Goal: Task Accomplishment & Management: Complete application form

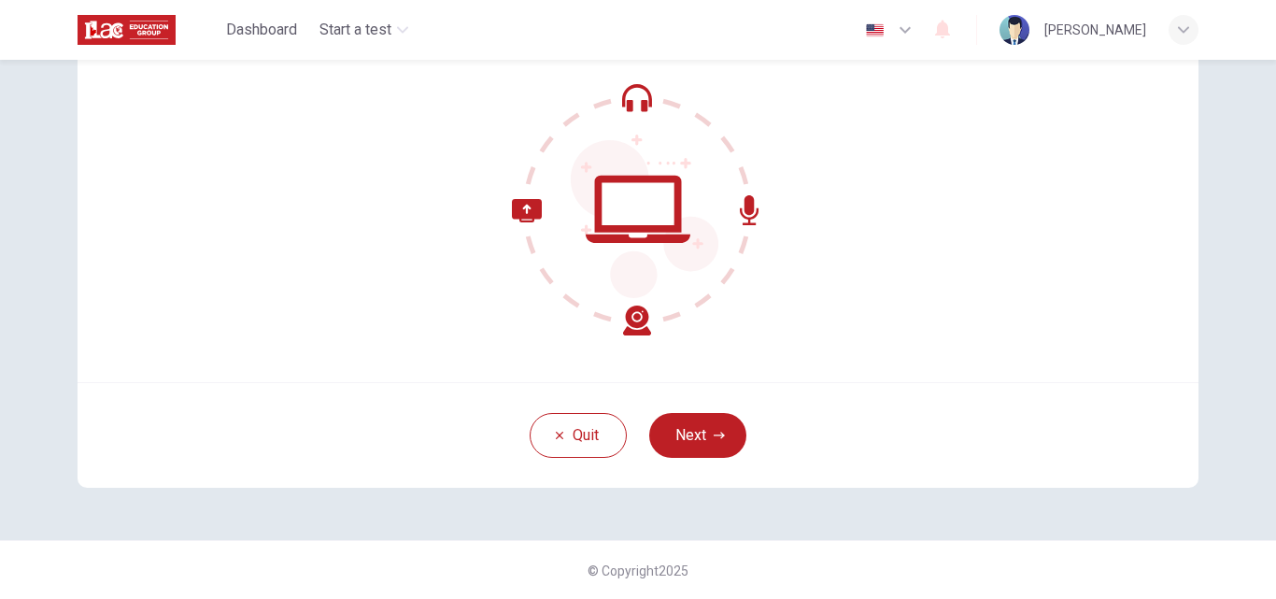
scroll to position [179, 0]
click at [719, 425] on button "Next" at bounding box center [697, 434] width 97 height 45
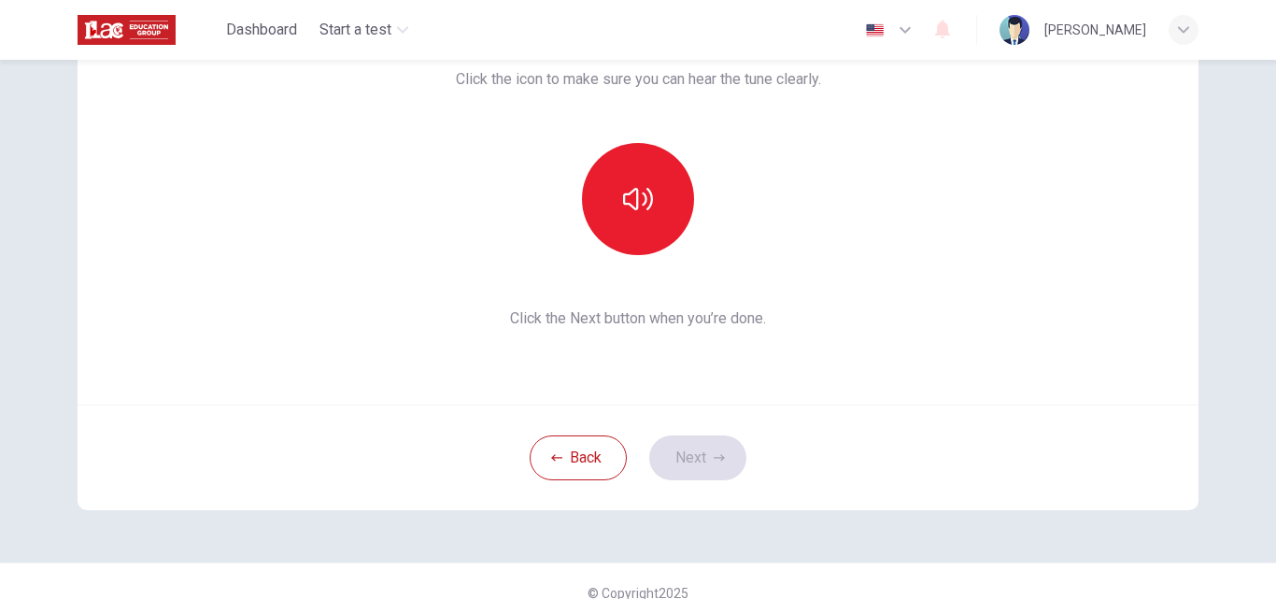
scroll to position [86, 0]
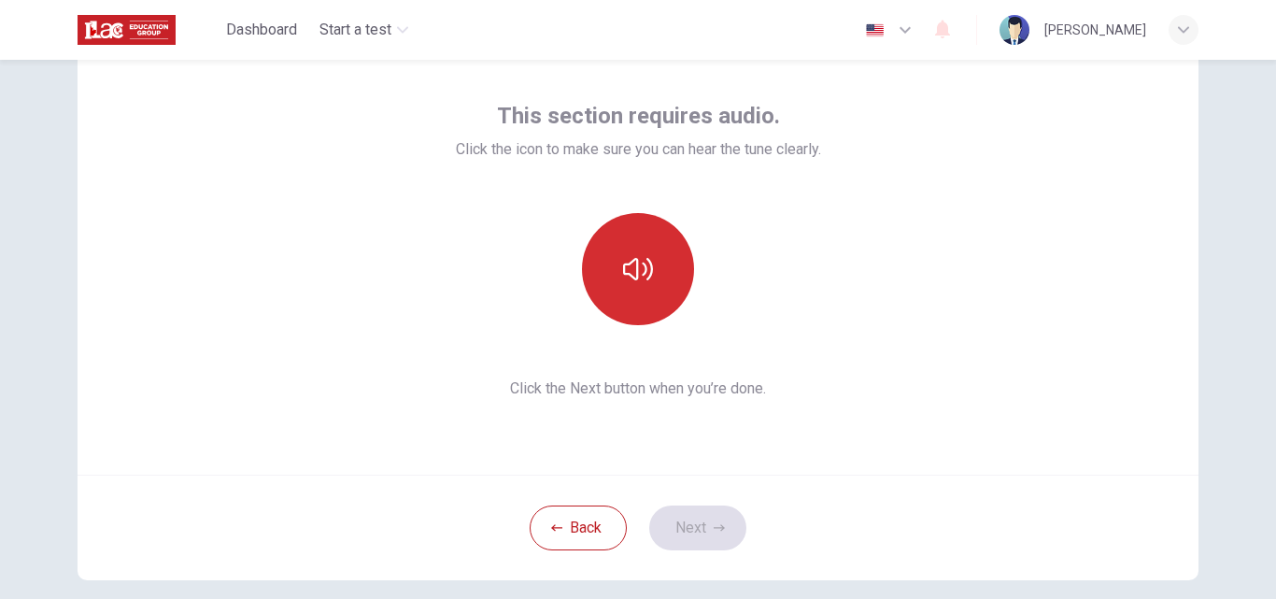
click at [658, 279] on button "button" at bounding box center [638, 269] width 112 height 112
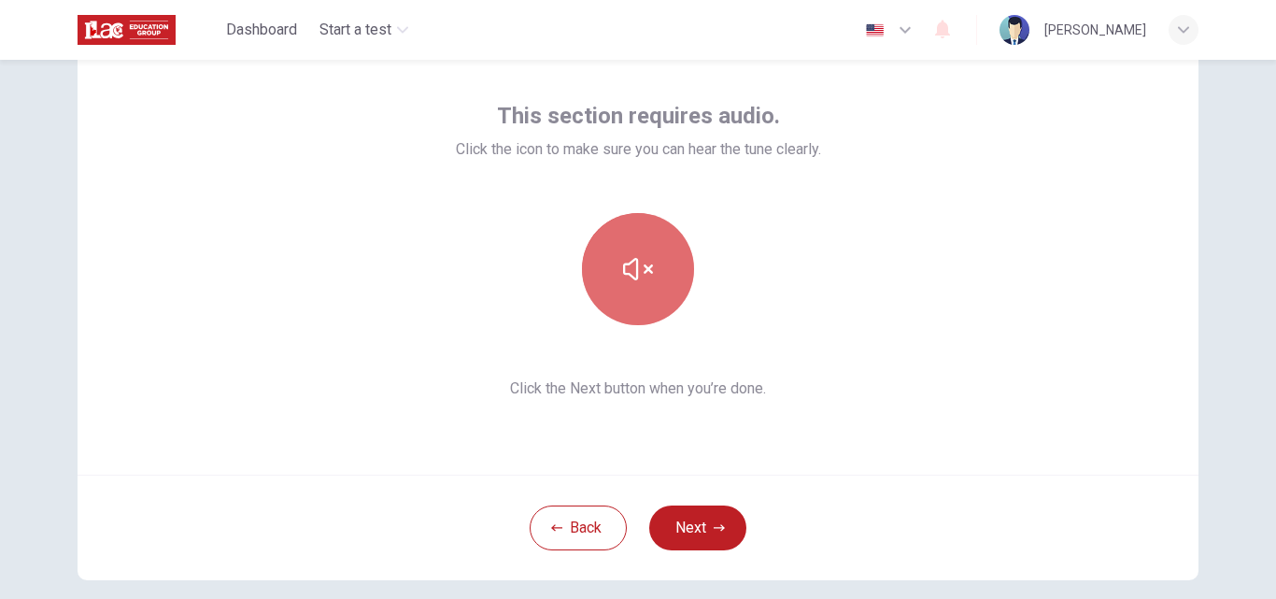
click at [658, 279] on button "button" at bounding box center [638, 269] width 112 height 112
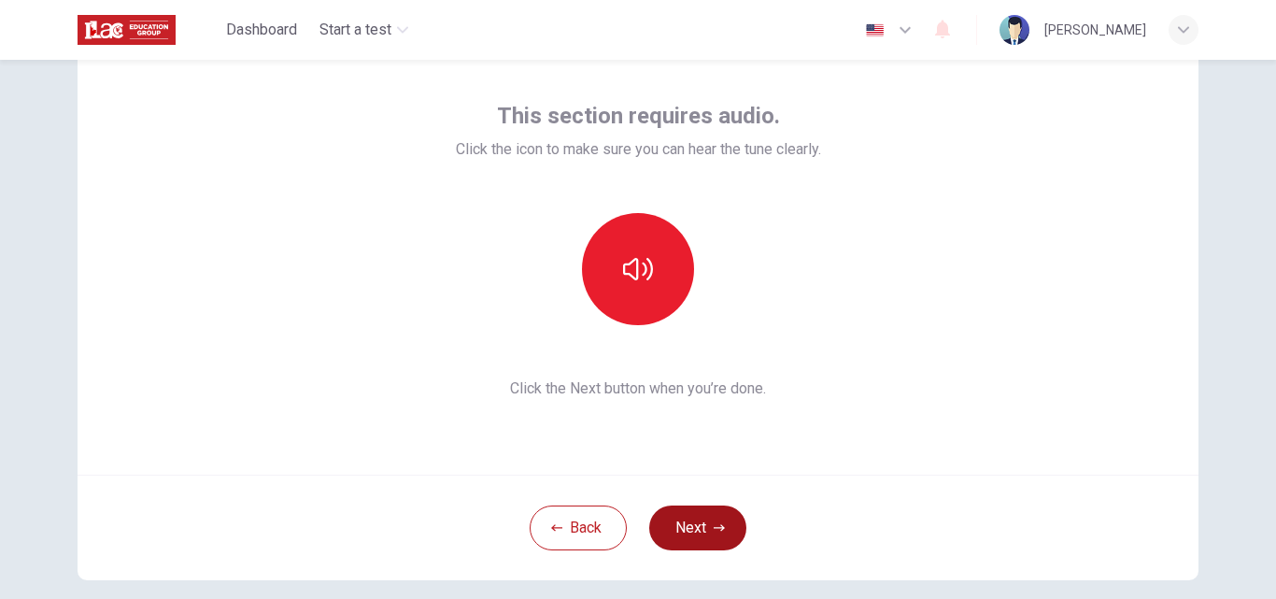
click at [716, 521] on button "Next" at bounding box center [697, 528] width 97 height 45
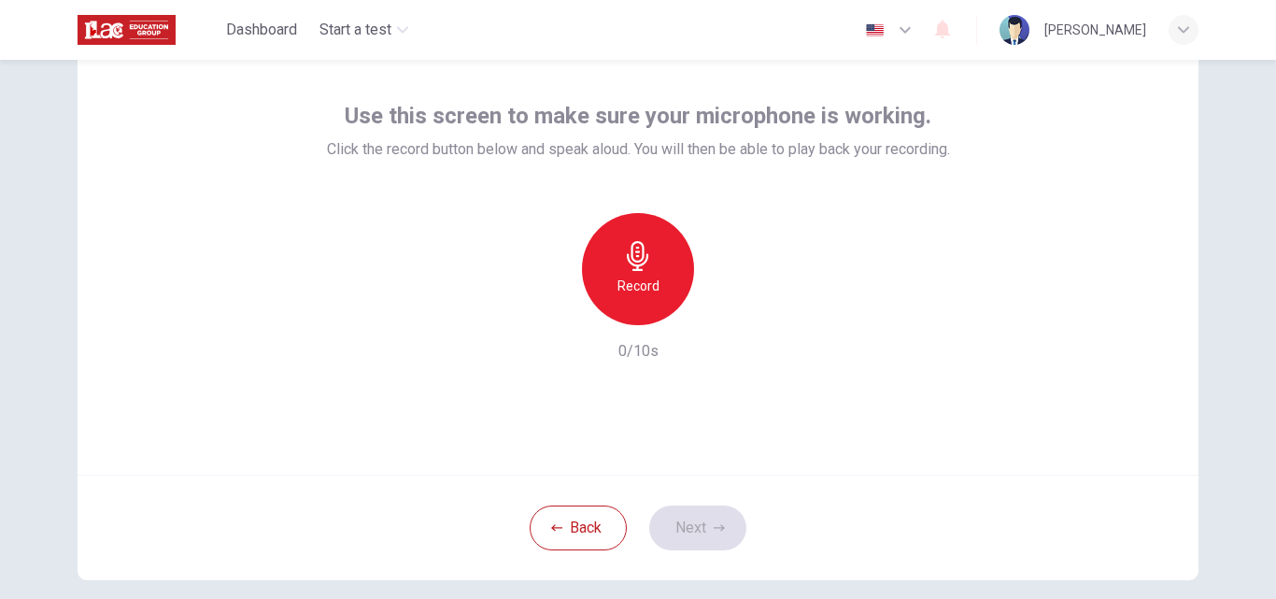
click at [648, 271] on div "Record" at bounding box center [638, 269] width 112 height 112
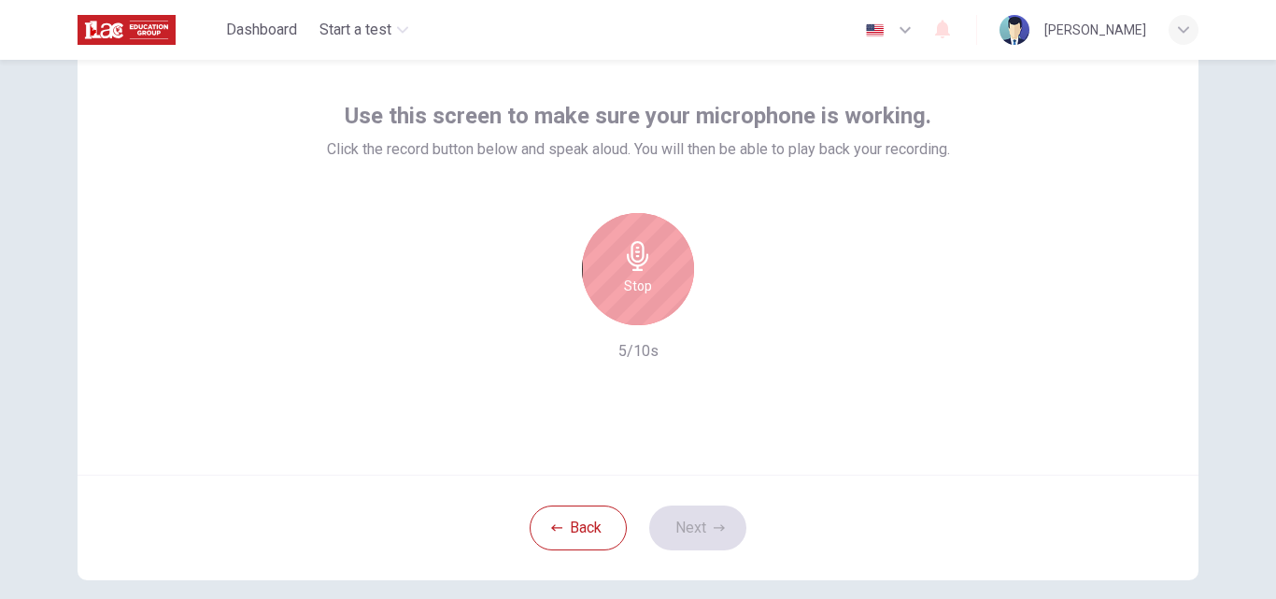
drag, startPoint x: 655, startPoint y: 281, endPoint x: 761, endPoint y: 467, distance: 213.8
click at [654, 281] on div "Stop" at bounding box center [638, 269] width 112 height 112
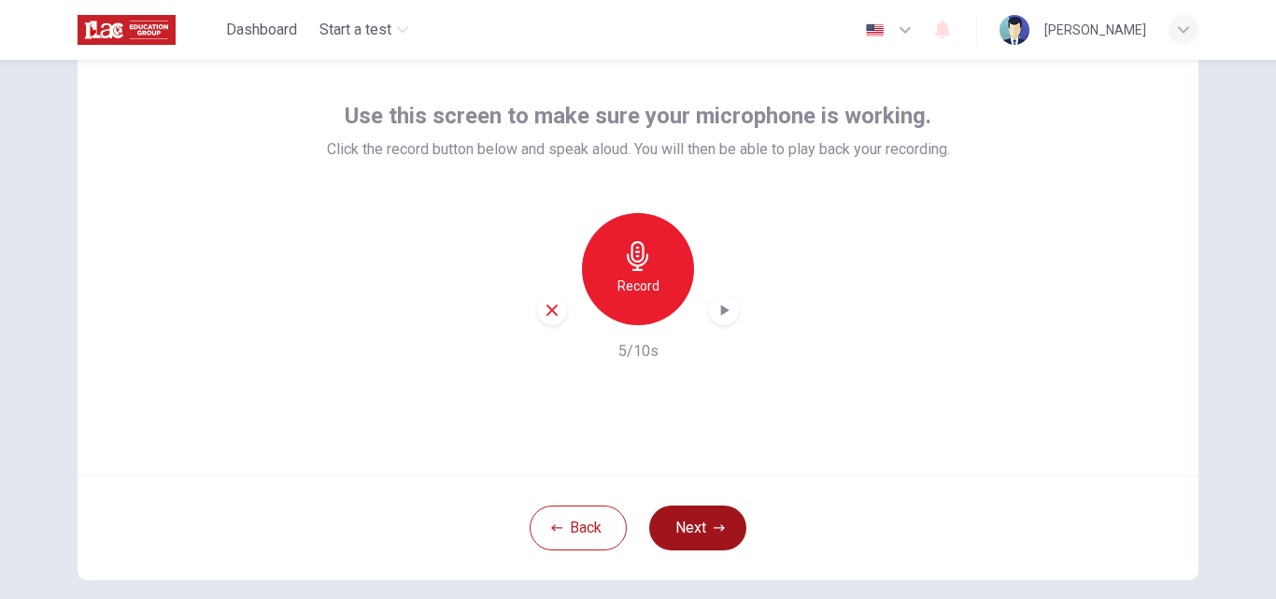
click at [717, 519] on button "Next" at bounding box center [697, 528] width 97 height 45
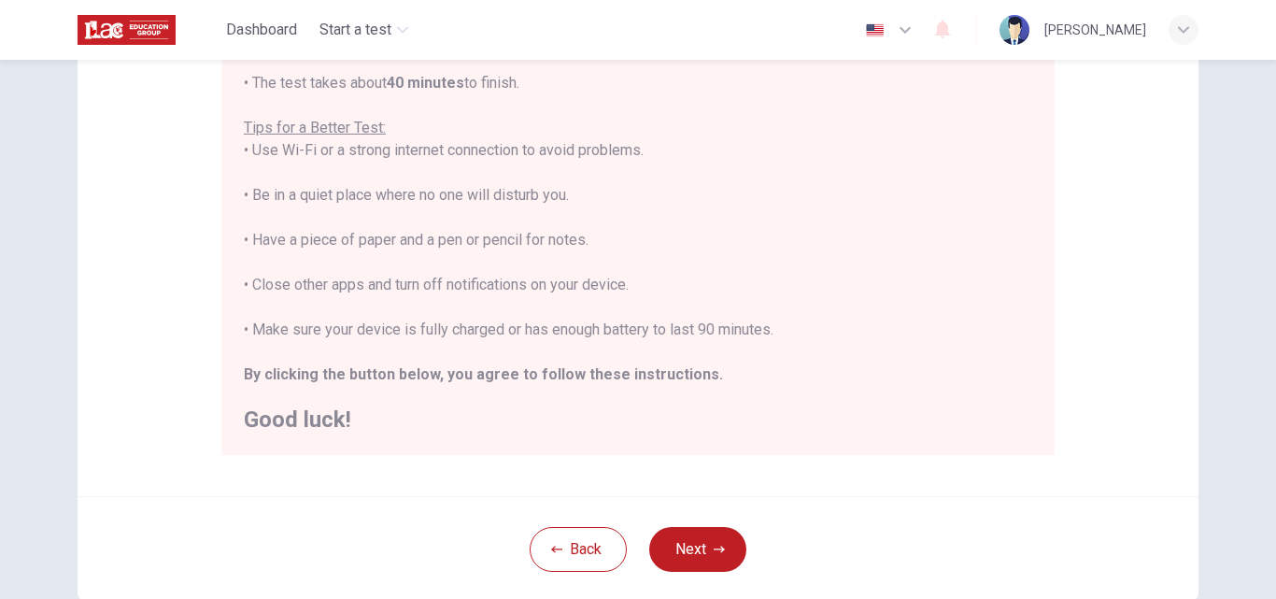
scroll to position [366, 0]
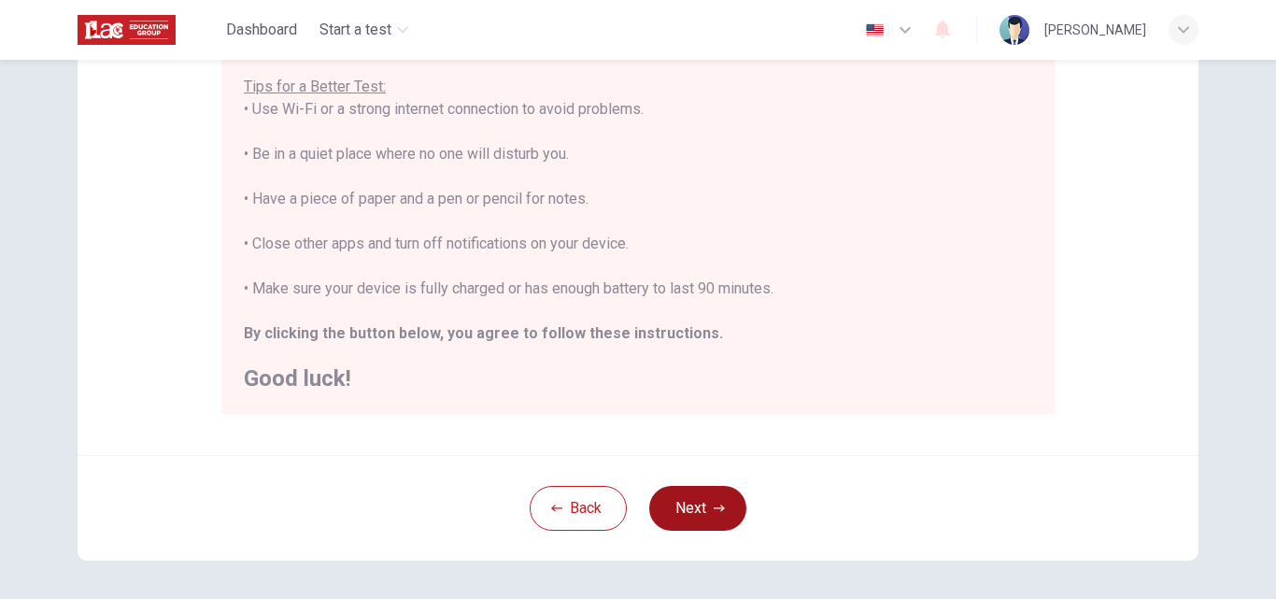
click at [717, 491] on button "Next" at bounding box center [697, 508] width 97 height 45
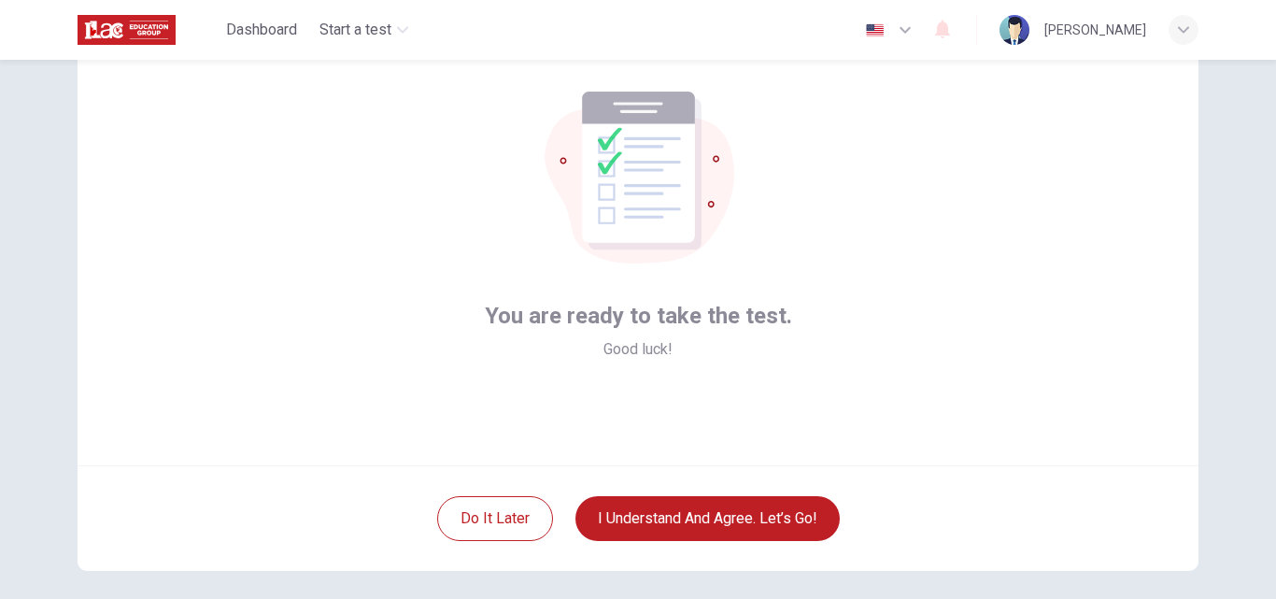
scroll to position [179, 0]
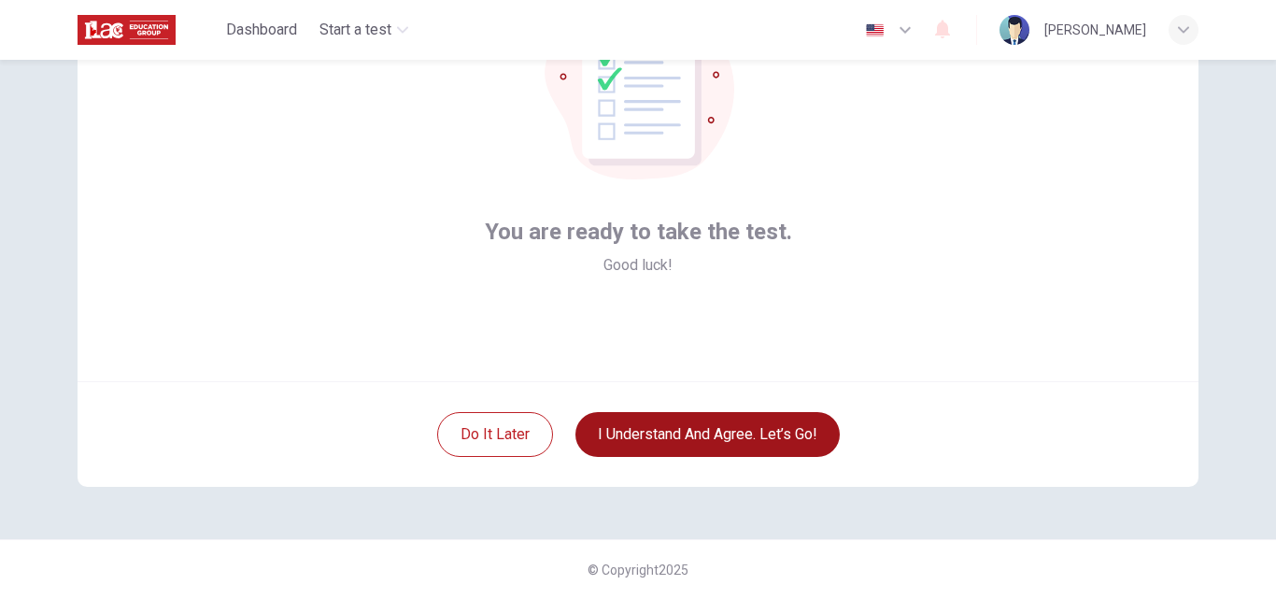
click at [777, 445] on button "I understand and agree. Let’s go!" at bounding box center [708, 434] width 264 height 45
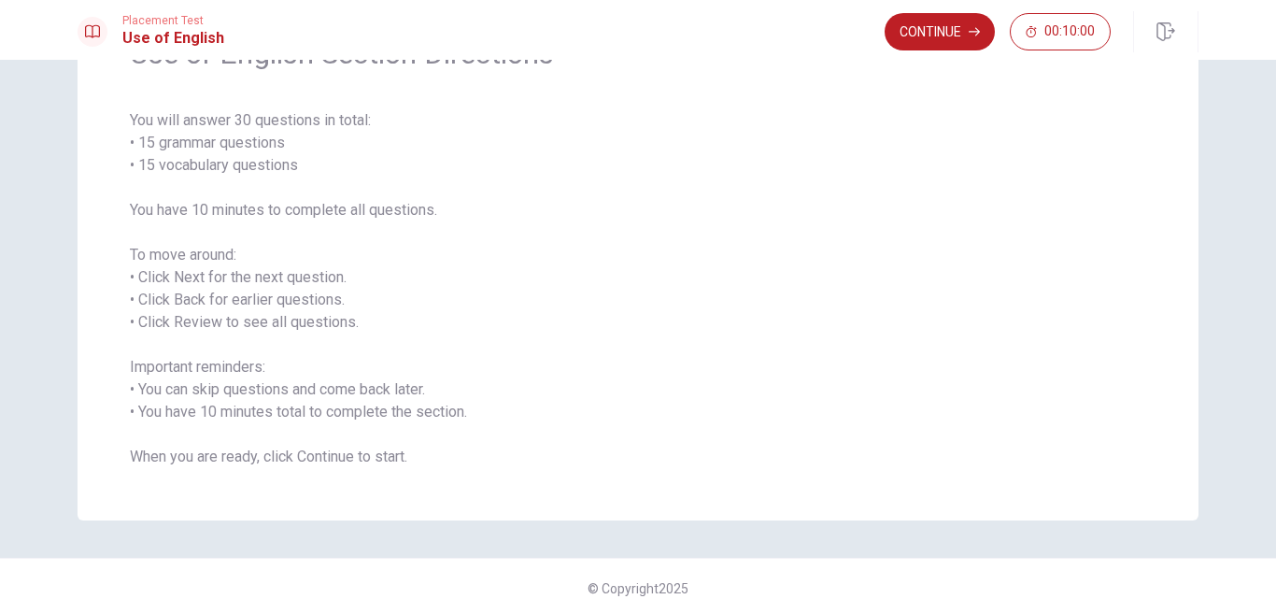
scroll to position [134, 0]
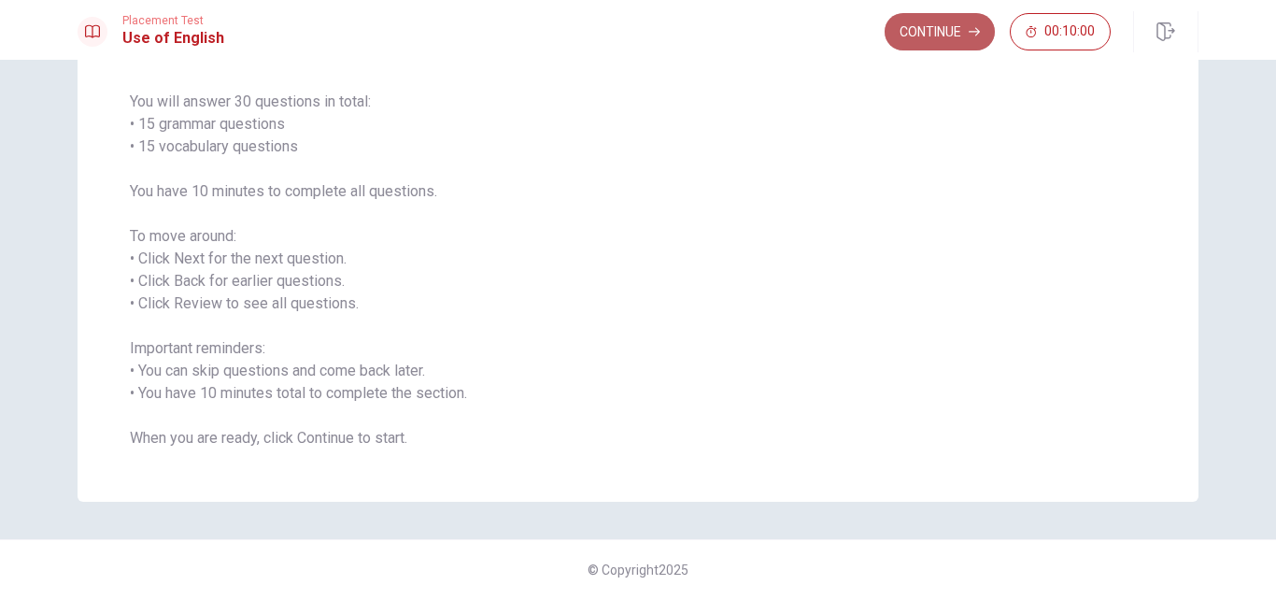
click at [967, 39] on button "Continue" at bounding box center [940, 31] width 110 height 37
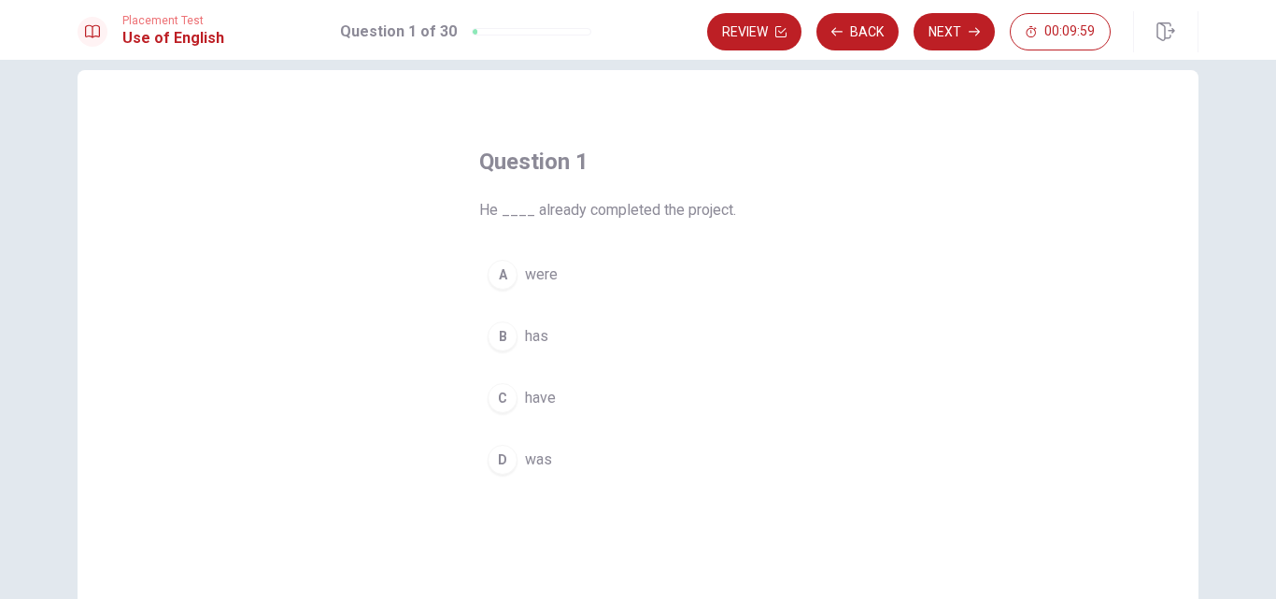
scroll to position [0, 0]
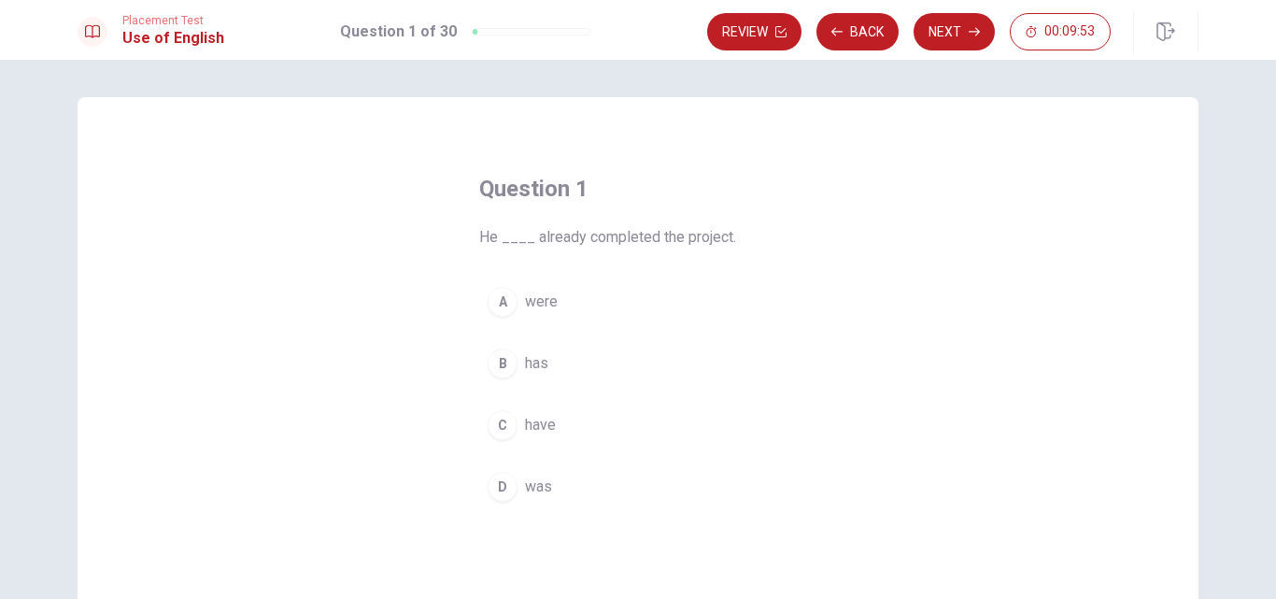
click at [502, 487] on div "D" at bounding box center [503, 487] width 30 height 30
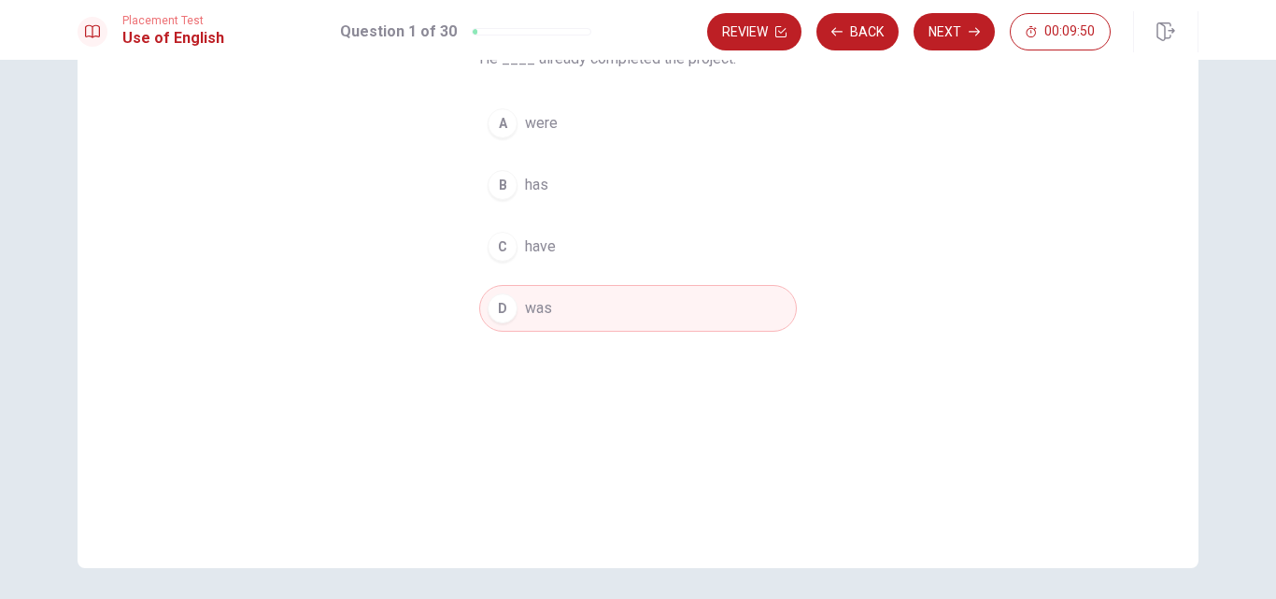
scroll to position [58, 0]
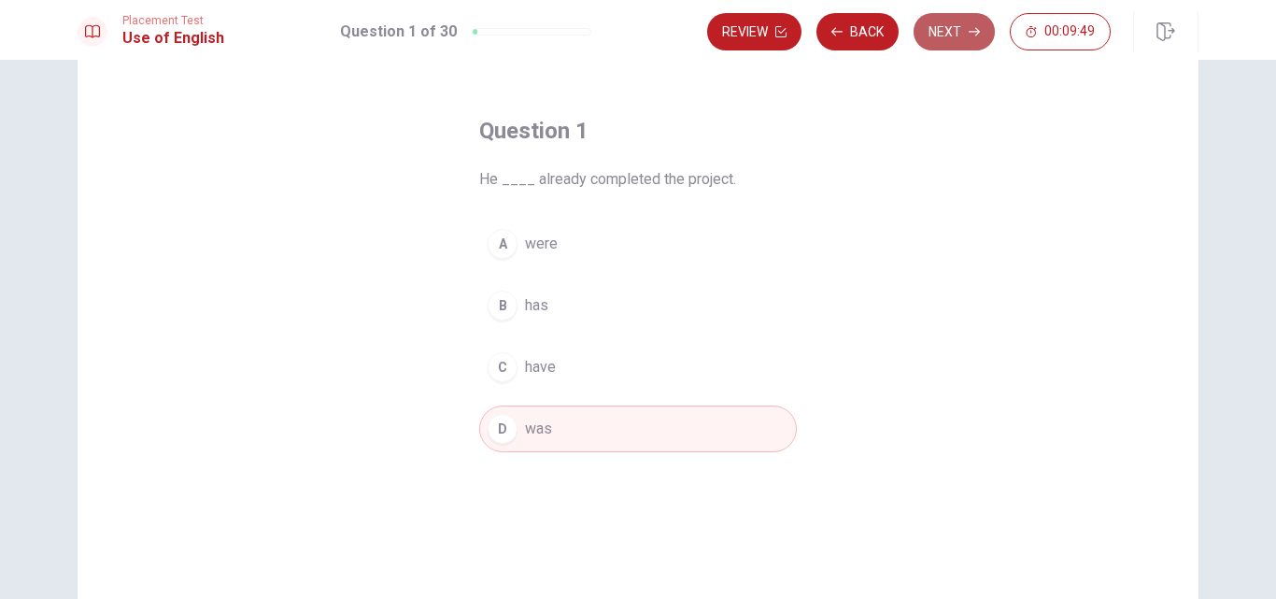
click at [948, 45] on button "Next" at bounding box center [954, 31] width 81 height 37
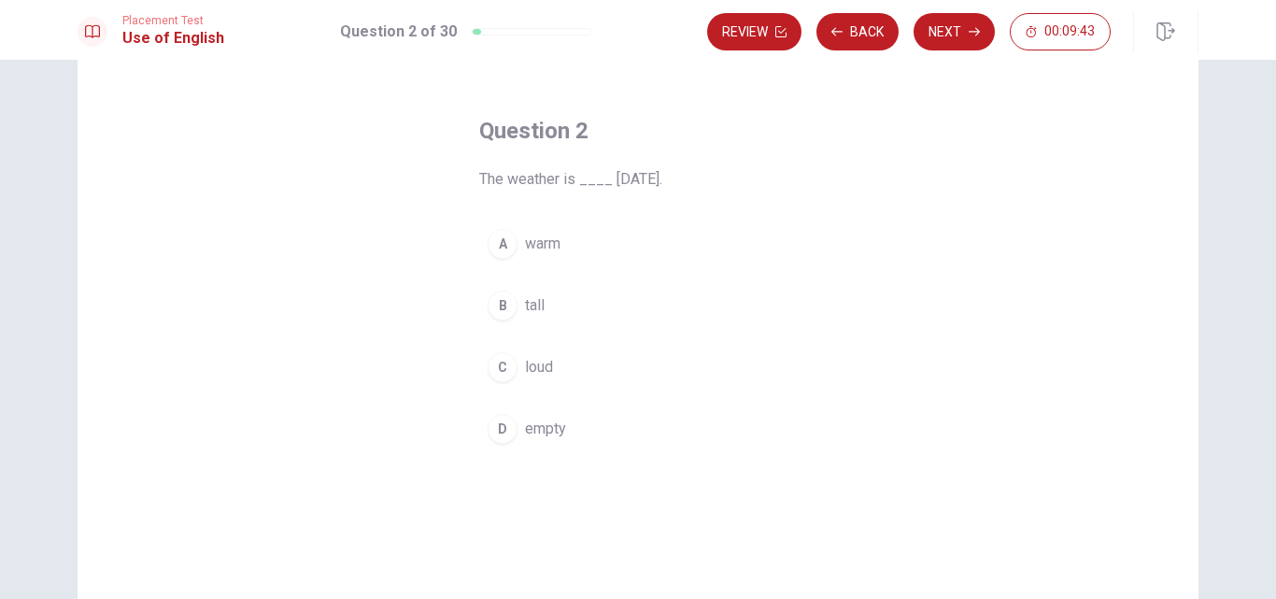
click at [492, 249] on div "A" at bounding box center [503, 244] width 30 height 30
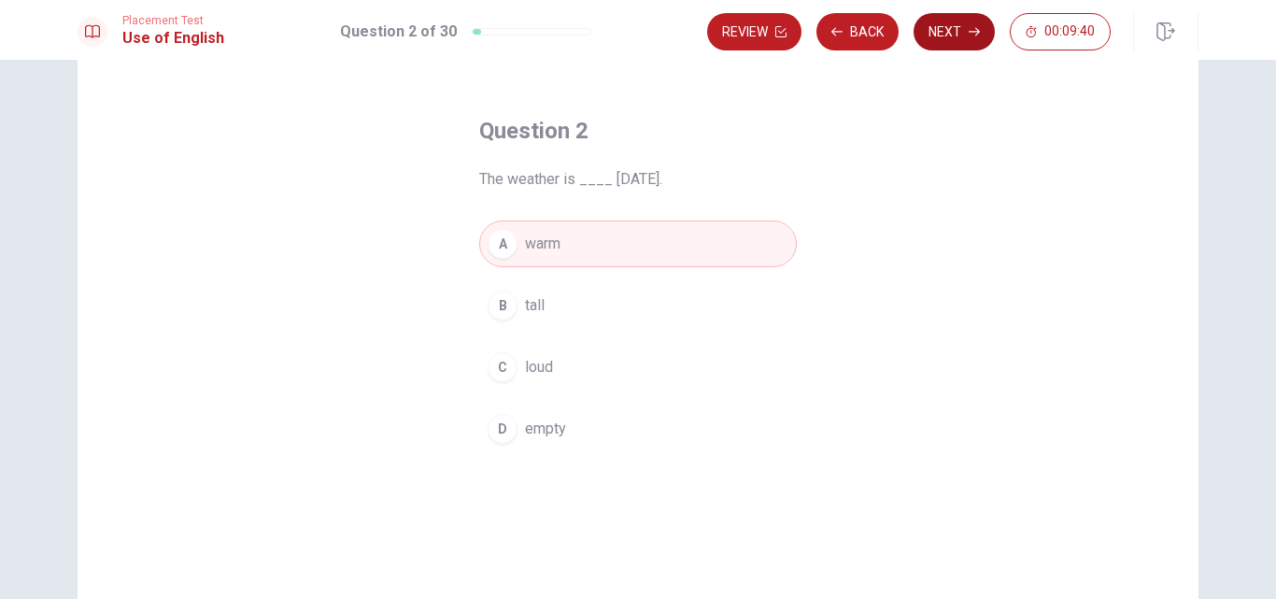
click at [926, 36] on button "Next" at bounding box center [954, 31] width 81 height 37
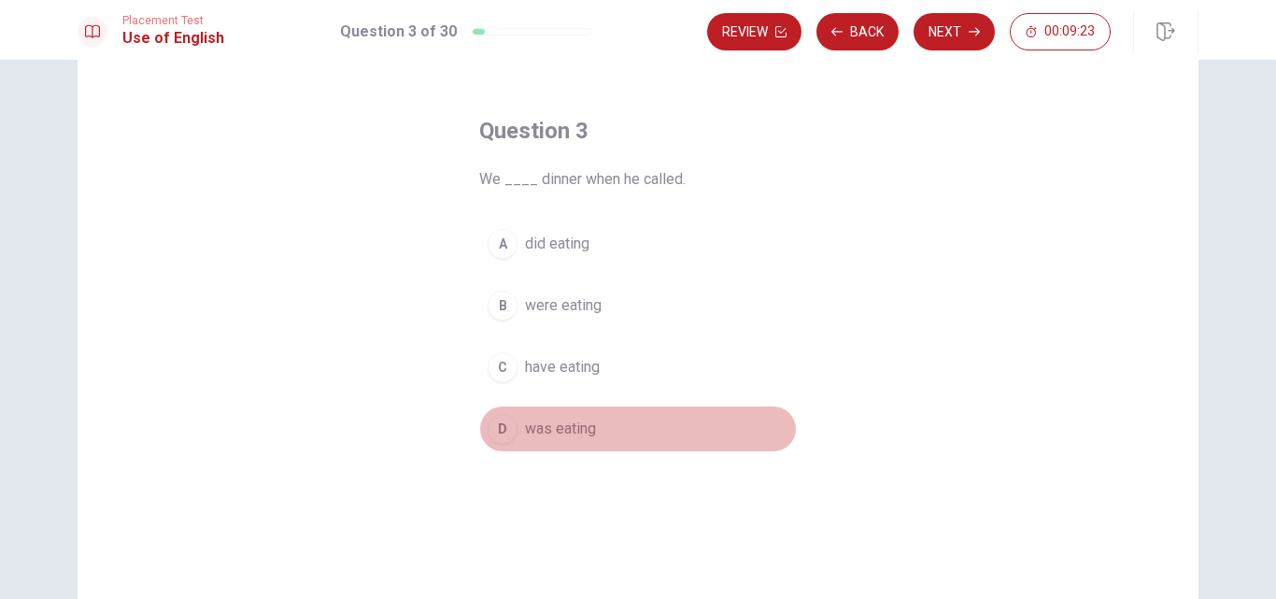
click at [583, 428] on span "was eating" at bounding box center [560, 429] width 71 height 22
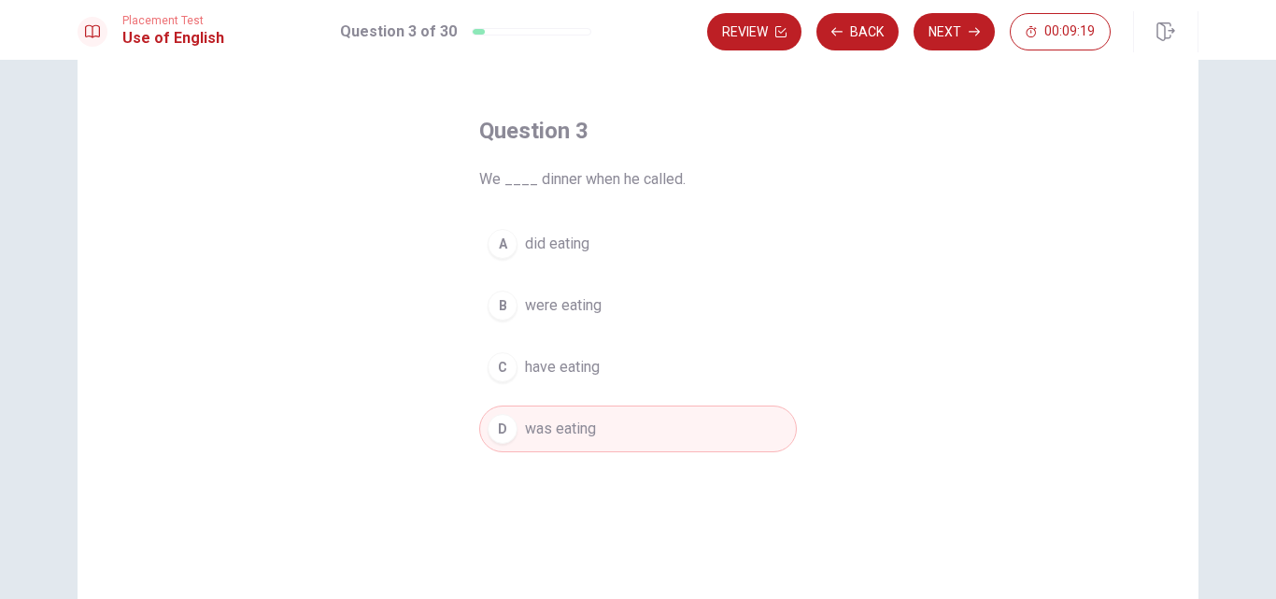
click at [601, 371] on button "C have eating" at bounding box center [638, 367] width 318 height 47
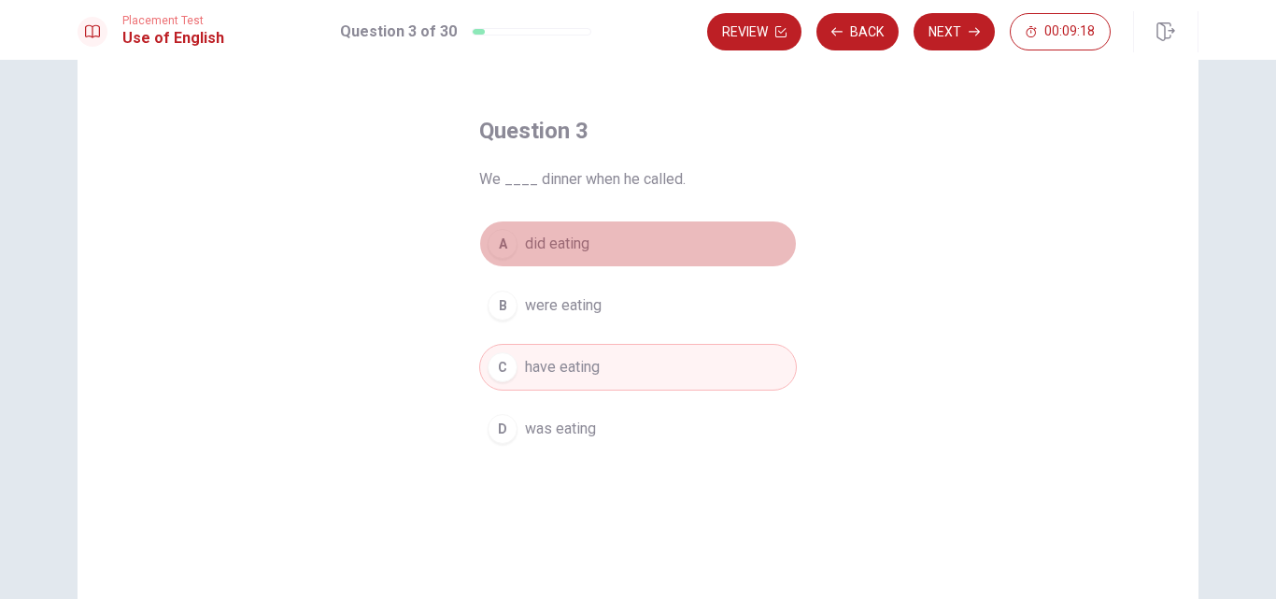
click at [604, 233] on button "A did eating" at bounding box center [638, 244] width 318 height 47
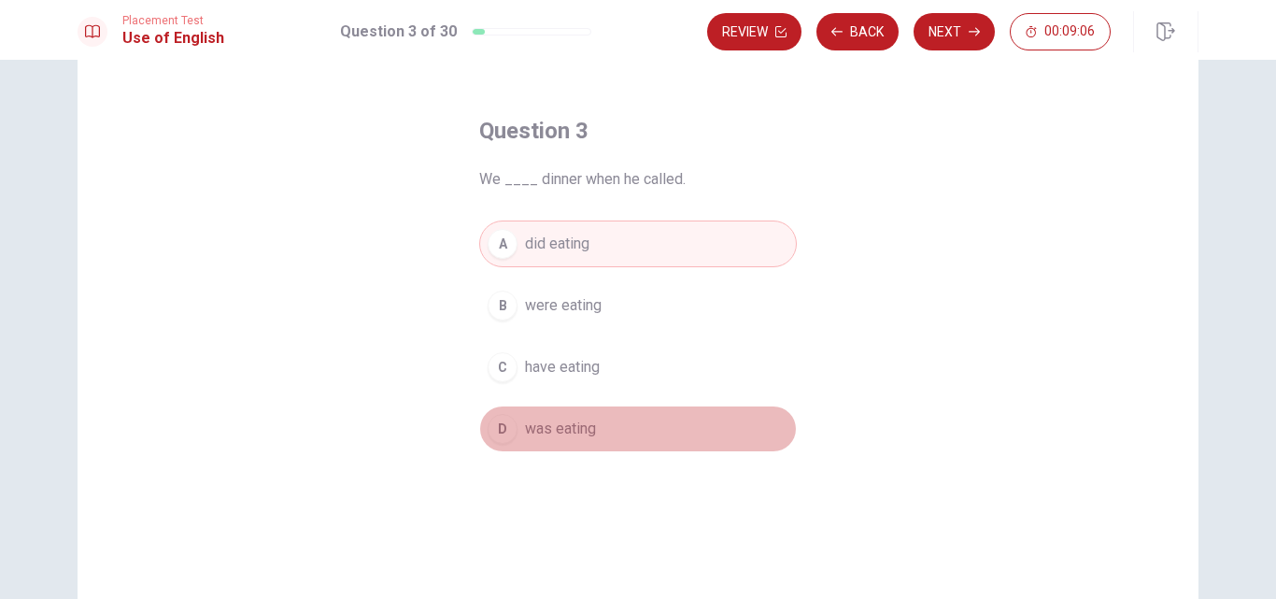
click at [577, 426] on span "was eating" at bounding box center [560, 429] width 71 height 22
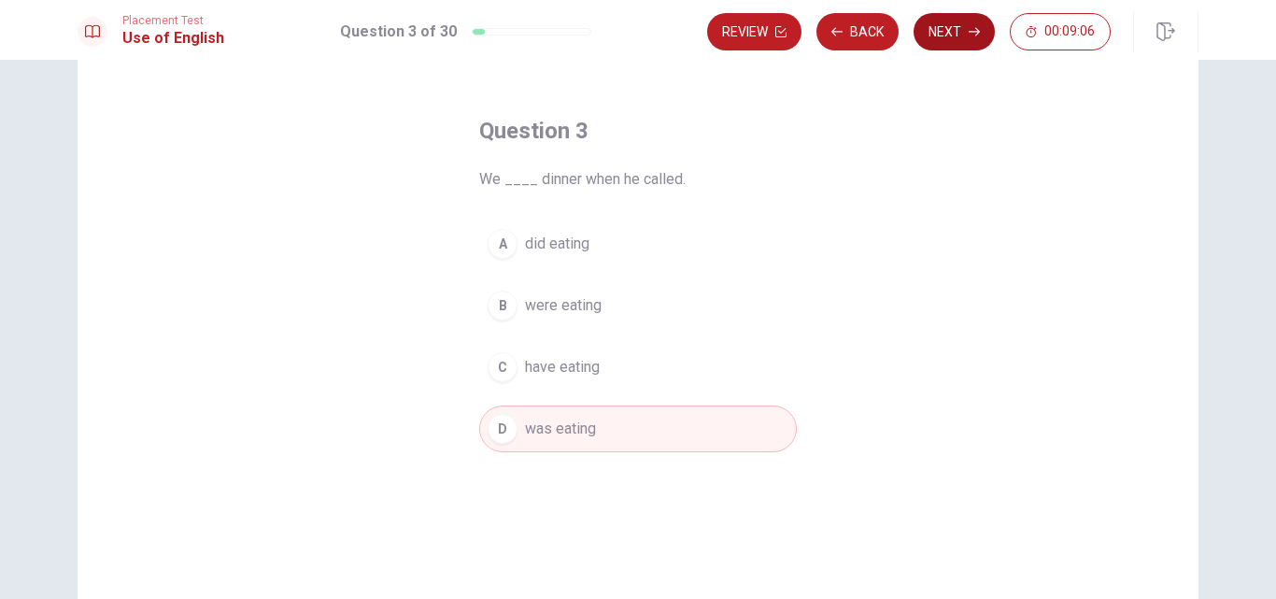
click at [972, 34] on icon "button" at bounding box center [974, 31] width 11 height 11
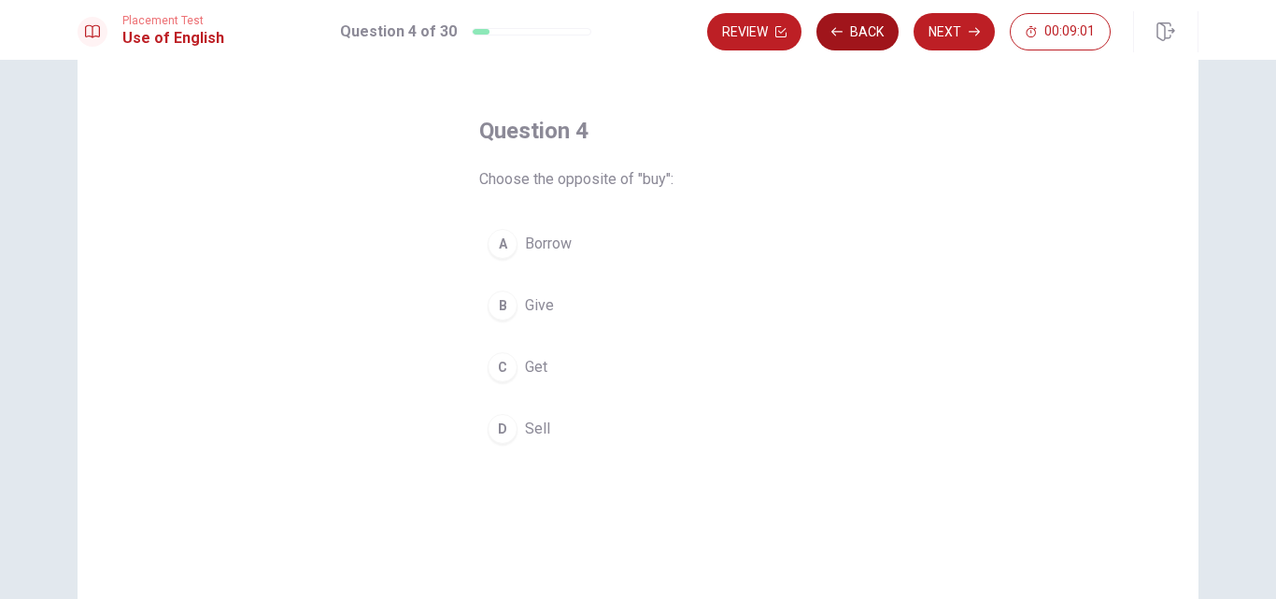
click at [877, 40] on button "Back" at bounding box center [858, 31] width 82 height 37
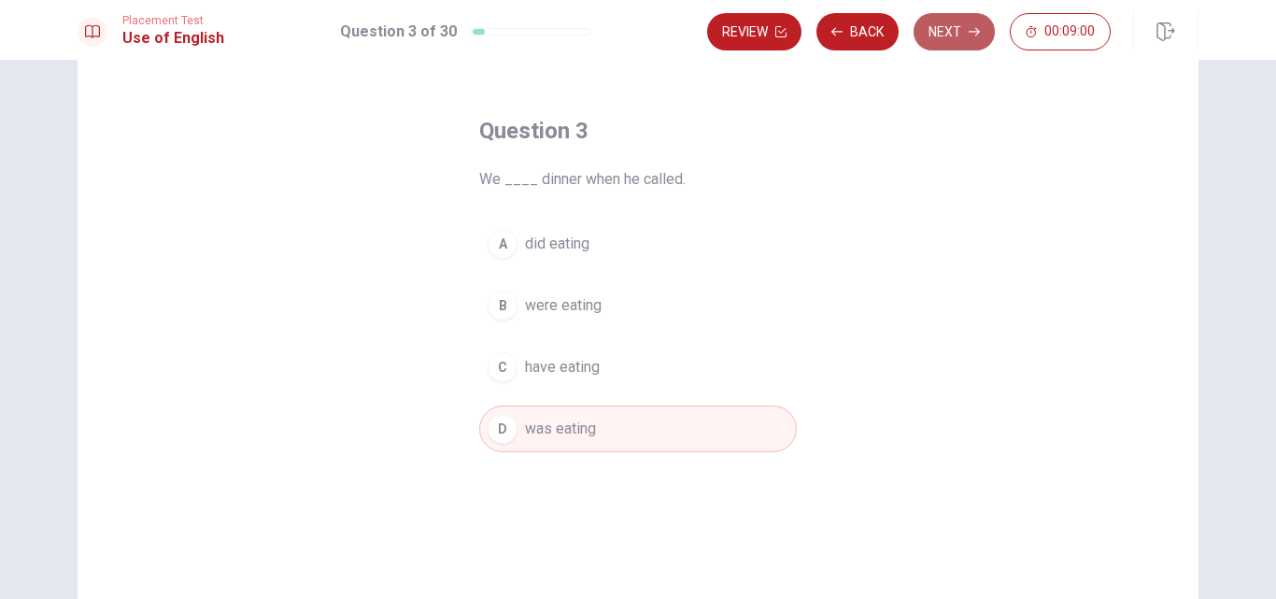
click at [951, 45] on button "Next" at bounding box center [954, 31] width 81 height 37
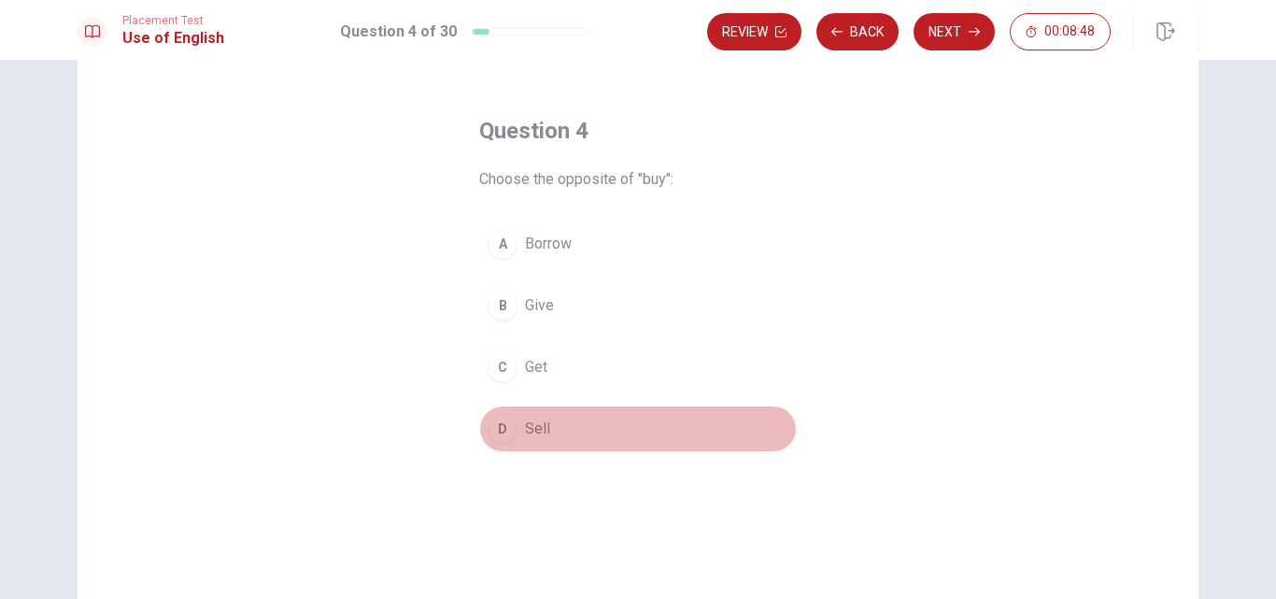
click at [525, 429] on span "Sell" at bounding box center [537, 429] width 25 height 22
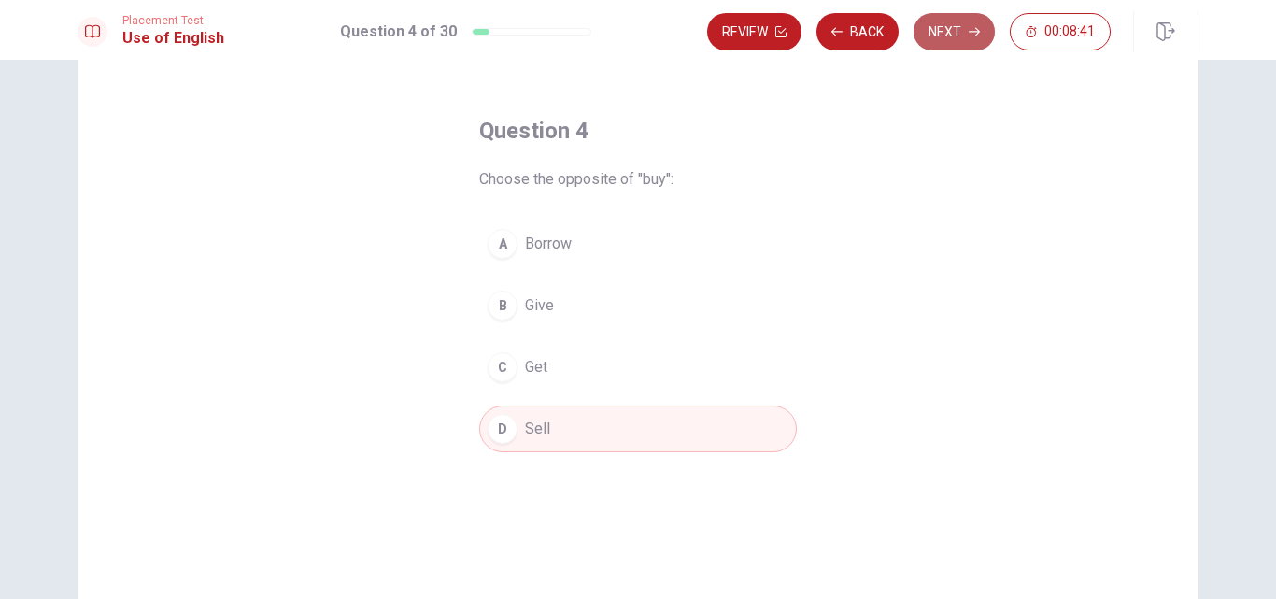
click at [967, 34] on button "Next" at bounding box center [954, 31] width 81 height 37
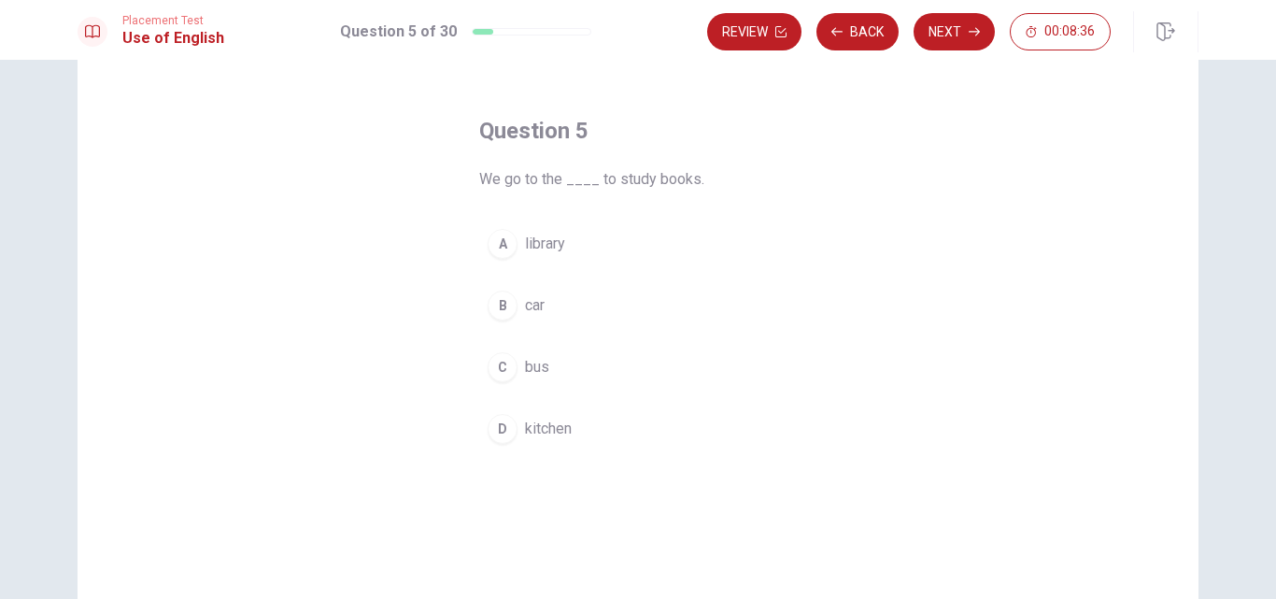
click at [501, 234] on div "A" at bounding box center [503, 244] width 30 height 30
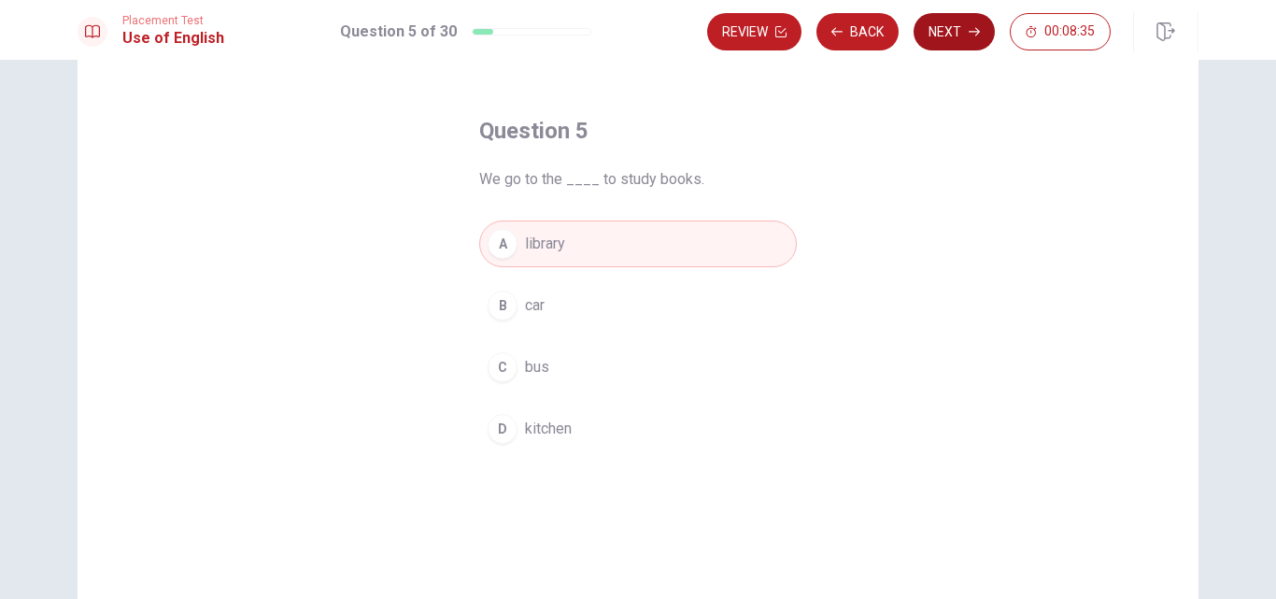
click at [958, 30] on button "Next" at bounding box center [954, 31] width 81 height 37
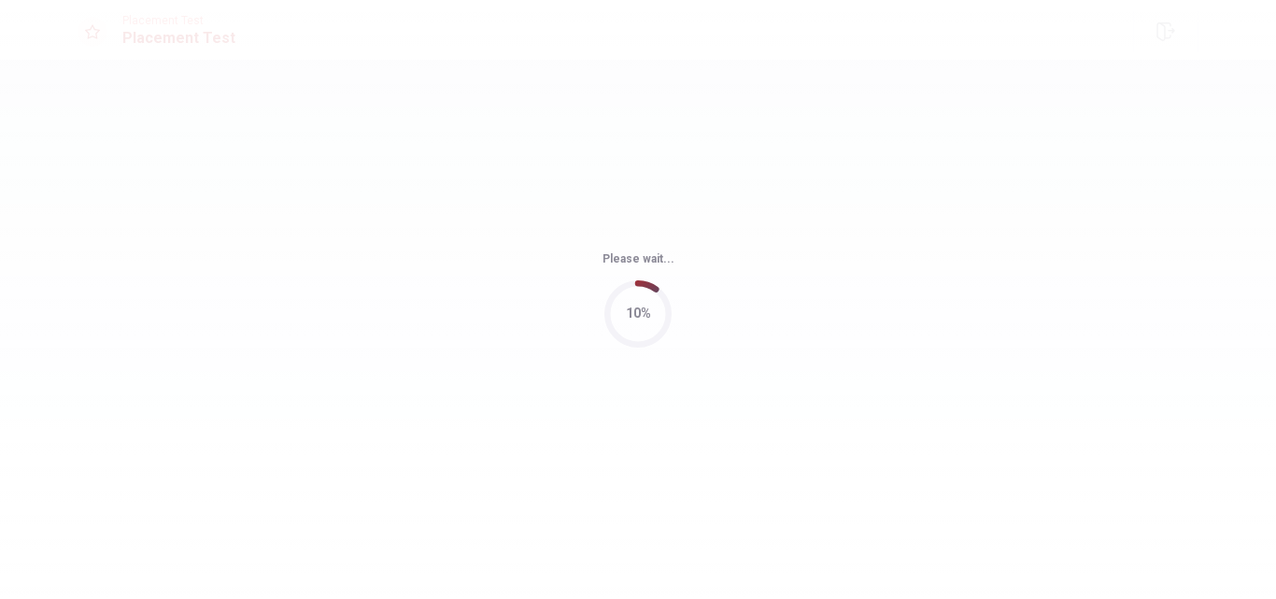
scroll to position [0, 0]
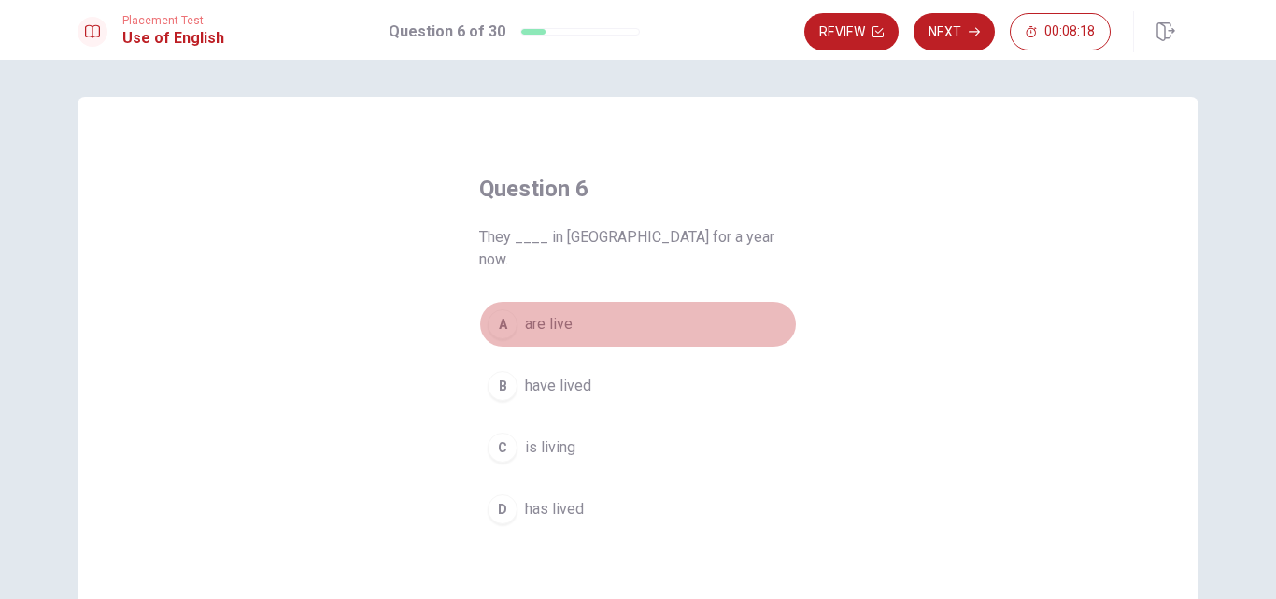
click at [503, 309] on div "A" at bounding box center [503, 324] width 30 height 30
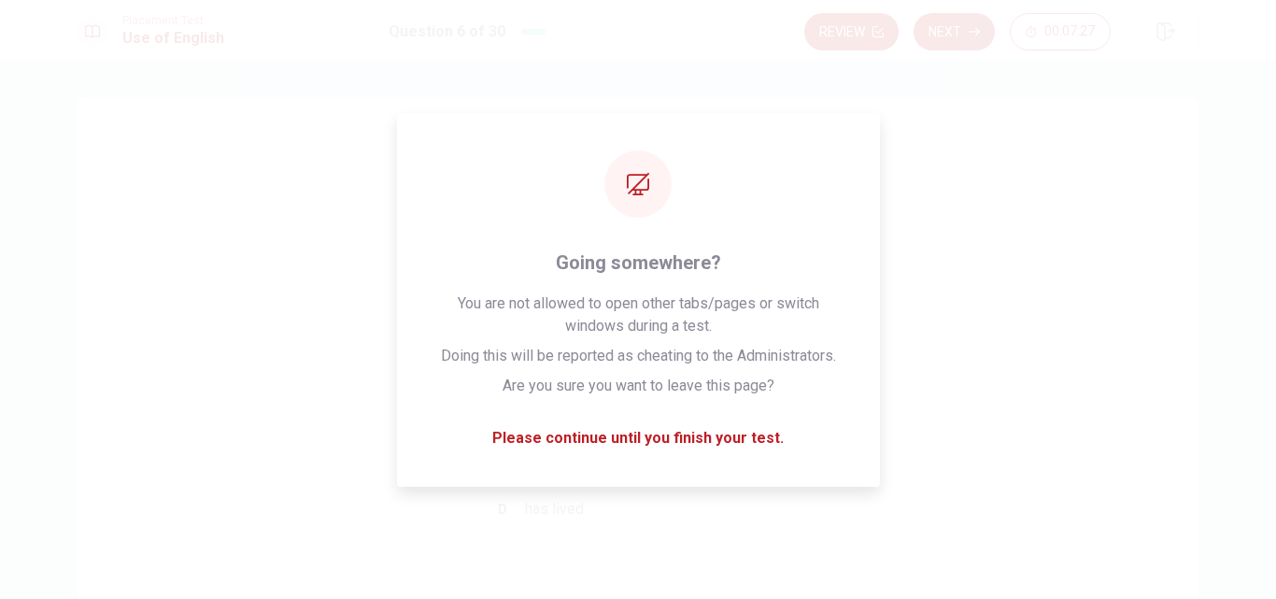
click at [562, 486] on button "D has lived" at bounding box center [638, 509] width 318 height 47
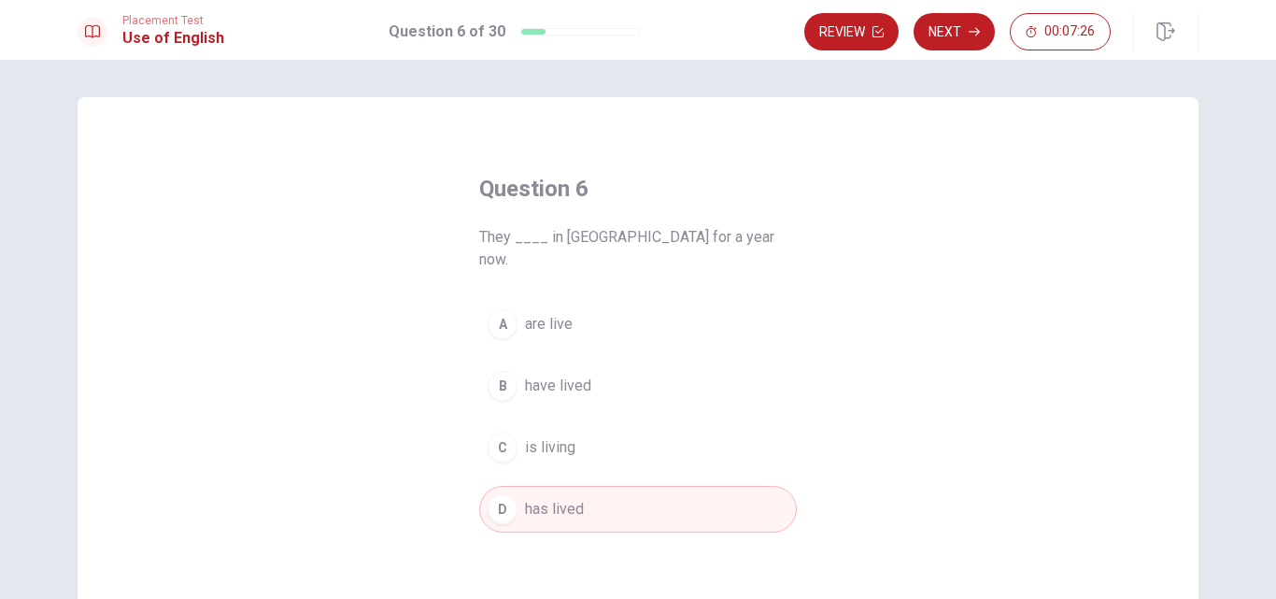
click at [558, 498] on span "has lived" at bounding box center [554, 509] width 59 height 22
click at [956, 21] on button "Next" at bounding box center [954, 31] width 81 height 37
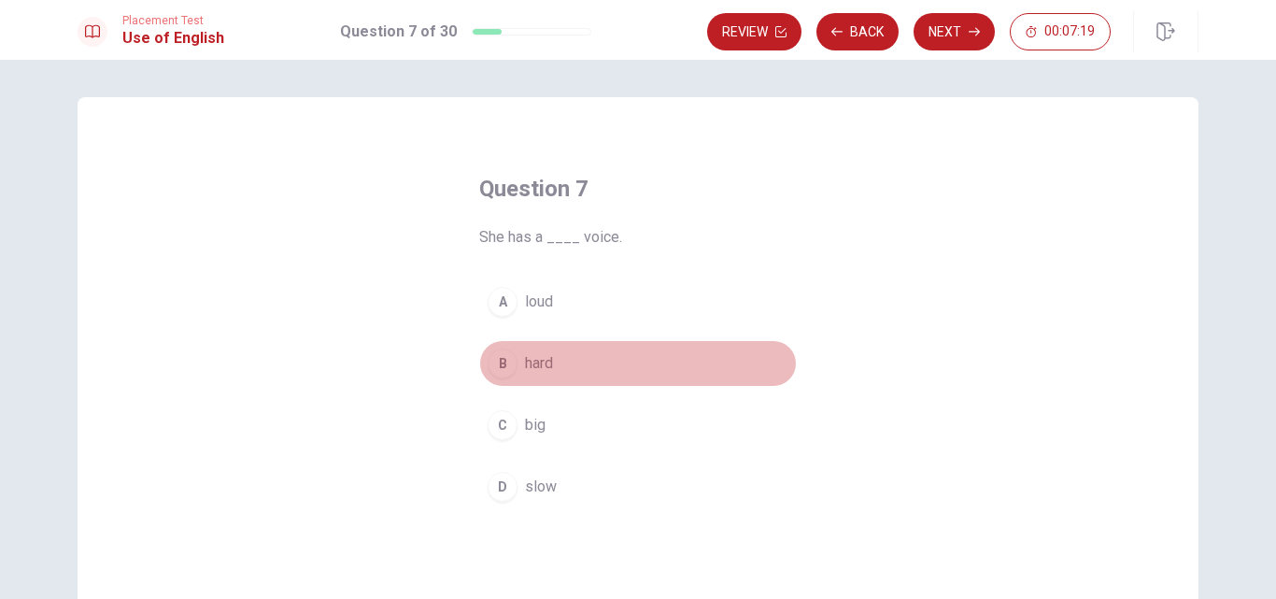
click at [505, 365] on div "B" at bounding box center [503, 364] width 30 height 30
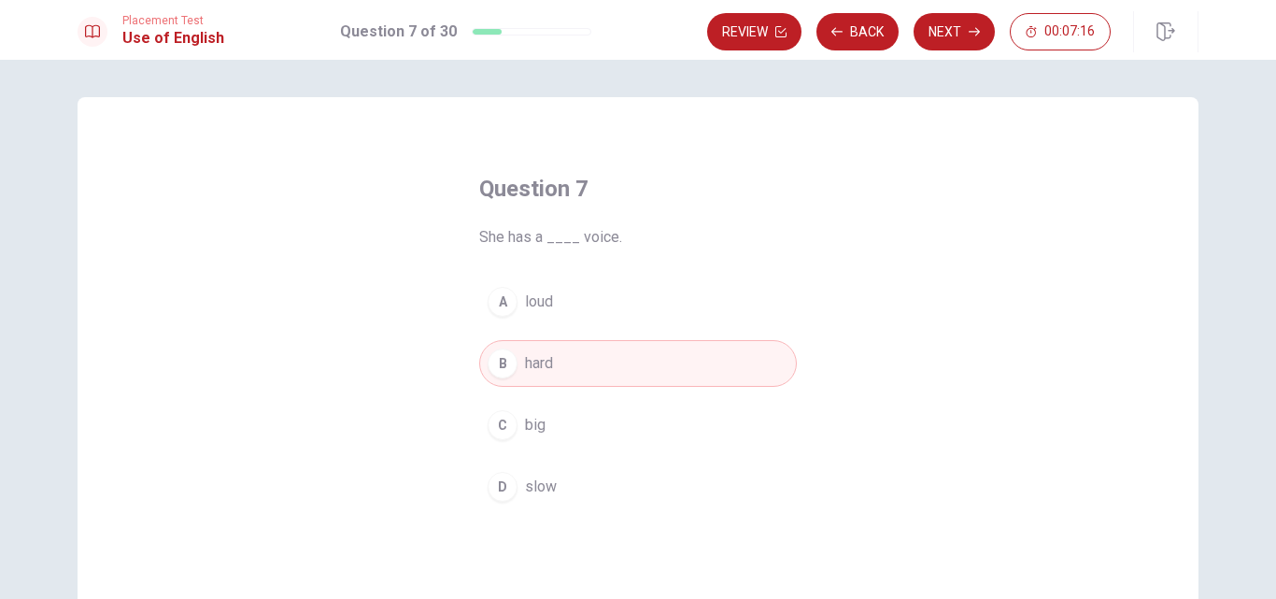
click at [529, 494] on span "slow" at bounding box center [541, 487] width 32 height 22
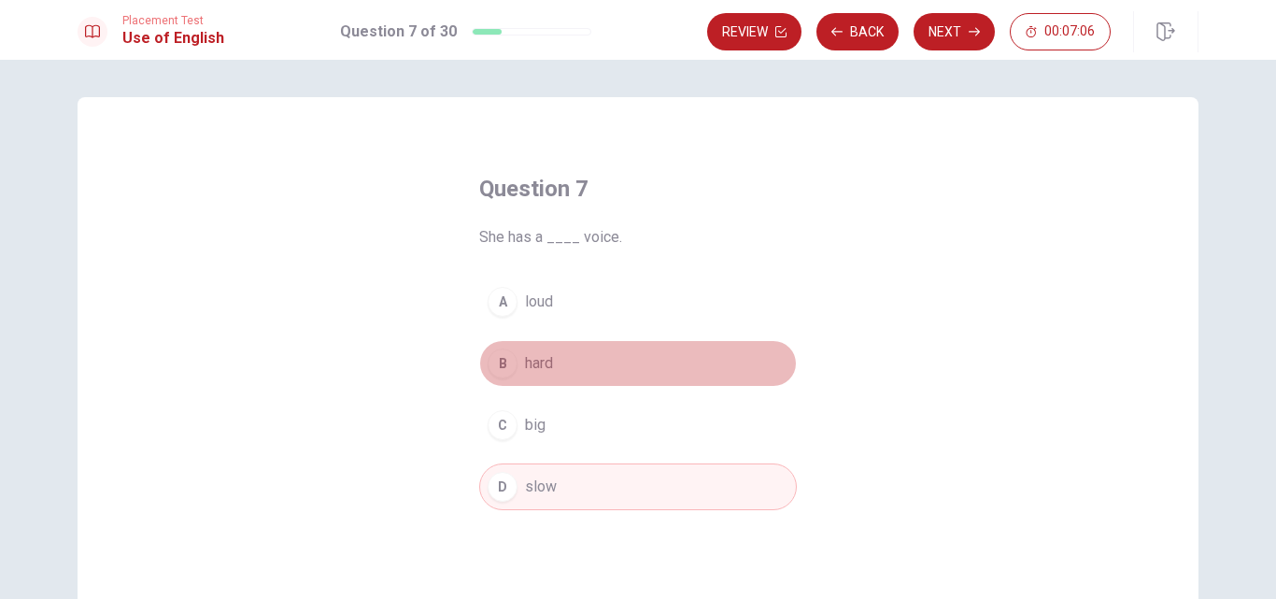
click at [511, 369] on div "B" at bounding box center [503, 364] width 30 height 30
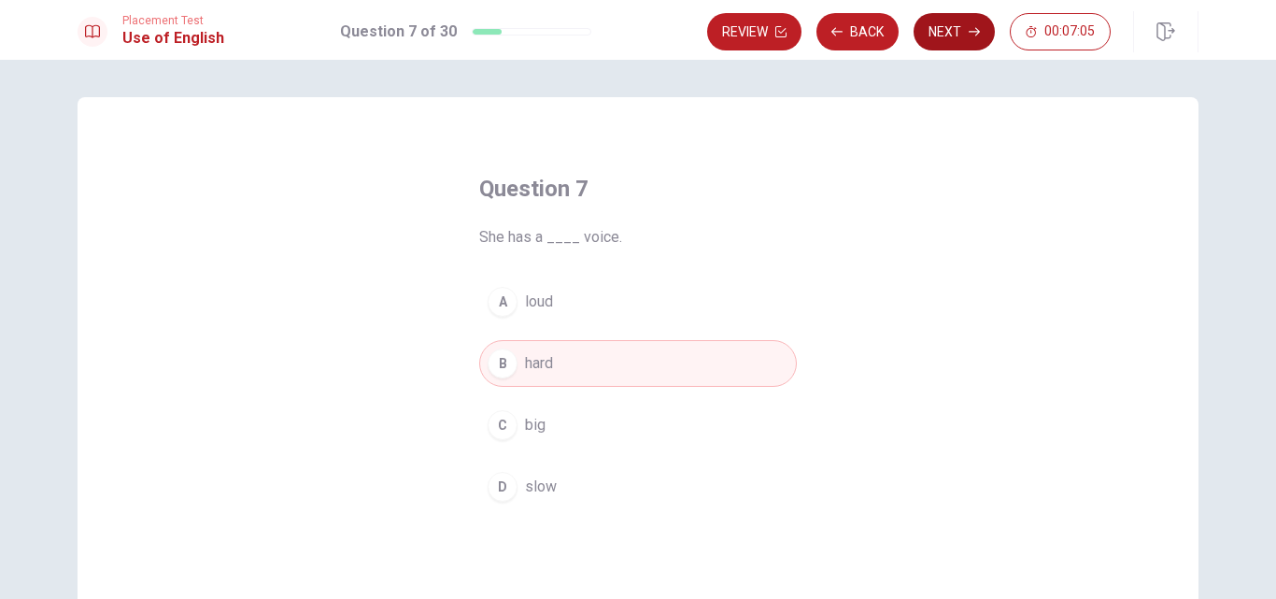
drag, startPoint x: 948, startPoint y: 54, endPoint x: 948, endPoint y: 45, distance: 9.4
click at [948, 54] on div "Placement Test Use of English Question 7 of 30 Review Back Next 00:07:05" at bounding box center [638, 30] width 1276 height 60
click at [951, 44] on button "Next" at bounding box center [954, 31] width 81 height 37
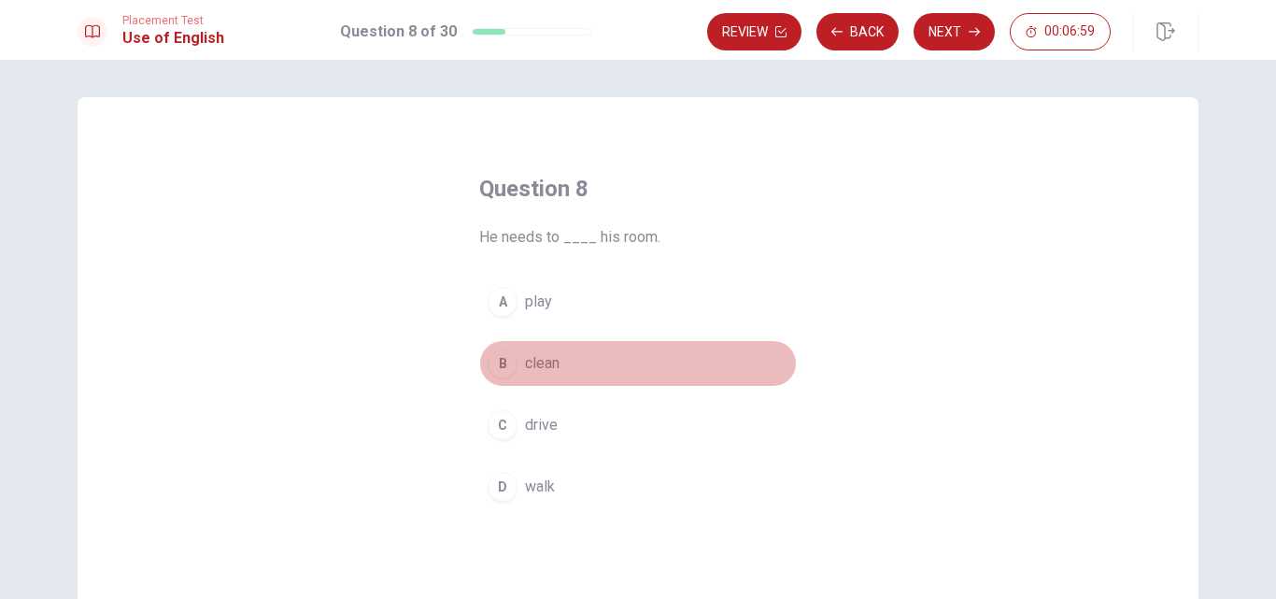
click at [507, 368] on div "B" at bounding box center [503, 364] width 30 height 30
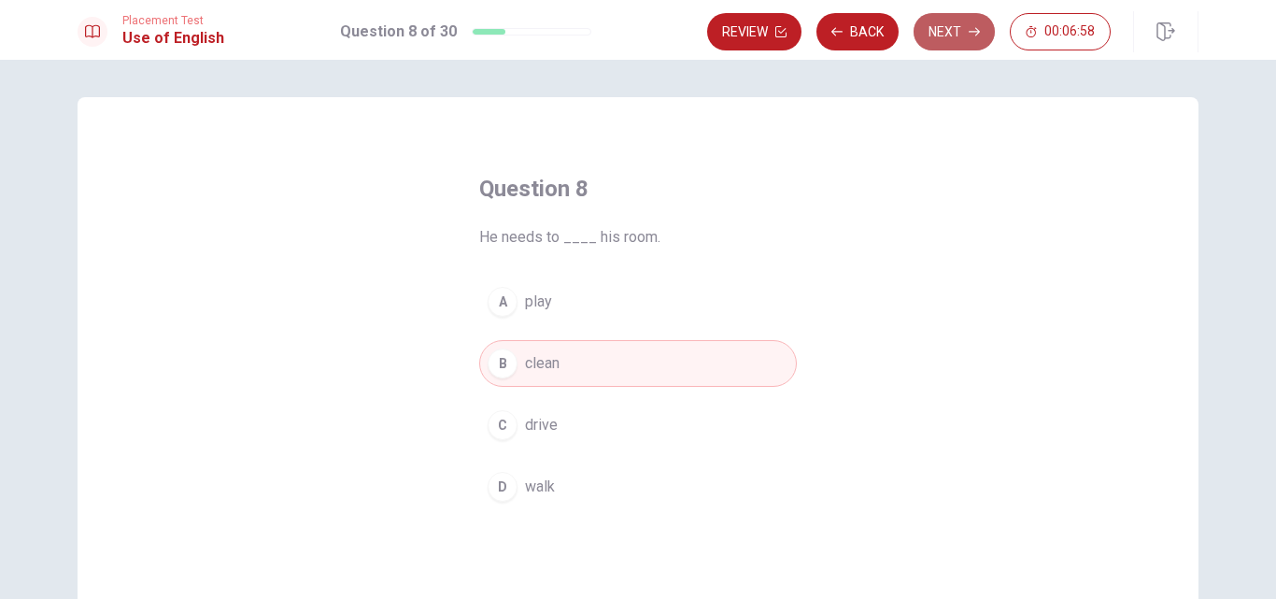
click at [958, 37] on button "Next" at bounding box center [954, 31] width 81 height 37
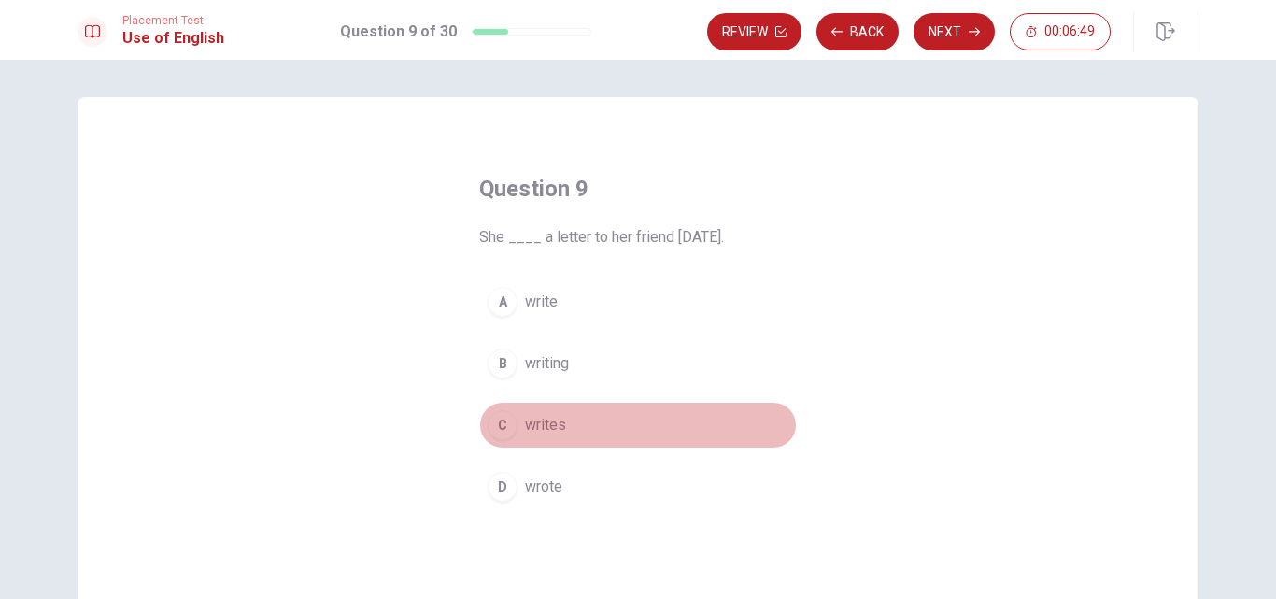
click at [497, 435] on div "C" at bounding box center [503, 425] width 30 height 30
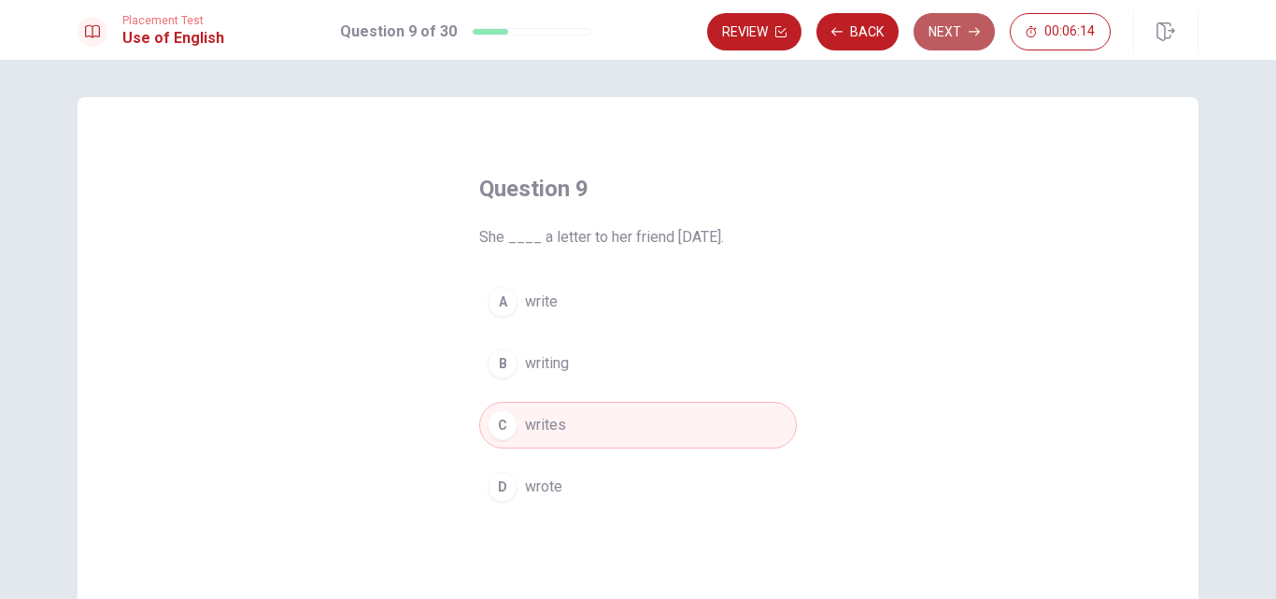
click at [952, 30] on button "Next" at bounding box center [954, 31] width 81 height 37
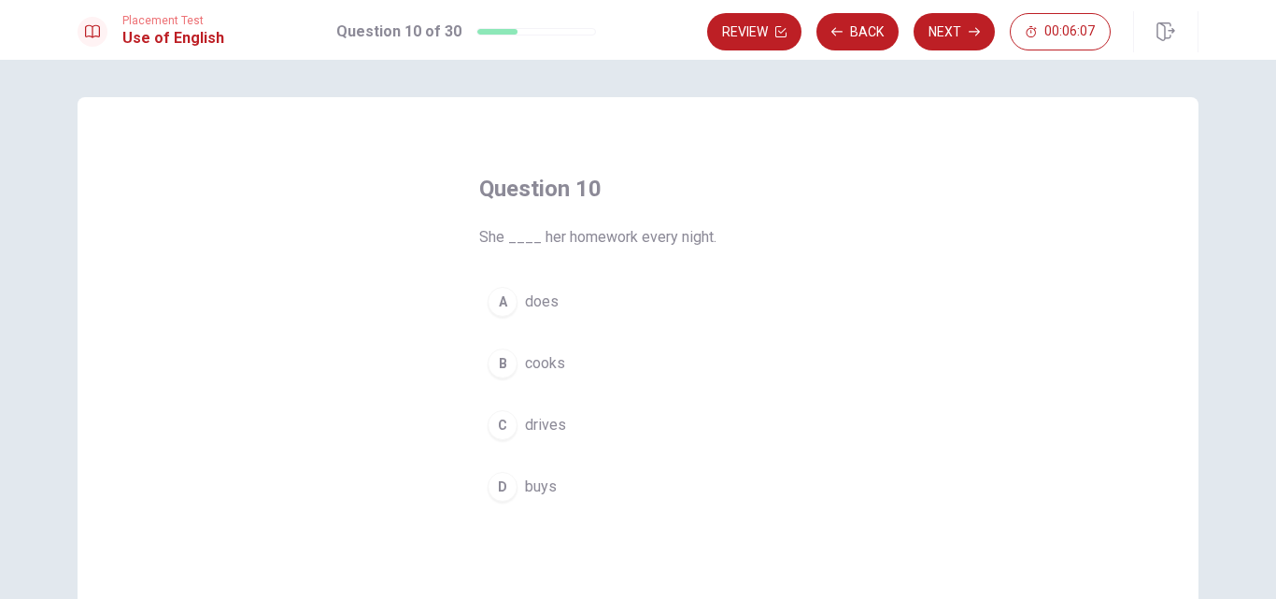
click at [496, 310] on div "A" at bounding box center [503, 302] width 30 height 30
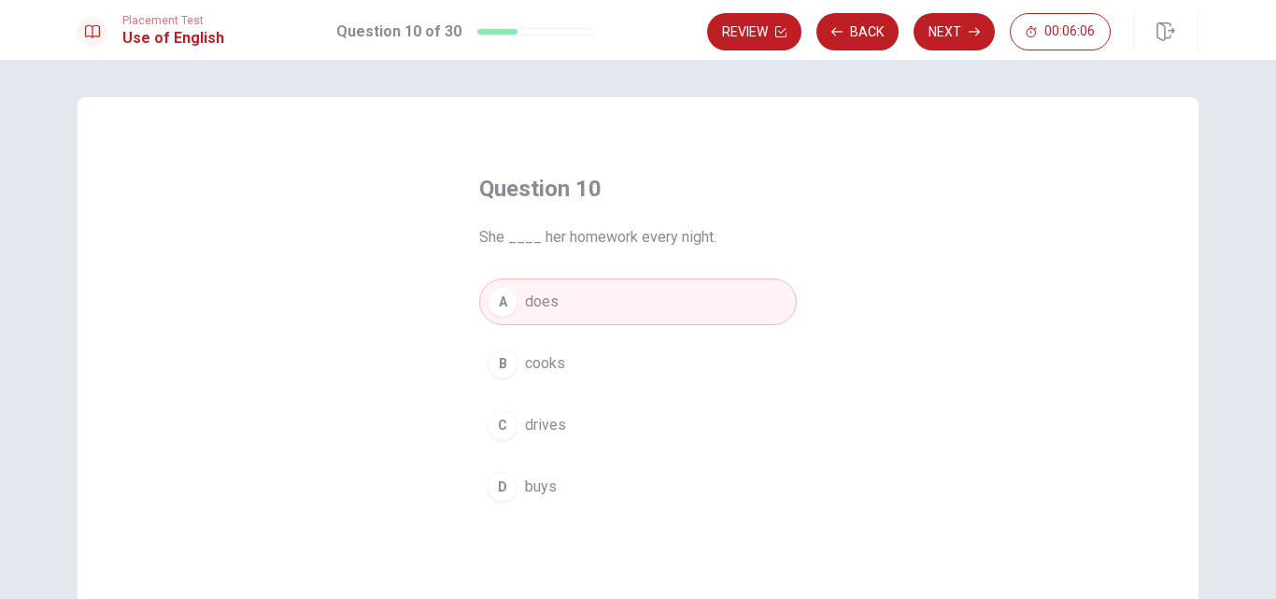
click at [972, 36] on icon "button" at bounding box center [974, 31] width 11 height 11
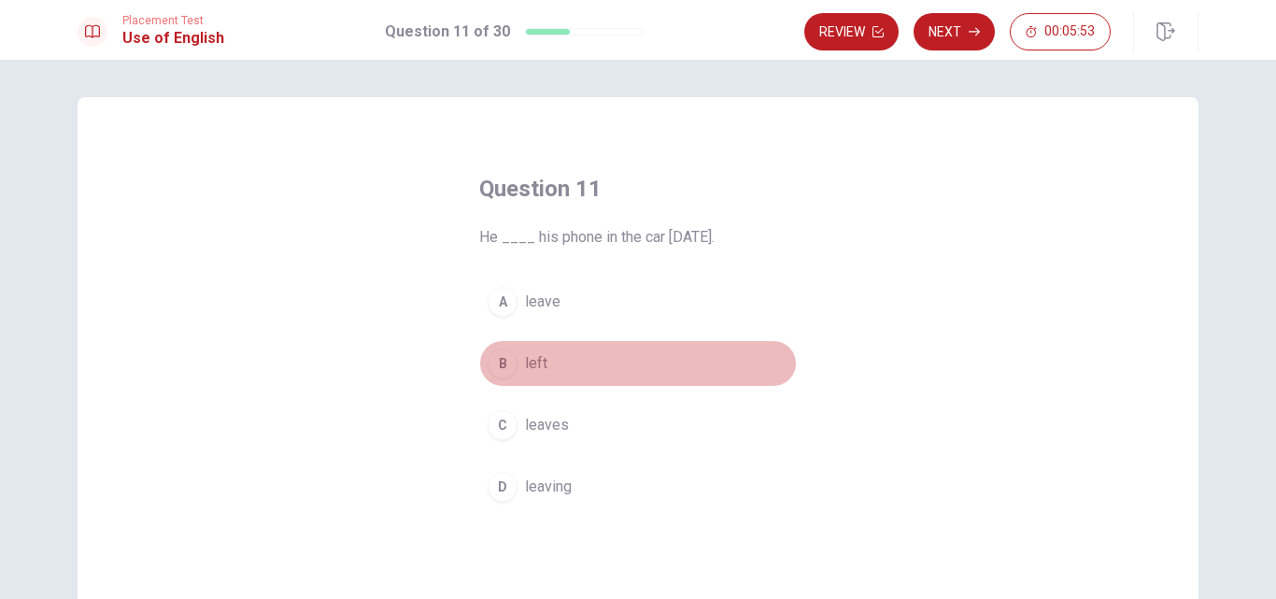
click at [514, 360] on button "B left" at bounding box center [638, 363] width 318 height 47
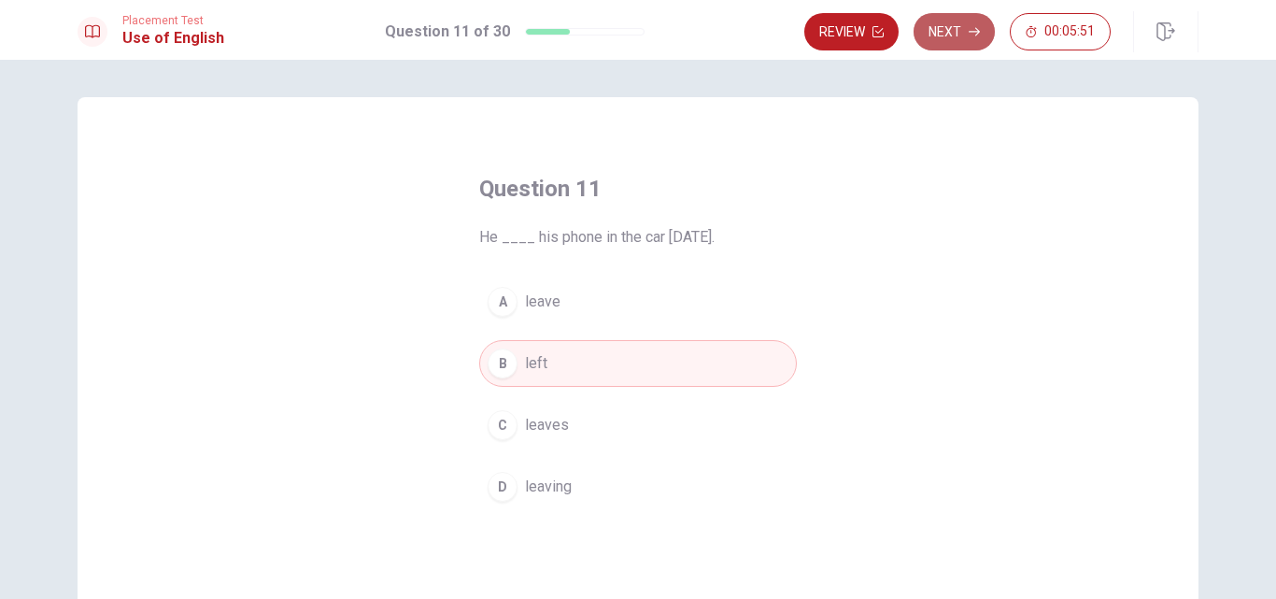
click at [953, 43] on button "Next" at bounding box center [954, 31] width 81 height 37
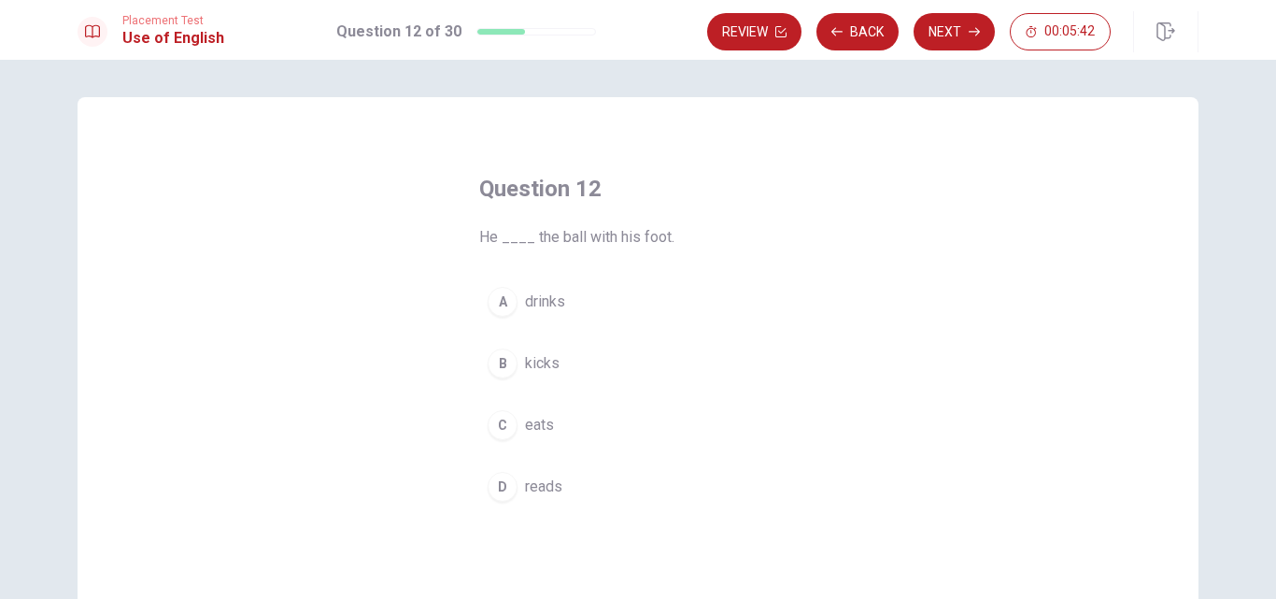
click at [535, 369] on span "kicks" at bounding box center [542, 363] width 35 height 22
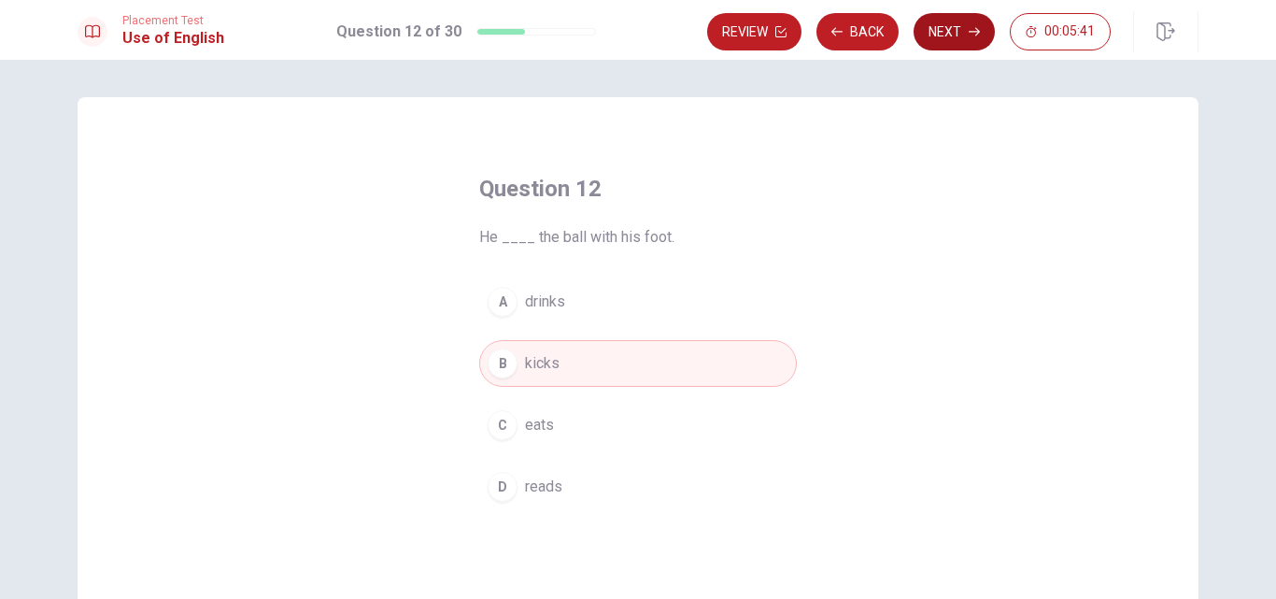
click at [947, 43] on button "Next" at bounding box center [954, 31] width 81 height 37
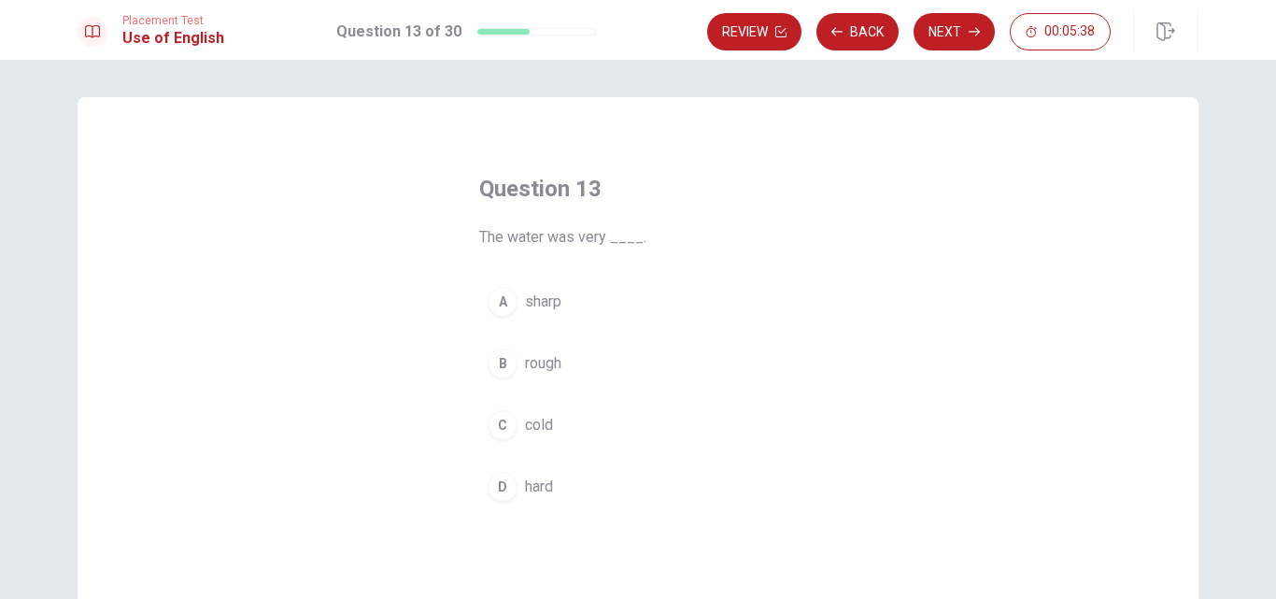
click at [529, 422] on span "cold" at bounding box center [539, 425] width 28 height 22
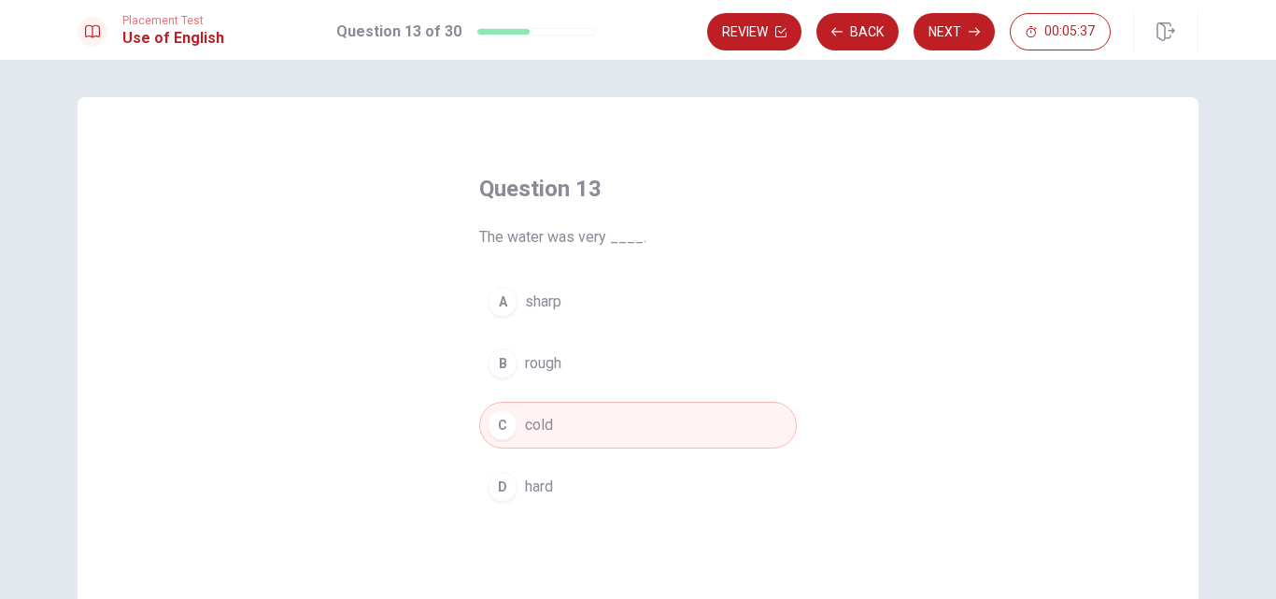
click at [977, 33] on icon "button" at bounding box center [974, 31] width 11 height 11
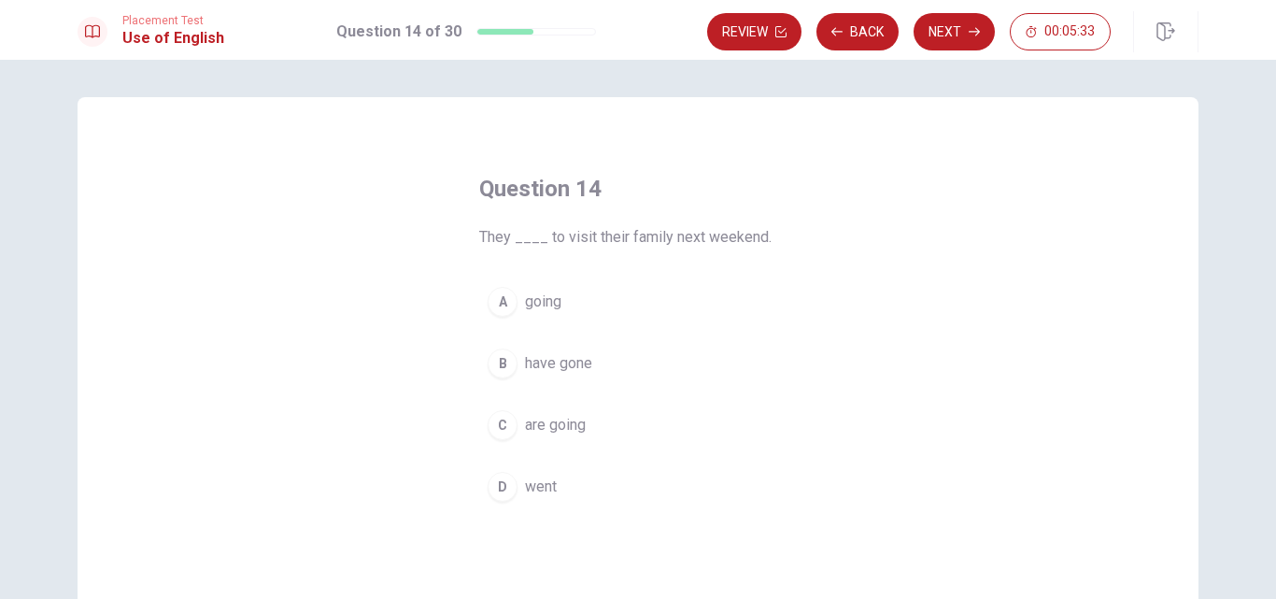
click at [554, 427] on span "are going" at bounding box center [555, 425] width 61 height 22
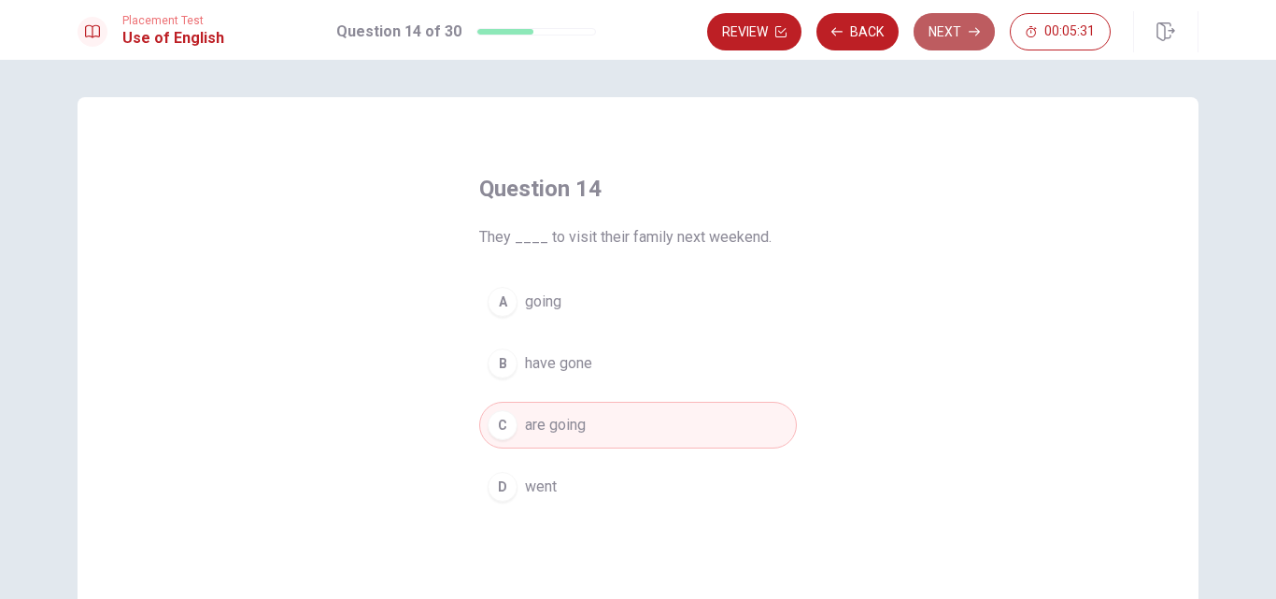
click at [938, 26] on button "Next" at bounding box center [954, 31] width 81 height 37
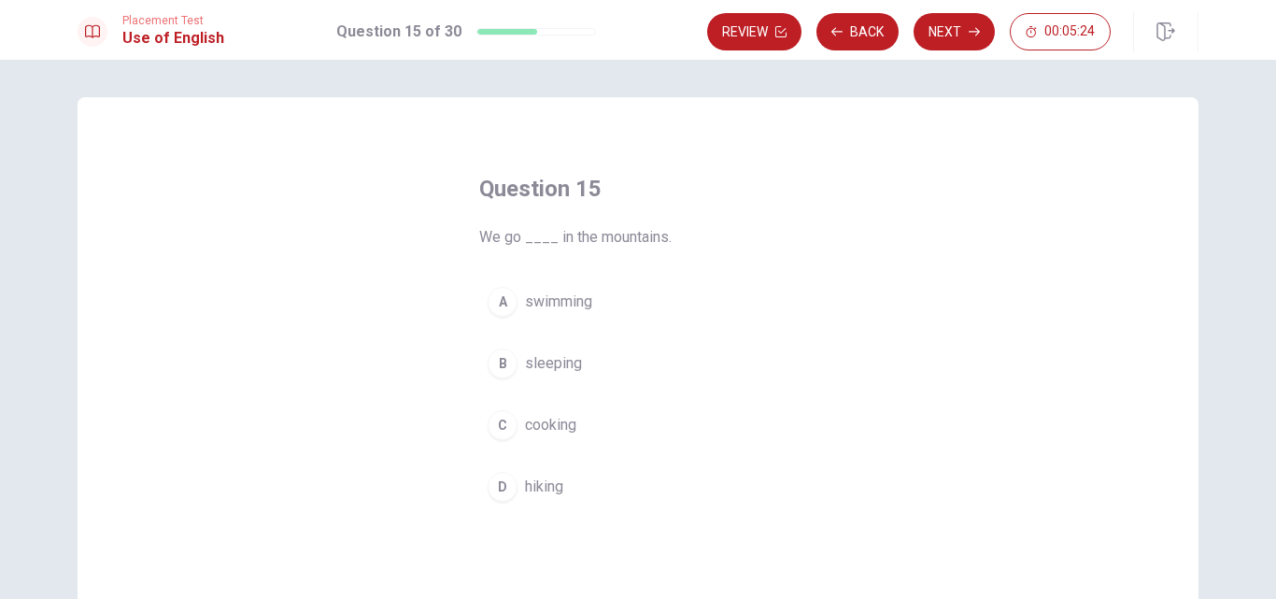
click at [558, 506] on button "D hiking" at bounding box center [638, 486] width 318 height 47
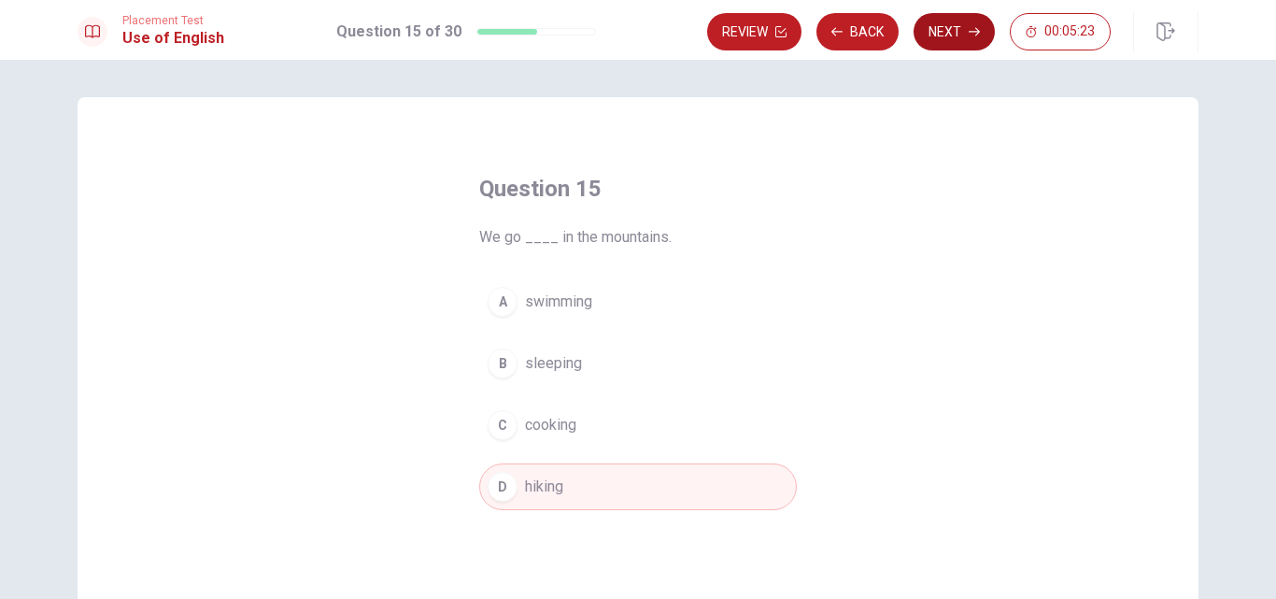
click at [957, 37] on button "Next" at bounding box center [954, 31] width 81 height 37
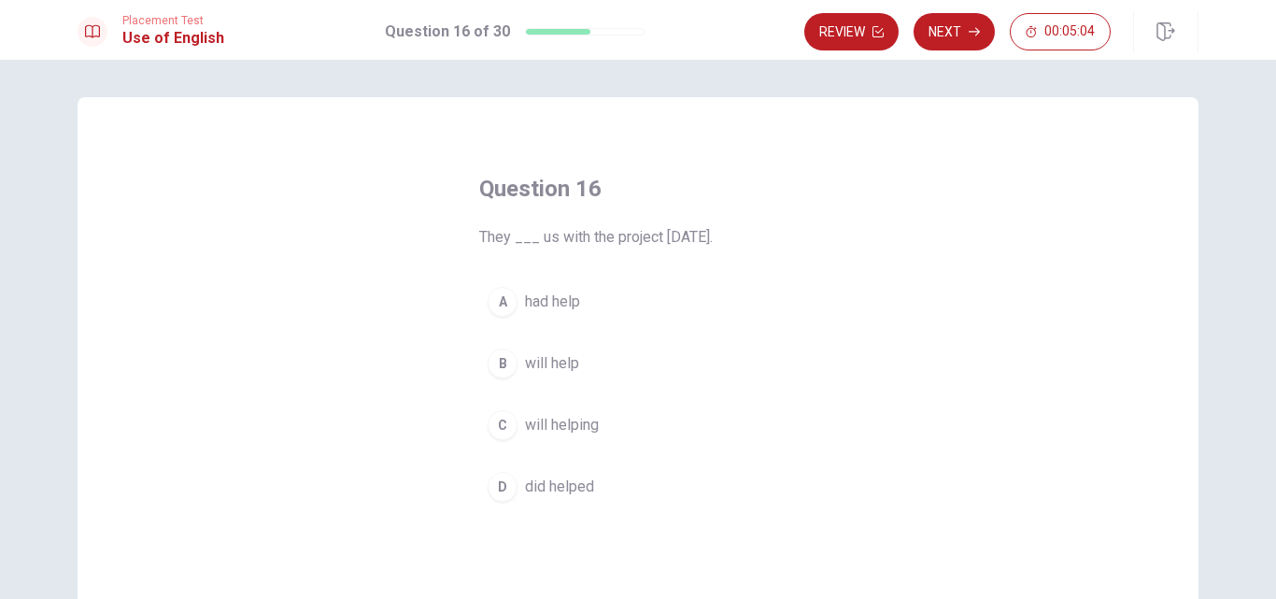
click at [567, 421] on span "will helping" at bounding box center [562, 425] width 74 height 22
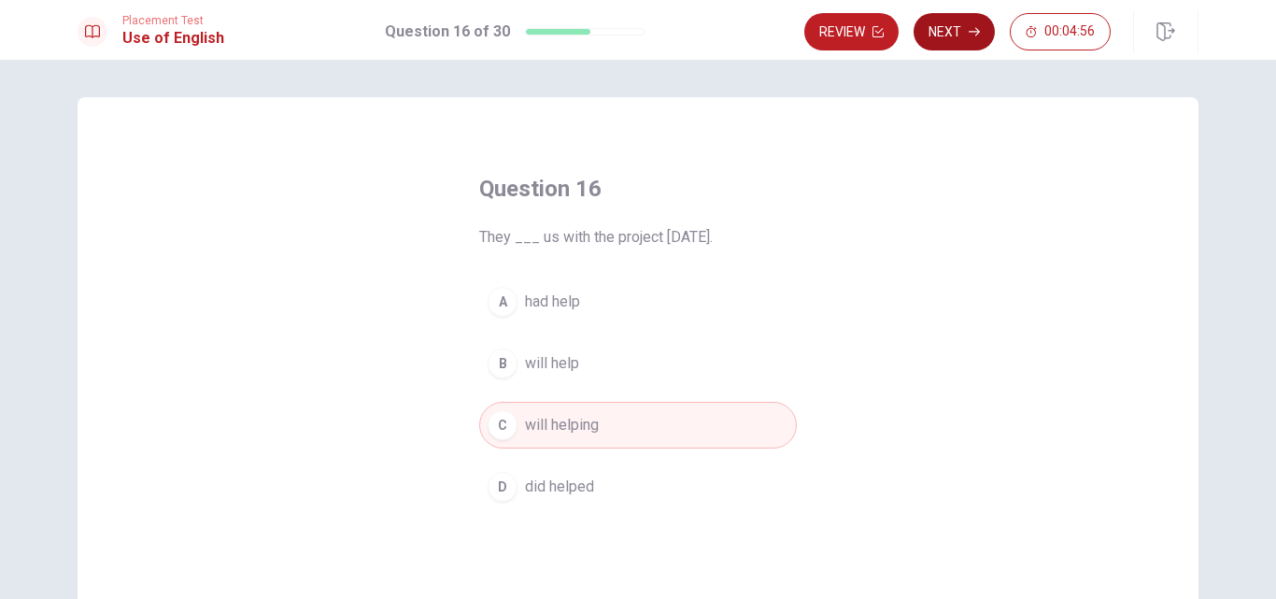
click at [961, 36] on button "Next" at bounding box center [954, 31] width 81 height 37
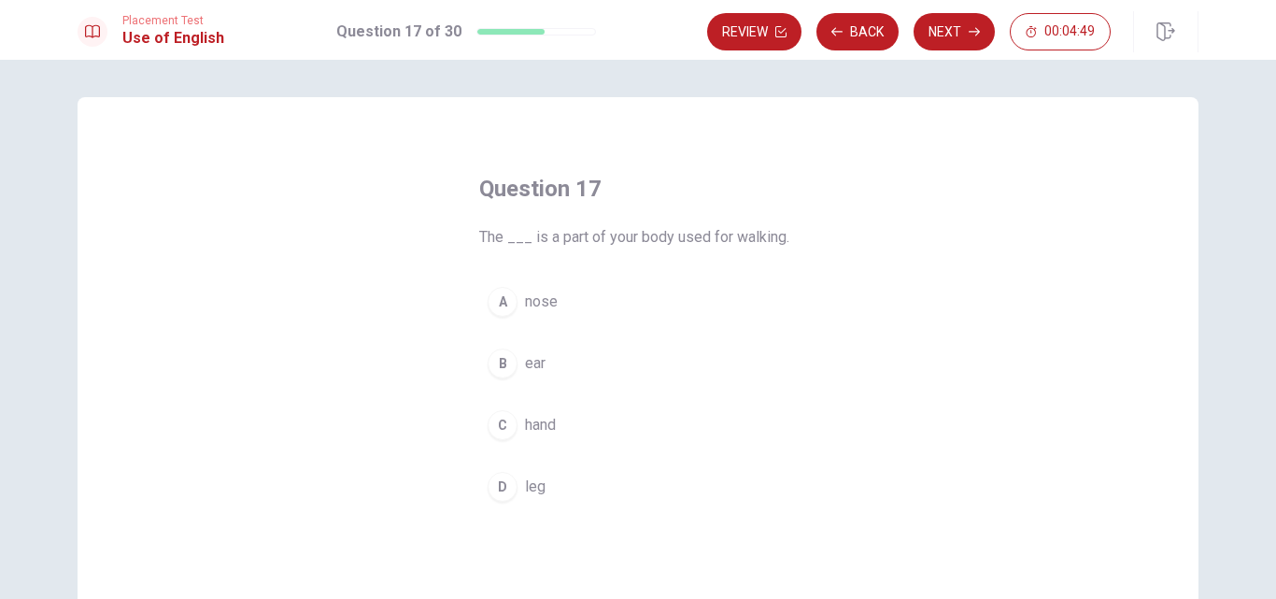
click at [509, 486] on div "D" at bounding box center [503, 487] width 30 height 30
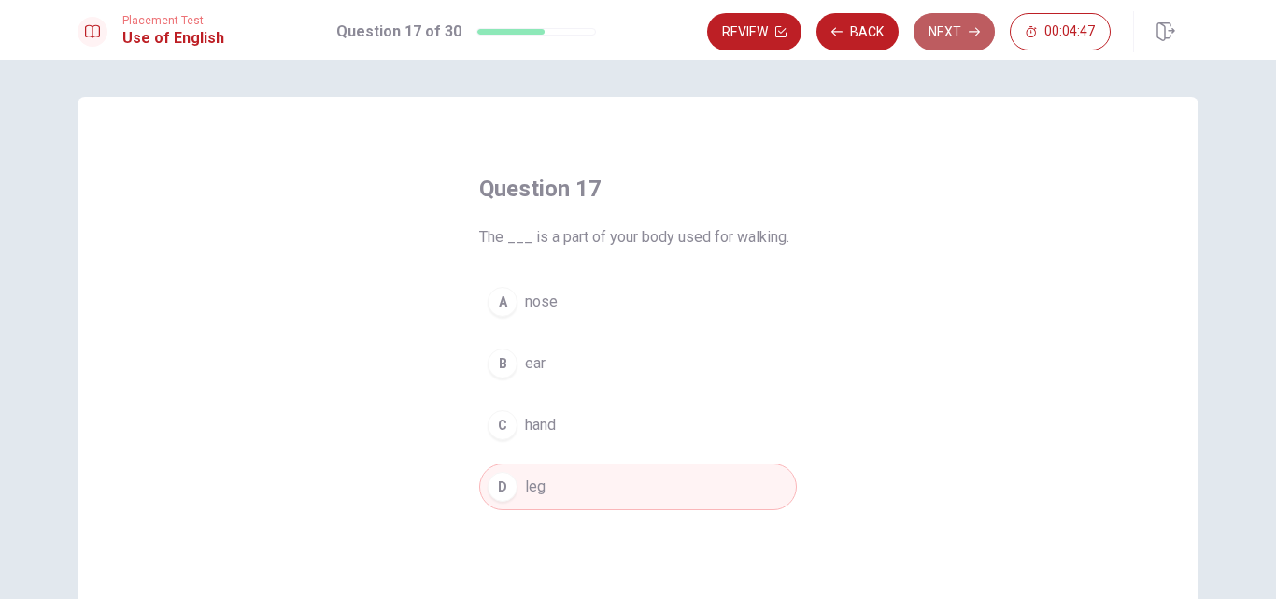
click at [936, 36] on button "Next" at bounding box center [954, 31] width 81 height 37
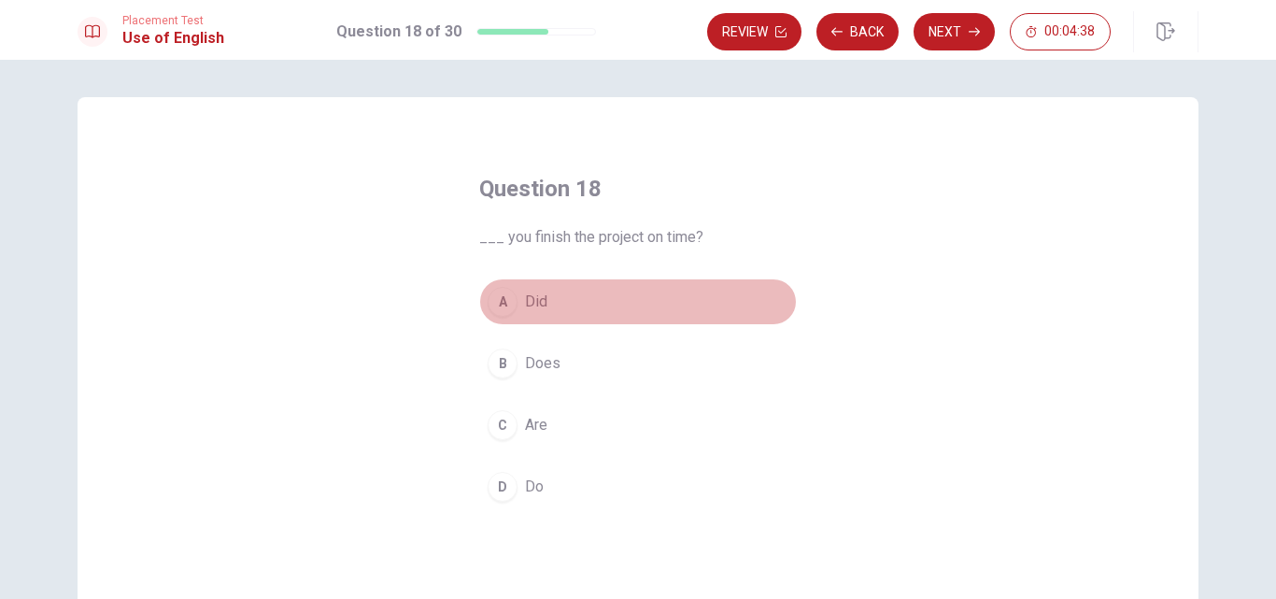
click at [490, 300] on div "A" at bounding box center [503, 302] width 30 height 30
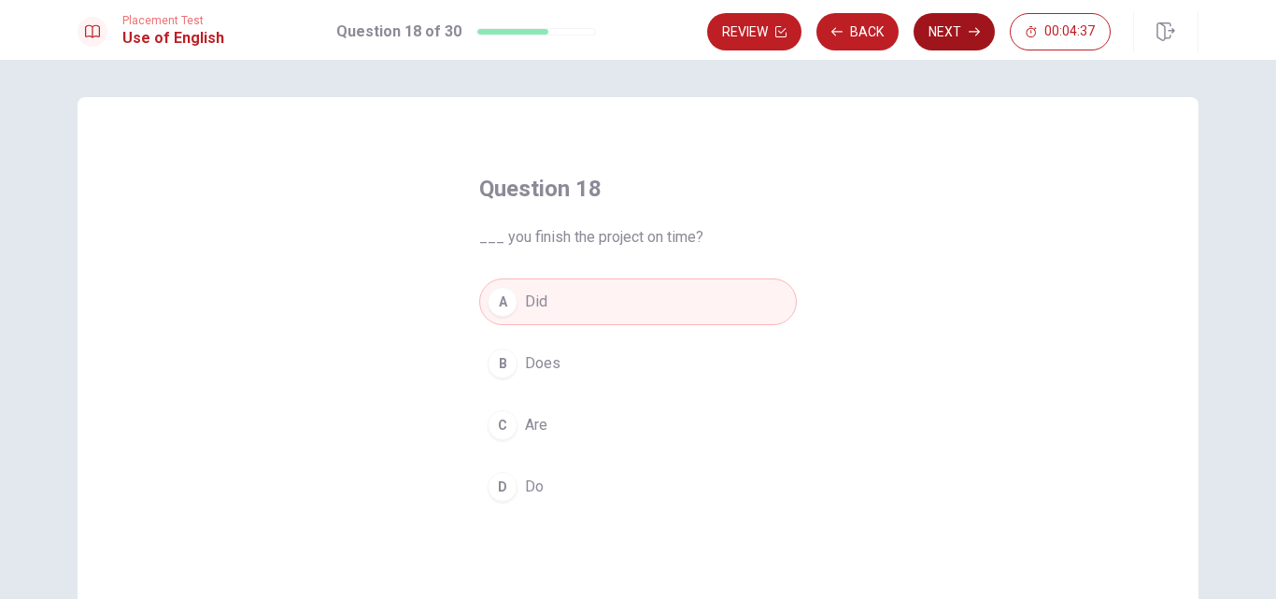
click at [959, 31] on button "Next" at bounding box center [954, 31] width 81 height 37
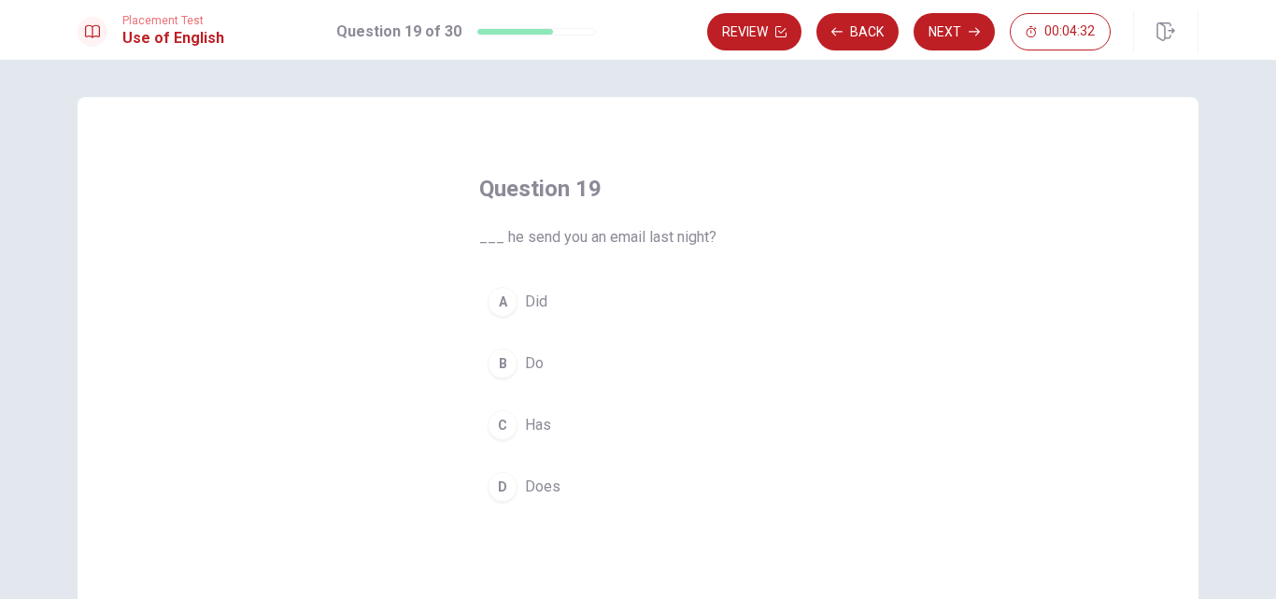
click at [501, 486] on div "D" at bounding box center [503, 487] width 30 height 30
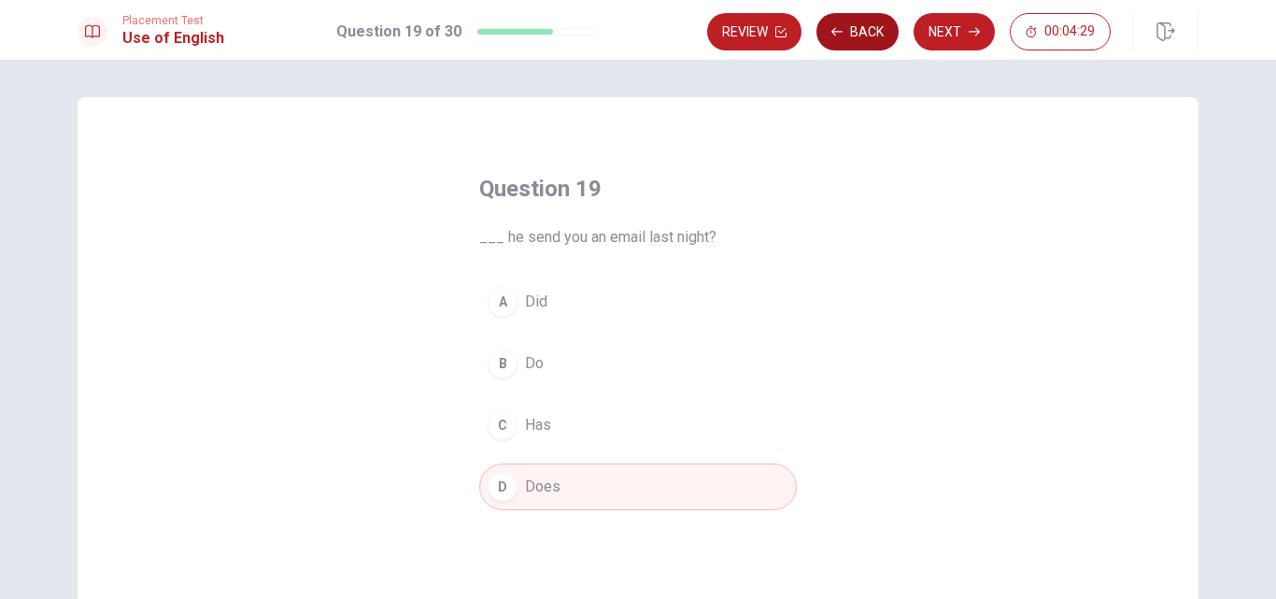
click at [883, 30] on button "Back" at bounding box center [858, 31] width 82 height 37
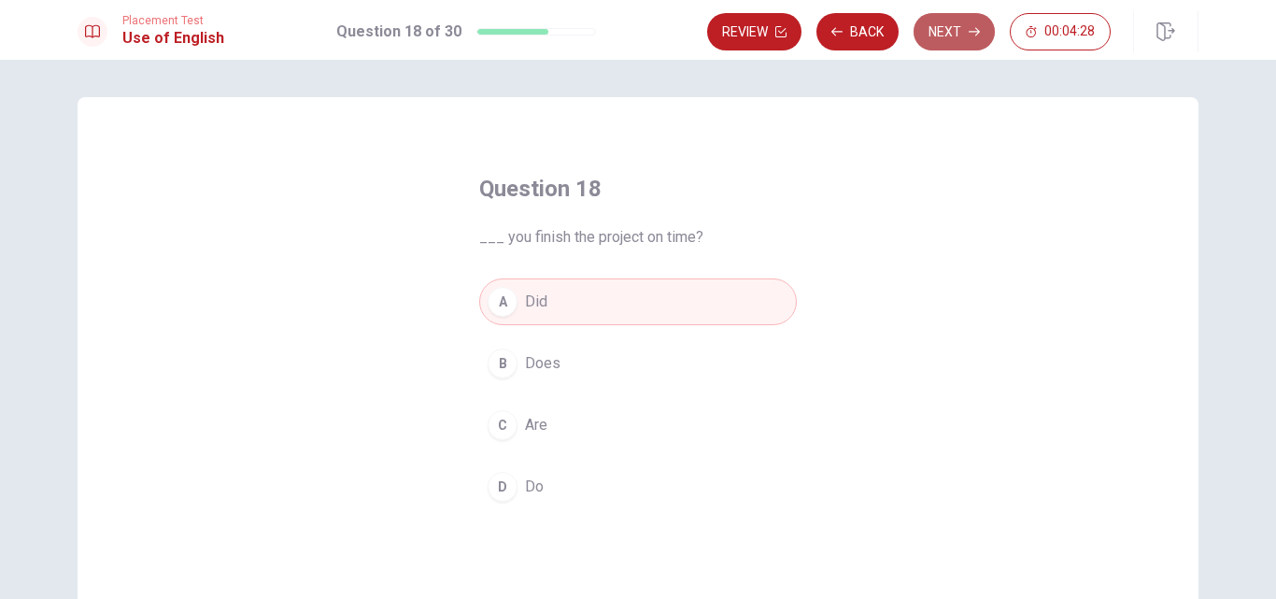
click at [947, 36] on button "Next" at bounding box center [954, 31] width 81 height 37
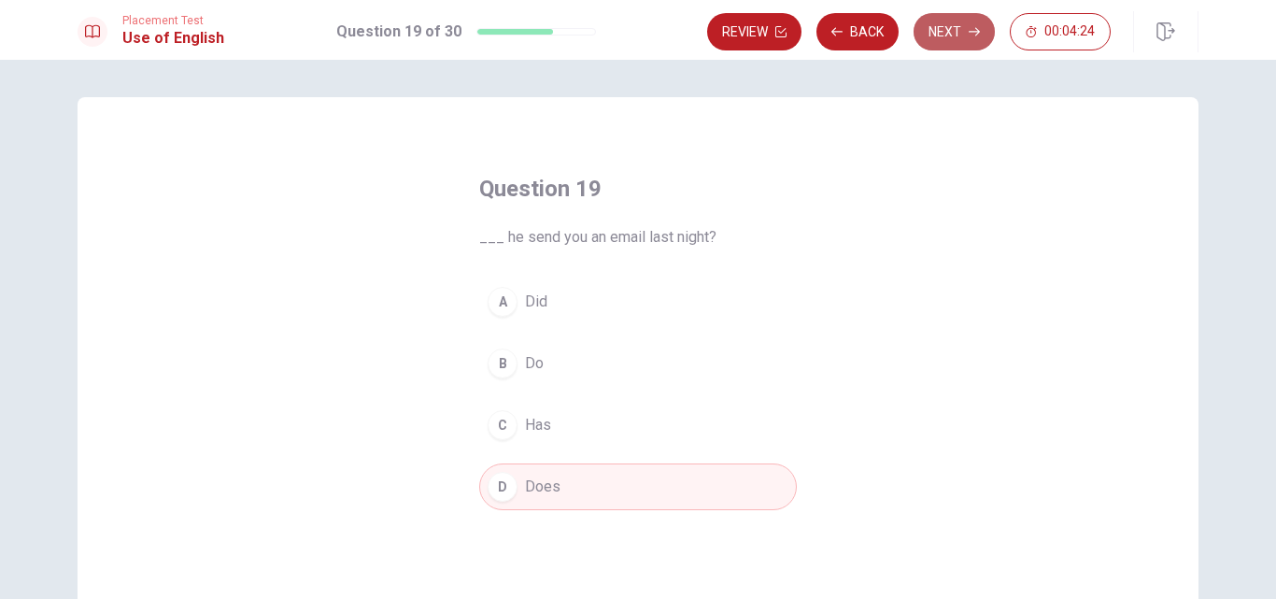
click at [942, 23] on button "Next" at bounding box center [954, 31] width 81 height 37
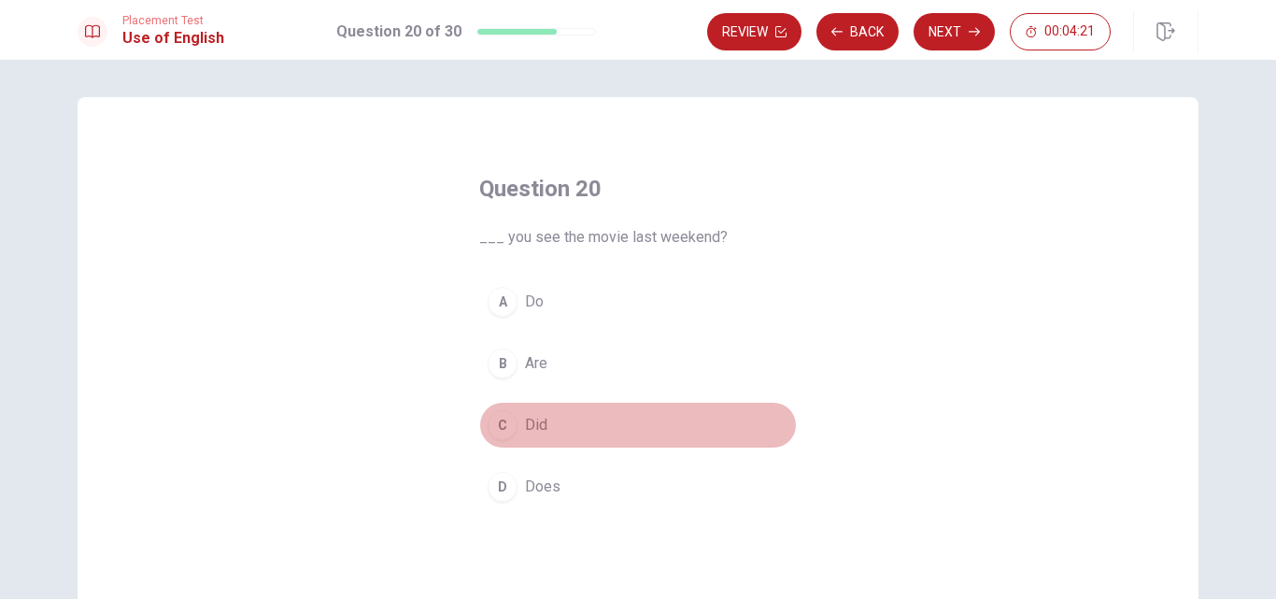
click at [525, 427] on span "Did" at bounding box center [536, 425] width 22 height 22
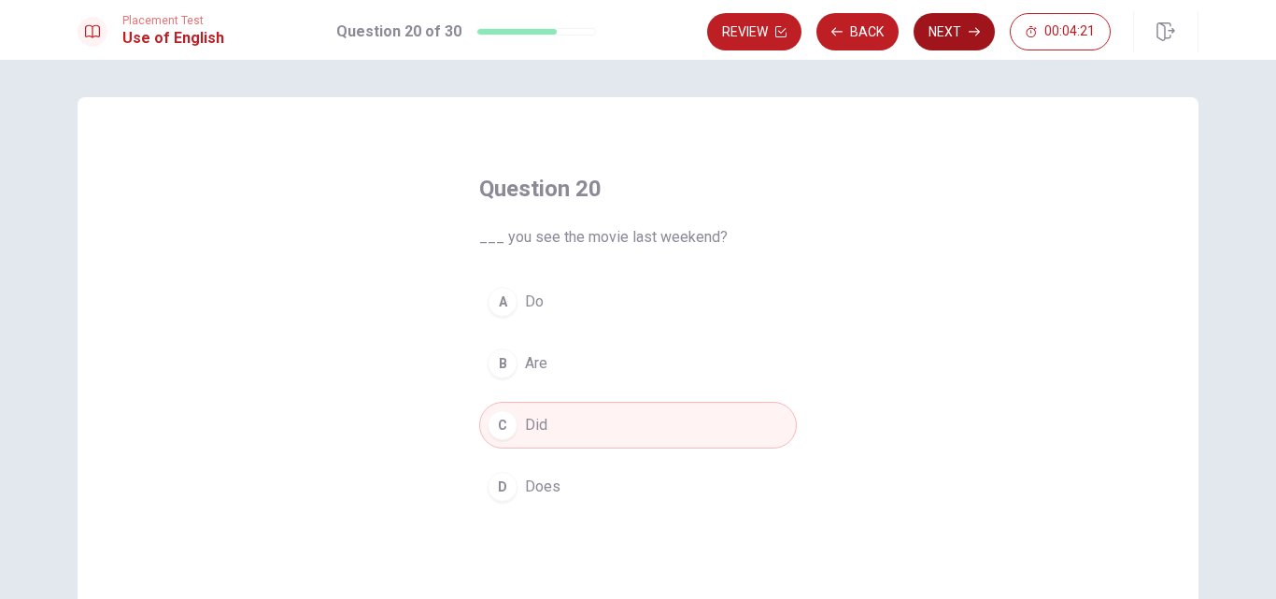
click at [970, 36] on icon "button" at bounding box center [974, 31] width 11 height 11
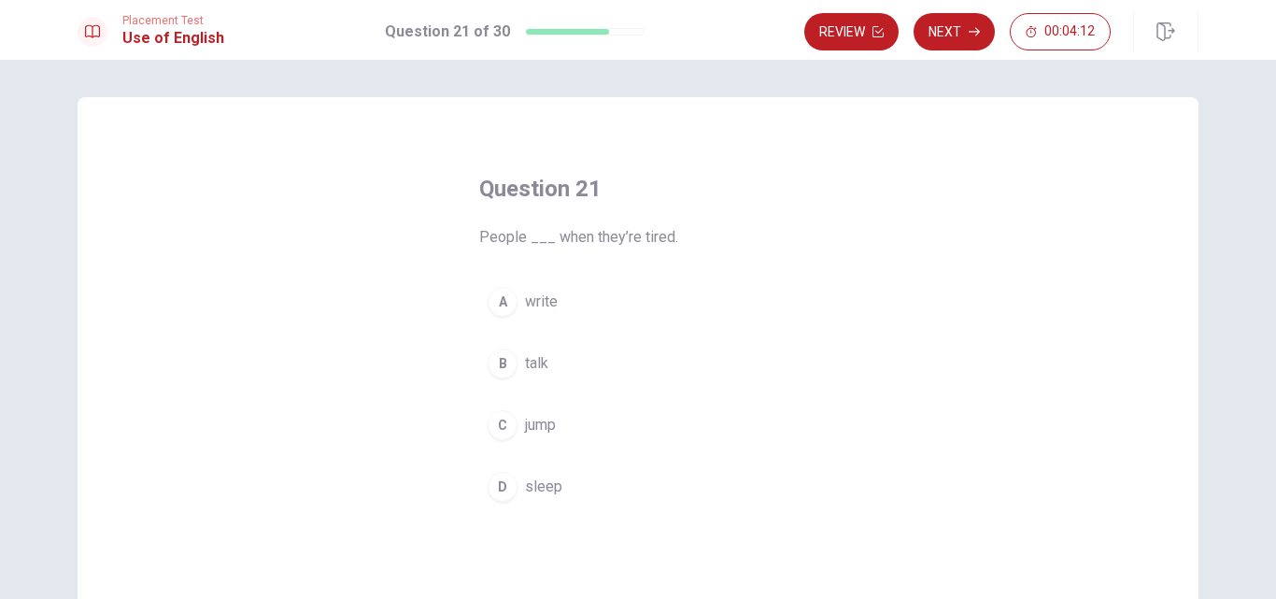
click at [528, 491] on span "sleep" at bounding box center [543, 487] width 37 height 22
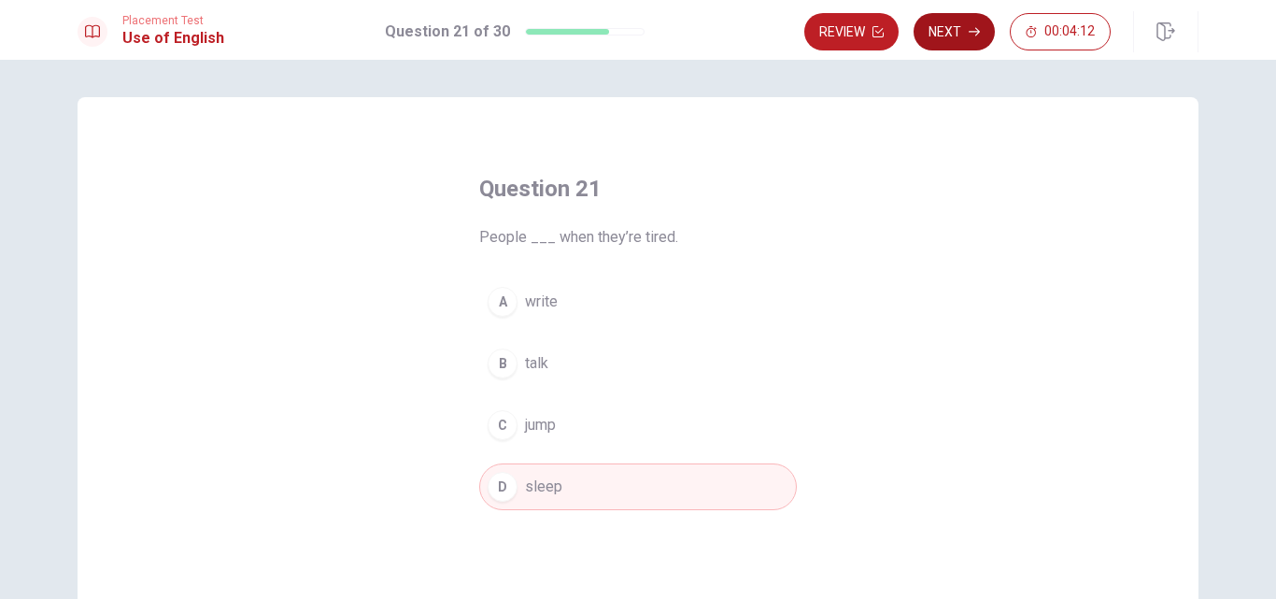
click at [967, 28] on button "Next" at bounding box center [954, 31] width 81 height 37
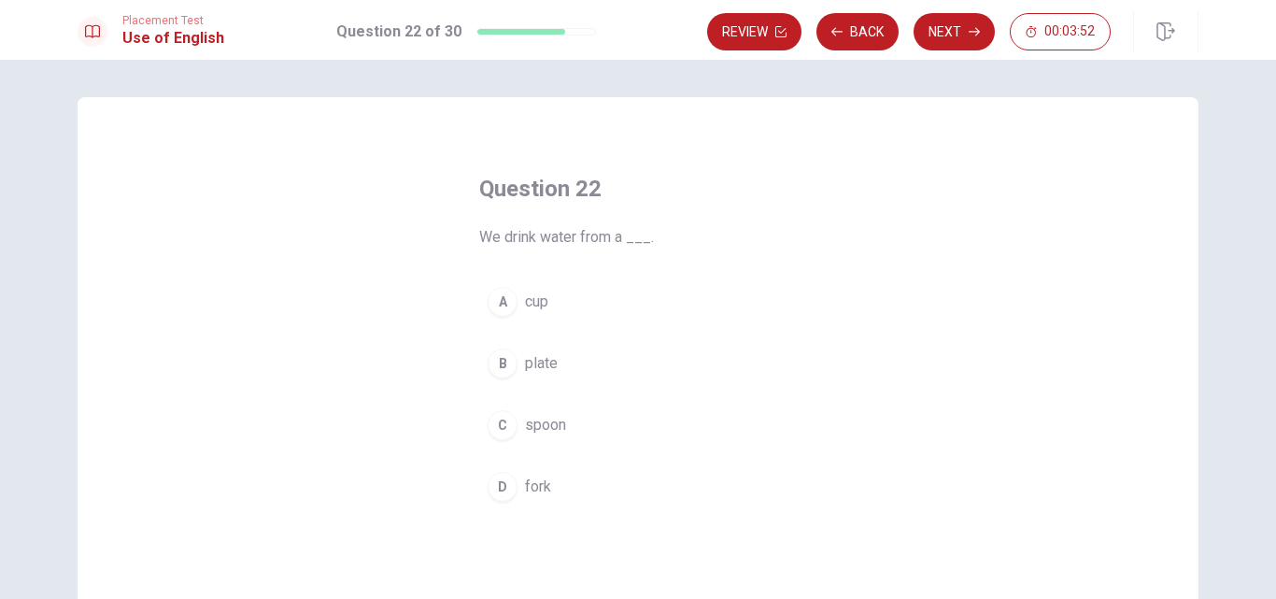
click at [503, 495] on div "D" at bounding box center [503, 487] width 30 height 30
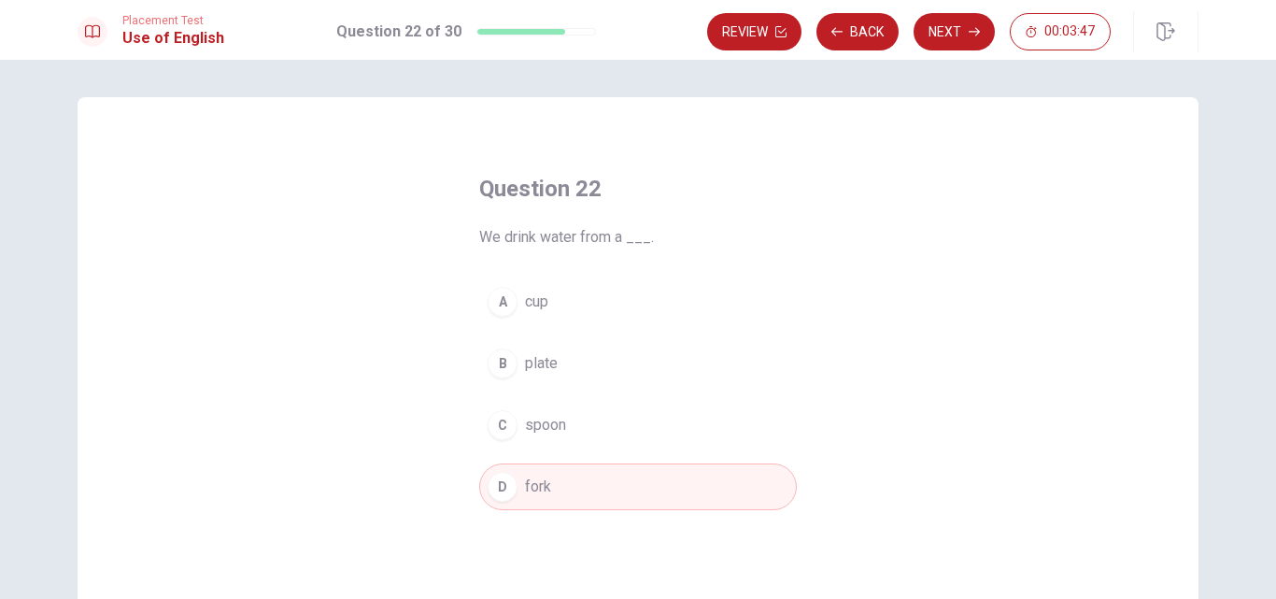
click at [514, 296] on button "A cup" at bounding box center [638, 301] width 318 height 47
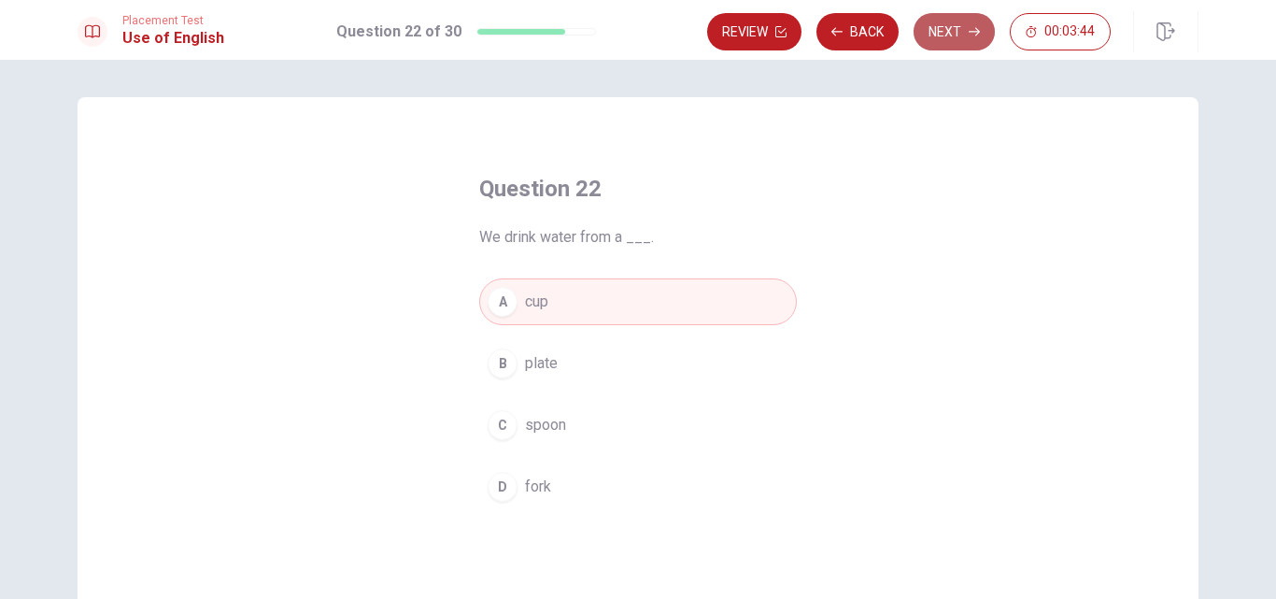
click at [977, 38] on button "Next" at bounding box center [954, 31] width 81 height 37
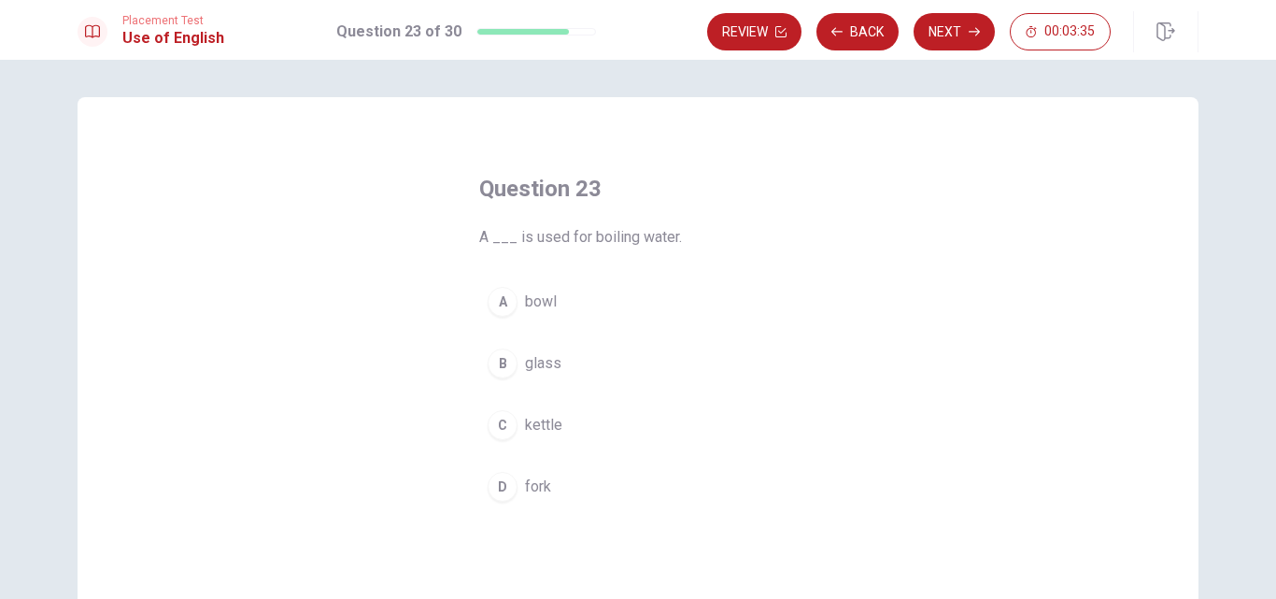
click at [506, 308] on div "A" at bounding box center [503, 302] width 30 height 30
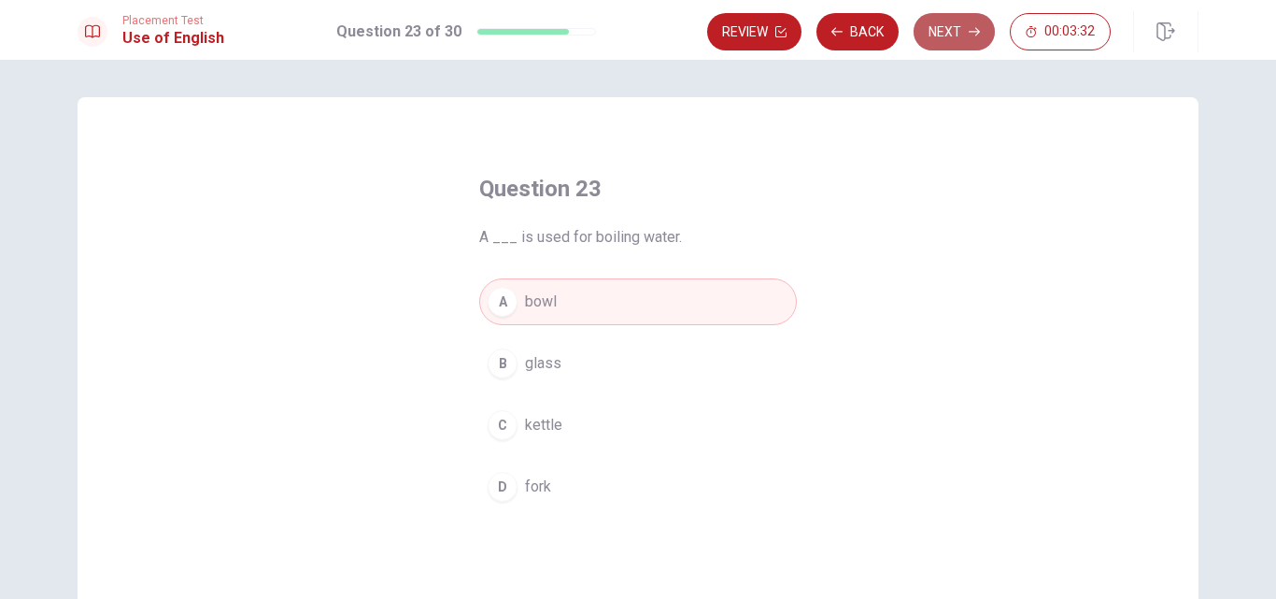
click at [960, 49] on button "Next" at bounding box center [954, 31] width 81 height 37
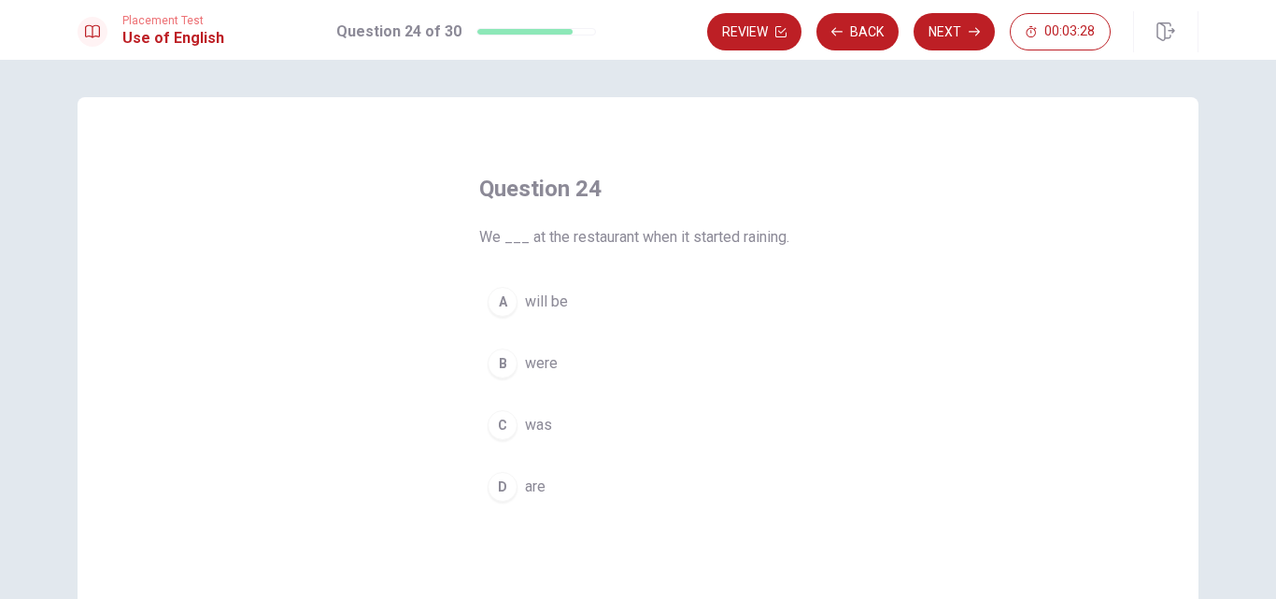
click at [532, 492] on span "are" at bounding box center [535, 487] width 21 height 22
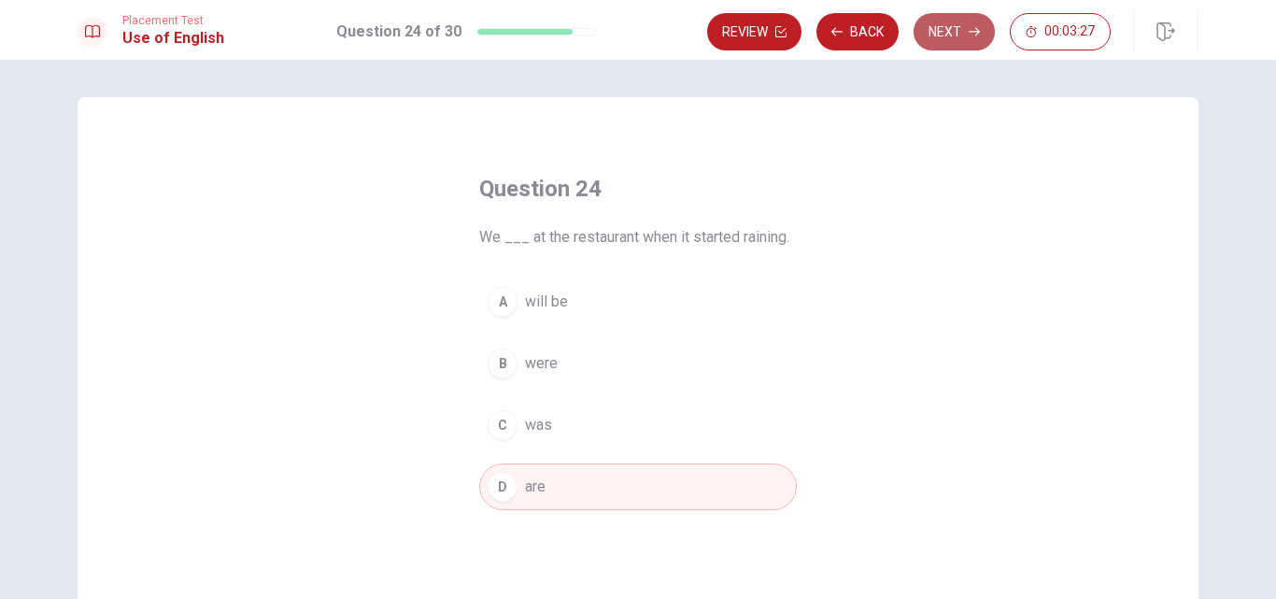
click at [954, 40] on button "Next" at bounding box center [954, 31] width 81 height 37
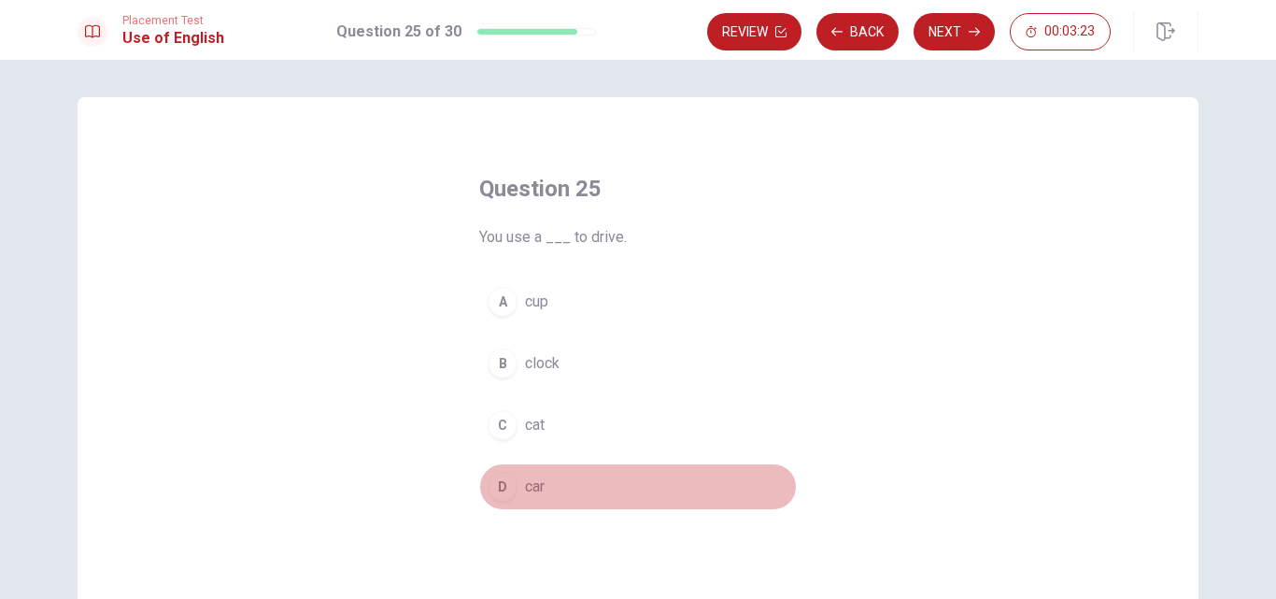
click at [525, 481] on span "car" at bounding box center [535, 487] width 20 height 22
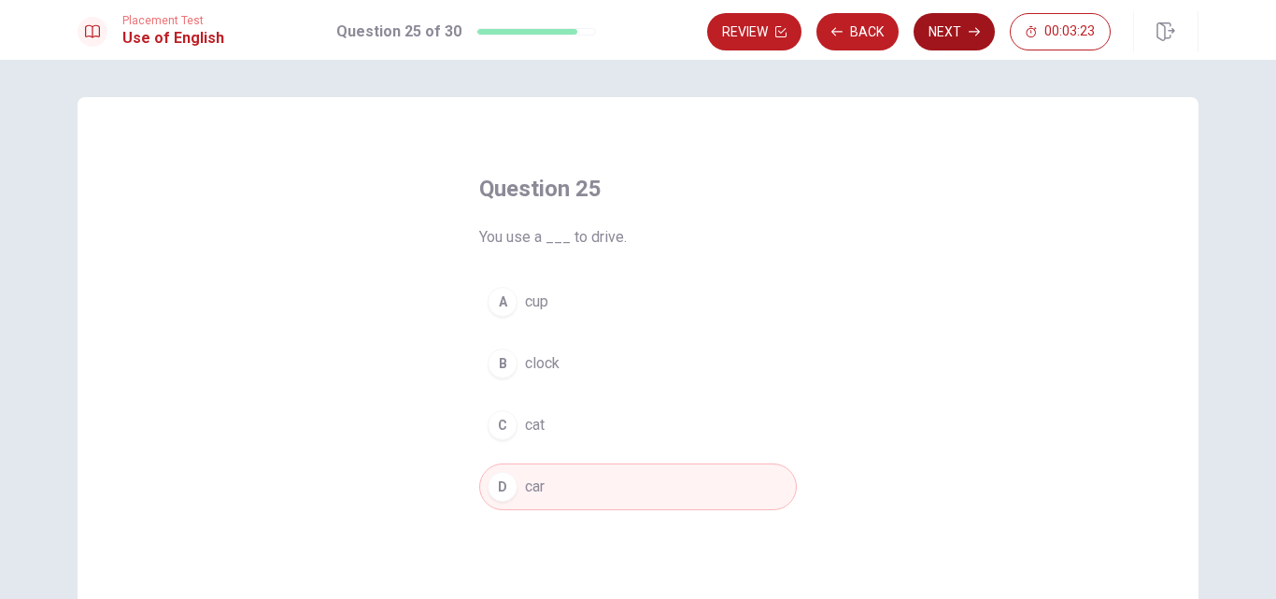
click at [965, 29] on button "Next" at bounding box center [954, 31] width 81 height 37
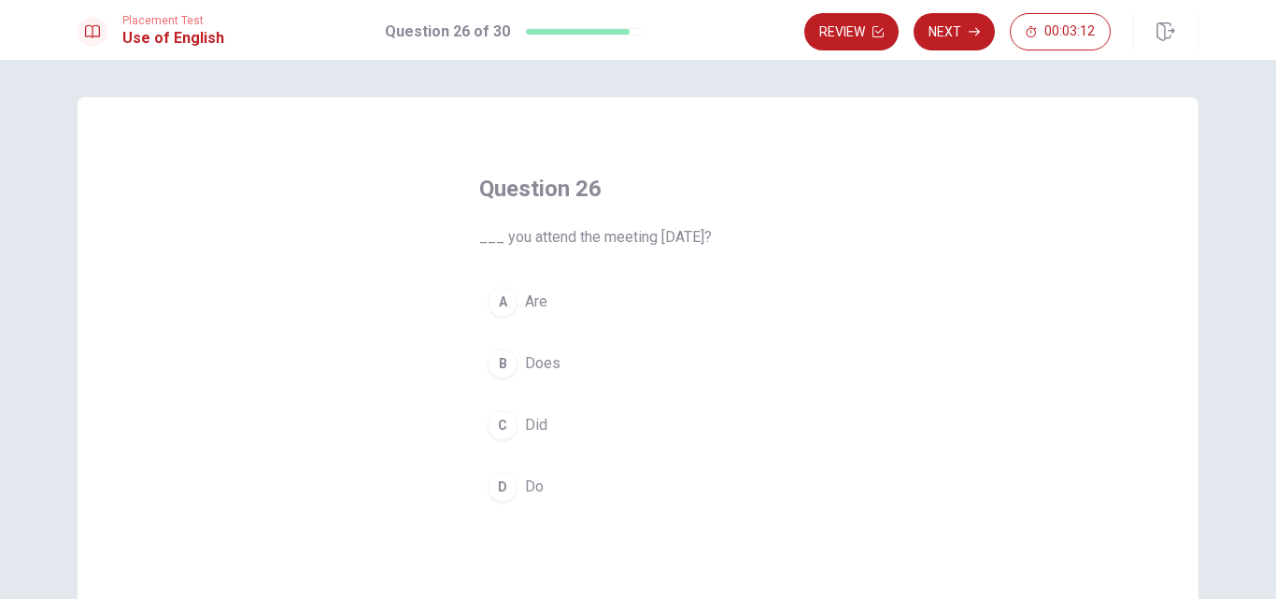
click at [527, 431] on span "Did" at bounding box center [536, 425] width 22 height 22
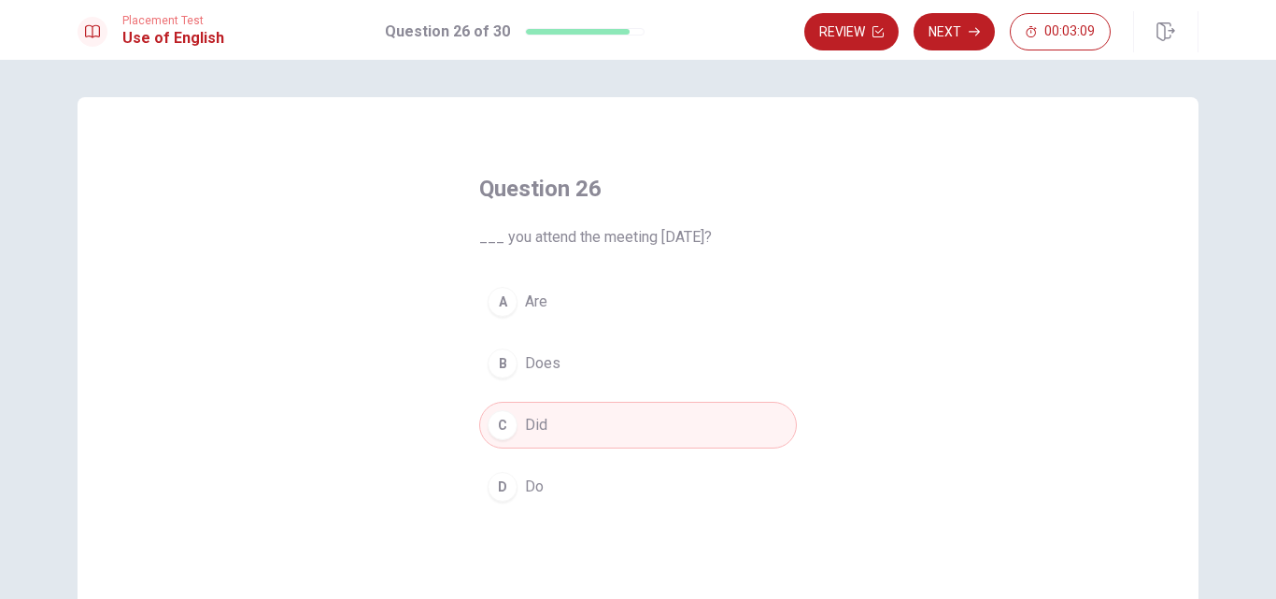
click at [525, 479] on span "Do" at bounding box center [534, 487] width 19 height 22
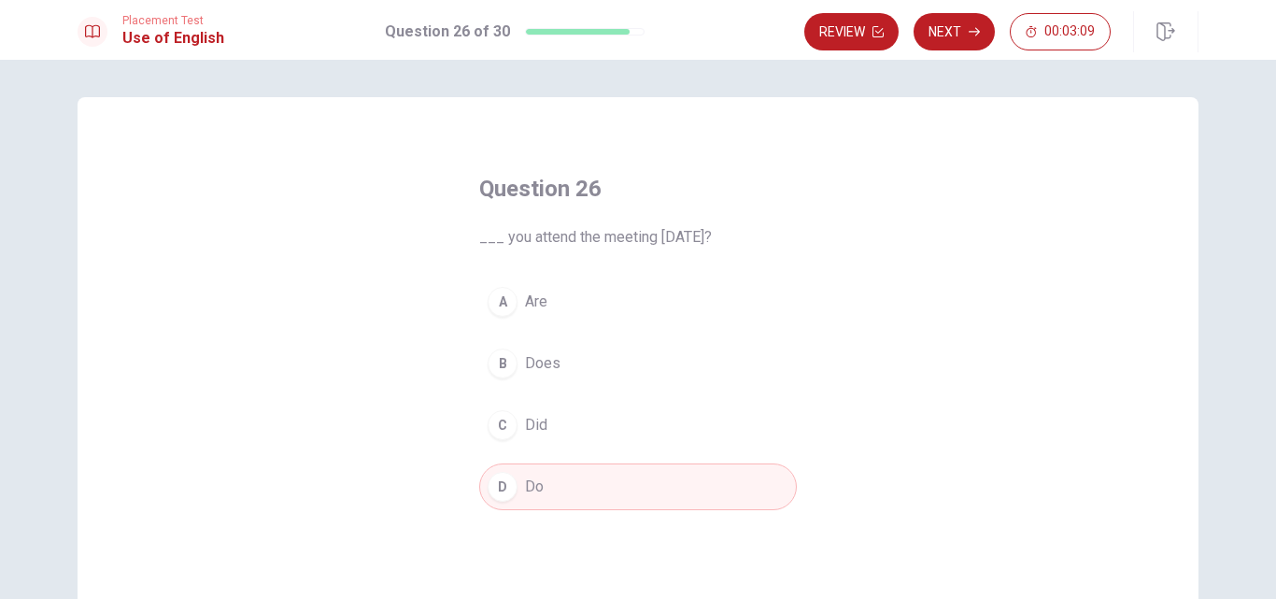
click at [568, 407] on button "C Did" at bounding box center [638, 425] width 318 height 47
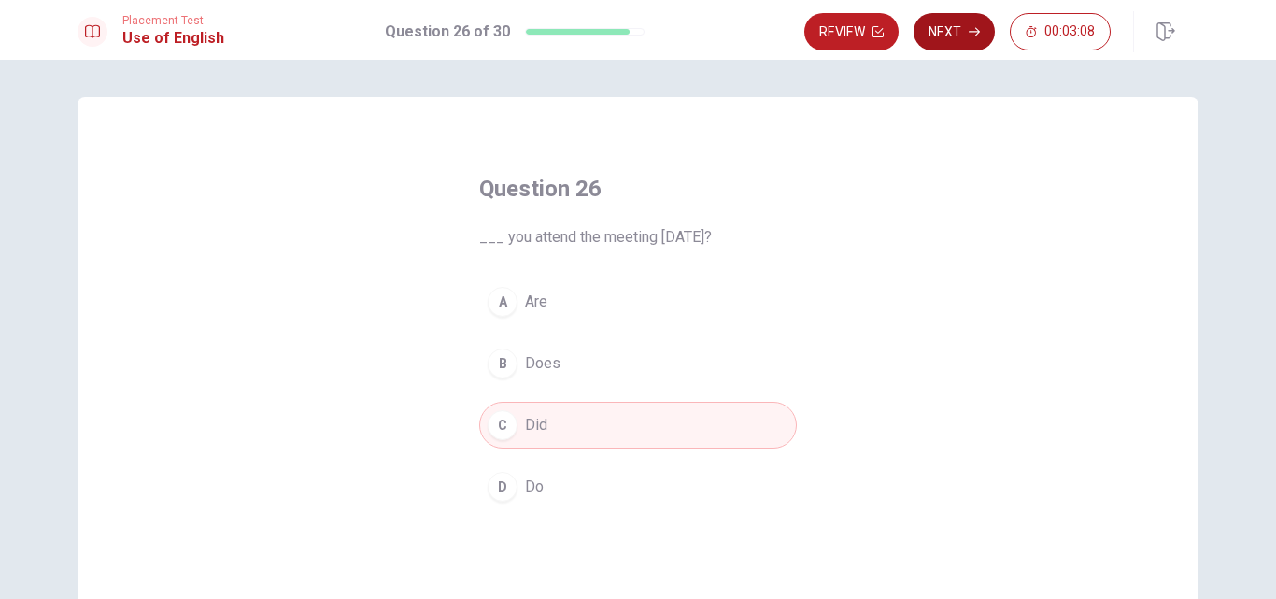
click at [970, 30] on icon "button" at bounding box center [974, 31] width 11 height 11
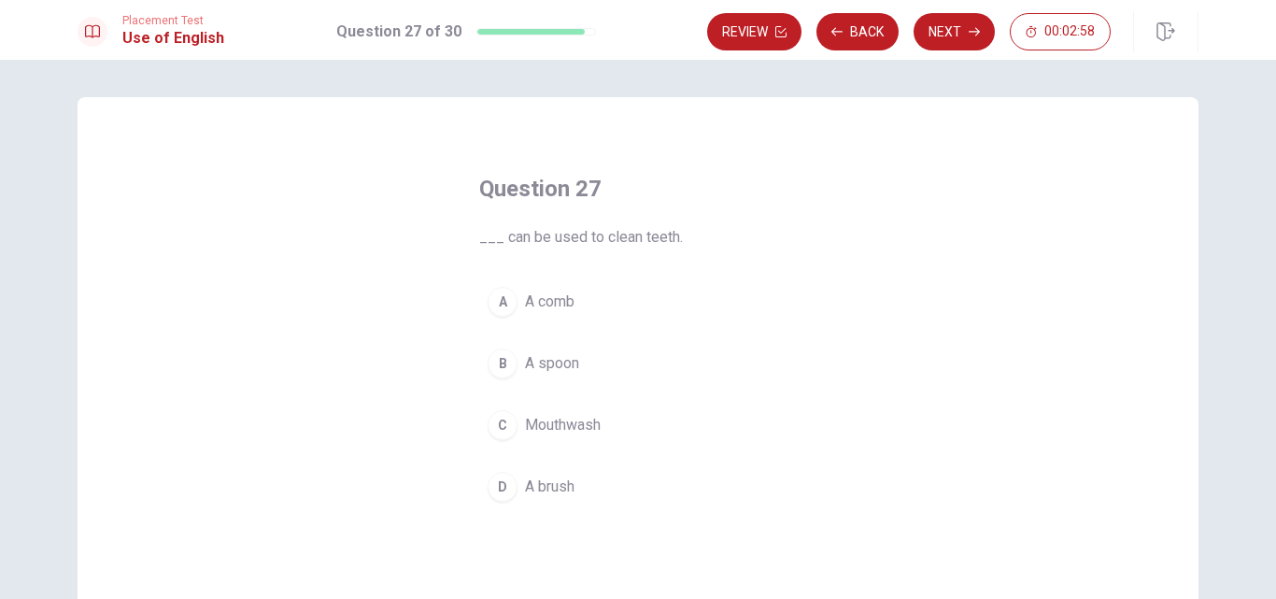
click at [560, 480] on span "A brush" at bounding box center [550, 487] width 50 height 22
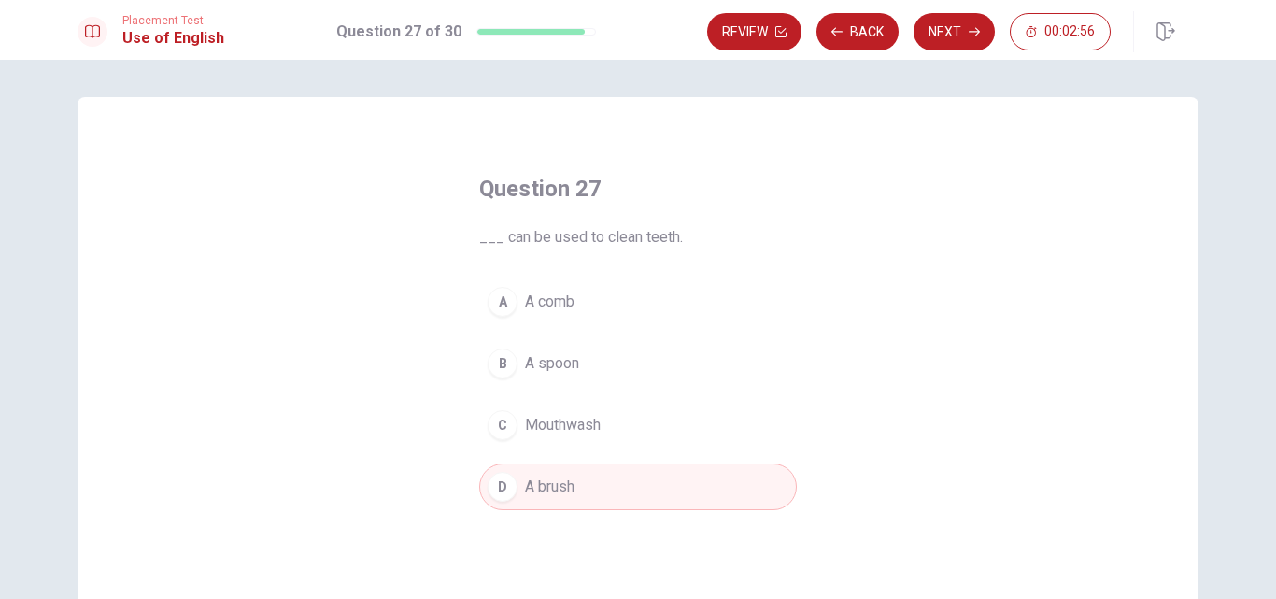
click at [982, 43] on button "Next" at bounding box center [954, 31] width 81 height 37
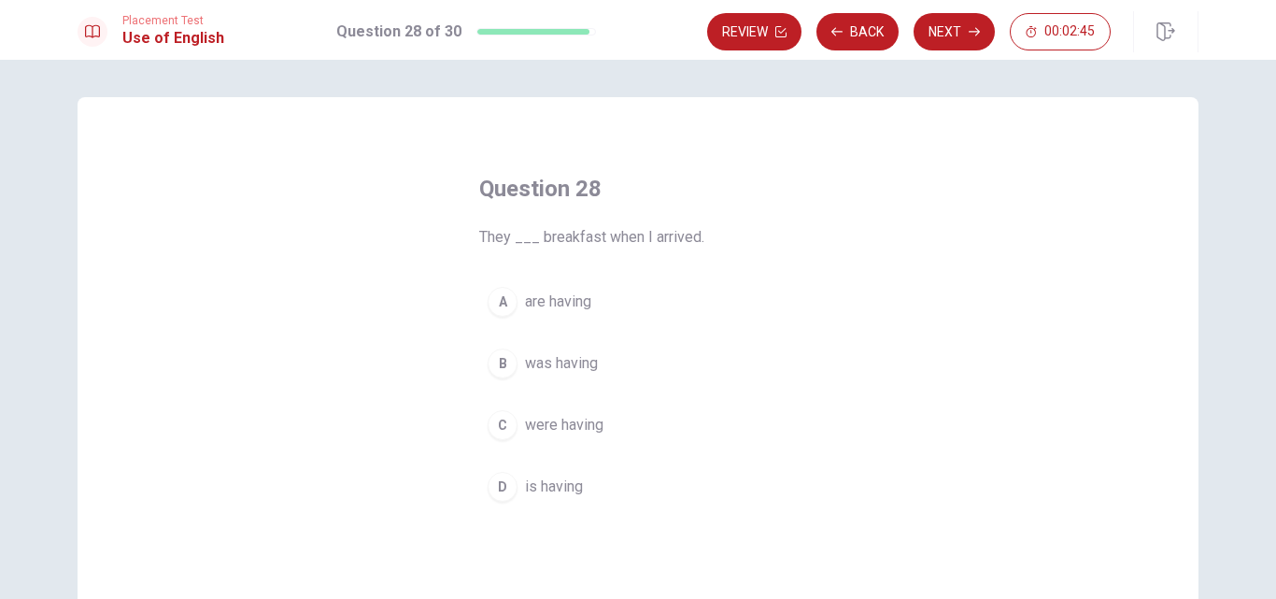
click at [563, 368] on span "was having" at bounding box center [561, 363] width 73 height 22
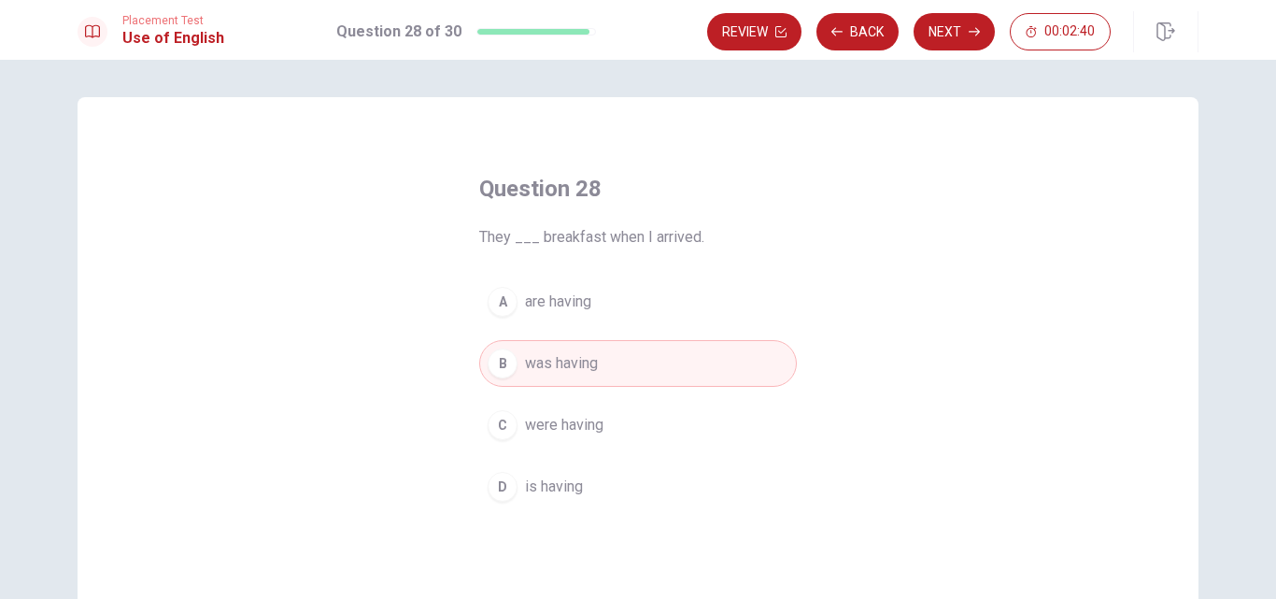
click at [542, 309] on span "are having" at bounding box center [558, 302] width 66 height 22
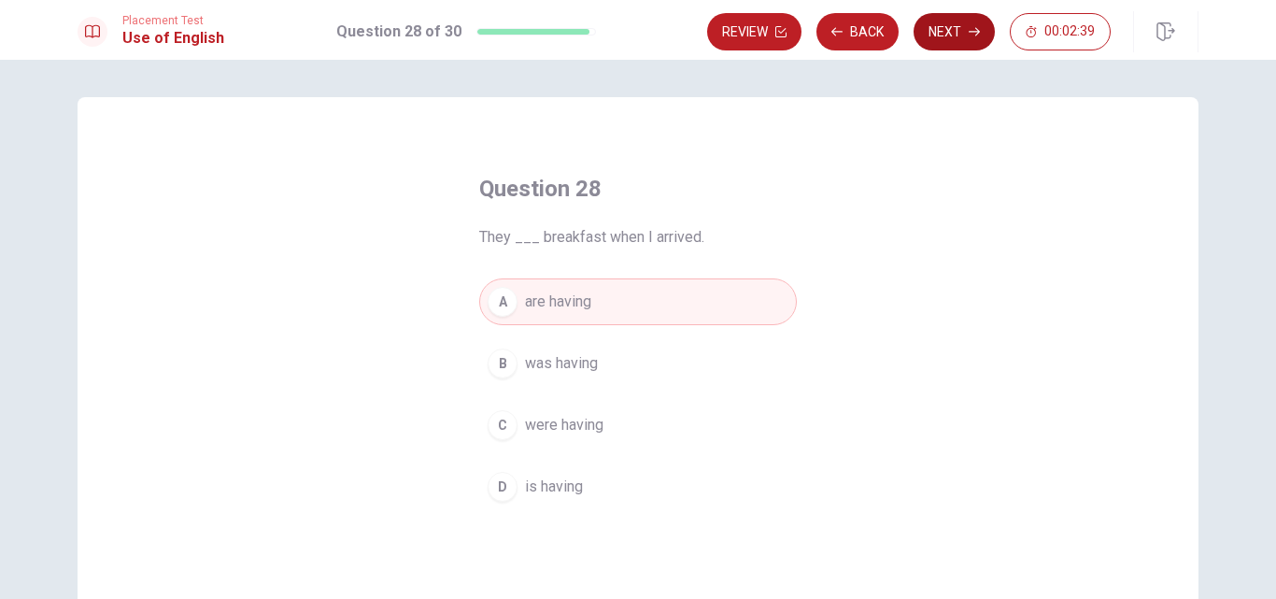
click at [970, 40] on button "Next" at bounding box center [954, 31] width 81 height 37
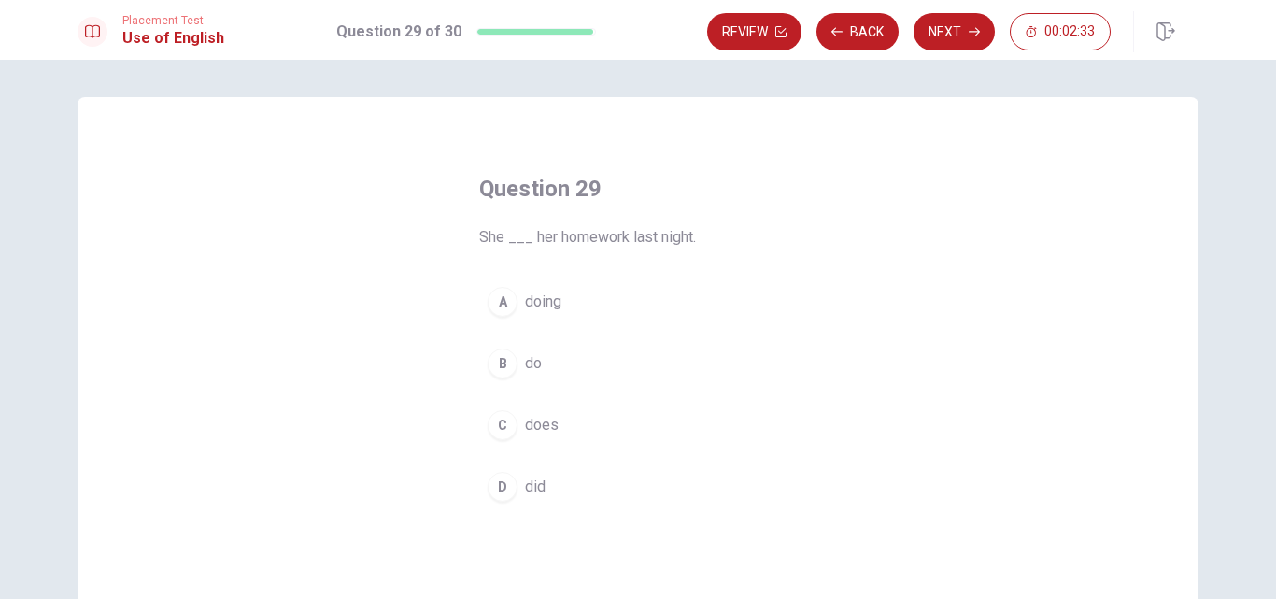
click at [515, 364] on button "B do" at bounding box center [638, 363] width 318 height 47
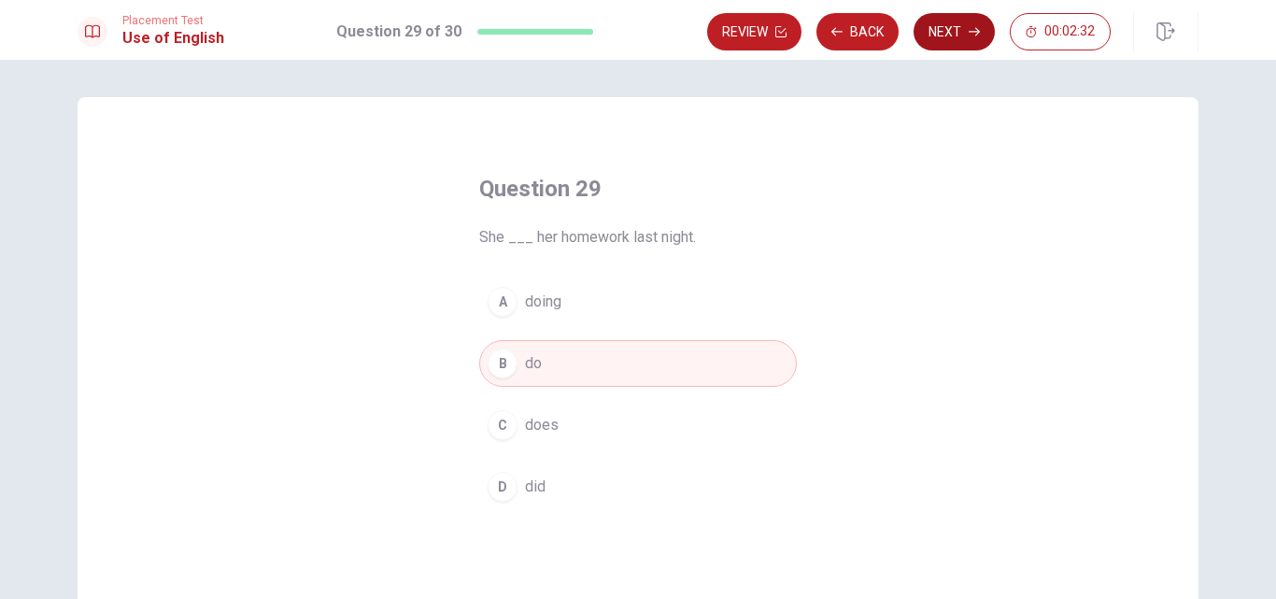
click at [944, 37] on button "Next" at bounding box center [954, 31] width 81 height 37
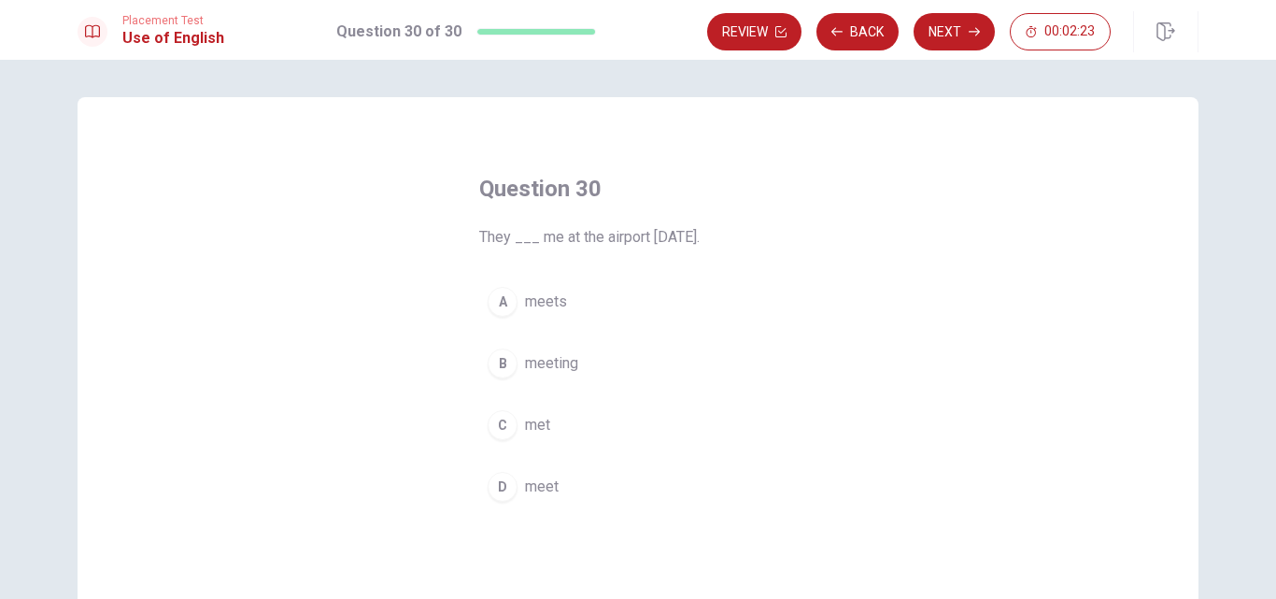
click at [534, 493] on span "meet" at bounding box center [542, 487] width 34 height 22
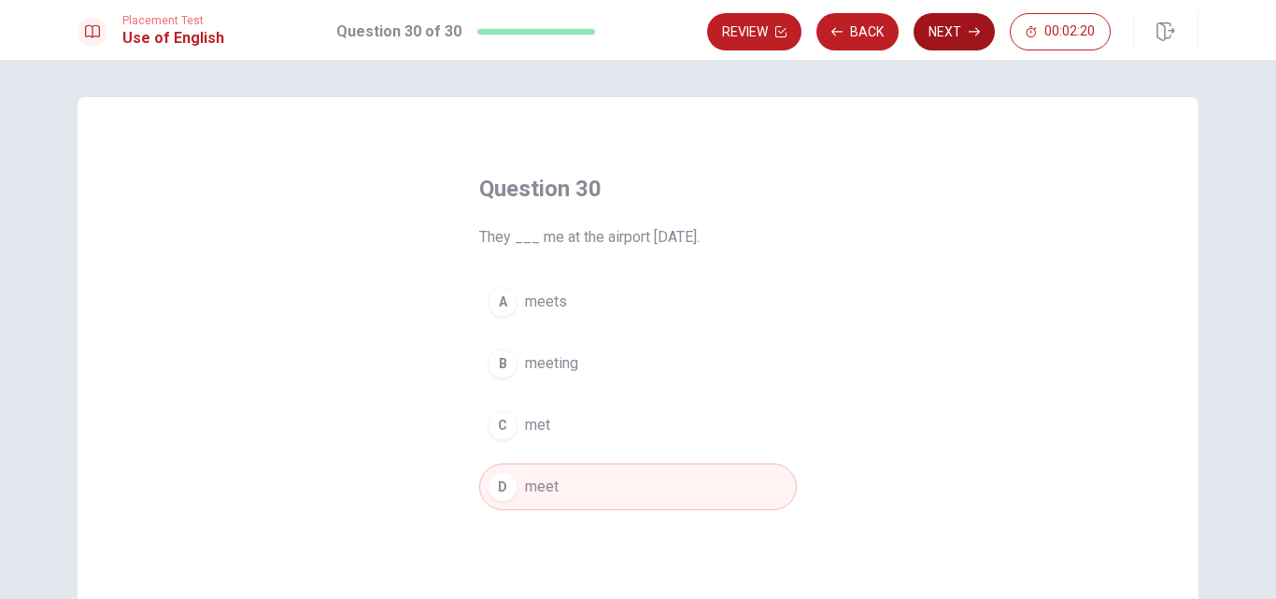
click at [953, 37] on button "Next" at bounding box center [954, 31] width 81 height 37
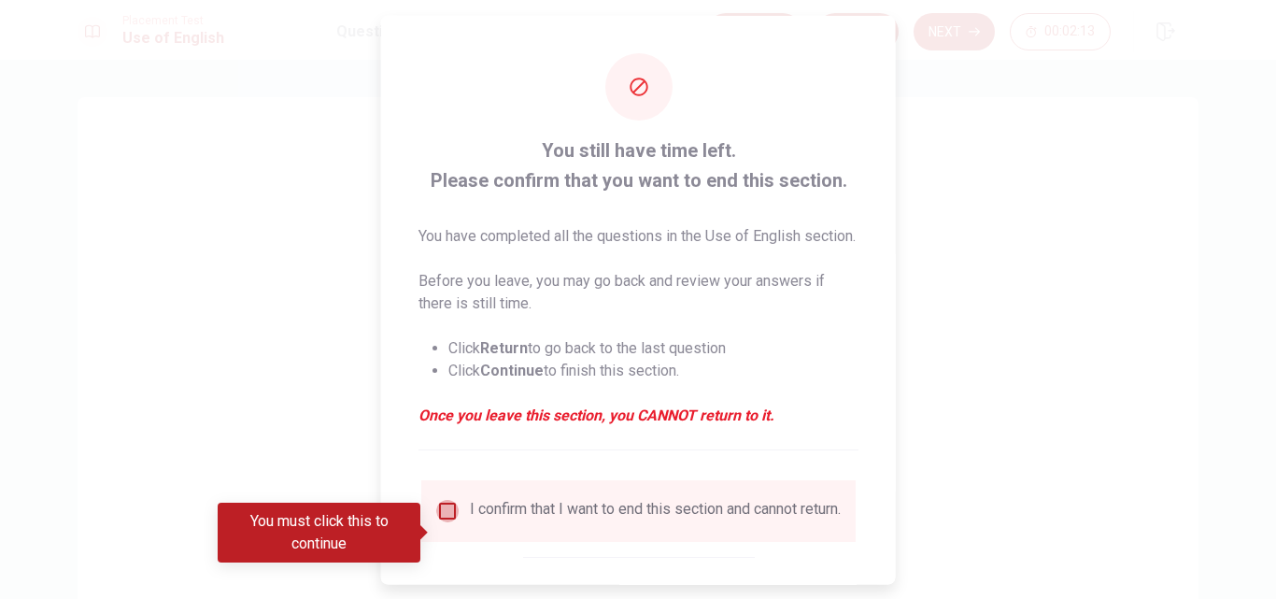
click at [450, 521] on input "You must click this to continue" at bounding box center [447, 510] width 22 height 22
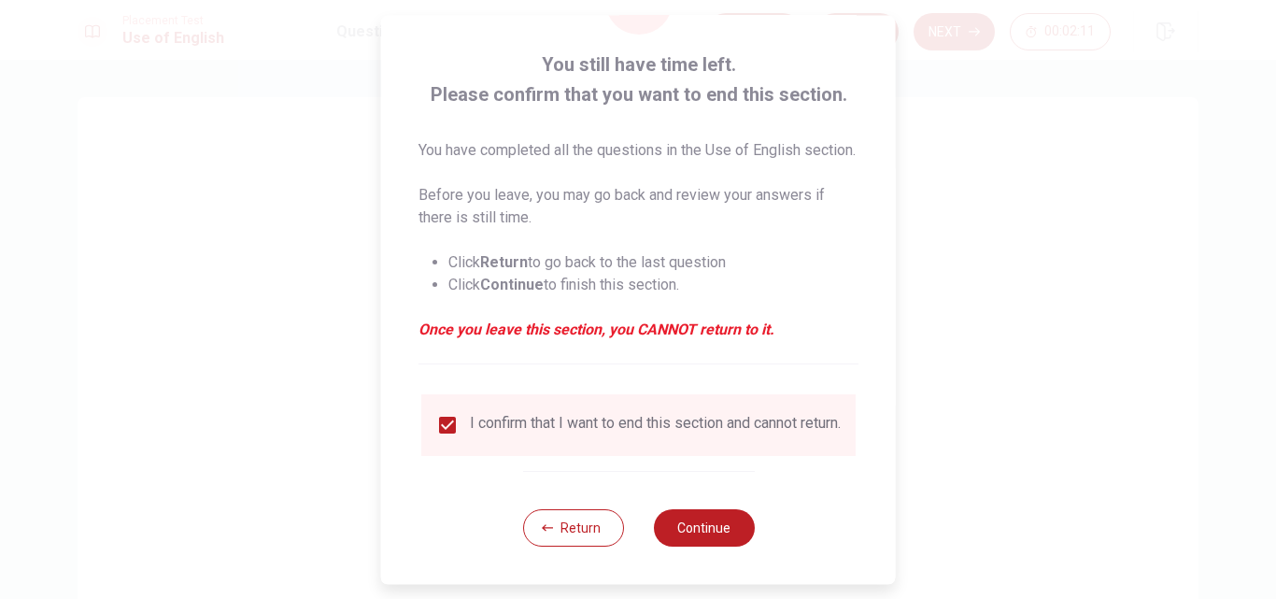
scroll to position [121, 0]
click at [692, 525] on button "Continue" at bounding box center [703, 527] width 101 height 37
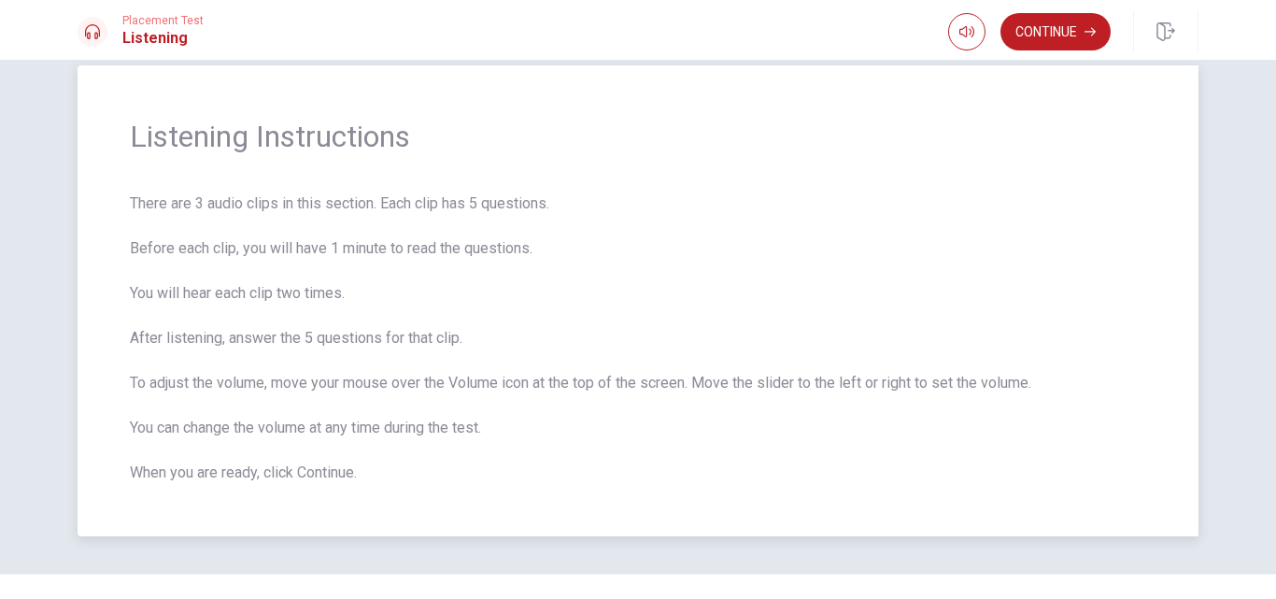
scroll to position [0, 0]
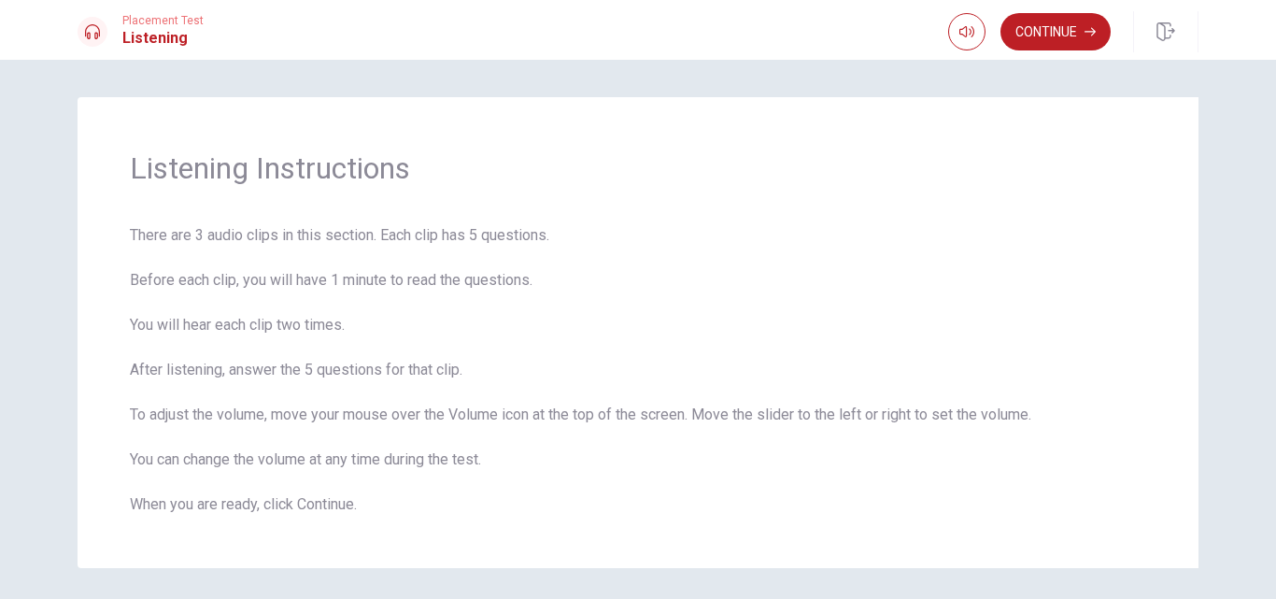
click at [1065, 19] on button "Continue" at bounding box center [1056, 31] width 110 height 37
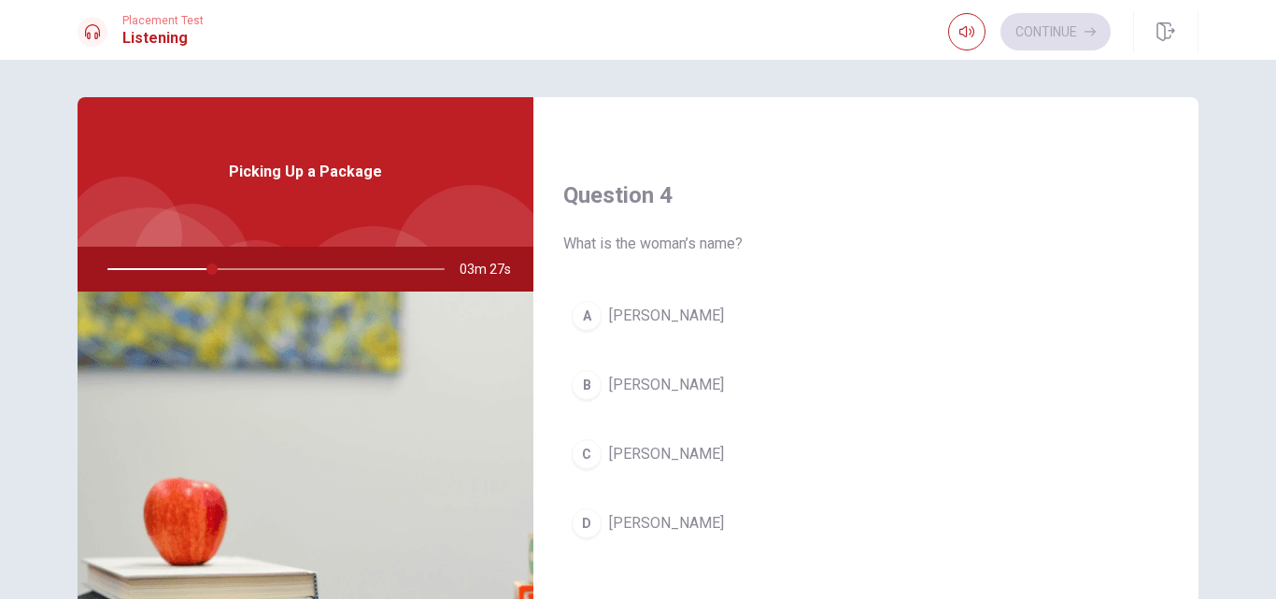
scroll to position [1402, 0]
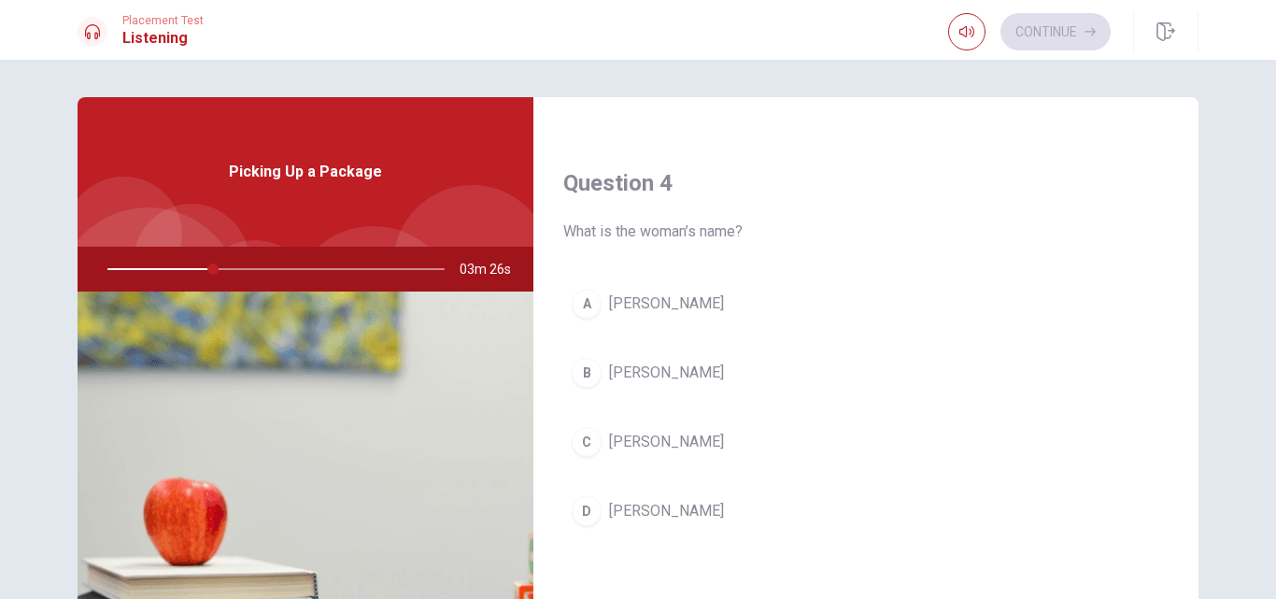
click at [644, 502] on span "[PERSON_NAME]" at bounding box center [666, 511] width 115 height 22
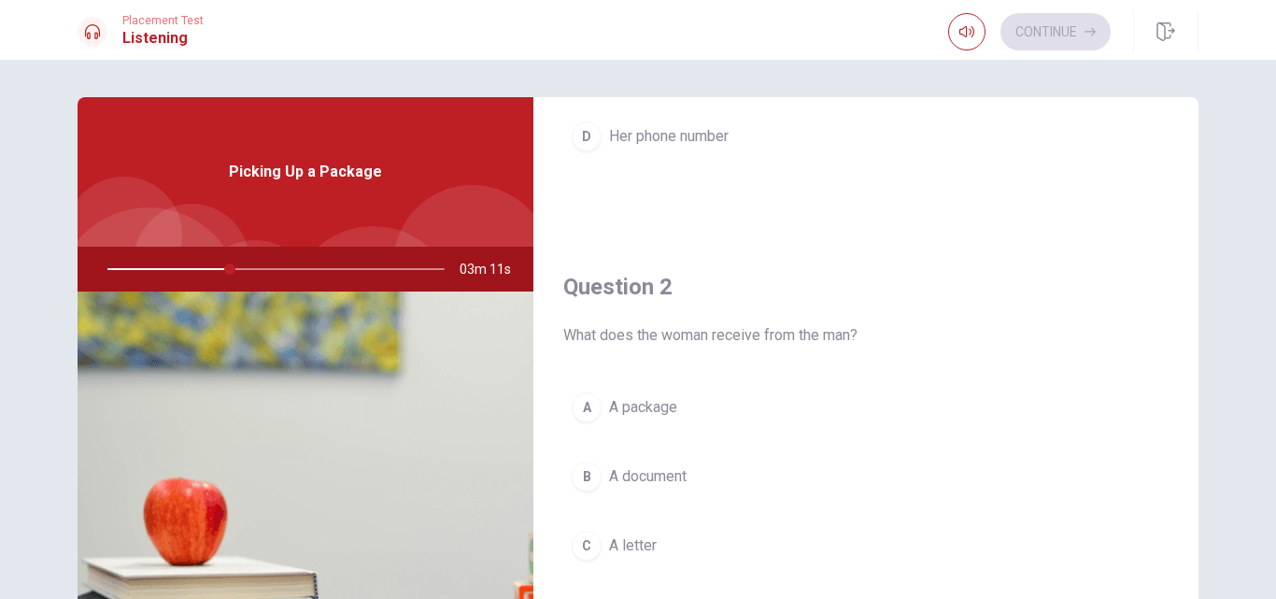
scroll to position [374, 0]
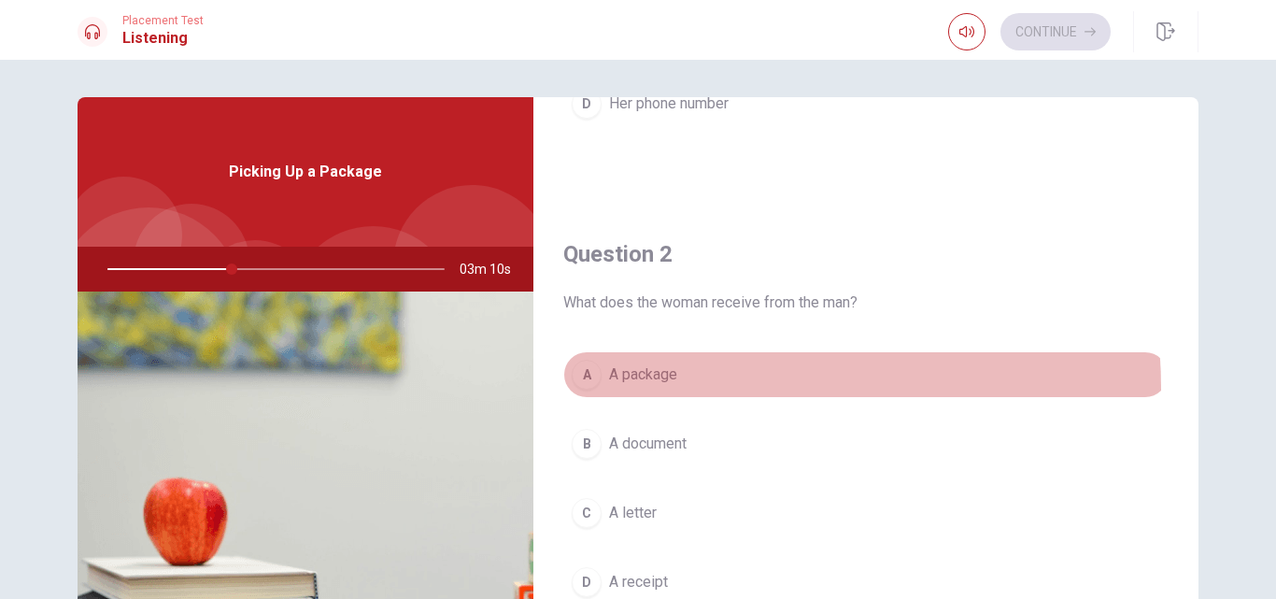
click at [645, 390] on button "A A package" at bounding box center [866, 374] width 606 height 47
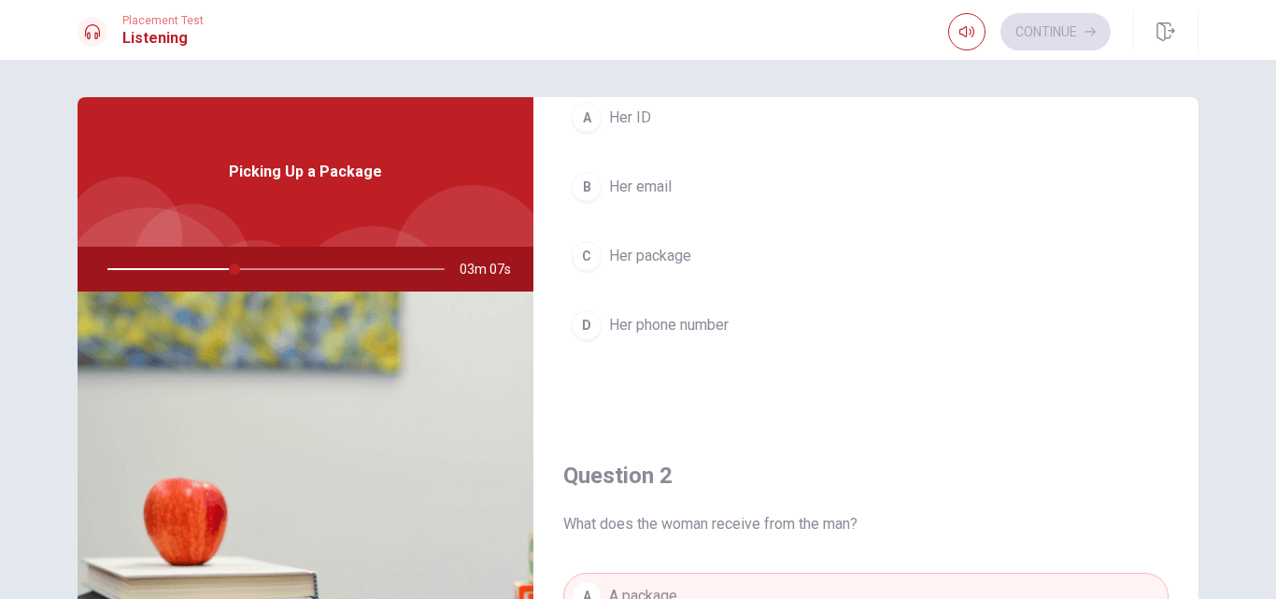
scroll to position [93, 0]
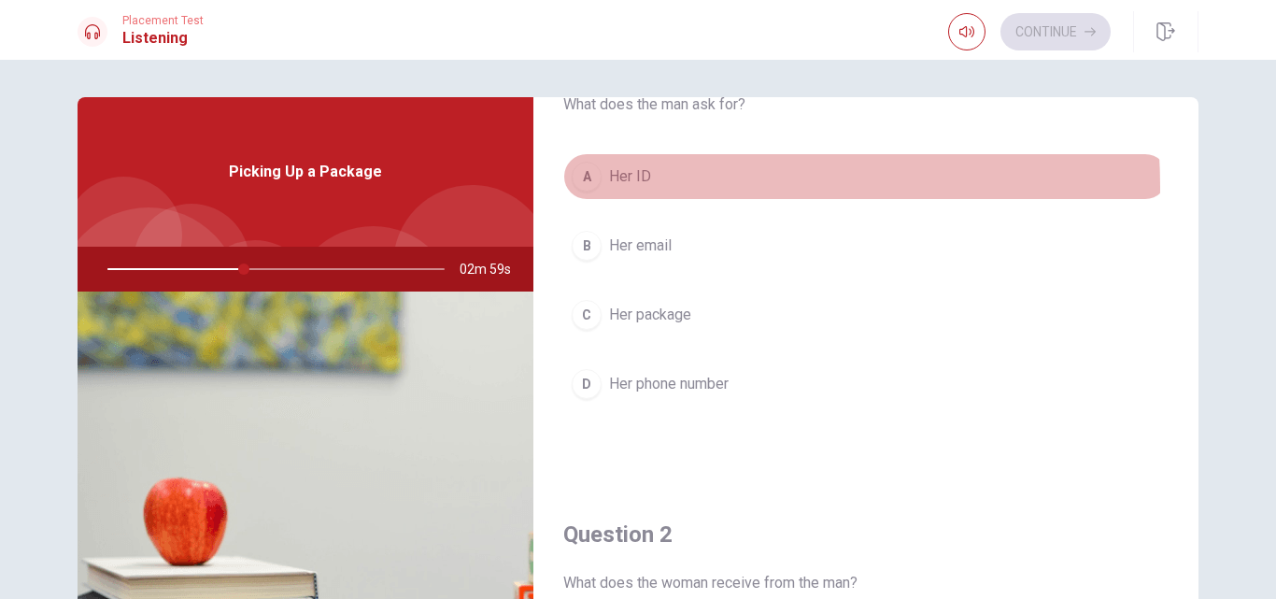
click at [634, 187] on span "Her ID" at bounding box center [630, 176] width 42 height 22
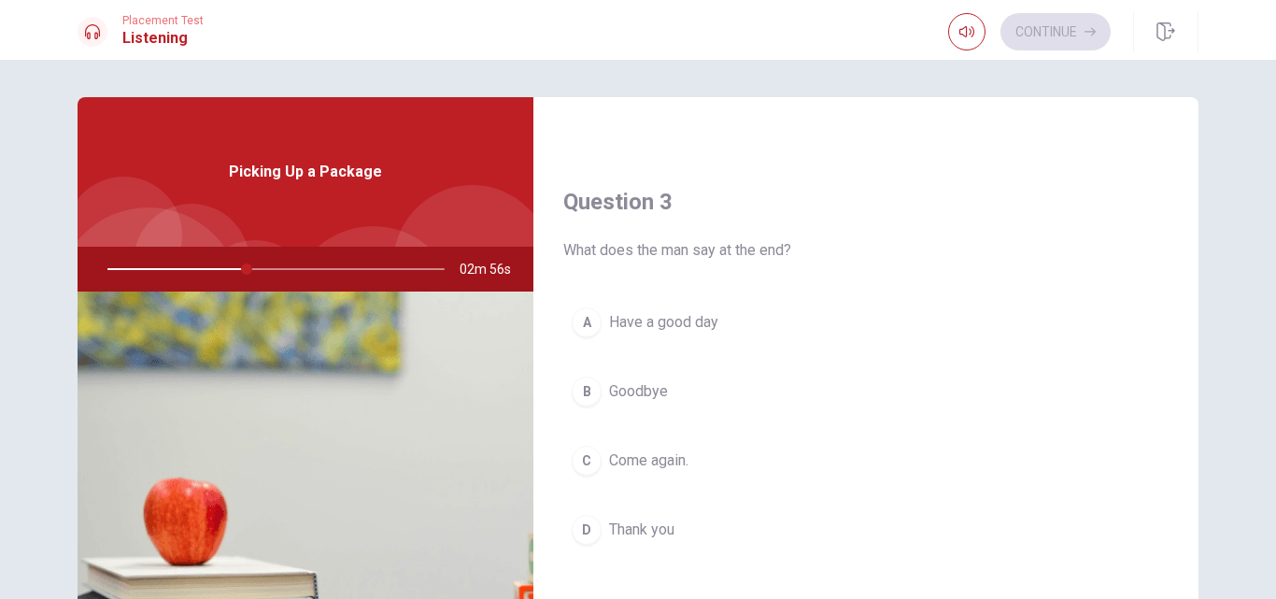
scroll to position [934, 0]
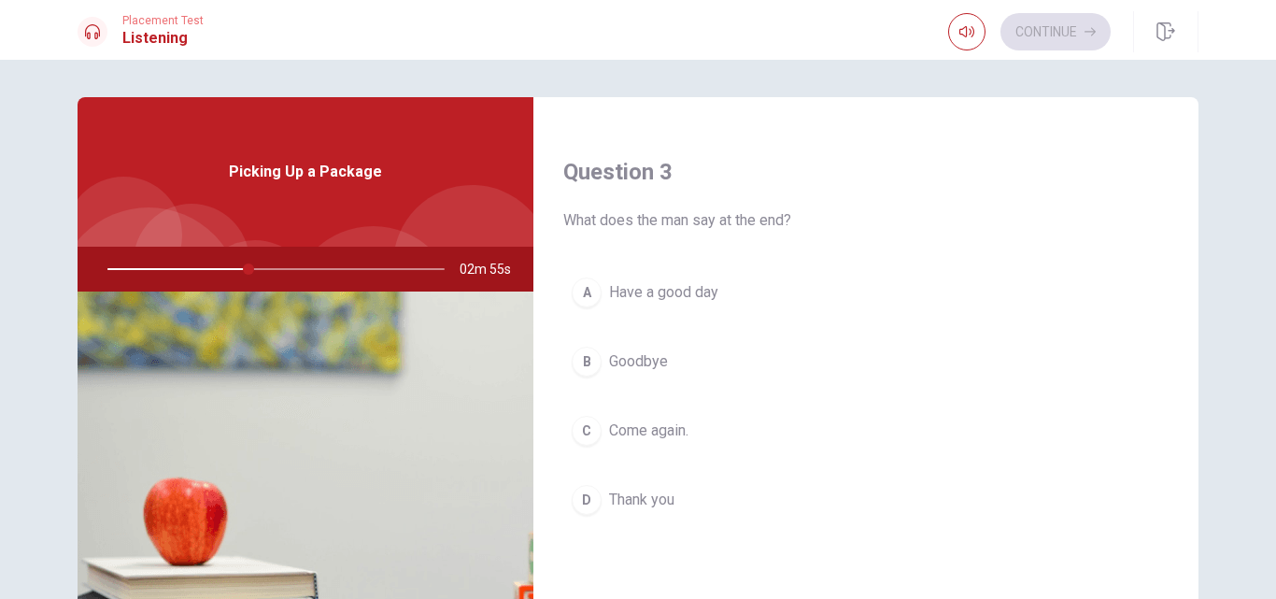
click at [688, 306] on button "A Have a good day" at bounding box center [866, 292] width 606 height 47
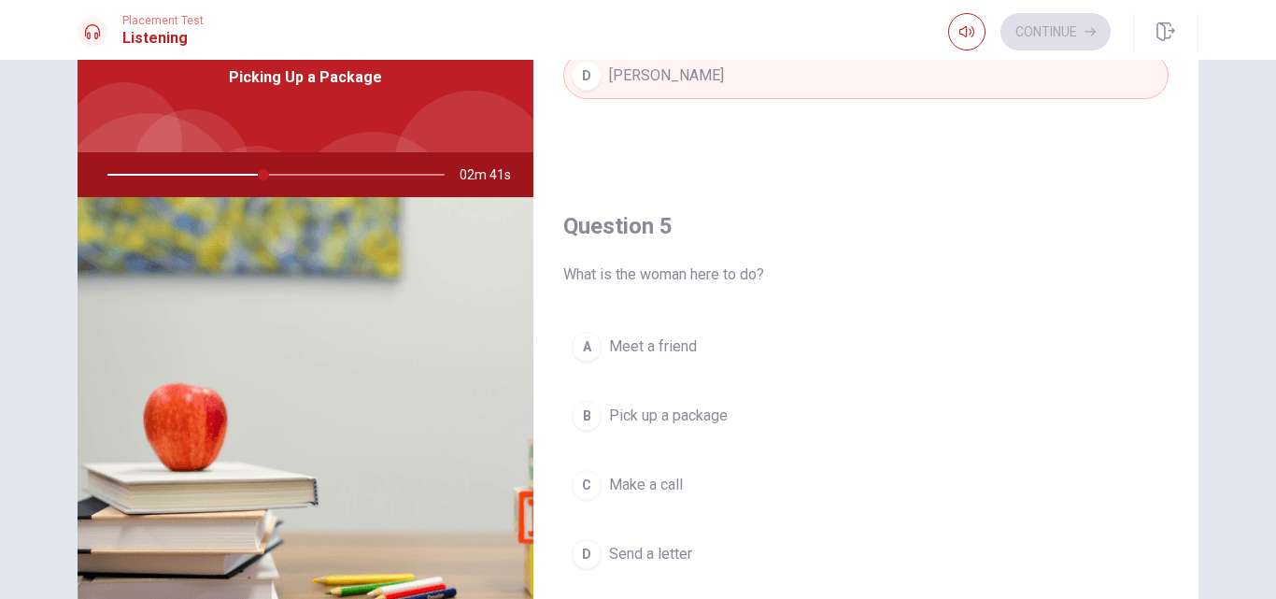
scroll to position [187, 0]
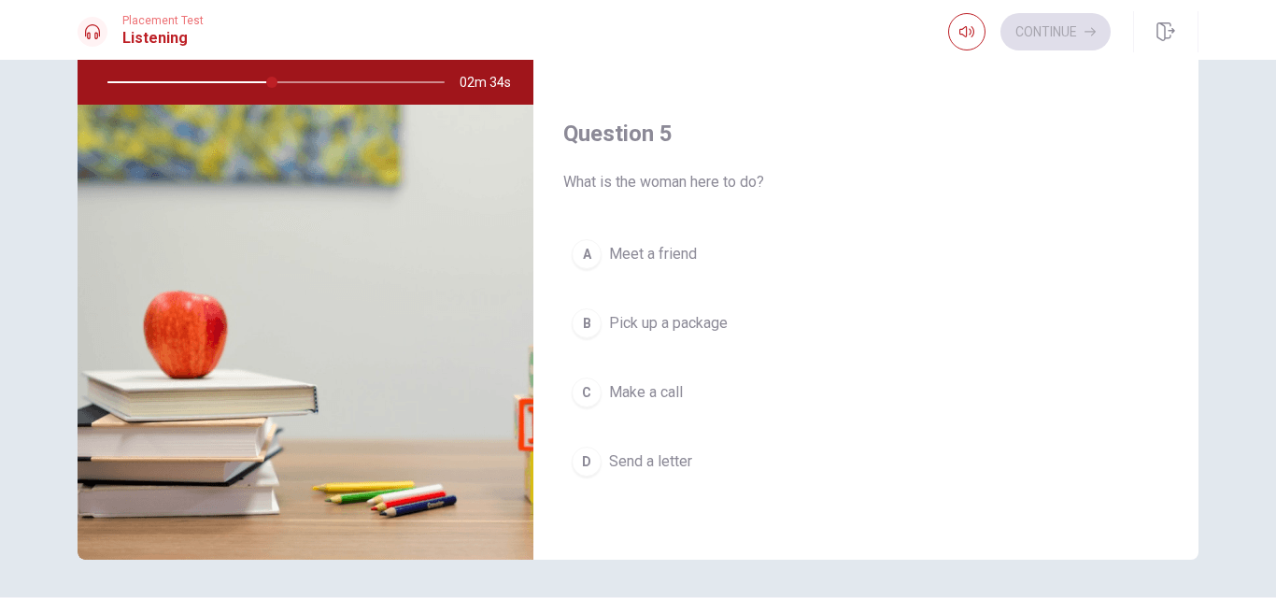
click at [691, 324] on span "Pick up a package" at bounding box center [668, 323] width 119 height 22
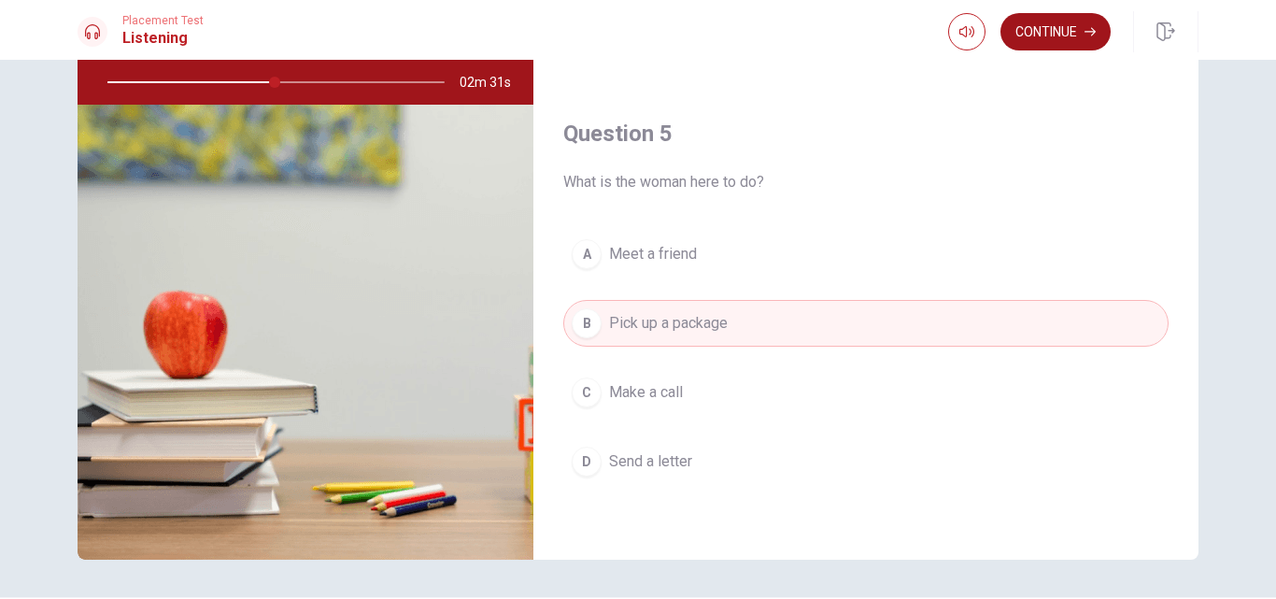
click at [1055, 44] on button "Continue" at bounding box center [1056, 31] width 110 height 37
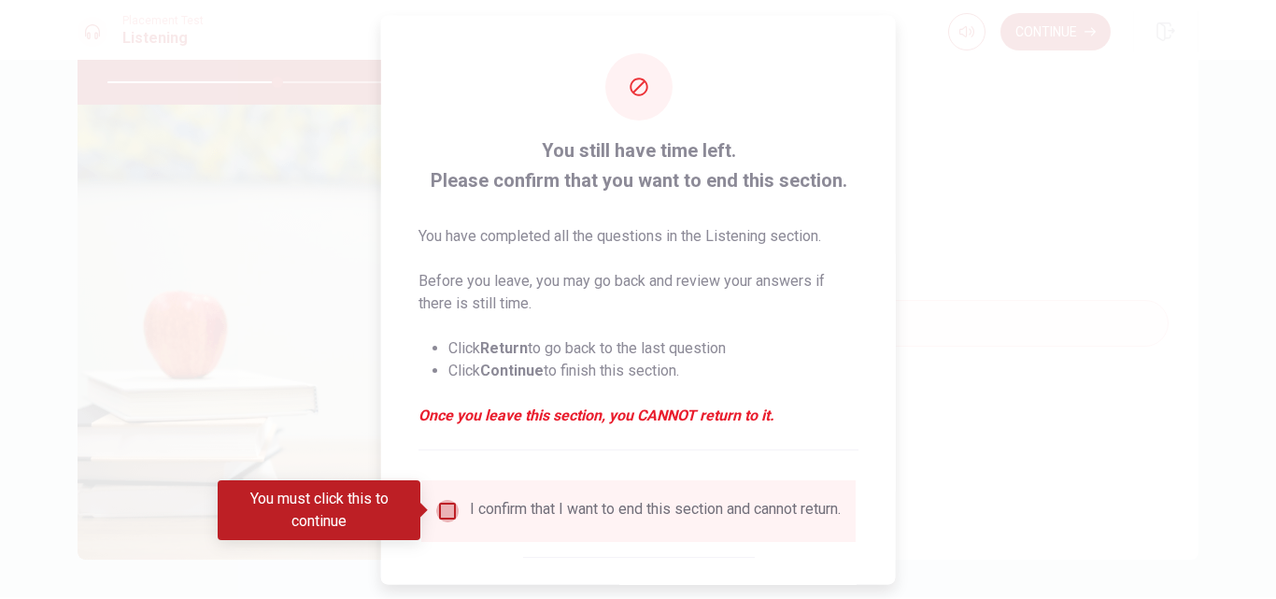
click at [449, 507] on input "You must click this to continue" at bounding box center [447, 510] width 22 height 22
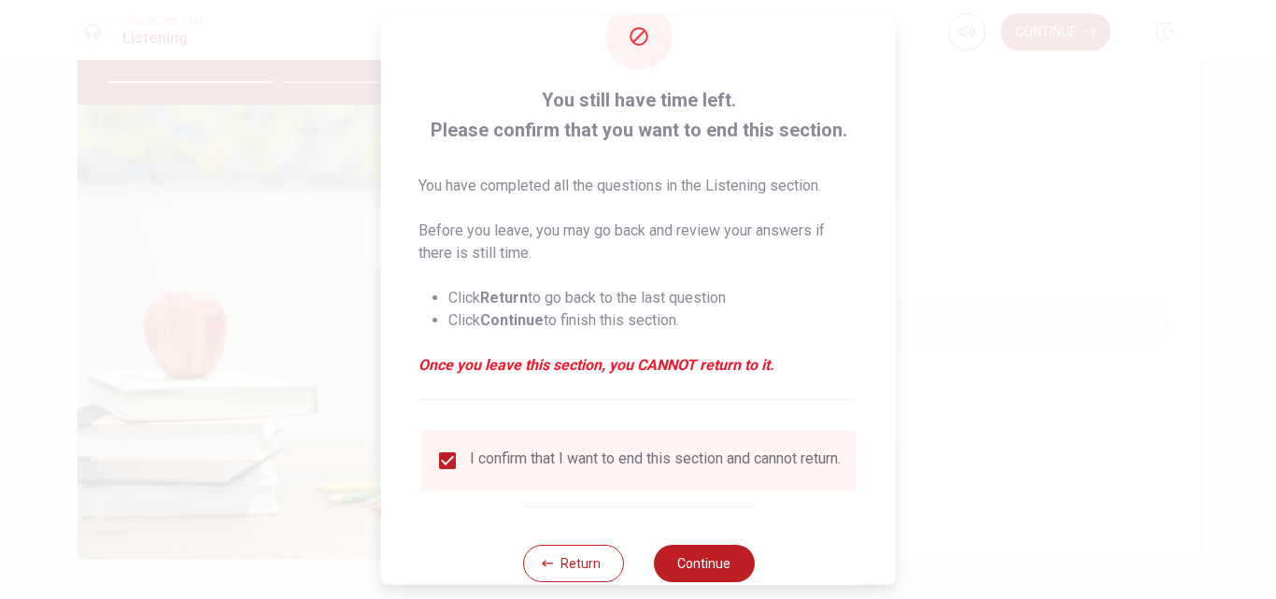
scroll to position [98, 0]
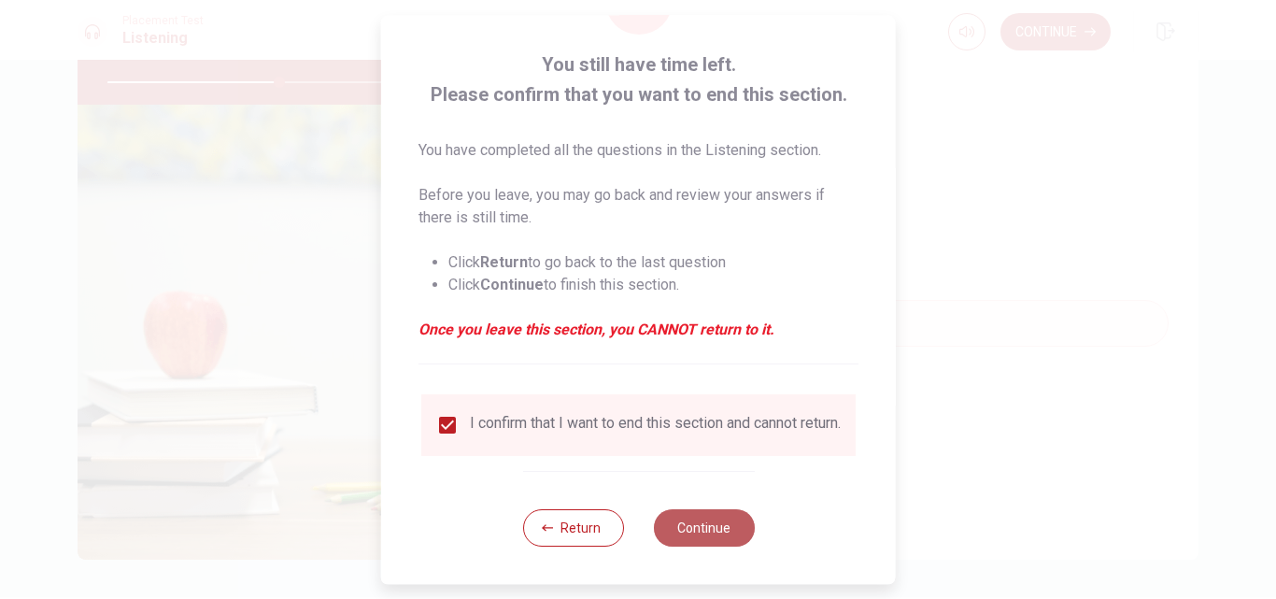
click at [703, 534] on button "Continue" at bounding box center [703, 527] width 101 height 37
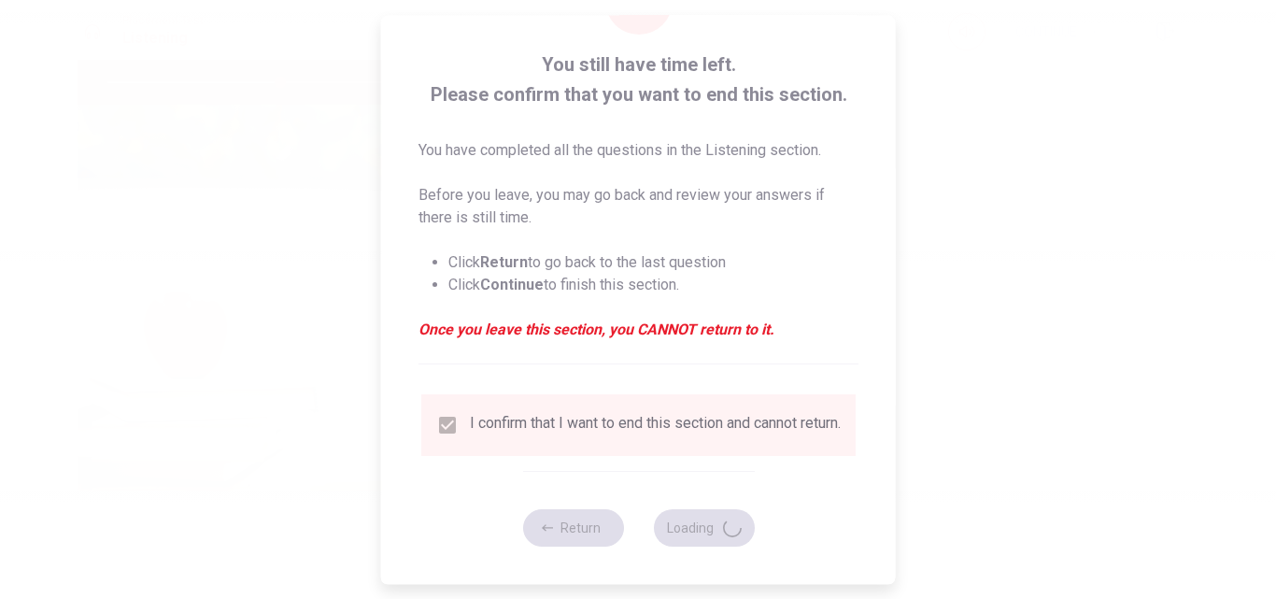
type input "52"
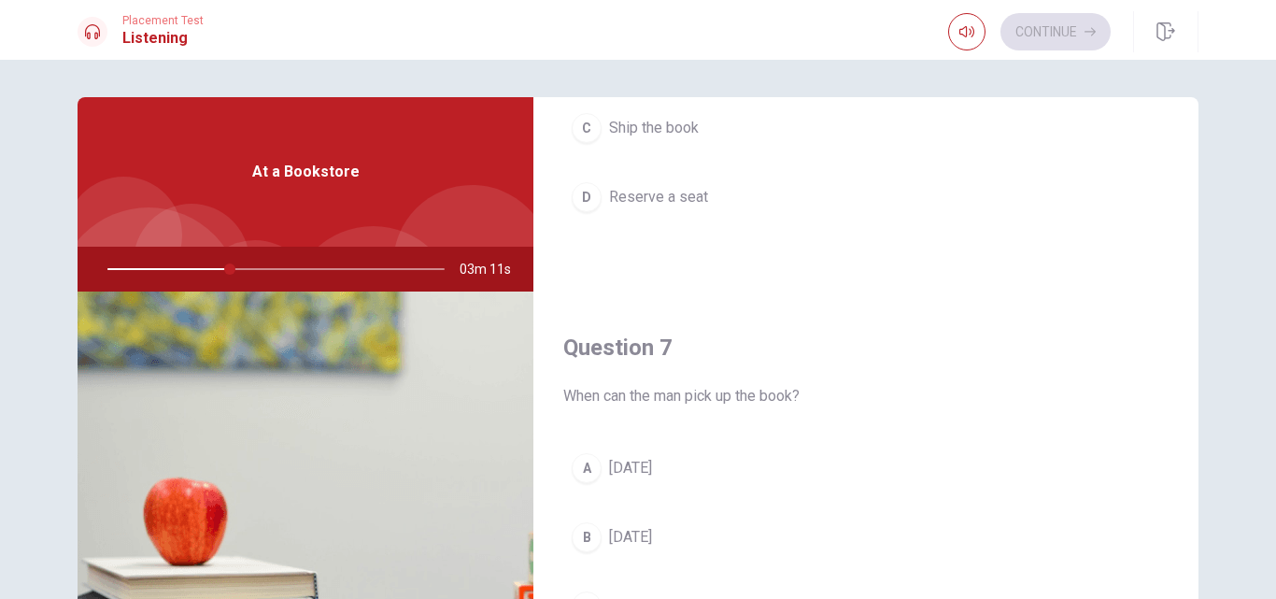
scroll to position [467, 0]
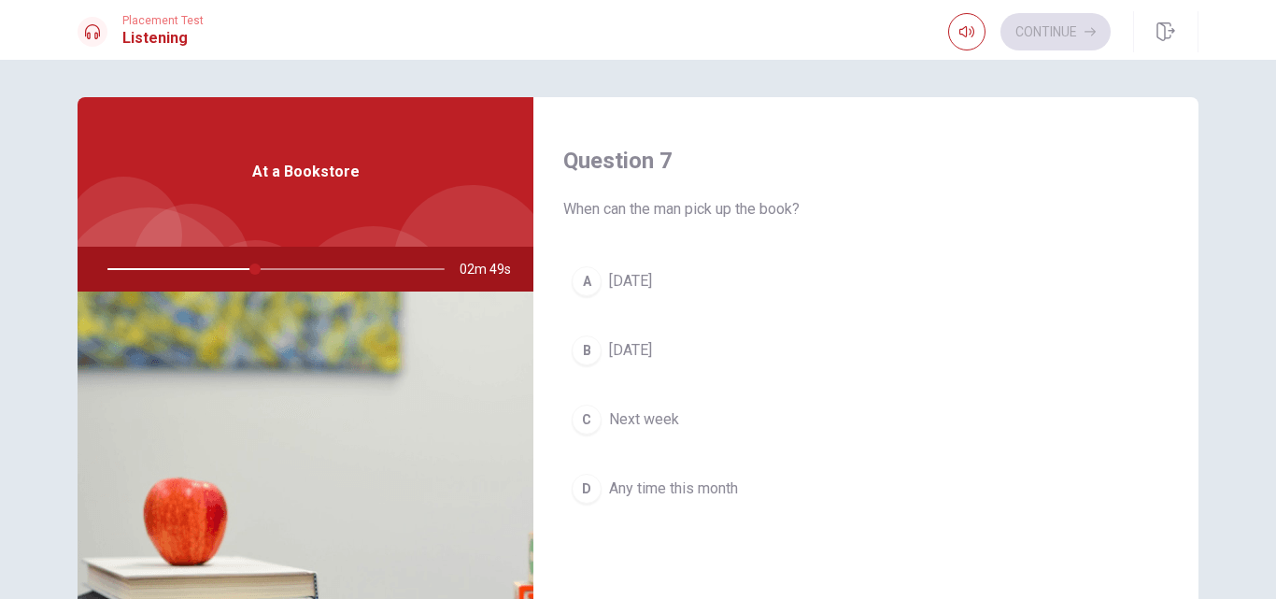
click at [595, 345] on div "B" at bounding box center [587, 350] width 30 height 30
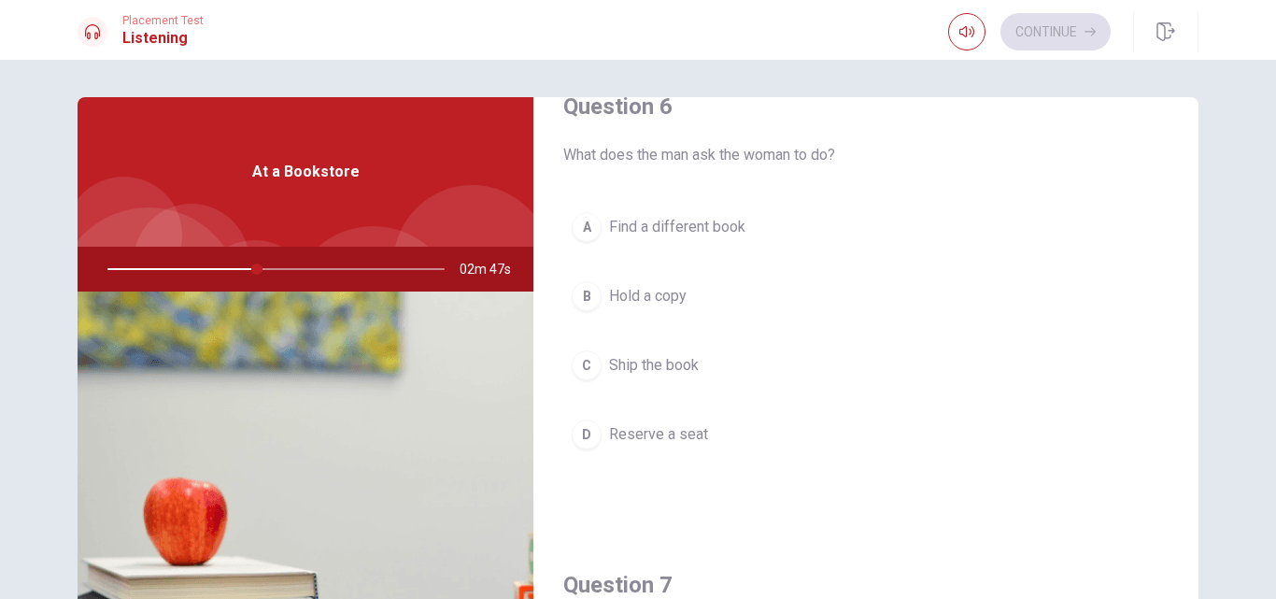
scroll to position [0, 0]
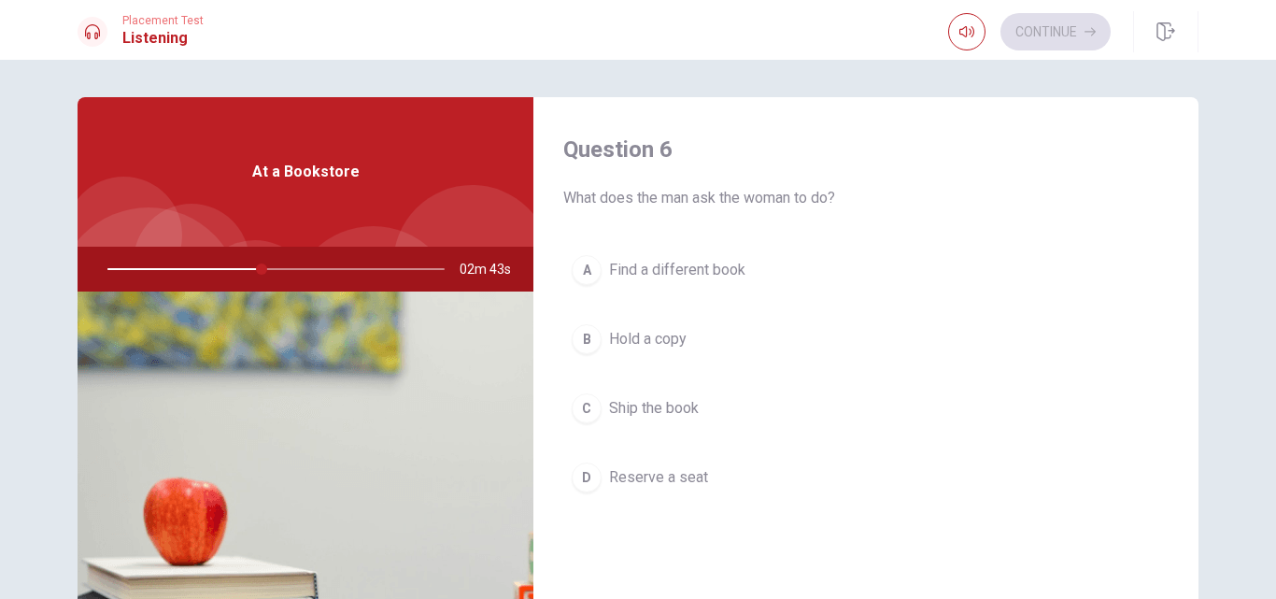
click at [668, 345] on span "Hold a copy" at bounding box center [648, 339] width 78 height 22
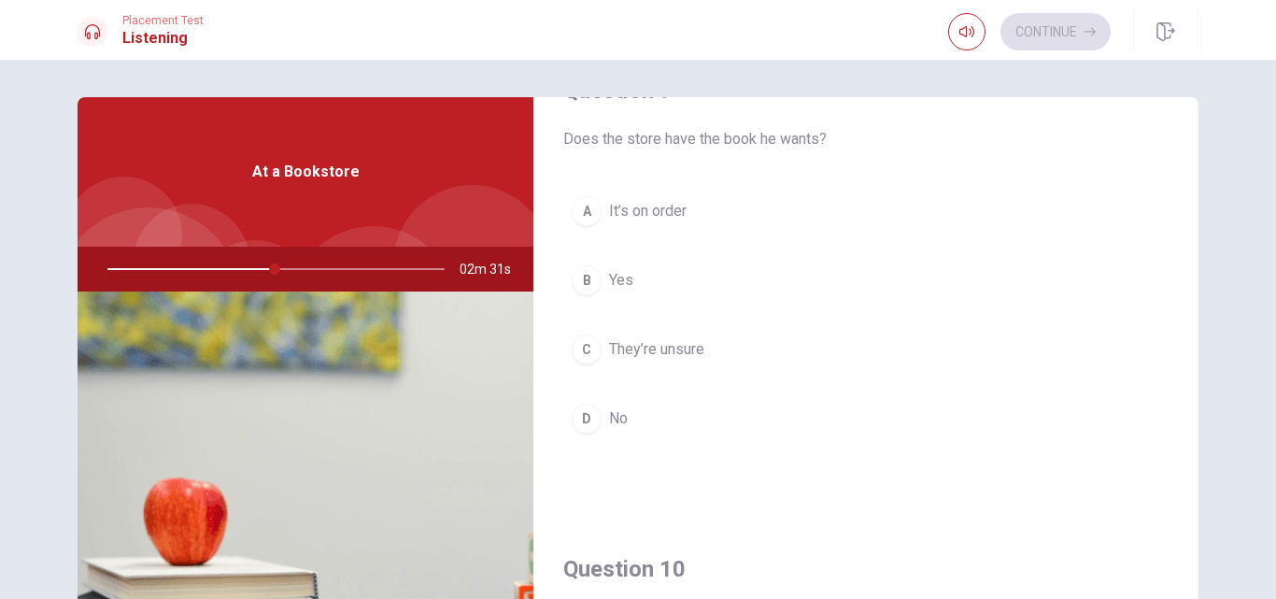
scroll to position [1495, 0]
click at [620, 292] on button "B Yes" at bounding box center [866, 279] width 606 height 47
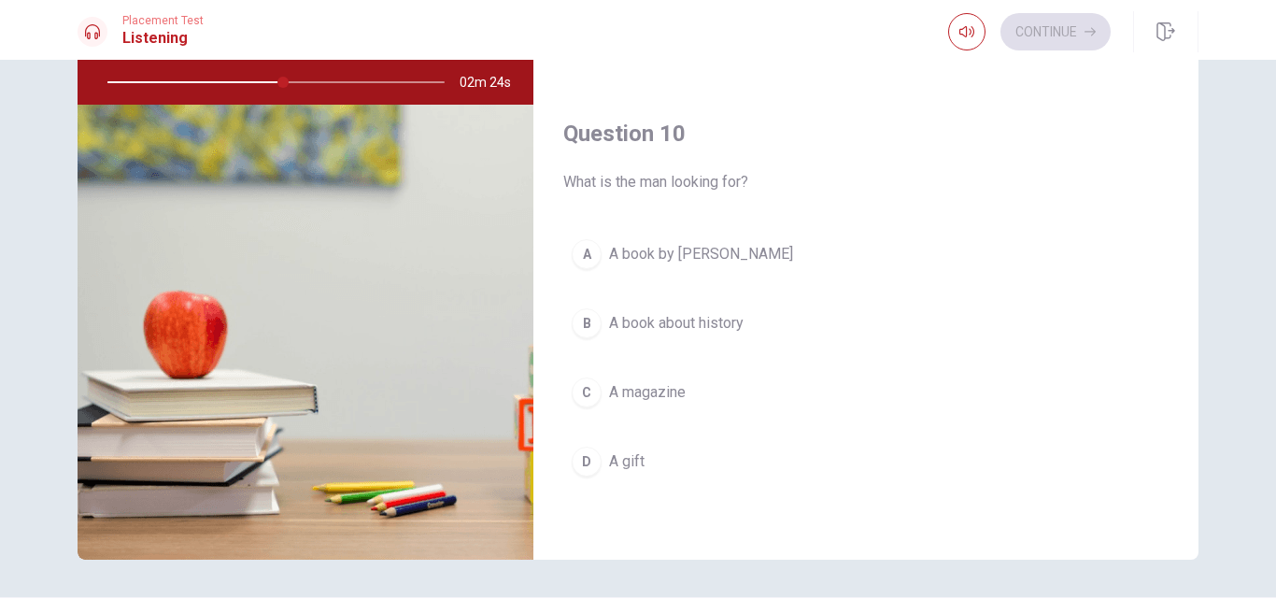
scroll to position [245, 0]
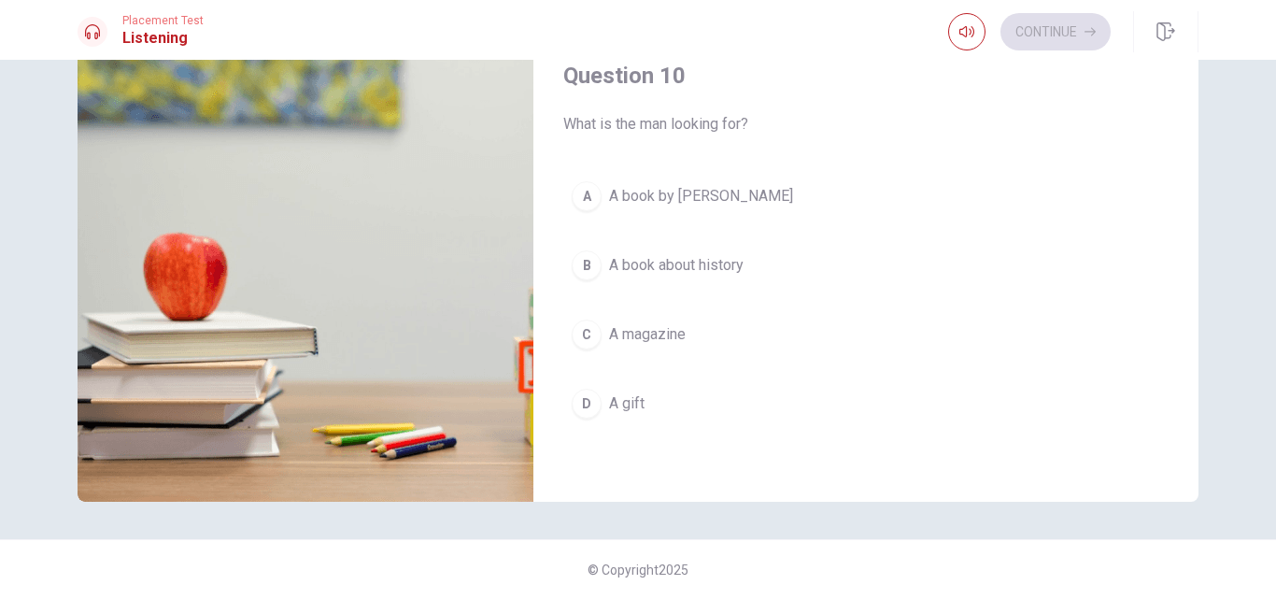
click at [737, 209] on button "A A book by [PERSON_NAME]" at bounding box center [866, 196] width 606 height 47
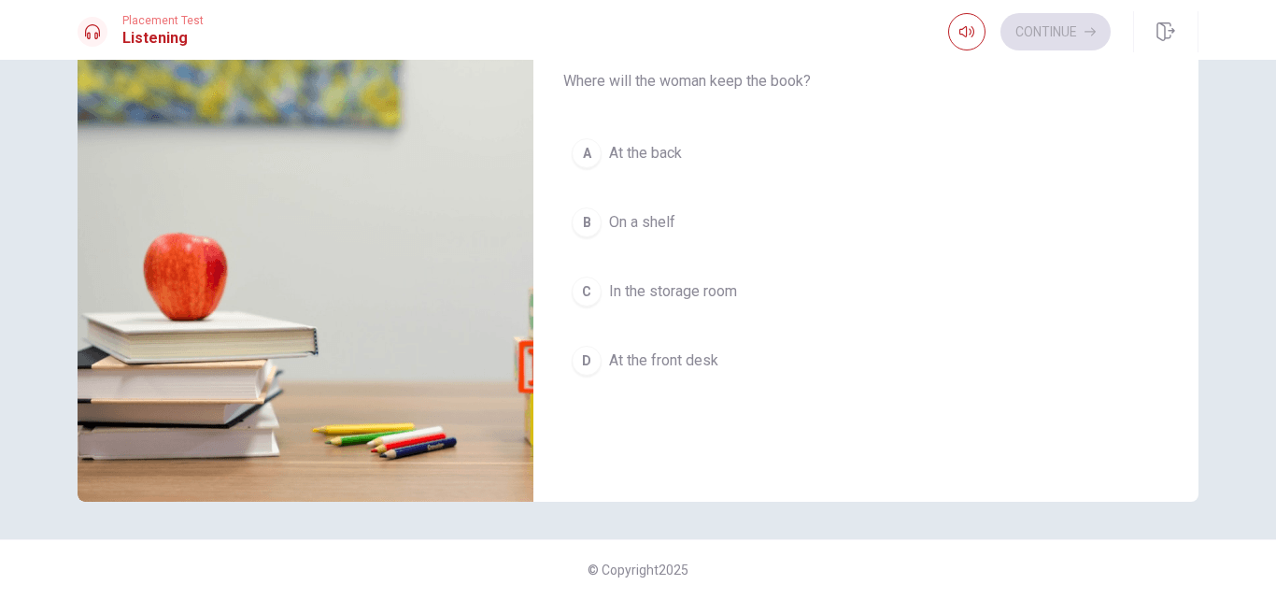
scroll to position [808, 0]
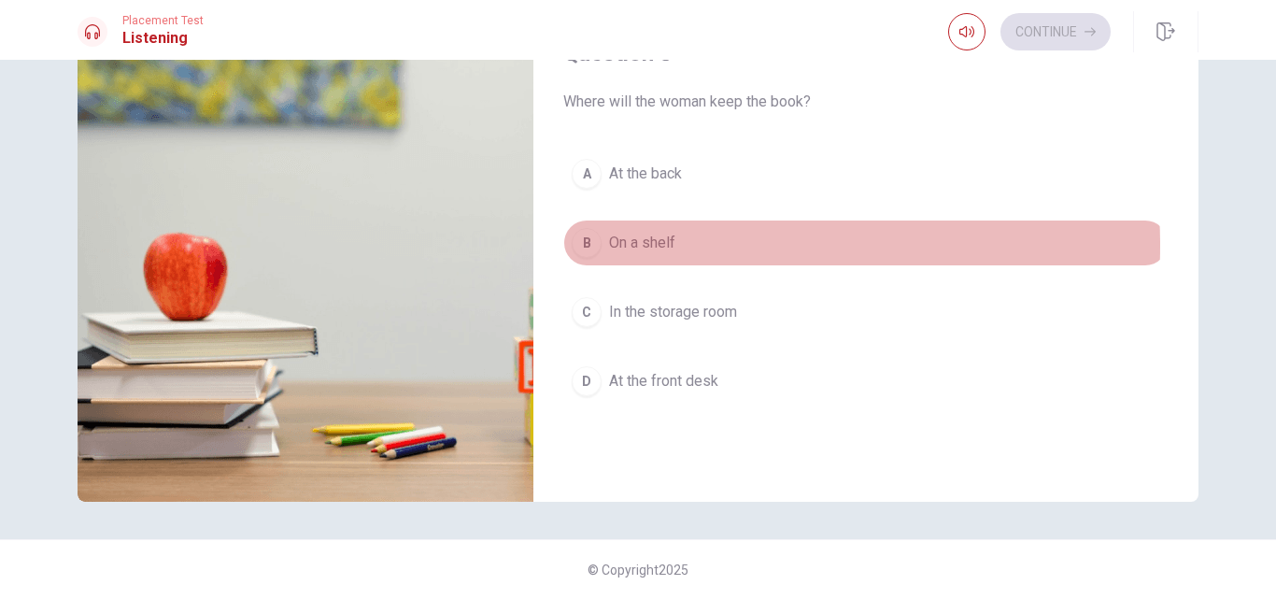
click at [666, 246] on span "On a shelf" at bounding box center [642, 243] width 66 height 22
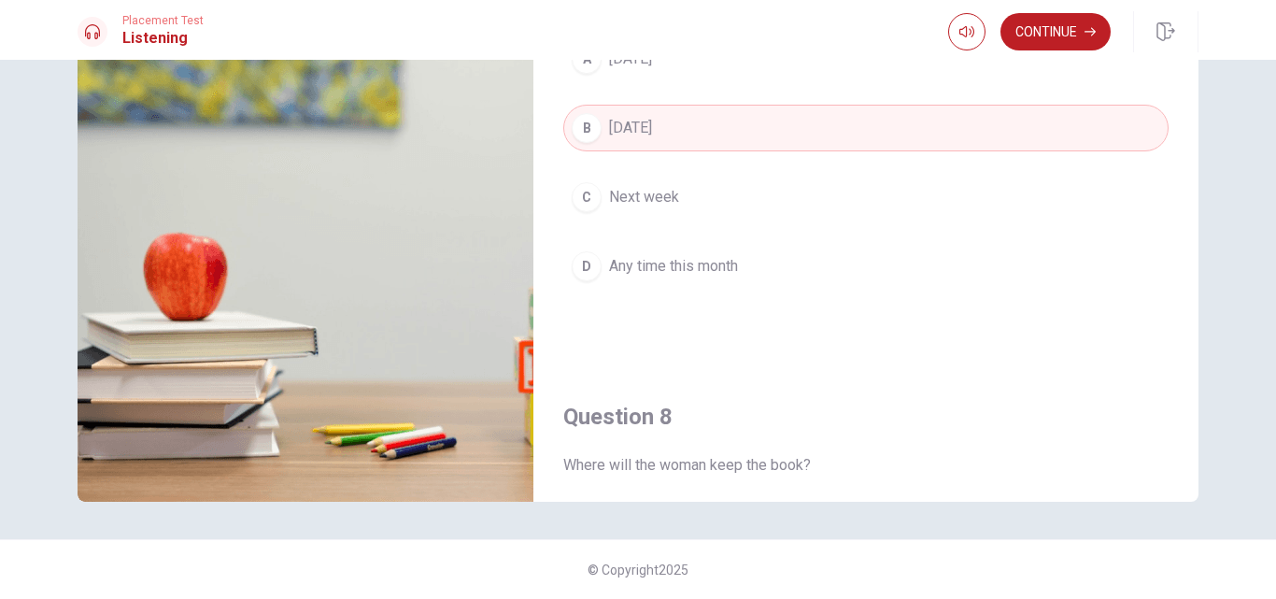
scroll to position [435, 0]
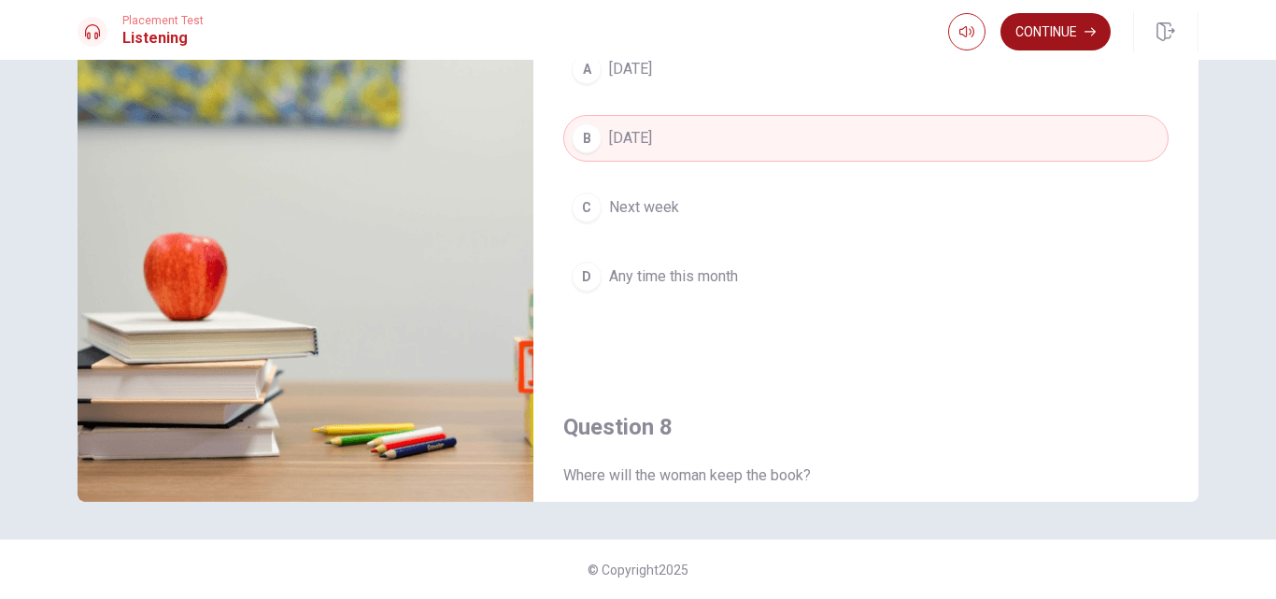
click at [1087, 43] on button "Continue" at bounding box center [1056, 31] width 110 height 37
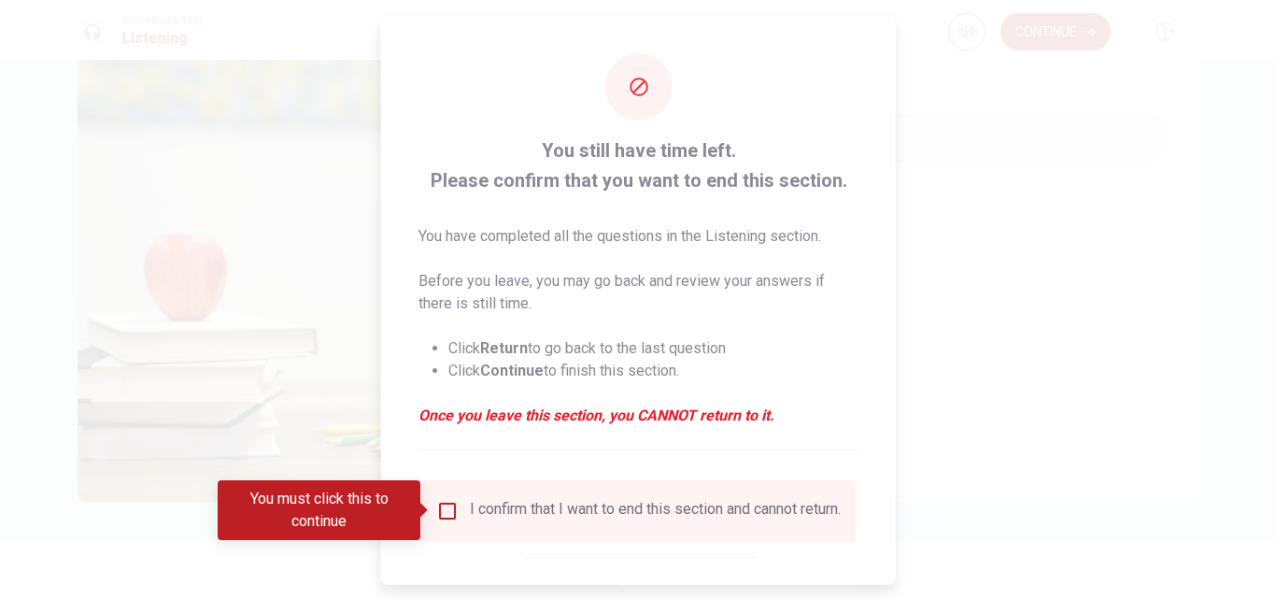
click at [575, 495] on div "I confirm that I want to end this section and cannot return." at bounding box center [638, 510] width 435 height 62
click at [506, 515] on div "I confirm that I want to end this section and cannot return." at bounding box center [655, 510] width 371 height 22
click at [448, 514] on input "You must click this to continue" at bounding box center [447, 510] width 22 height 22
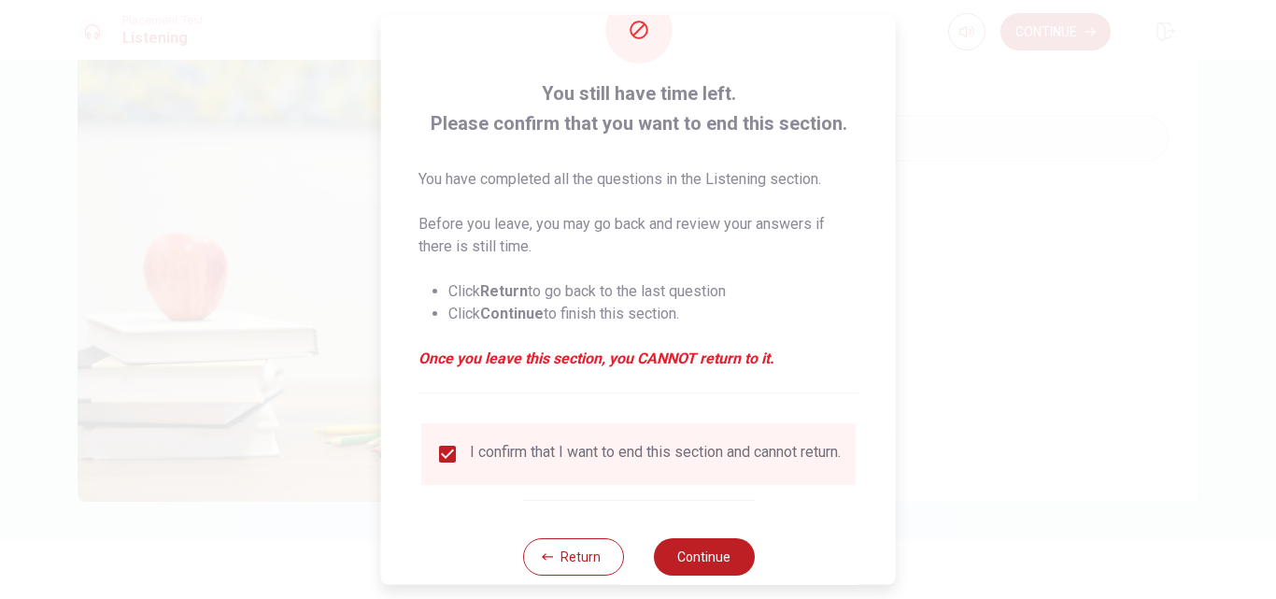
scroll to position [98, 0]
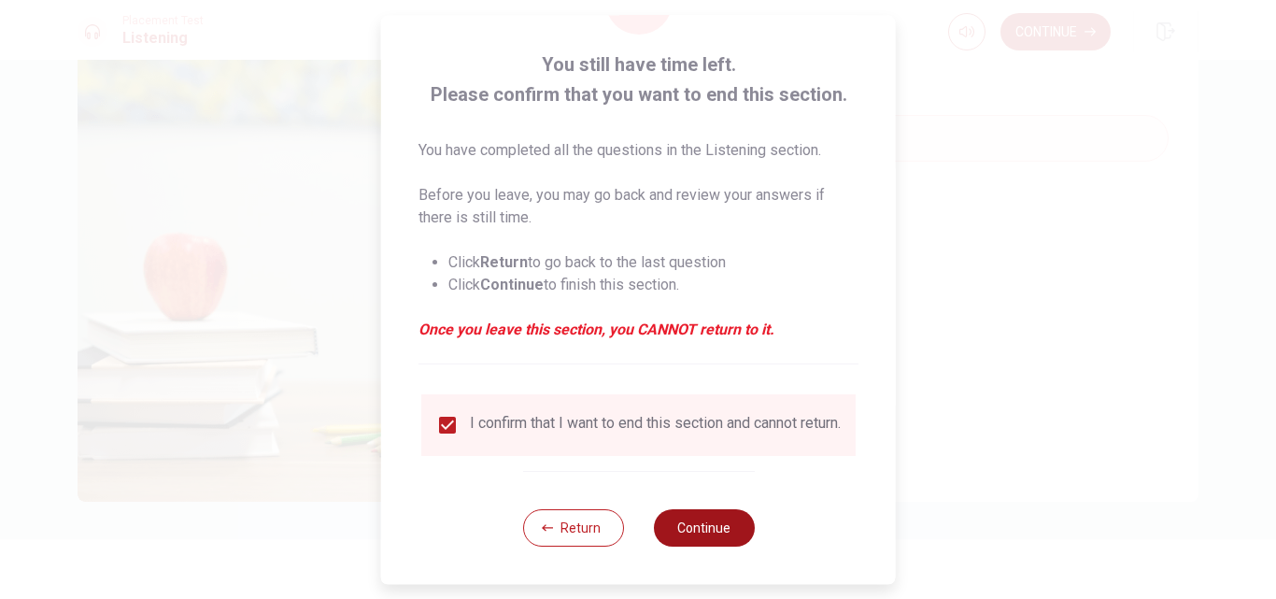
click at [725, 521] on button "Continue" at bounding box center [703, 527] width 101 height 37
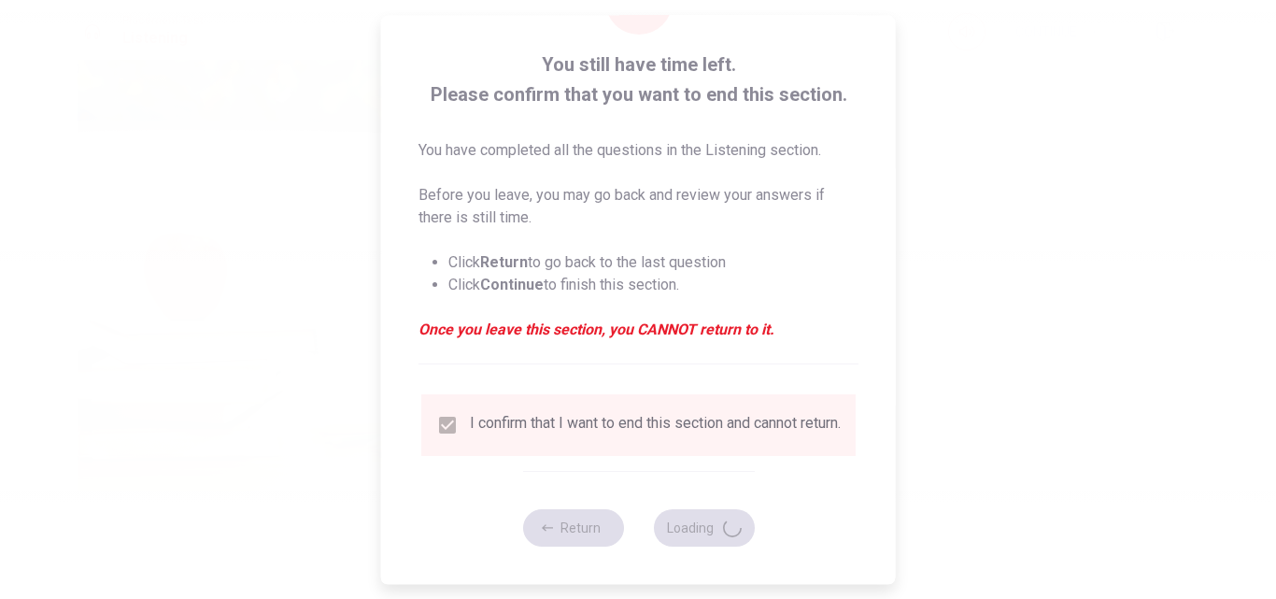
type input "56"
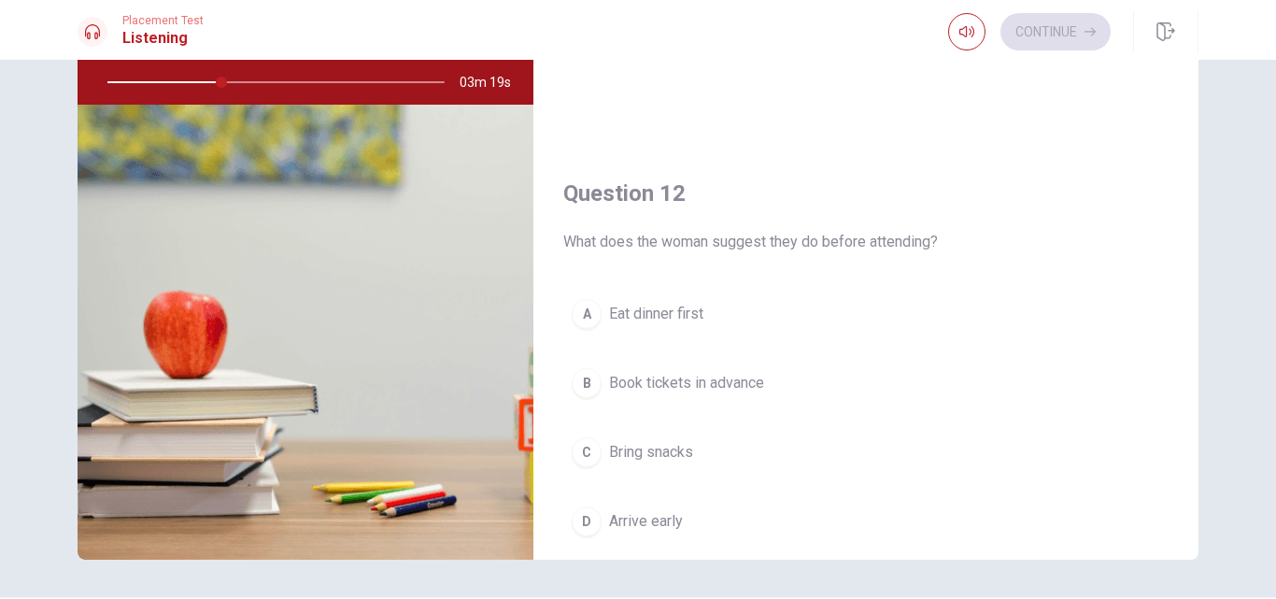
scroll to position [341, 0]
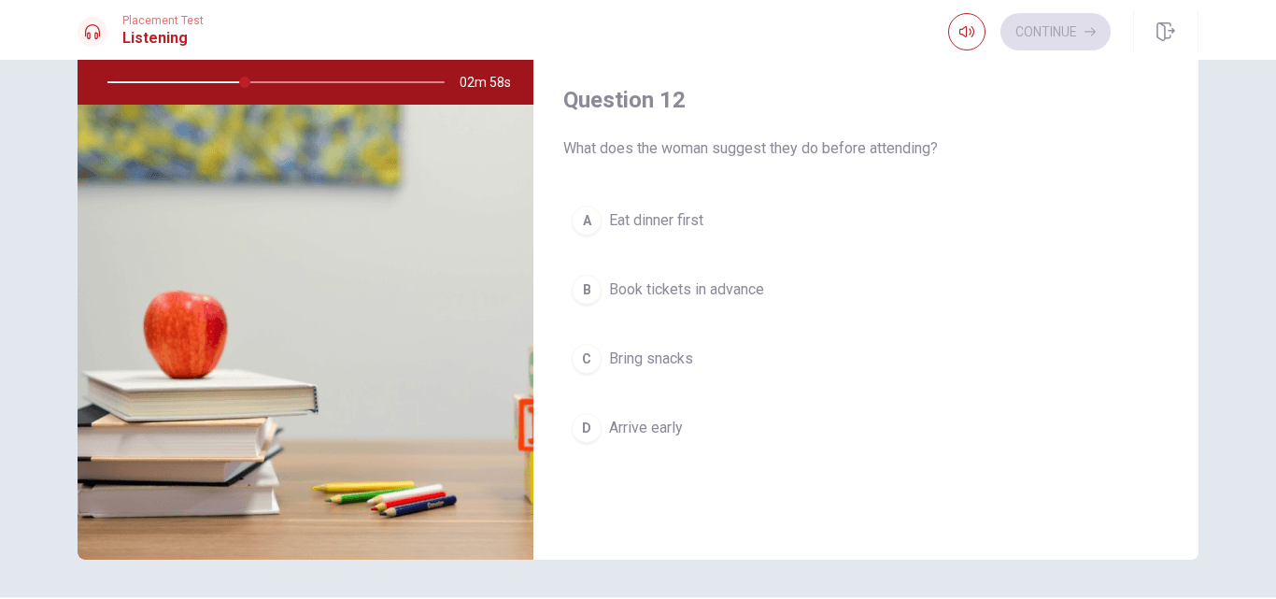
click at [754, 287] on span "Book tickets in advance" at bounding box center [686, 289] width 155 height 22
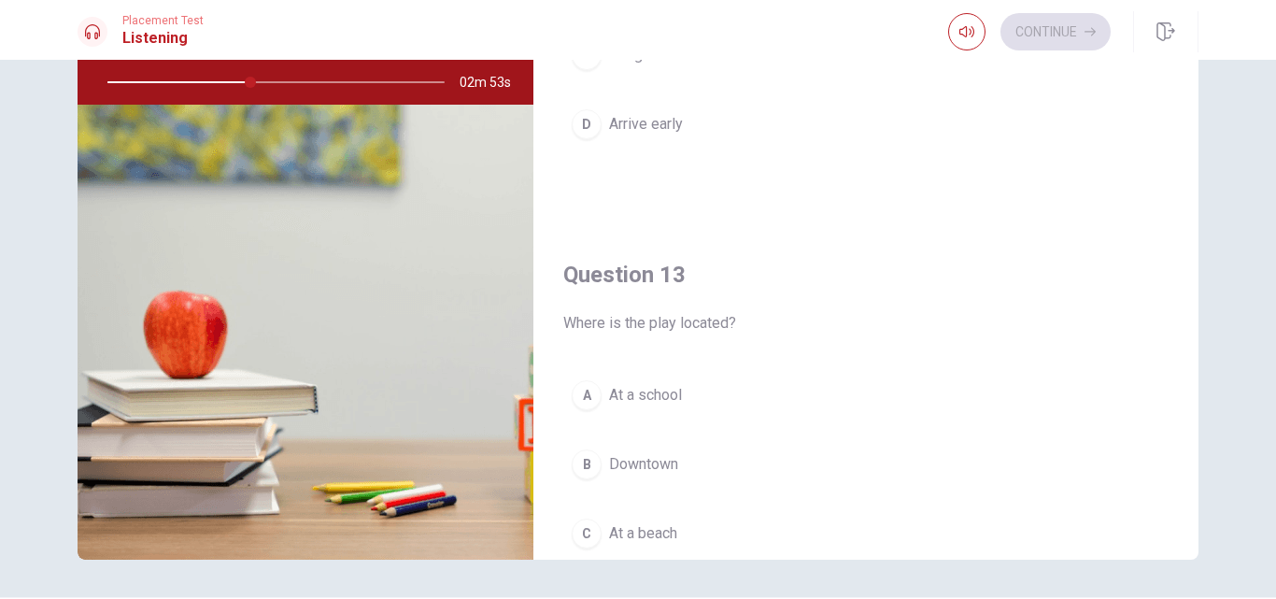
scroll to position [808, 0]
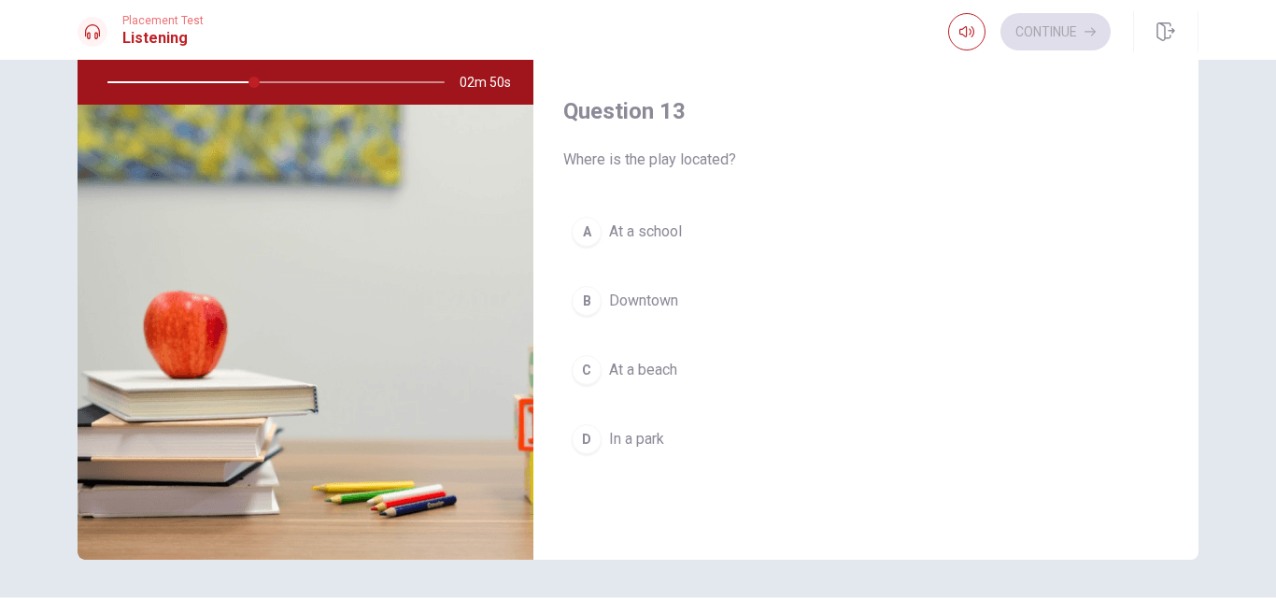
click at [643, 306] on span "Downtown" at bounding box center [643, 301] width 69 height 22
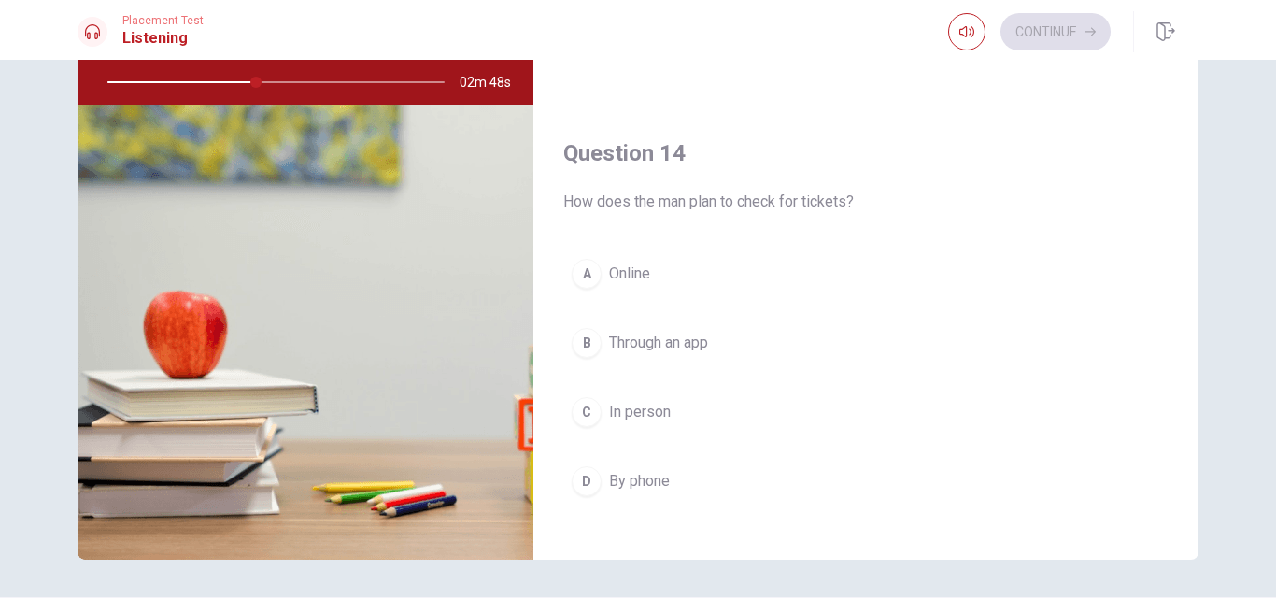
scroll to position [1276, 0]
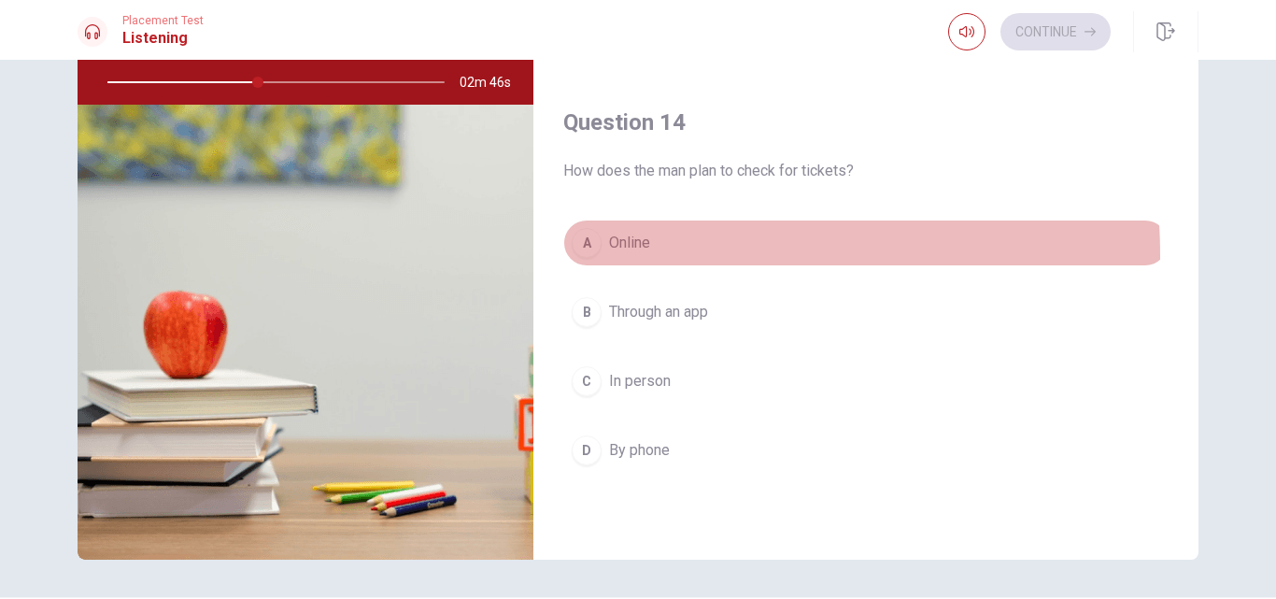
click at [627, 256] on button "A Online" at bounding box center [866, 243] width 606 height 47
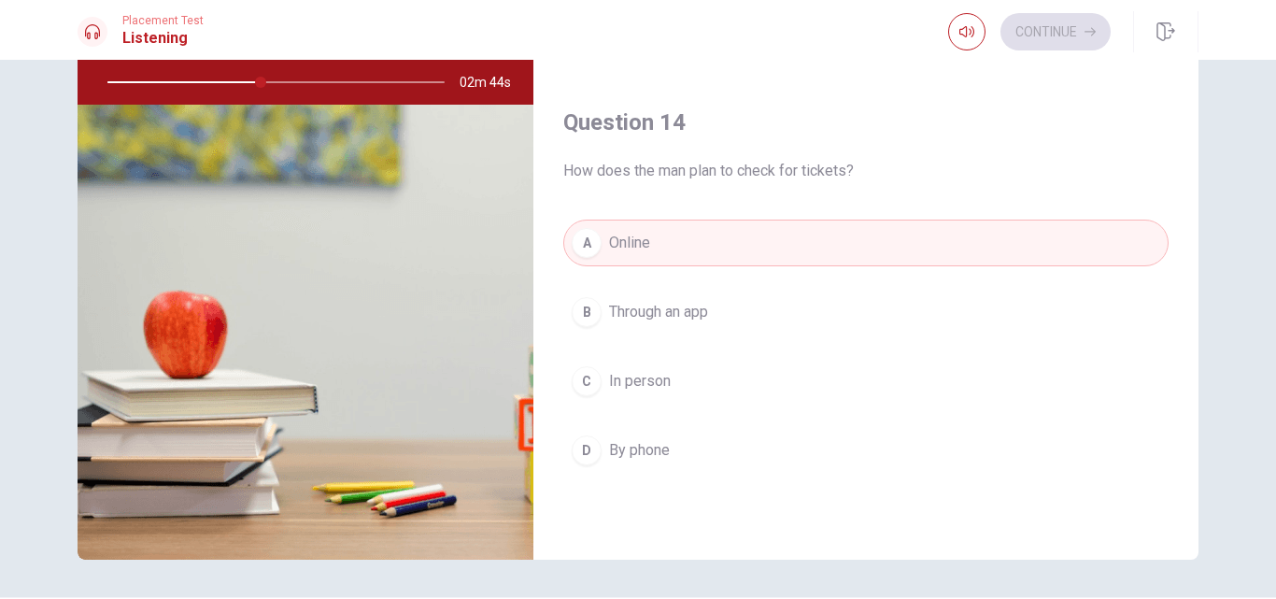
click at [632, 307] on span "Through an app" at bounding box center [658, 312] width 99 height 22
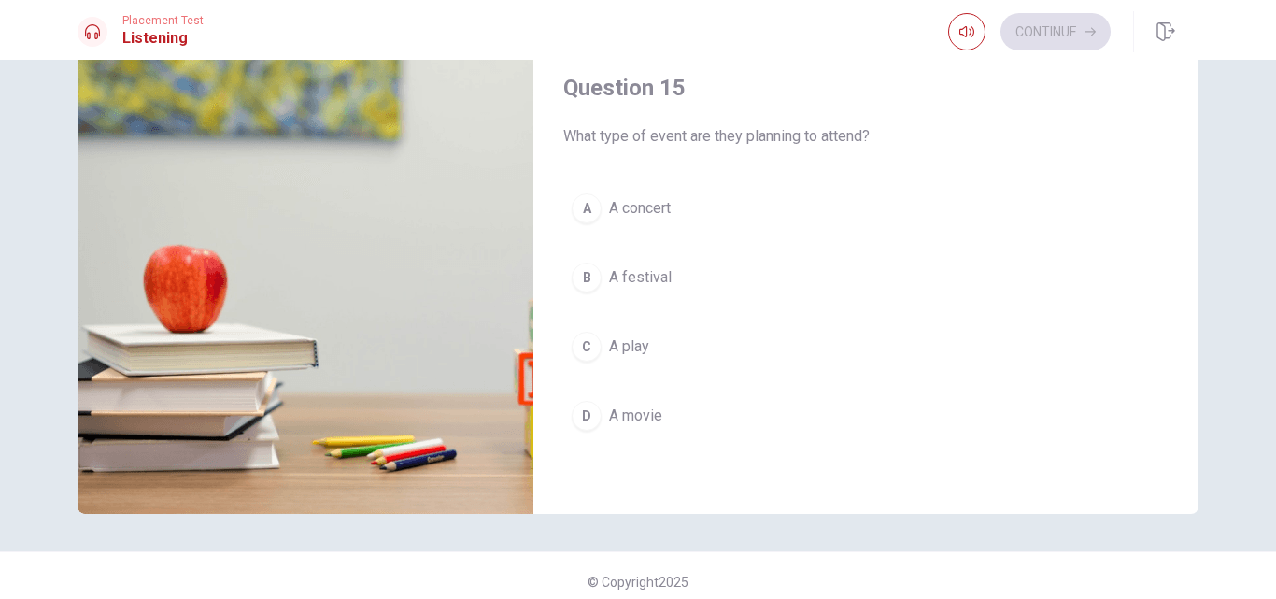
scroll to position [245, 0]
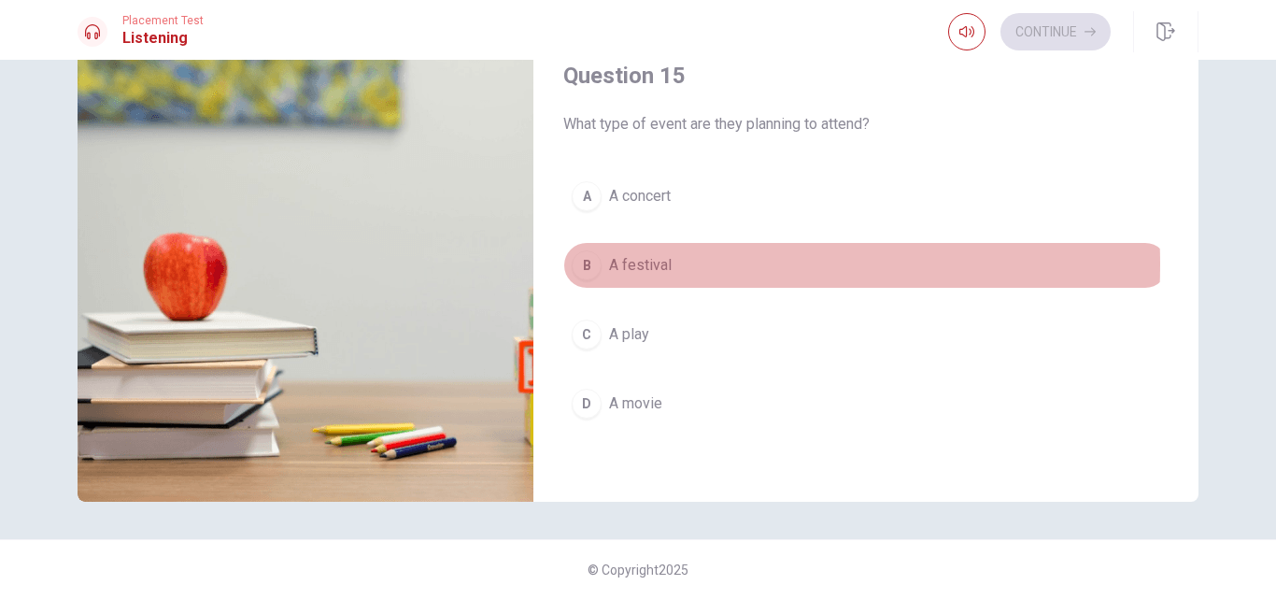
click at [653, 264] on span "A festival" at bounding box center [640, 265] width 63 height 22
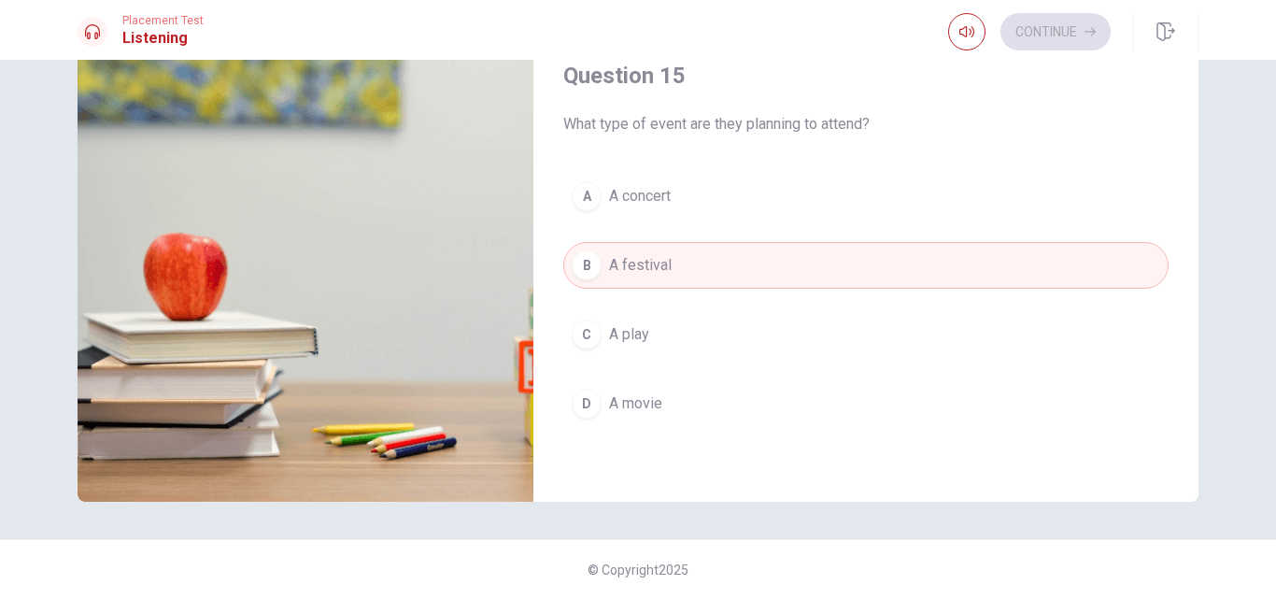
click at [691, 346] on button "C A play" at bounding box center [866, 334] width 606 height 47
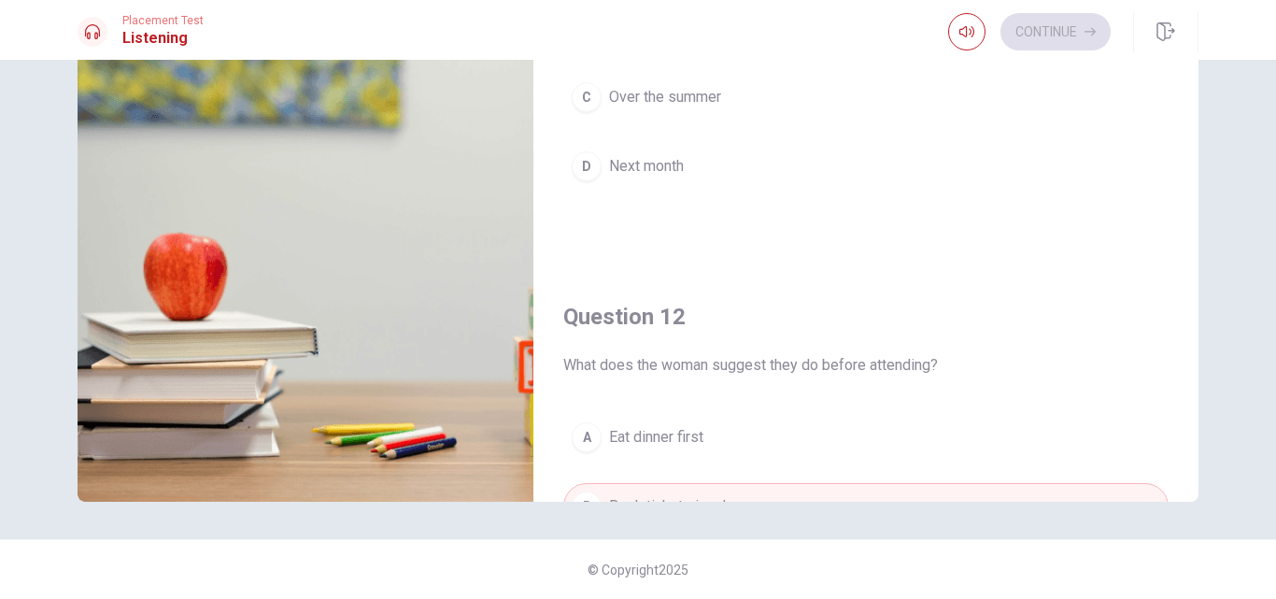
scroll to position [0, 0]
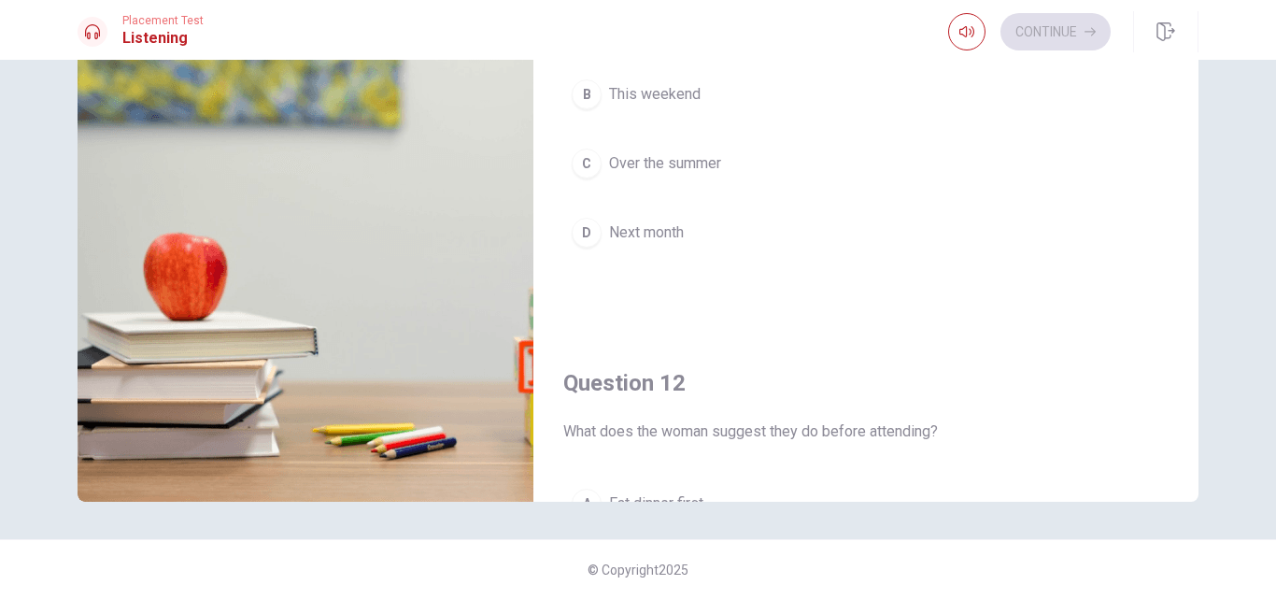
drag, startPoint x: 1266, startPoint y: 343, endPoint x: 1266, endPoint y: 227, distance: 115.9
click at [1261, 228] on div "Question 11 When do they plan to attend the play? A During the week B This week…" at bounding box center [638, 329] width 1276 height 539
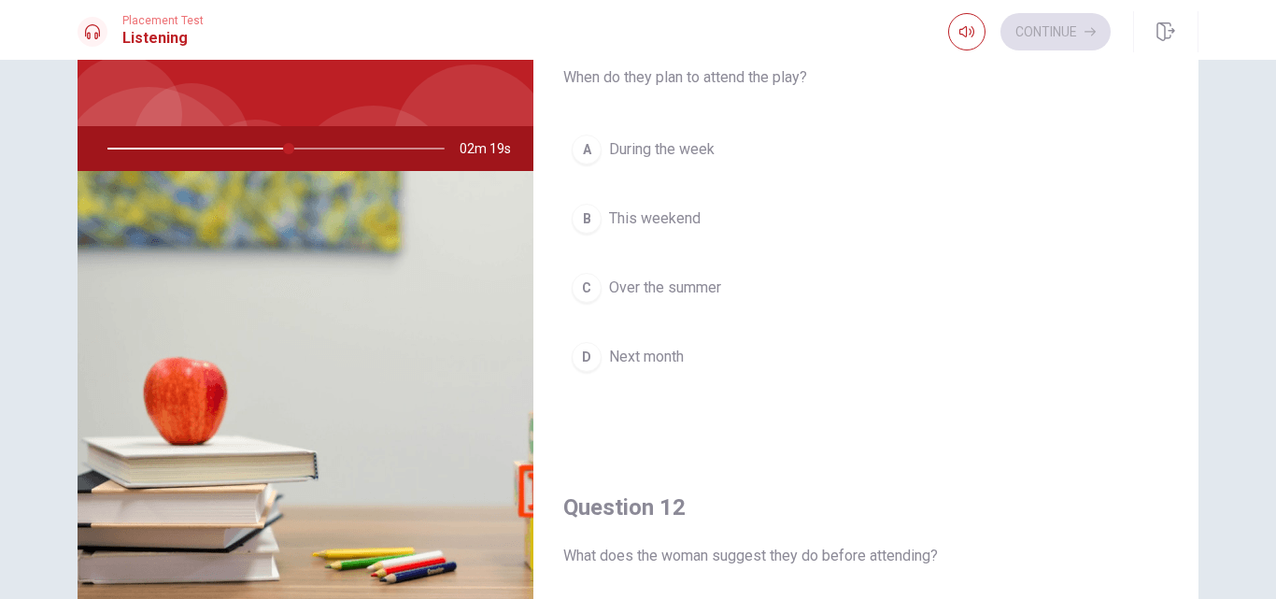
scroll to position [119, 0]
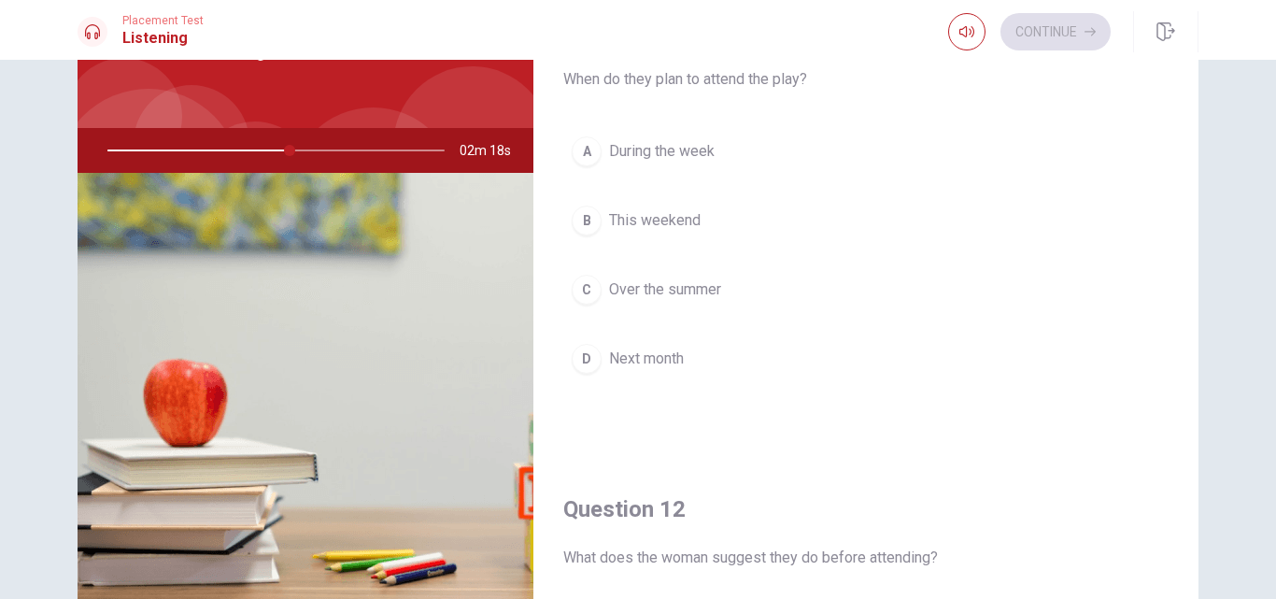
click at [650, 210] on span "This weekend" at bounding box center [655, 220] width 92 height 22
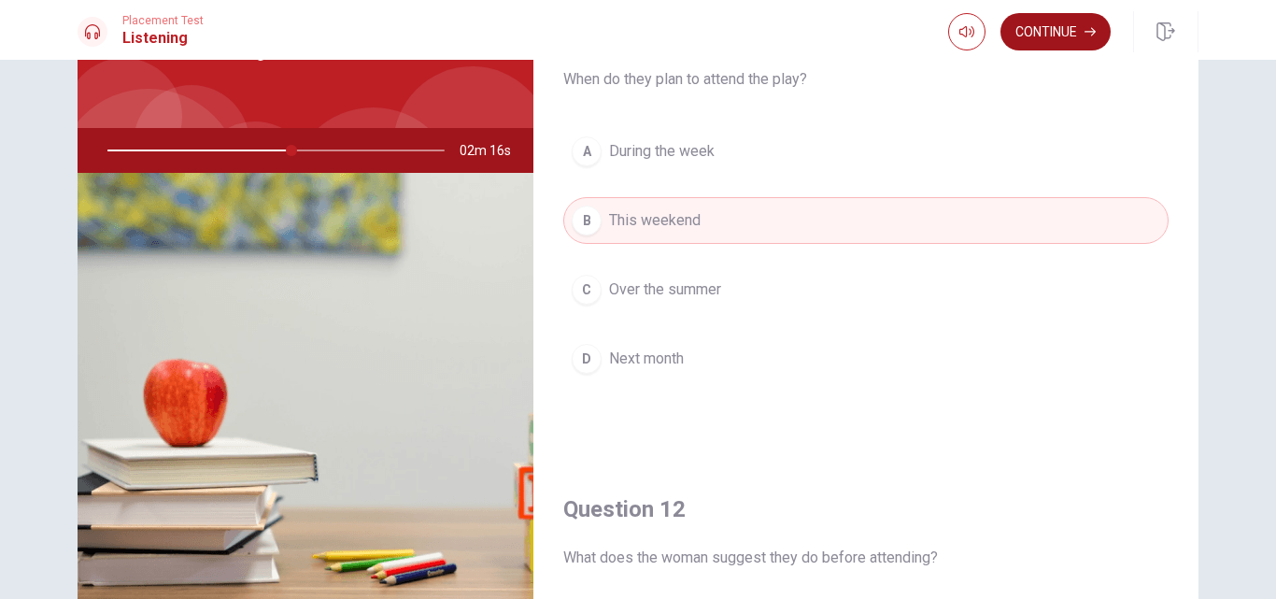
click at [1064, 27] on button "Continue" at bounding box center [1056, 31] width 110 height 37
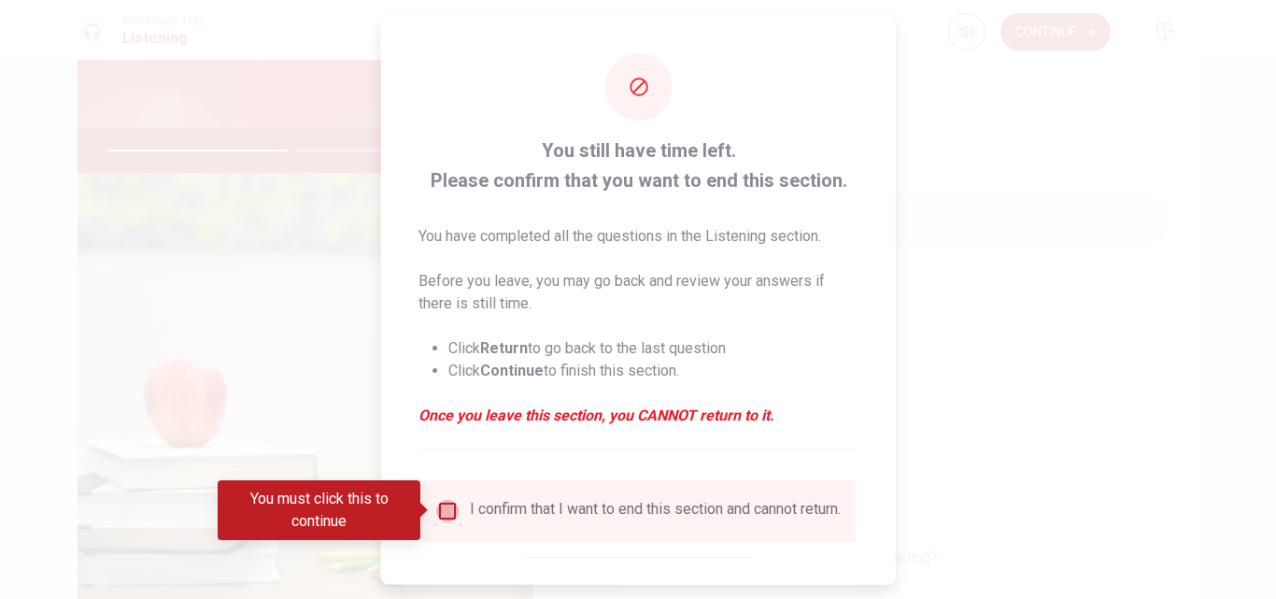
click at [444, 512] on input "You must click this to continue" at bounding box center [447, 510] width 22 height 22
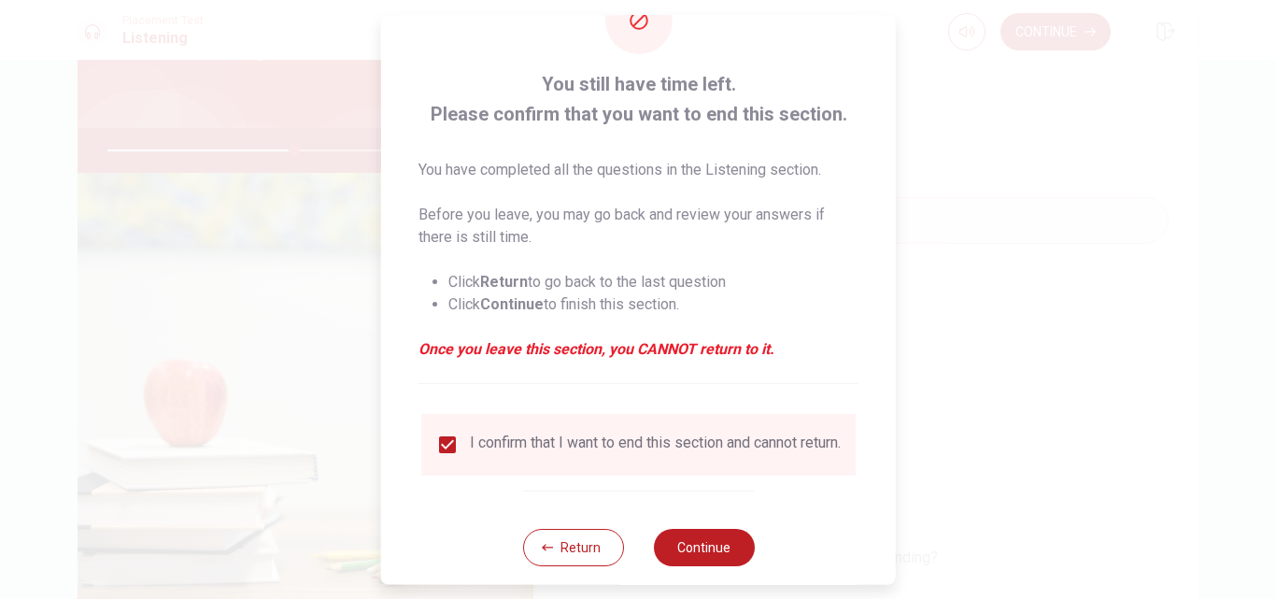
scroll to position [98, 0]
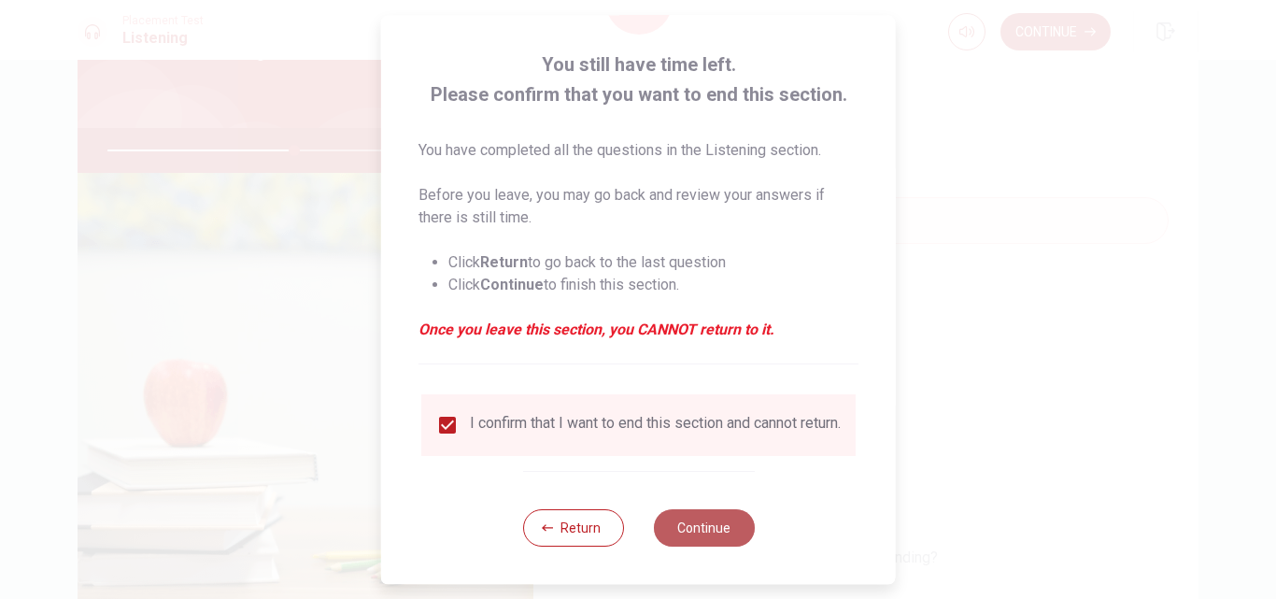
click at [720, 517] on button "Continue" at bounding box center [703, 527] width 101 height 37
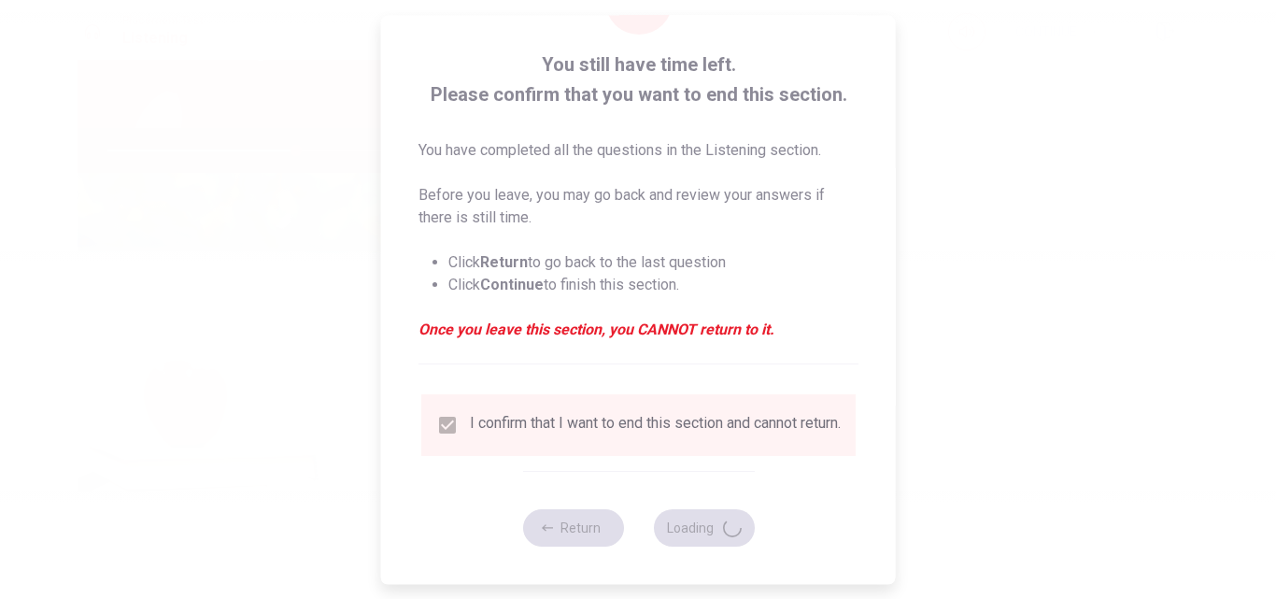
type input "56"
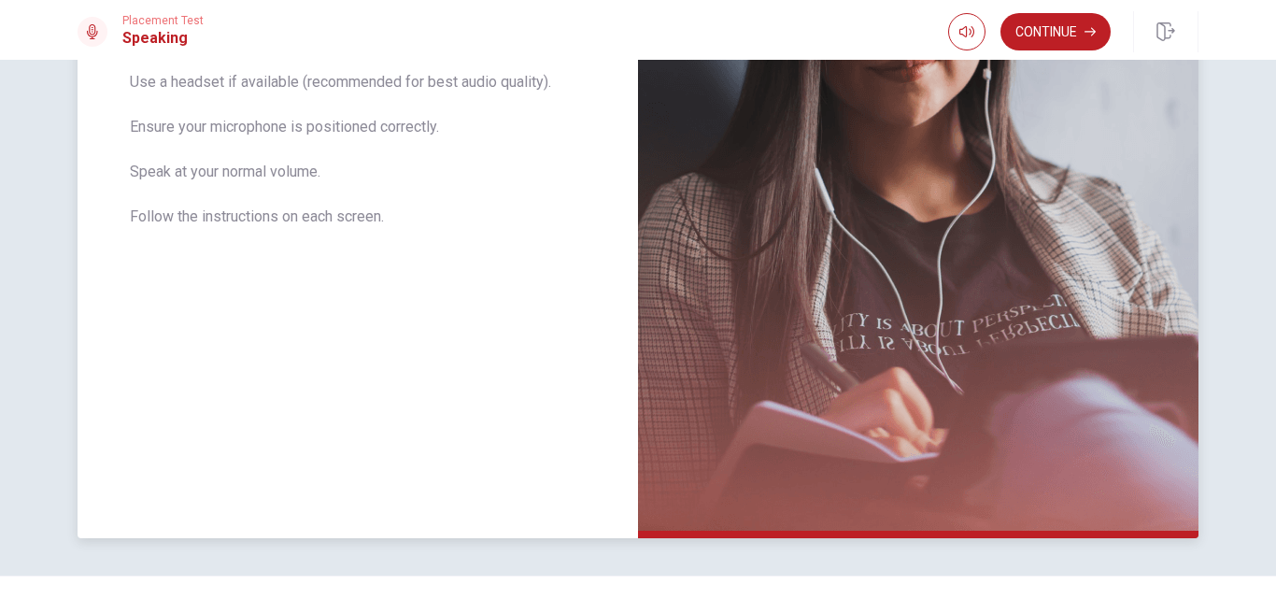
scroll to position [410, 0]
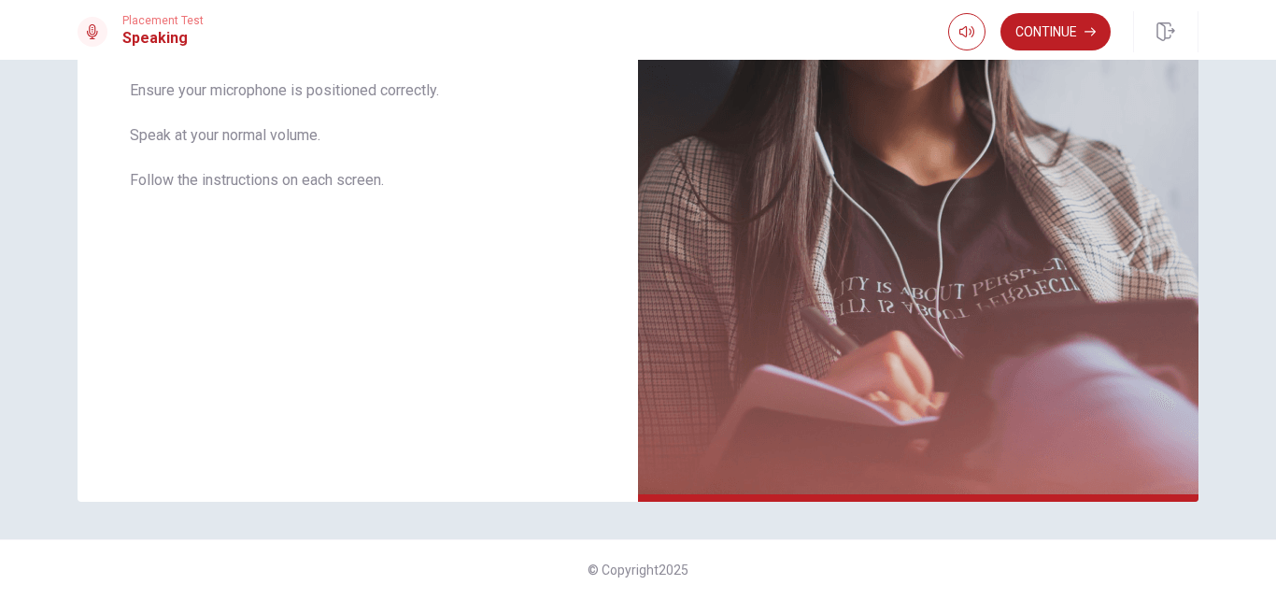
click at [1090, 44] on button "Continue" at bounding box center [1056, 31] width 110 height 37
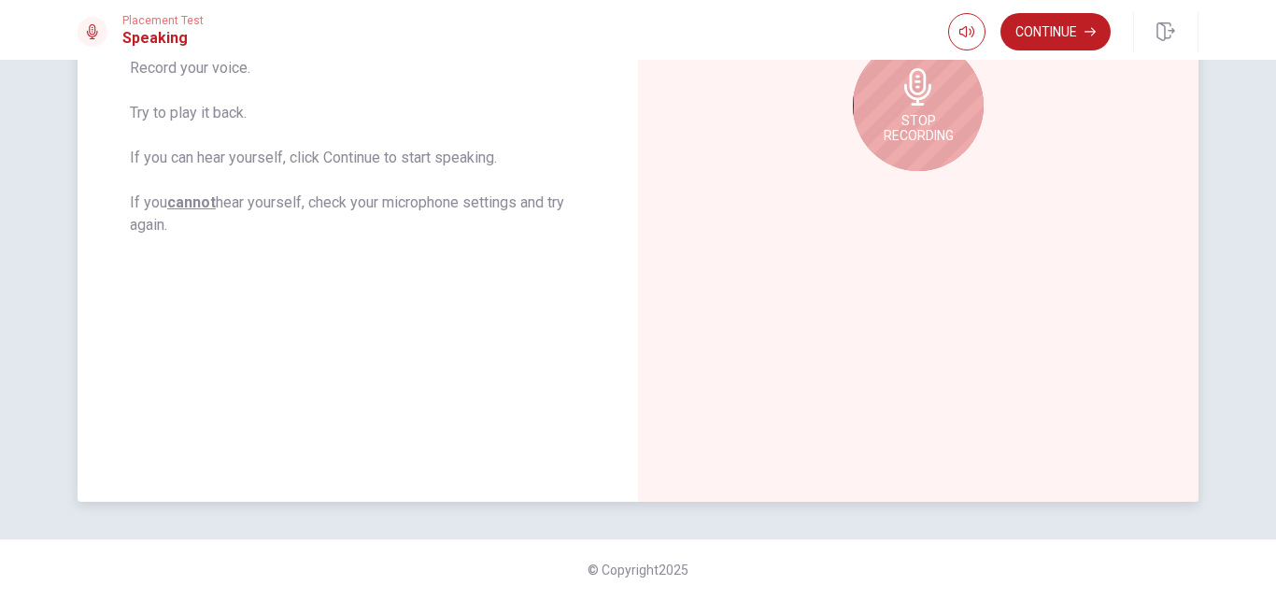
scroll to position [130, 0]
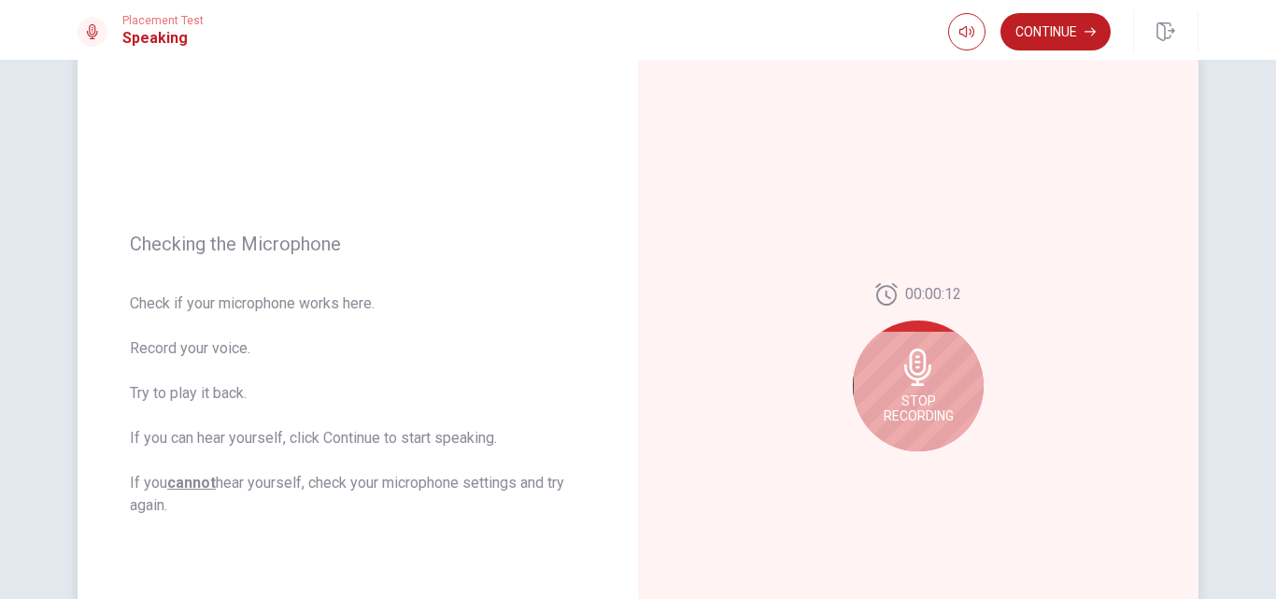
click at [926, 390] on div "Stop Recording" at bounding box center [918, 386] width 131 height 131
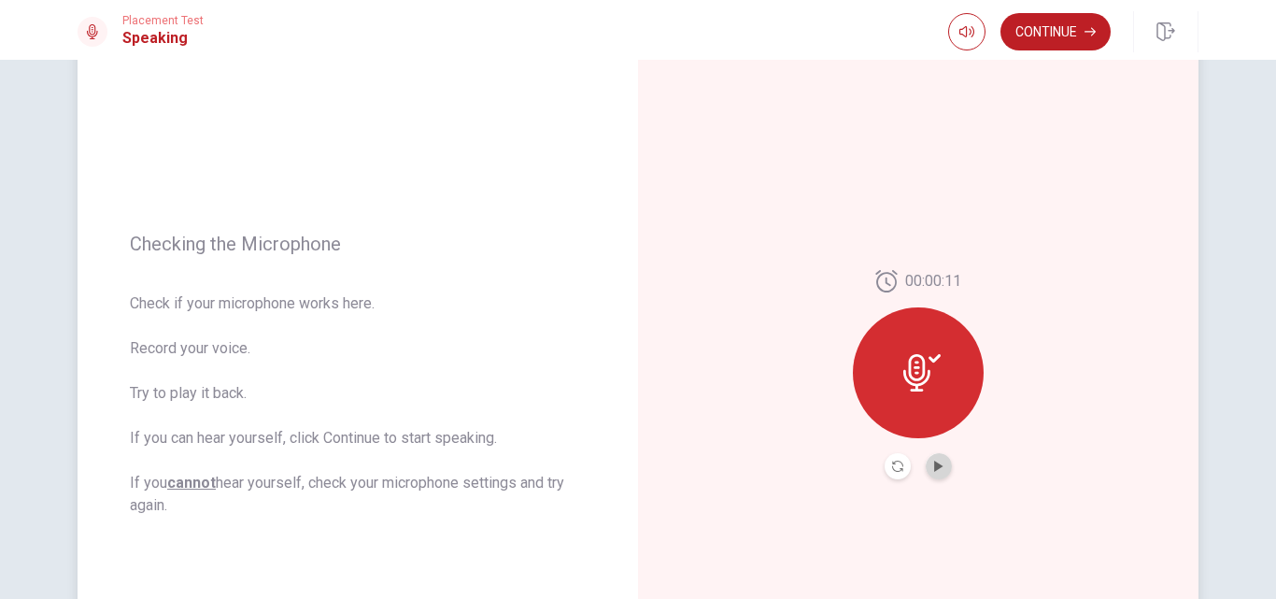
click at [940, 462] on button "Play Audio" at bounding box center [939, 466] width 26 height 26
click at [895, 470] on icon "Record Again" at bounding box center [897, 466] width 11 height 11
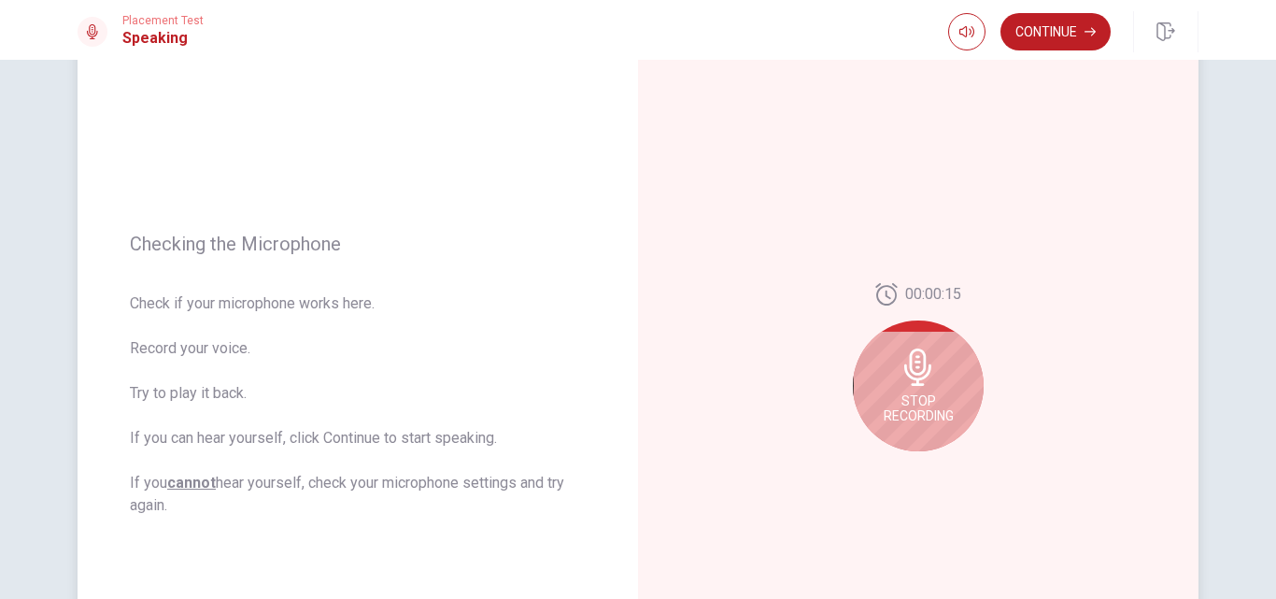
click at [919, 417] on span "Stop Recording" at bounding box center [919, 408] width 70 height 30
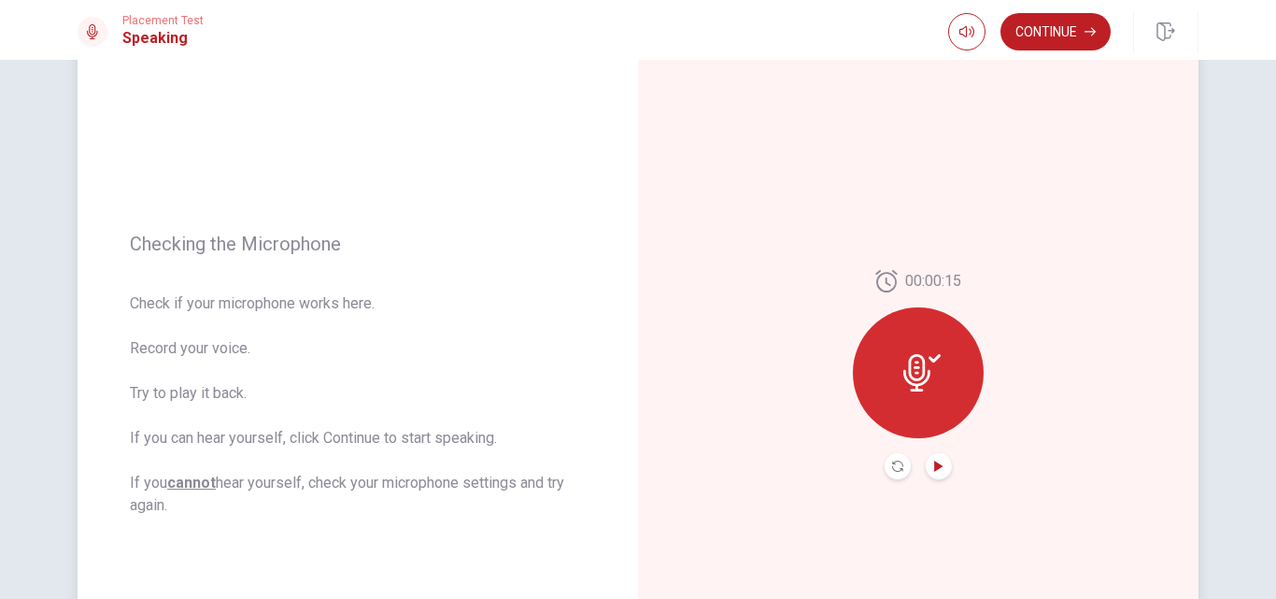
click at [934, 468] on icon "Play Audio" at bounding box center [938, 466] width 8 height 11
click at [930, 468] on div at bounding box center [918, 466] width 67 height 26
click at [938, 468] on icon "Play Audio" at bounding box center [939, 466] width 11 height 11
click at [894, 406] on div at bounding box center [918, 372] width 131 height 131
click at [895, 470] on icon "Record Again" at bounding box center [897, 466] width 11 height 11
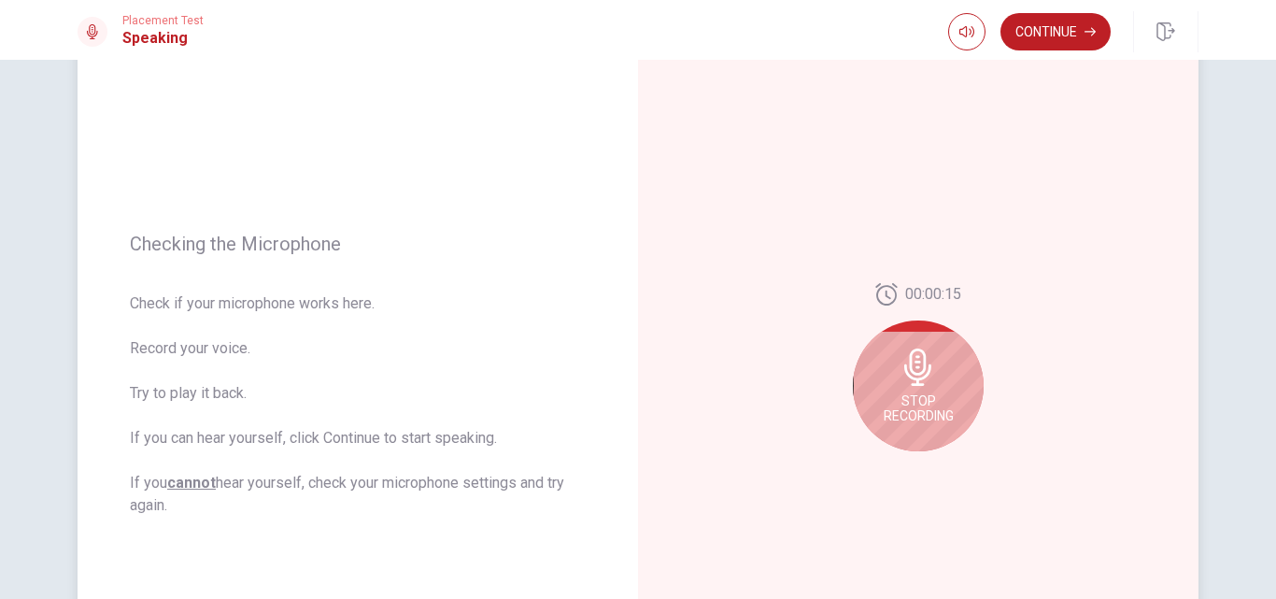
click at [955, 406] on div "Stop Recording" at bounding box center [918, 386] width 131 height 131
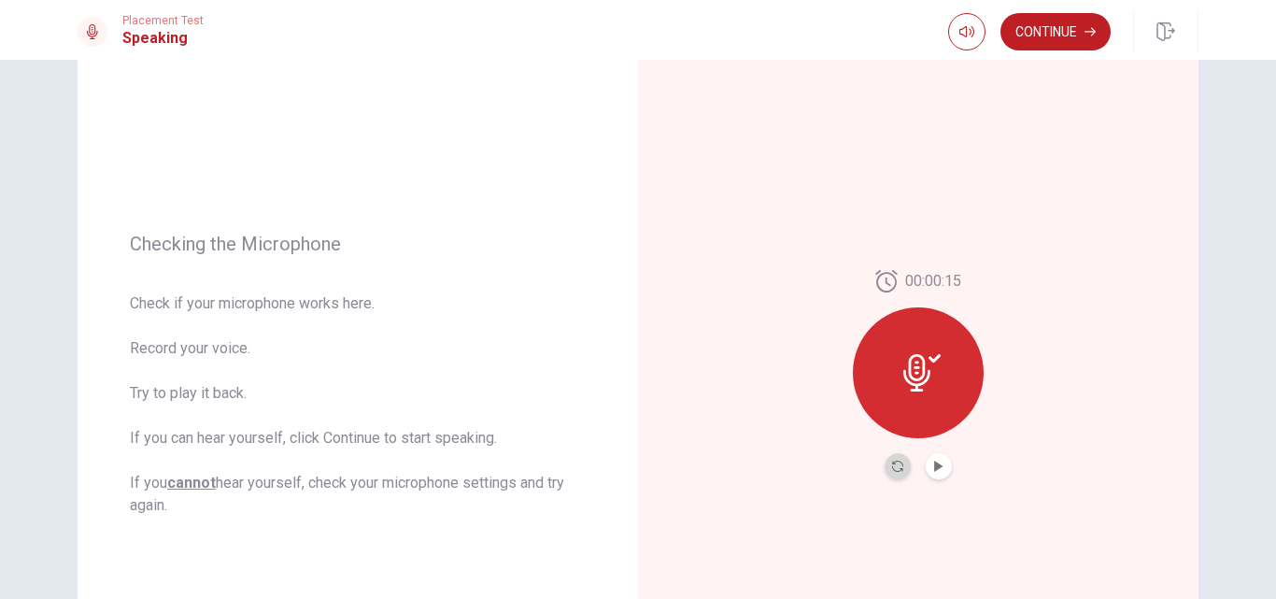
click at [896, 454] on button "Record Again" at bounding box center [898, 466] width 26 height 26
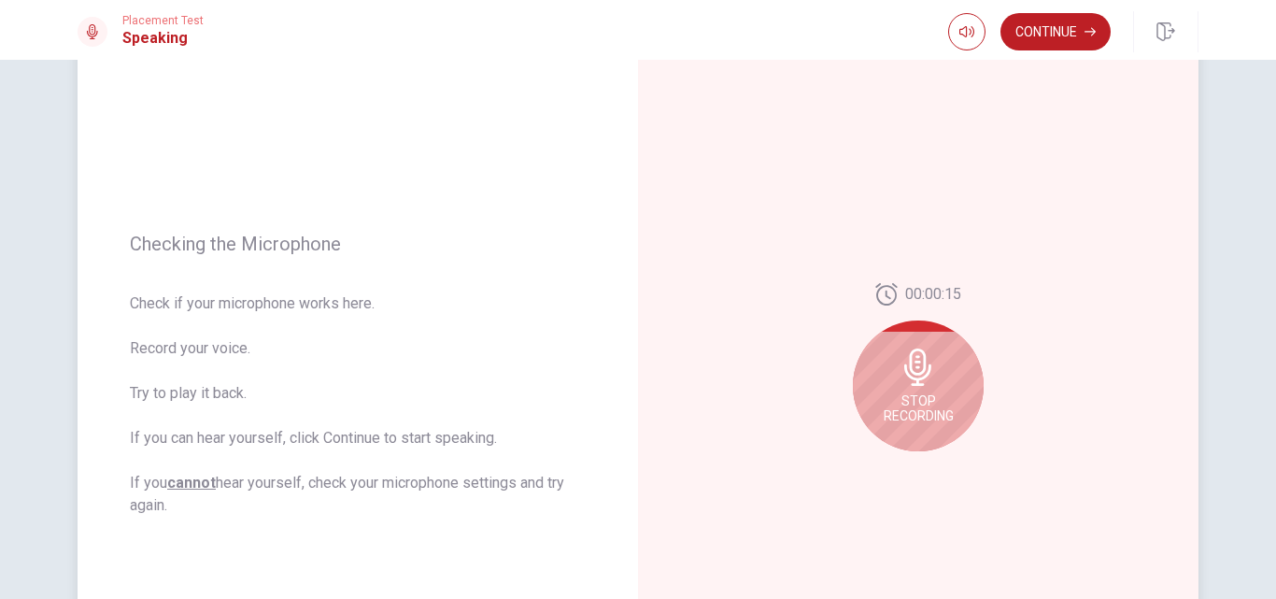
click at [930, 473] on div "00:00:15 Stop Recording" at bounding box center [918, 374] width 561 height 815
click at [912, 391] on div "Stop Recording" at bounding box center [918, 386] width 131 height 131
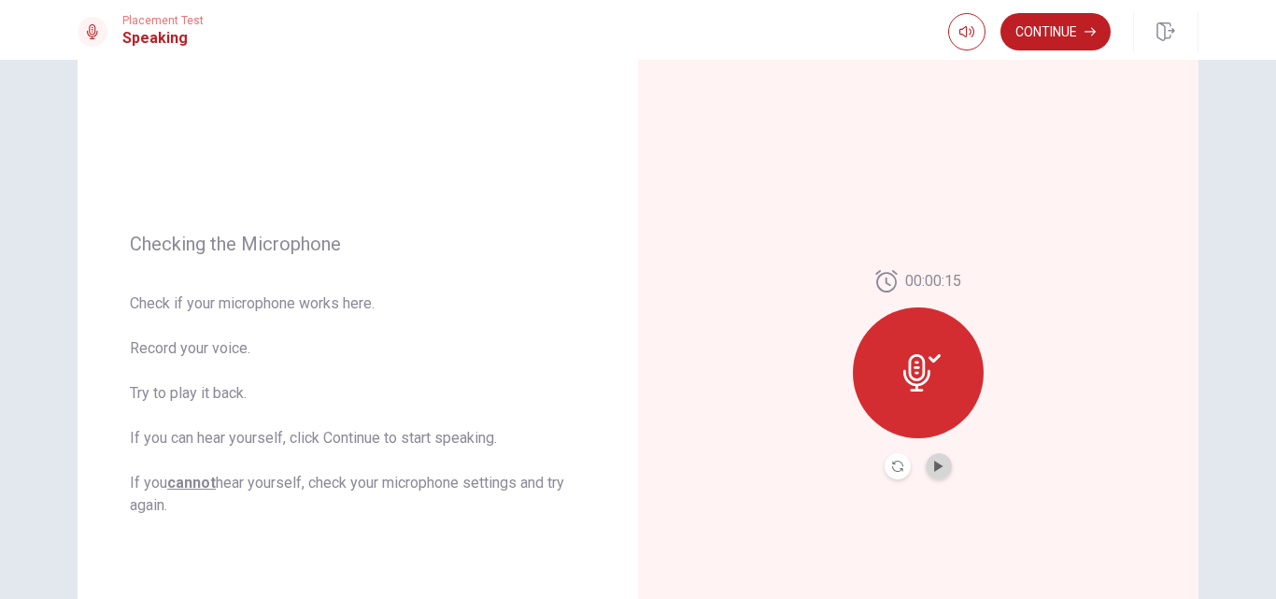
click at [940, 465] on button "Play Audio" at bounding box center [939, 466] width 26 height 26
click at [937, 464] on icon "Play Audio" at bounding box center [939, 466] width 11 height 11
click at [893, 465] on icon "Record Again" at bounding box center [897, 466] width 11 height 11
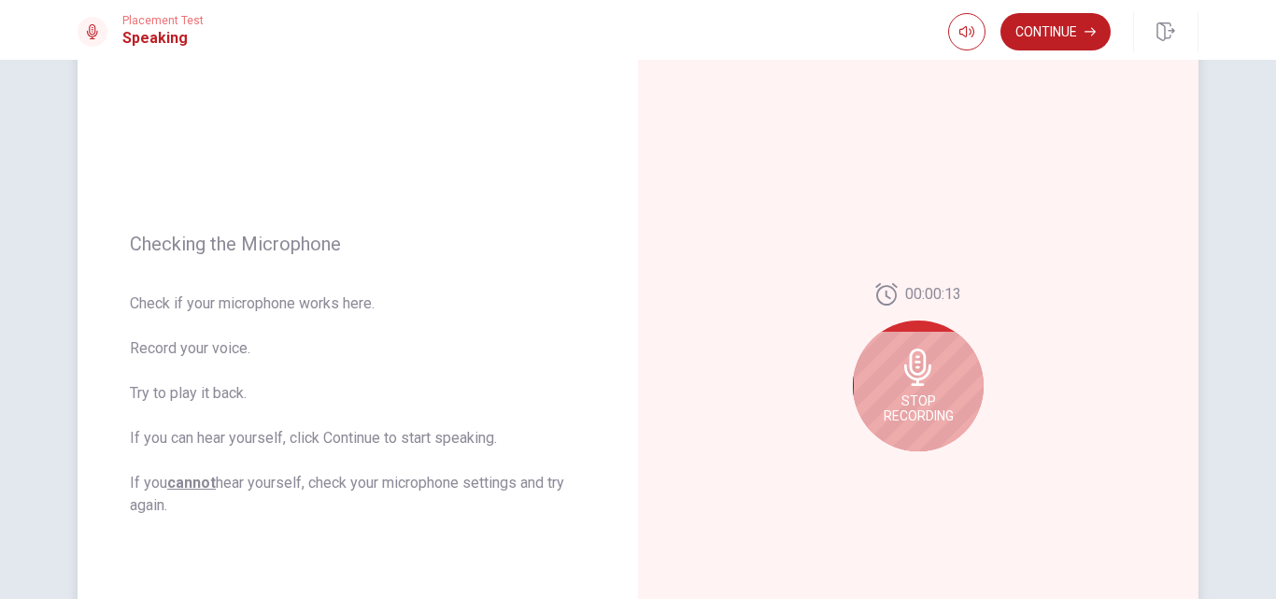
click at [927, 412] on span "Stop Recording" at bounding box center [919, 408] width 70 height 30
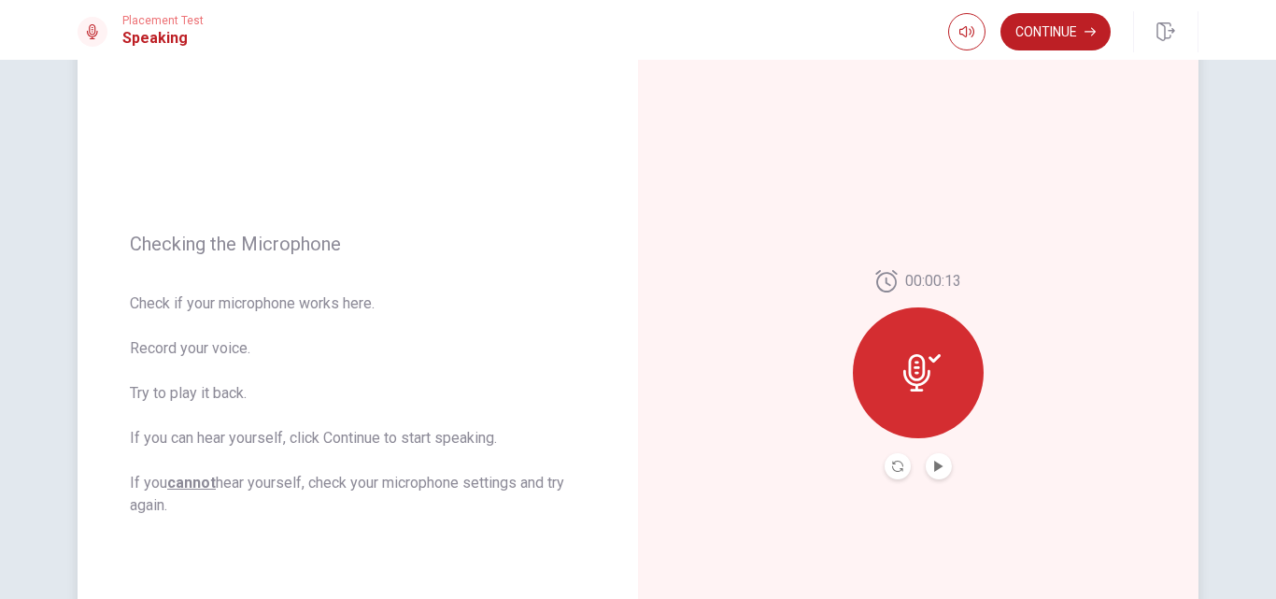
click at [938, 473] on button "Play Audio" at bounding box center [939, 466] width 26 height 26
click at [892, 462] on icon "Record Again" at bounding box center [897, 466] width 11 height 11
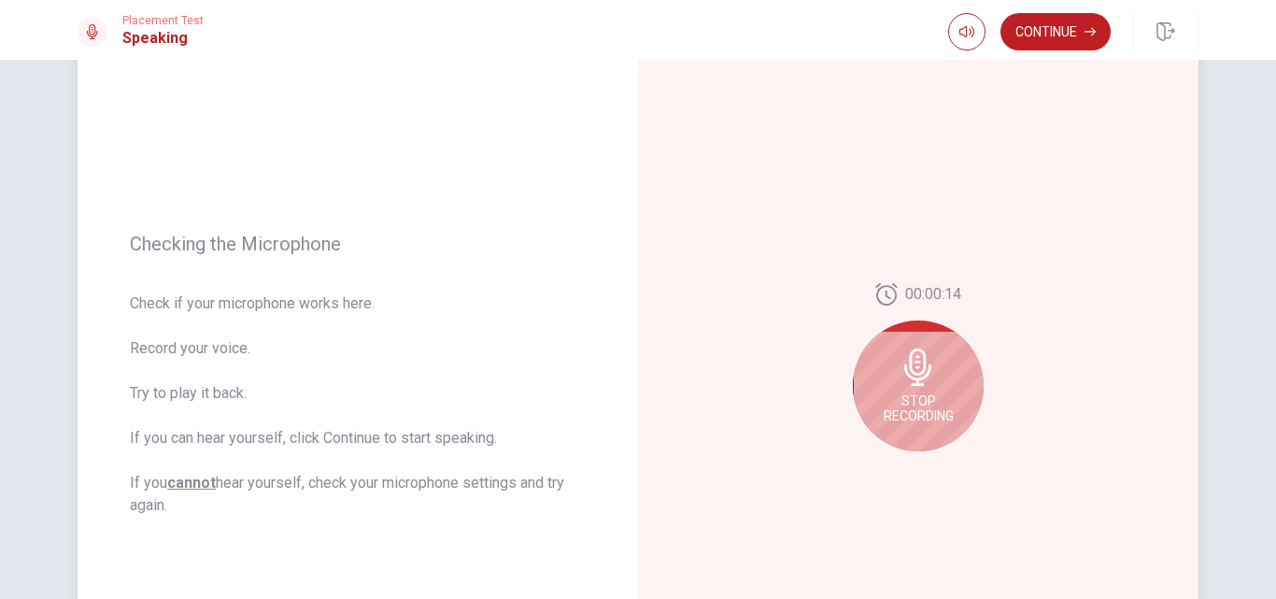
scroll to position [223, 0]
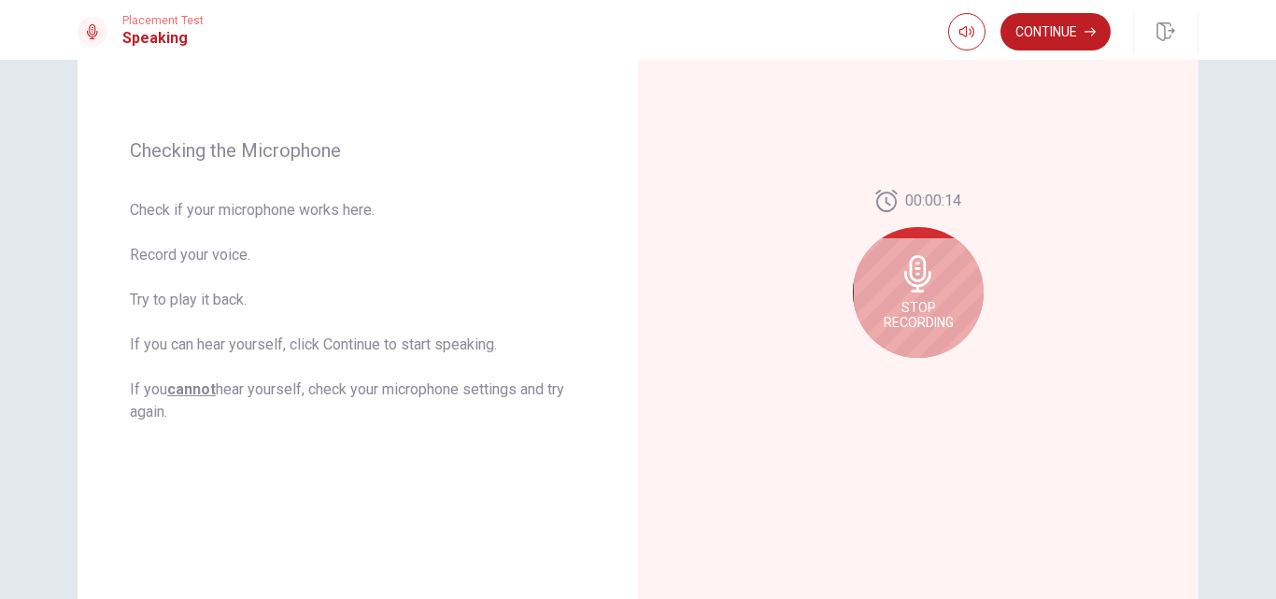
click at [1055, 43] on button "Continue" at bounding box center [1056, 31] width 110 height 37
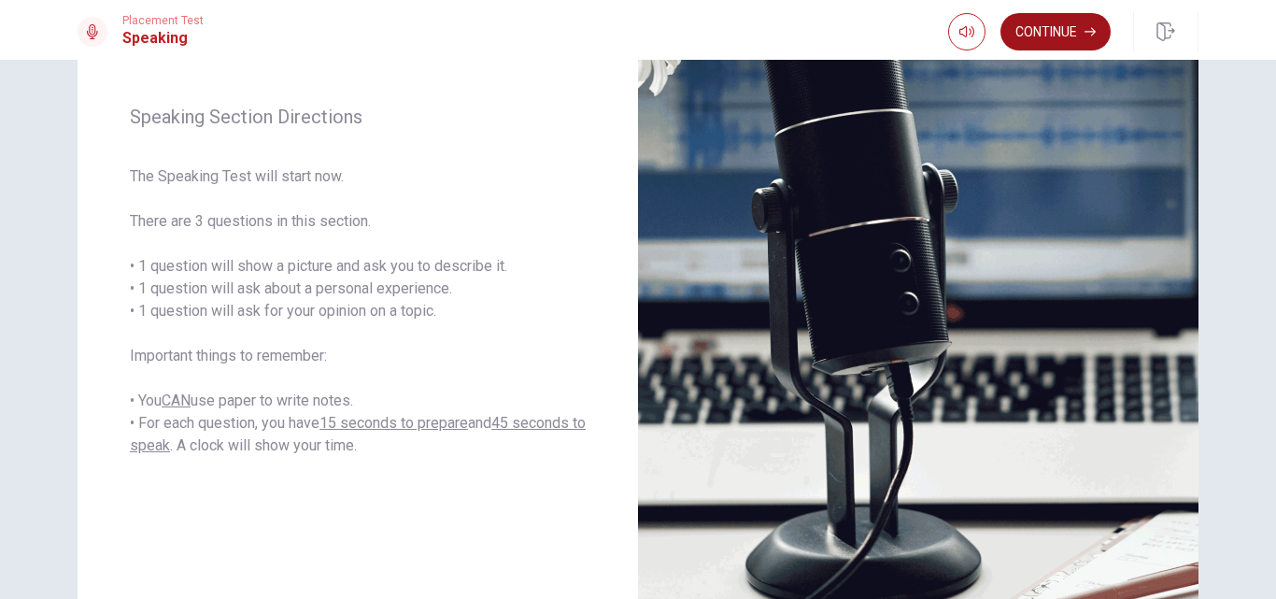
click at [1027, 21] on button "Continue" at bounding box center [1056, 31] width 110 height 37
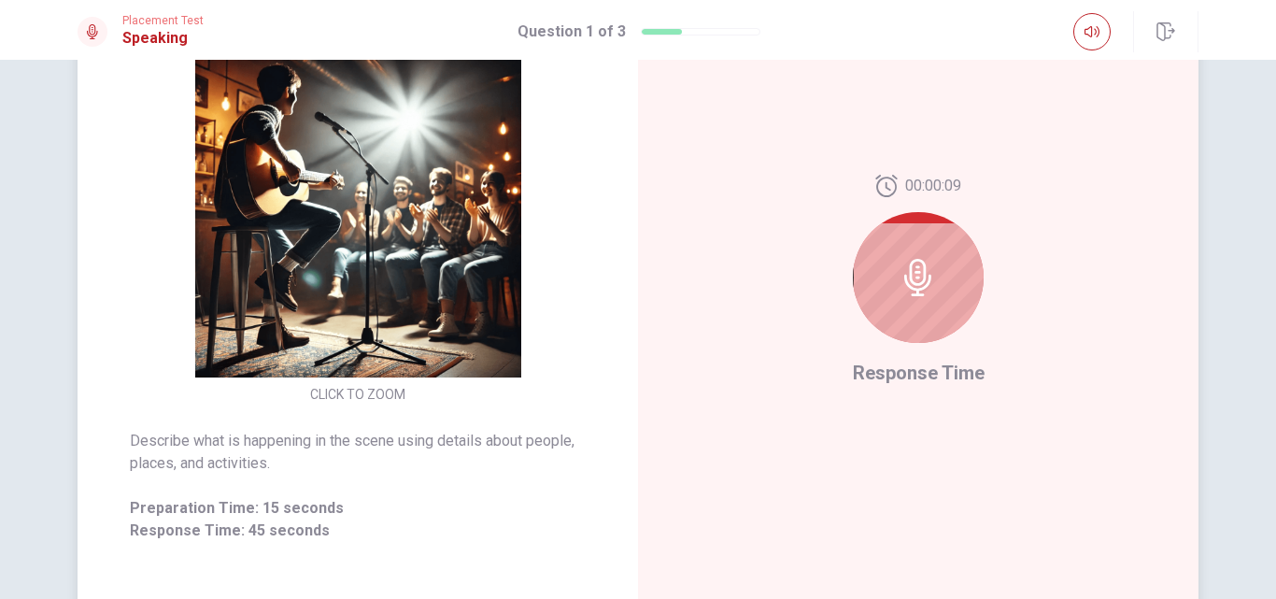
click at [932, 335] on div at bounding box center [918, 277] width 131 height 131
click at [913, 287] on icon at bounding box center [918, 277] width 37 height 37
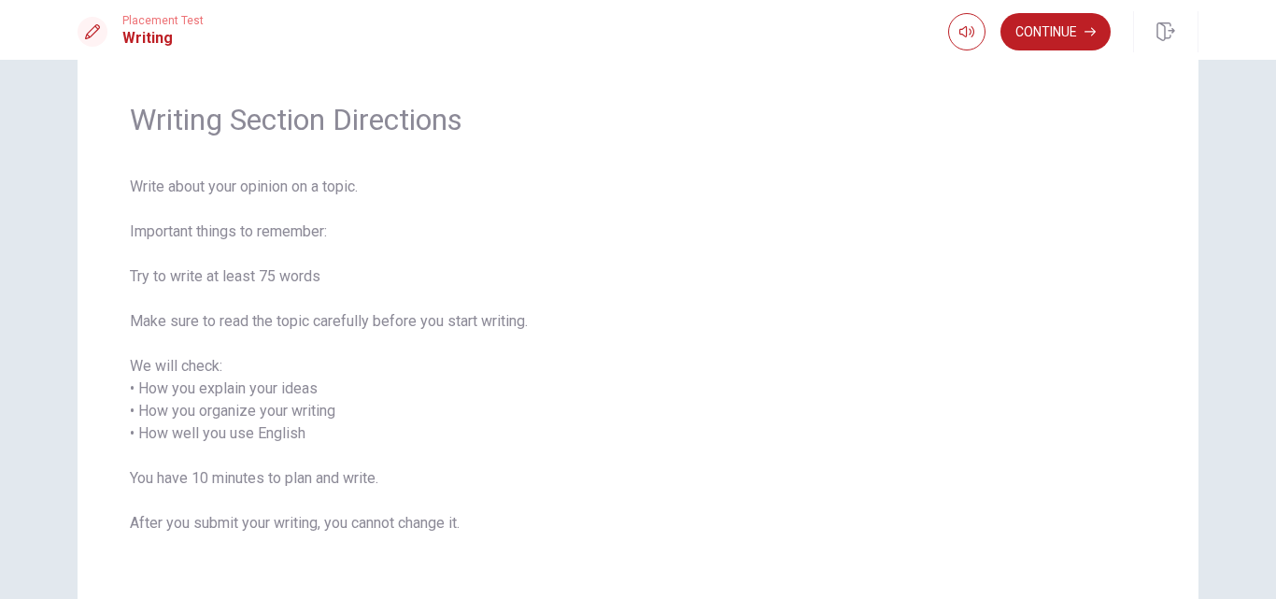
scroll to position [93, 0]
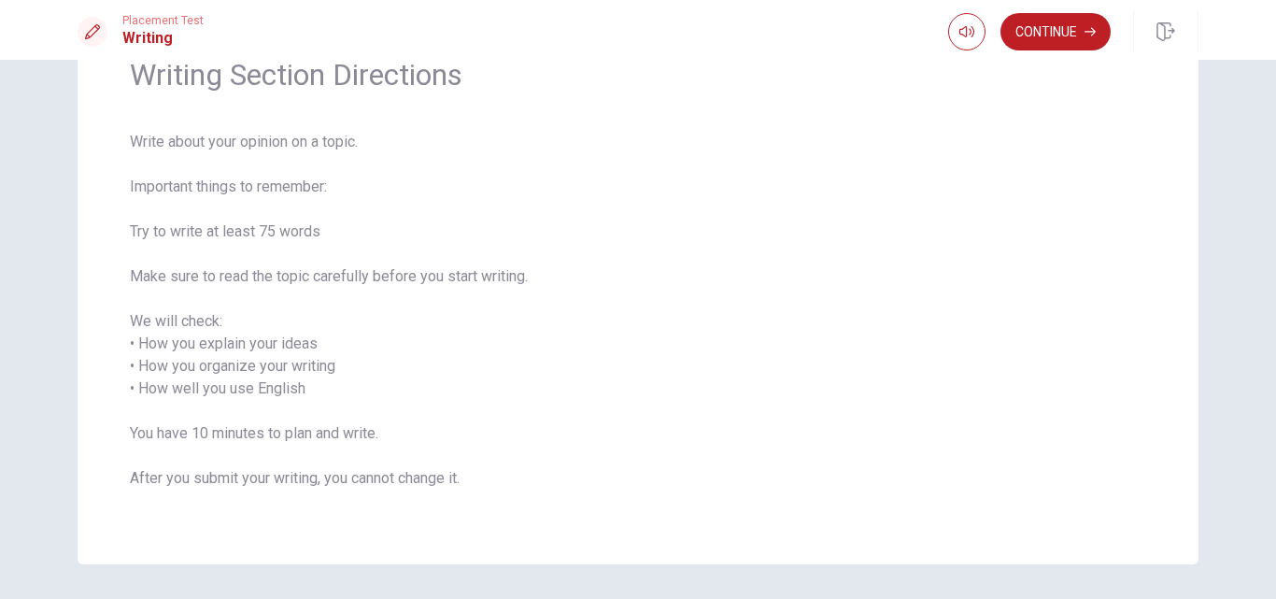
click at [710, 246] on span "Write about your opinion on a topic. Important things to remember: Try to write…" at bounding box center [638, 321] width 1017 height 381
click at [1071, 20] on button "Continue" at bounding box center [1056, 31] width 110 height 37
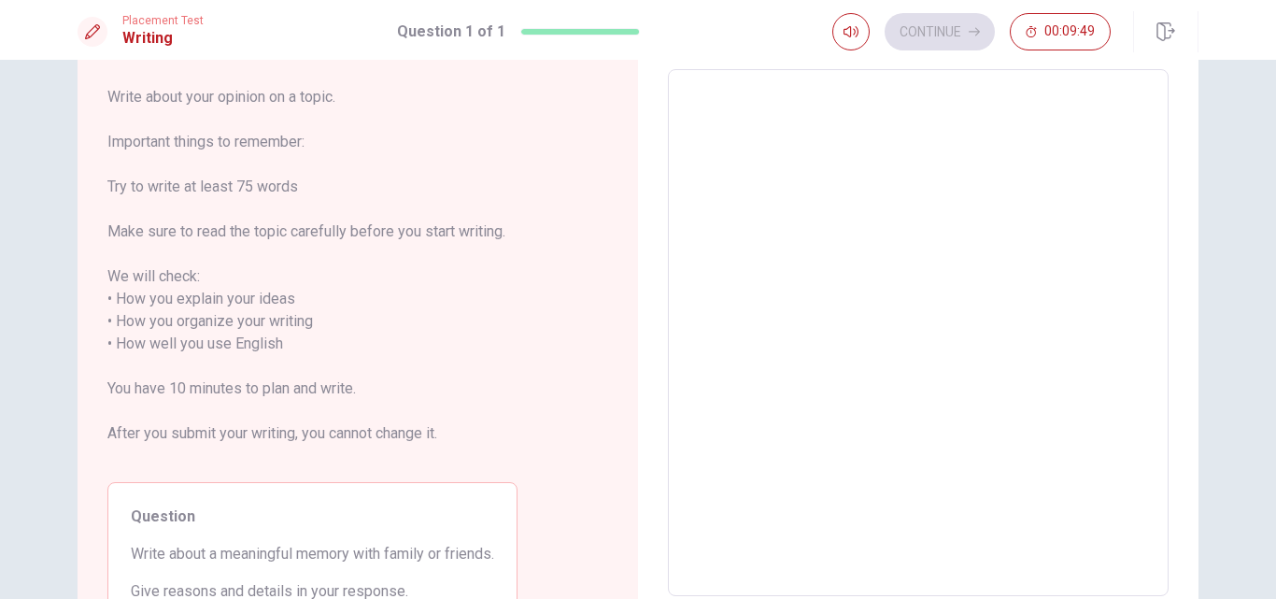
scroll to position [187, 0]
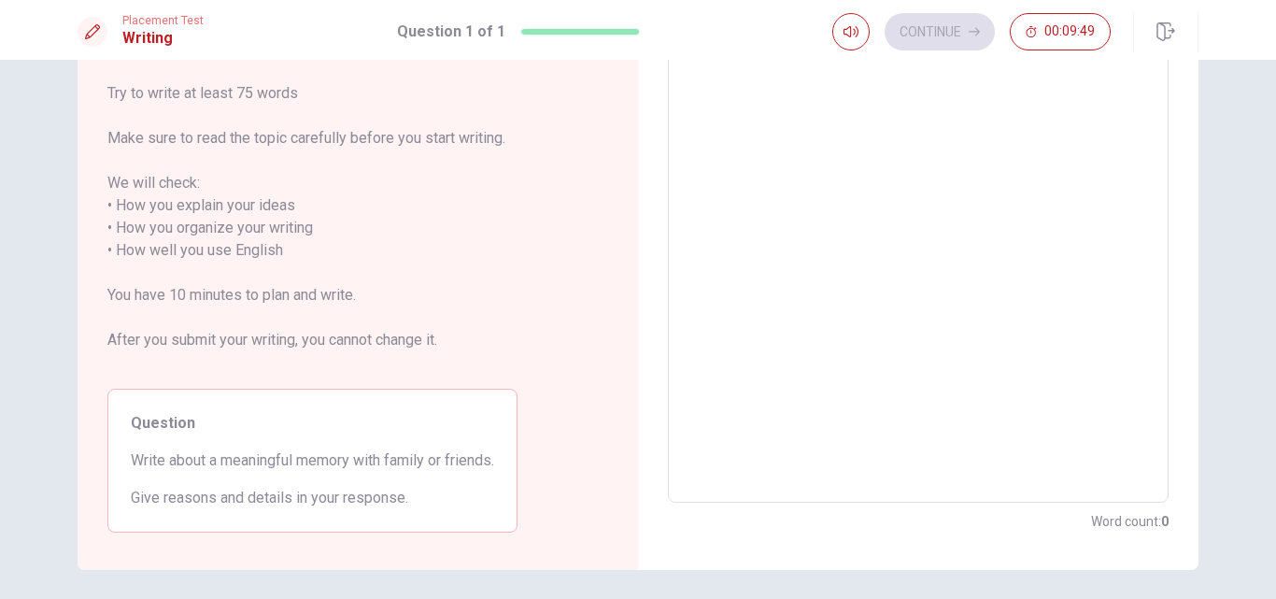
click at [806, 180] on textarea at bounding box center [918, 240] width 475 height 496
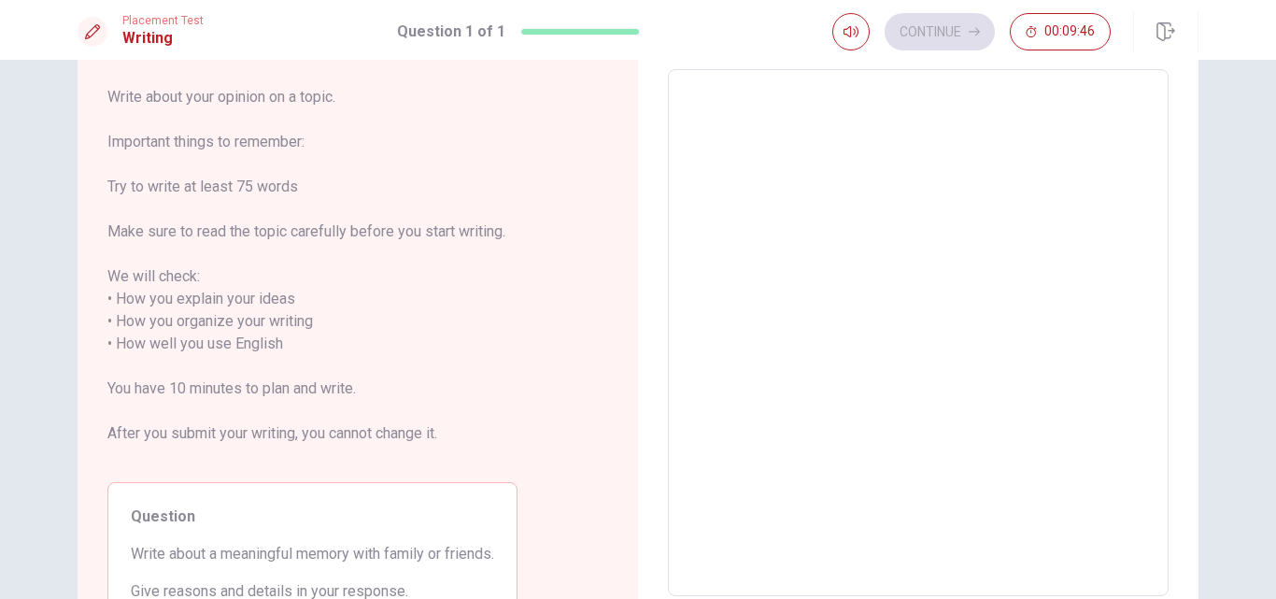
click at [725, 96] on textarea at bounding box center [918, 333] width 475 height 496
type textarea "W"
type textarea "x"
type textarea "Wh"
type textarea "x"
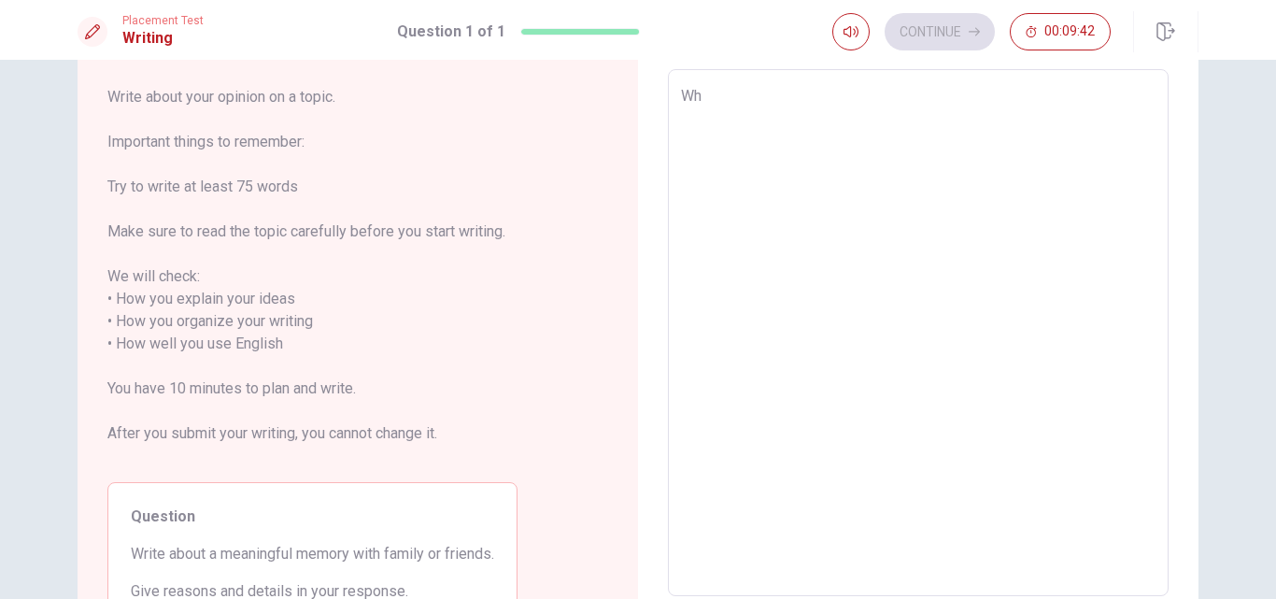
type textarea "Whe"
type textarea "x"
type textarea "Whe"
type textarea "x"
type textarea "Whe"
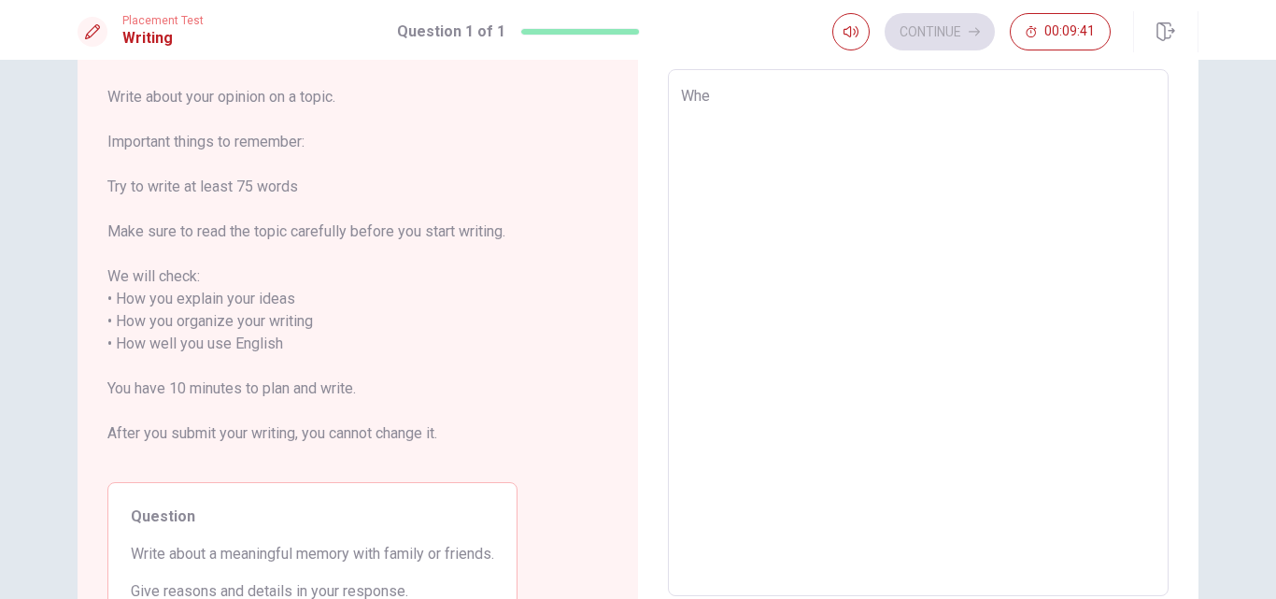
type textarea "x"
type textarea "When"
type textarea "x"
type textarea "When"
type textarea "x"
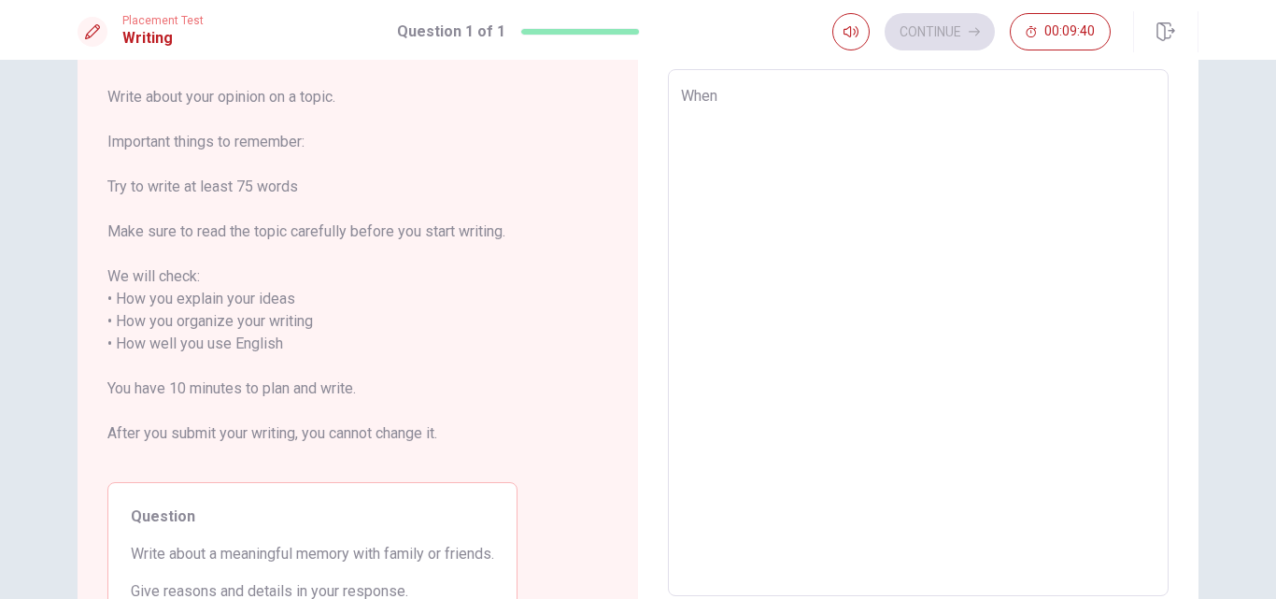
type textarea "When i"
type textarea "x"
type textarea "When i"
type textarea "x"
type textarea "When i t"
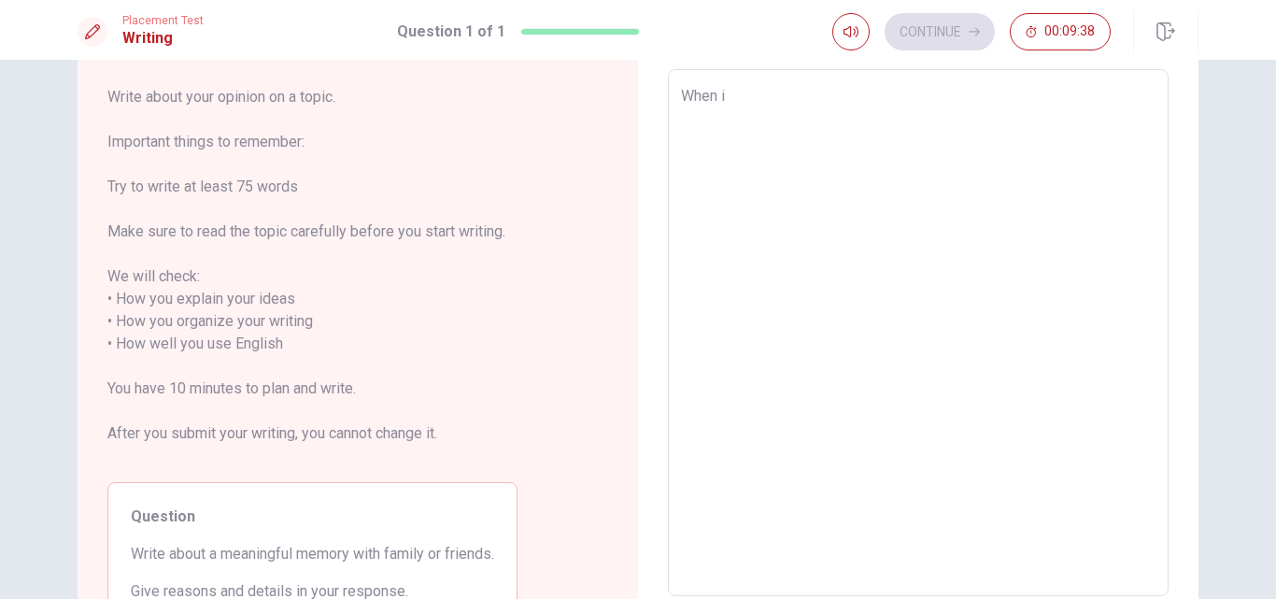
type textarea "x"
type textarea "When i tr"
type textarea "x"
type textarea "When i trave"
type textarea "x"
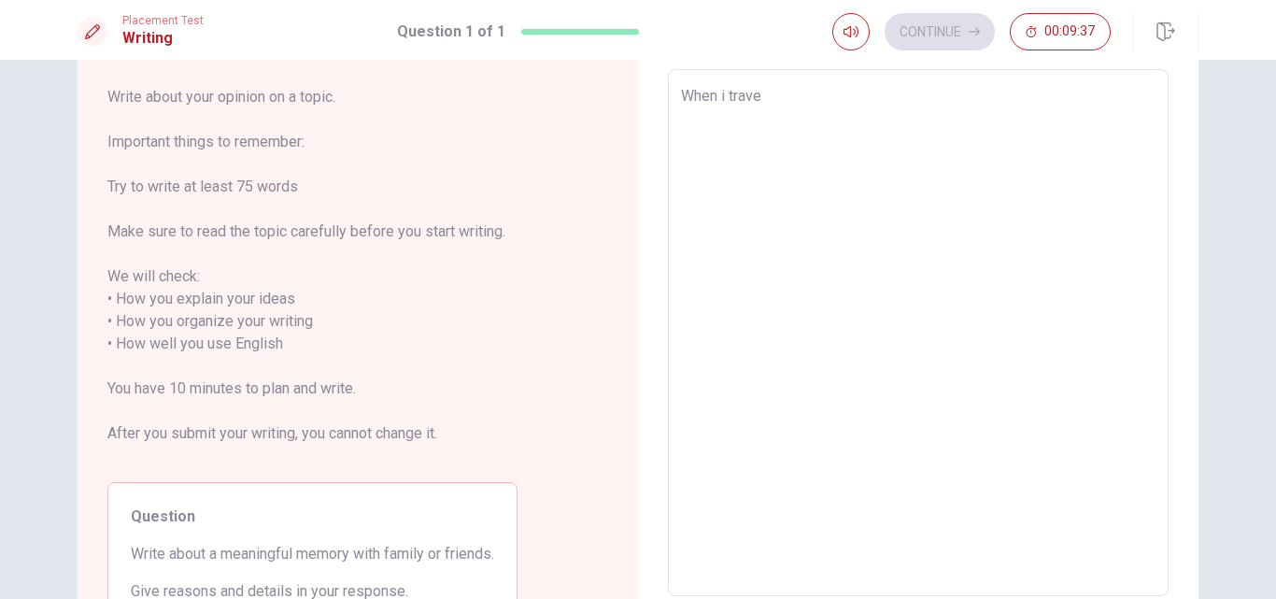
type textarea "When i travel"
type textarea "x"
type textarea "When i travel"
type textarea "x"
type textarea "When i travel t"
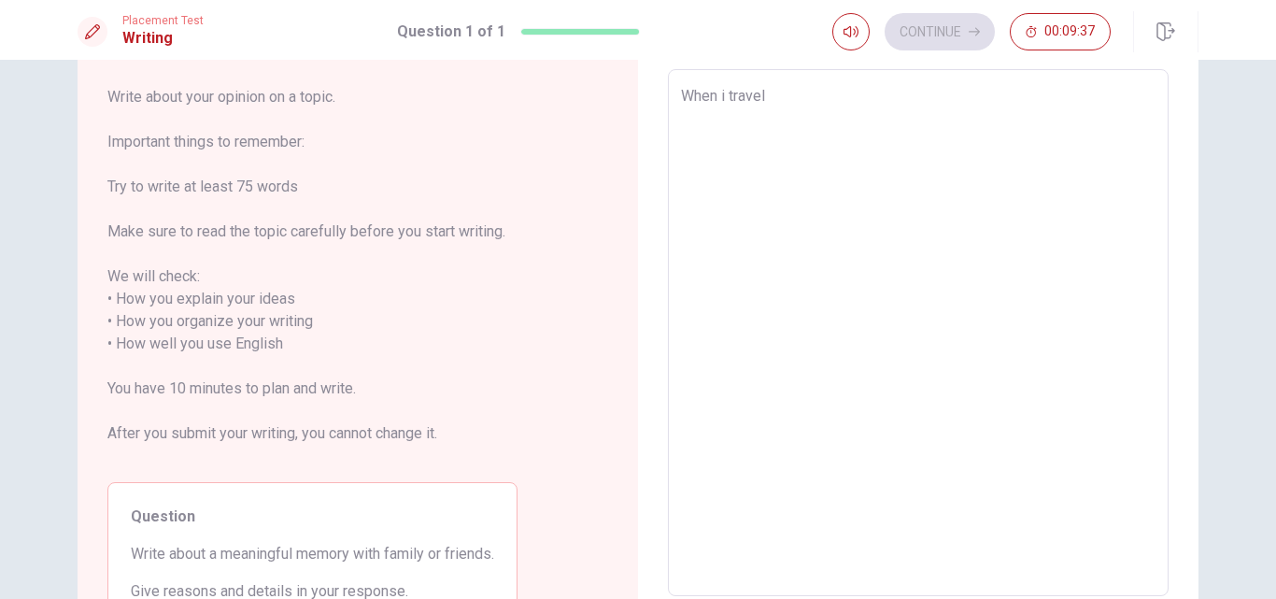
type textarea "x"
type textarea "When i travel to"
type textarea "x"
type textarea "When i travel to"
type textarea "x"
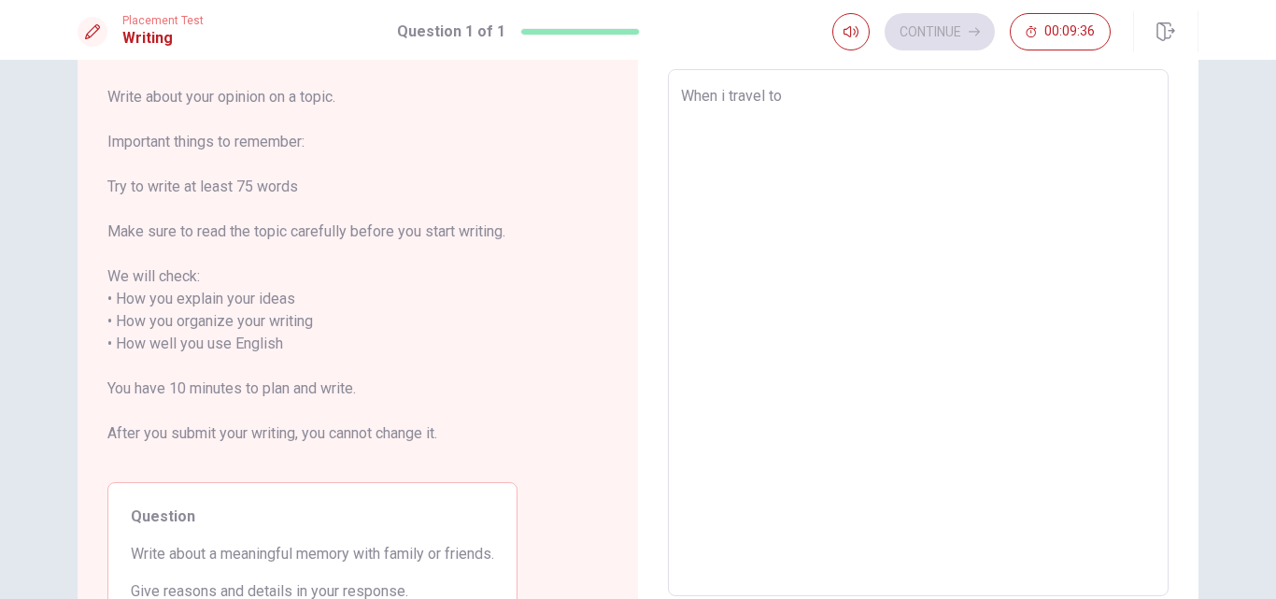
type textarea "When i travel to t"
type textarea "x"
type textarea "When i travel to th"
type textarea "x"
type textarea "When i travel to the"
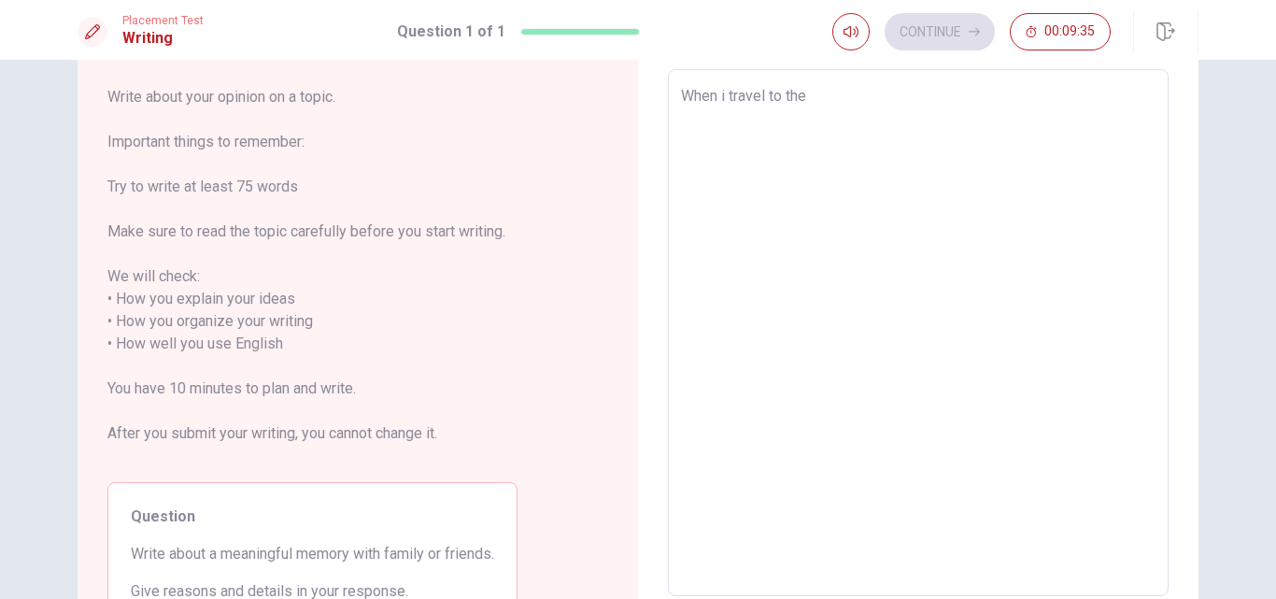
type textarea "x"
type textarea "When i travel to the u"
type textarea "x"
type textarea "When i travel to the un"
type textarea "x"
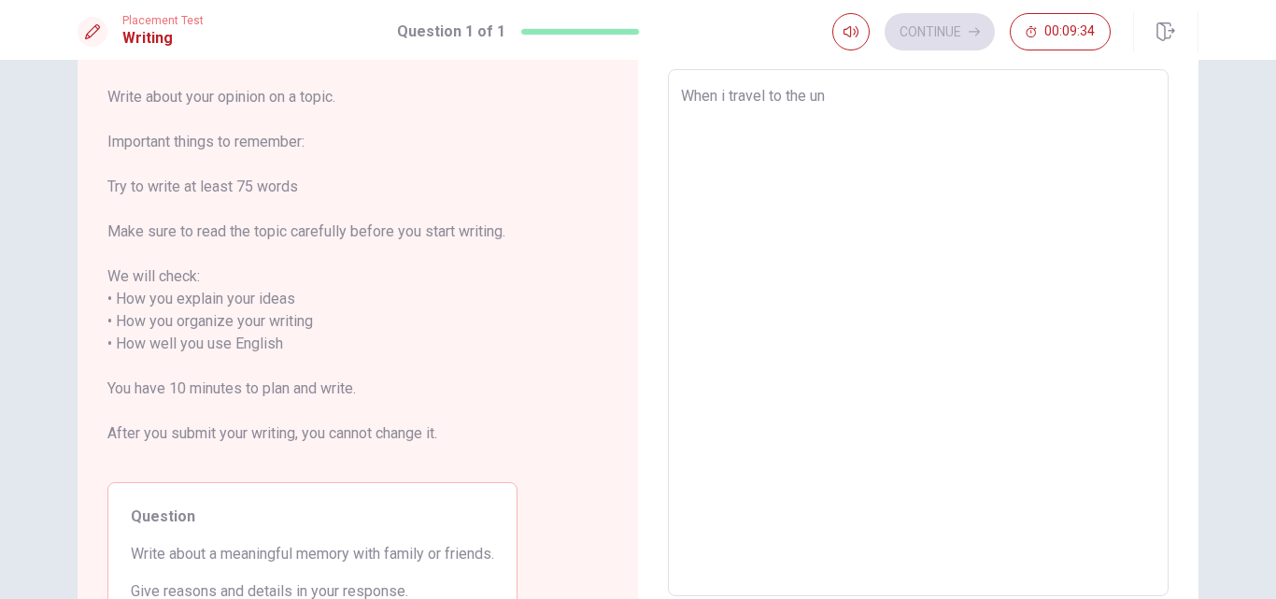
type textarea "When i travel to the [GEOGRAPHIC_DATA]"
type textarea "x"
type textarea "When i travel to the unit"
type textarea "x"
type textarea "When i travel to the unite"
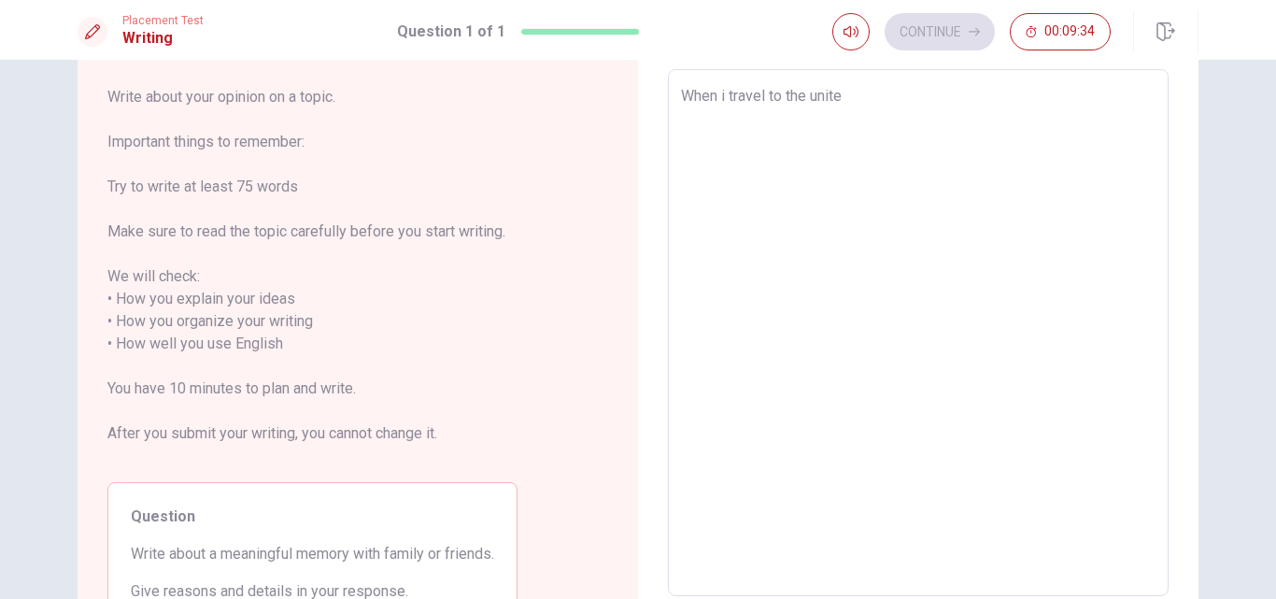
type textarea "x"
type textarea "When i travel to [GEOGRAPHIC_DATA]"
type textarea "x"
type textarea "When i travel to [GEOGRAPHIC_DATA]"
type textarea "x"
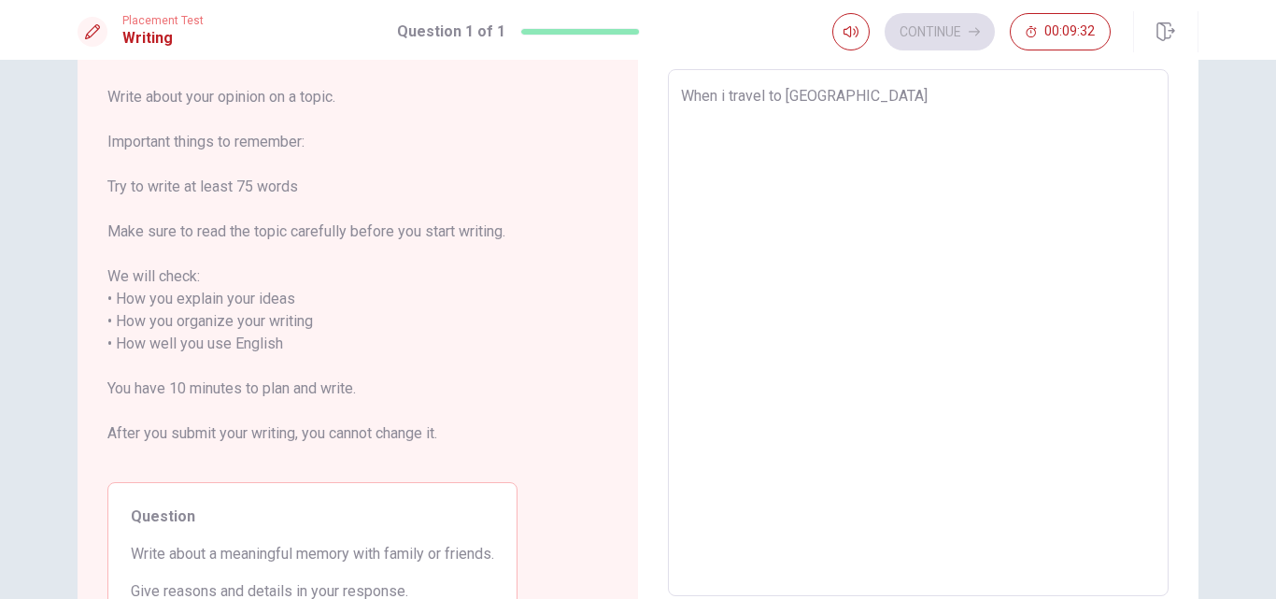
type textarea "When i travel to the united s"
type textarea "x"
type textarea "When i travel to the [GEOGRAPHIC_DATA]"
type textarea "x"
type textarea "When i travel to the [GEOGRAPHIC_DATA]"
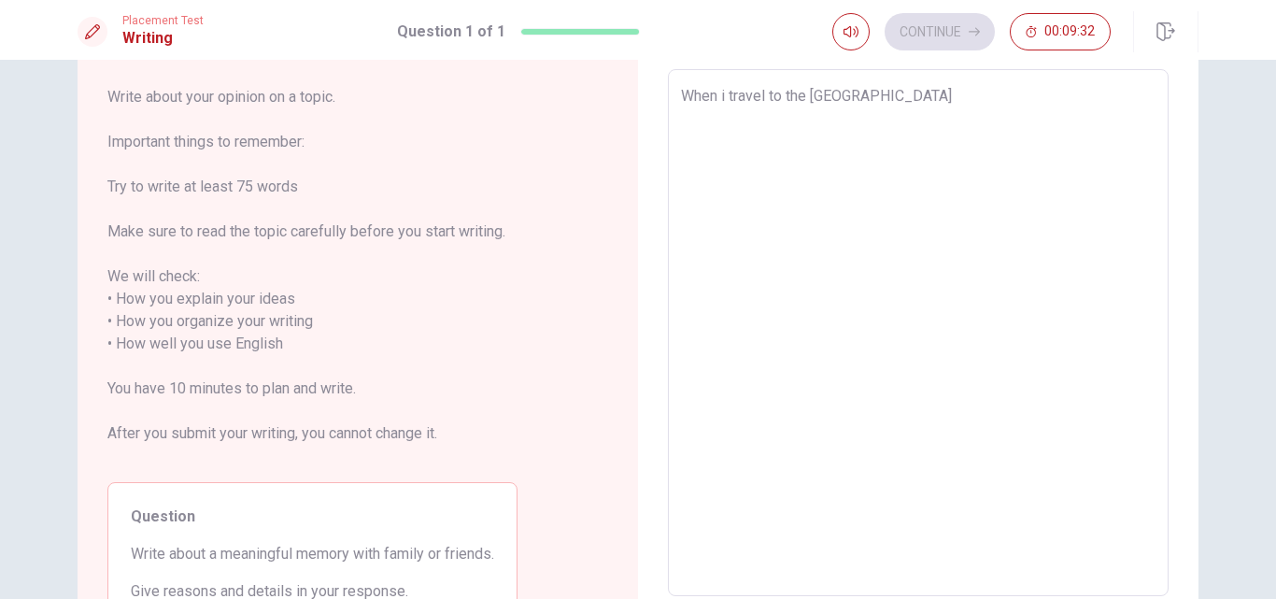
type textarea "x"
type textarea "When i travel to the united stat"
type textarea "x"
type textarea "When i travel to the [GEOGRAPHIC_DATA]"
type textarea "x"
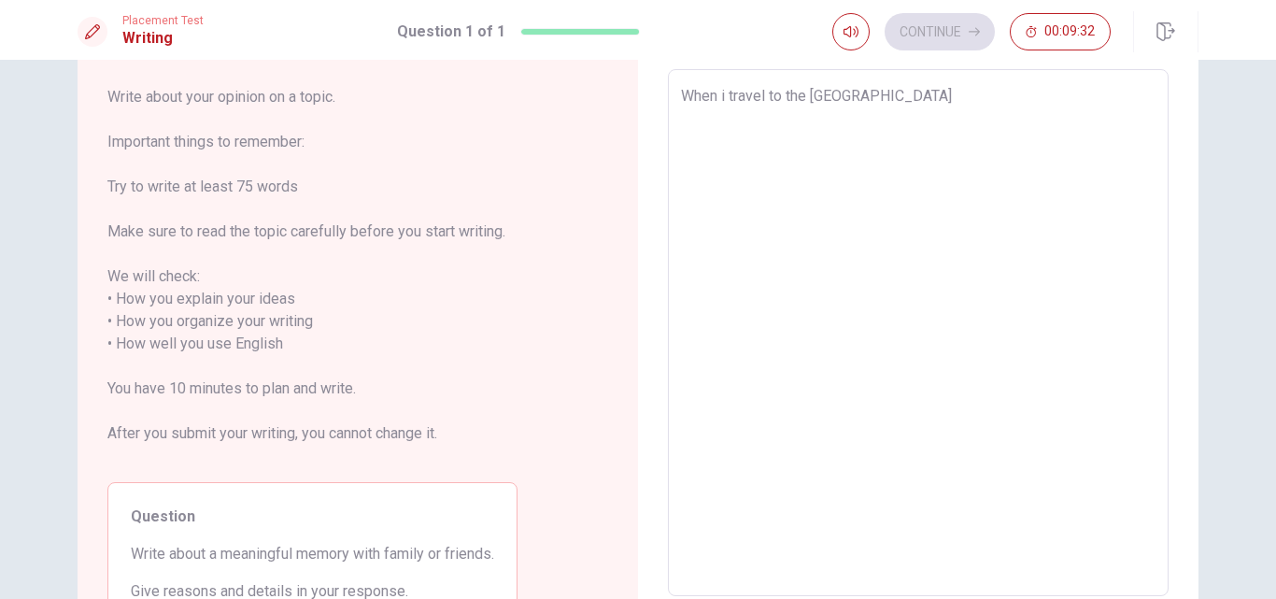
type textarea "When i travel to the united stated"
type textarea "x"
type textarea "When i travel to the united stated"
type textarea "x"
type textarea "When i travel to the united stated f"
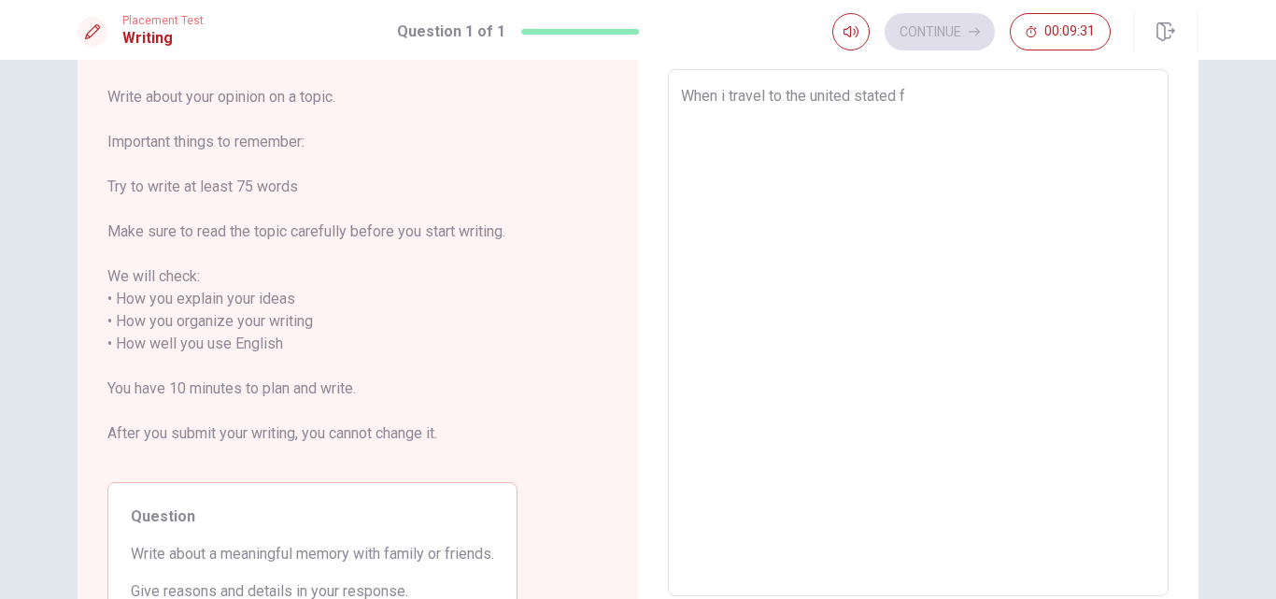
type textarea "x"
type textarea "When i travel to the united stated fr"
type textarea "x"
type textarea "When i travel to the united stated f"
type textarea "x"
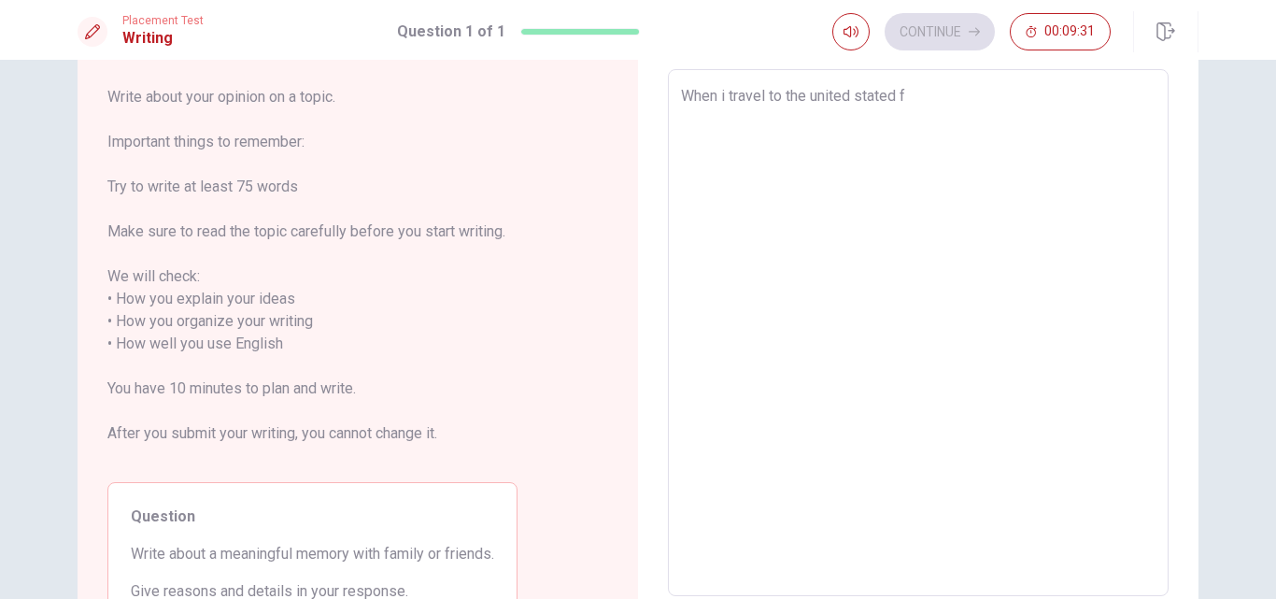
type textarea "When i travel to the united stated fi"
type textarea "x"
type textarea "When i travel to the united stated fir"
type textarea "x"
type textarea "When i travel to the united stated fi"
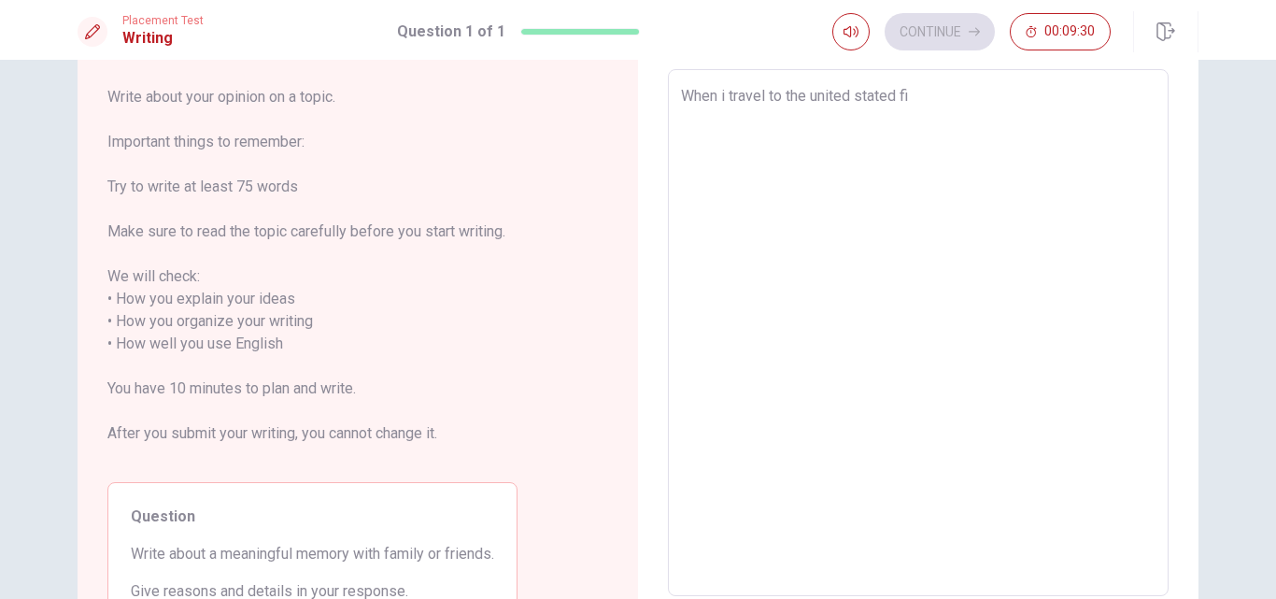
type textarea "x"
type textarea "When i travel to the united stated f"
type textarea "x"
type textarea "When i travel to the united stated fo"
type textarea "x"
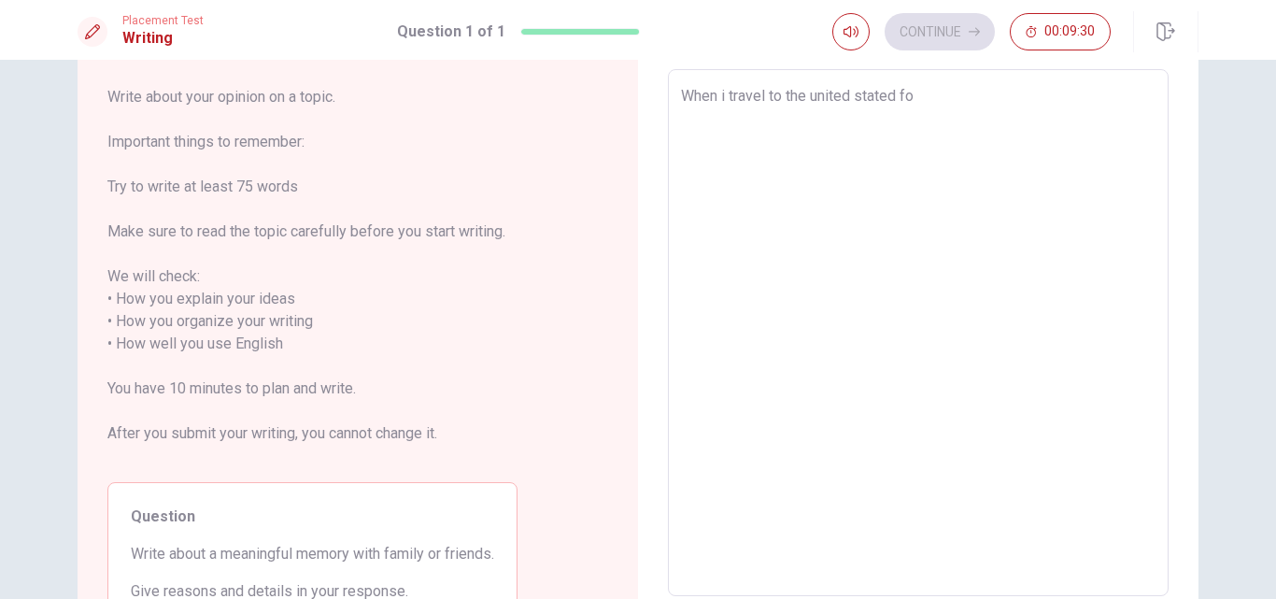
type textarea "When i travel to the united stated for"
type textarea "x"
type textarea "When i travel to the united stated for"
type textarea "x"
type textarea "When i travel to the united stated for a"
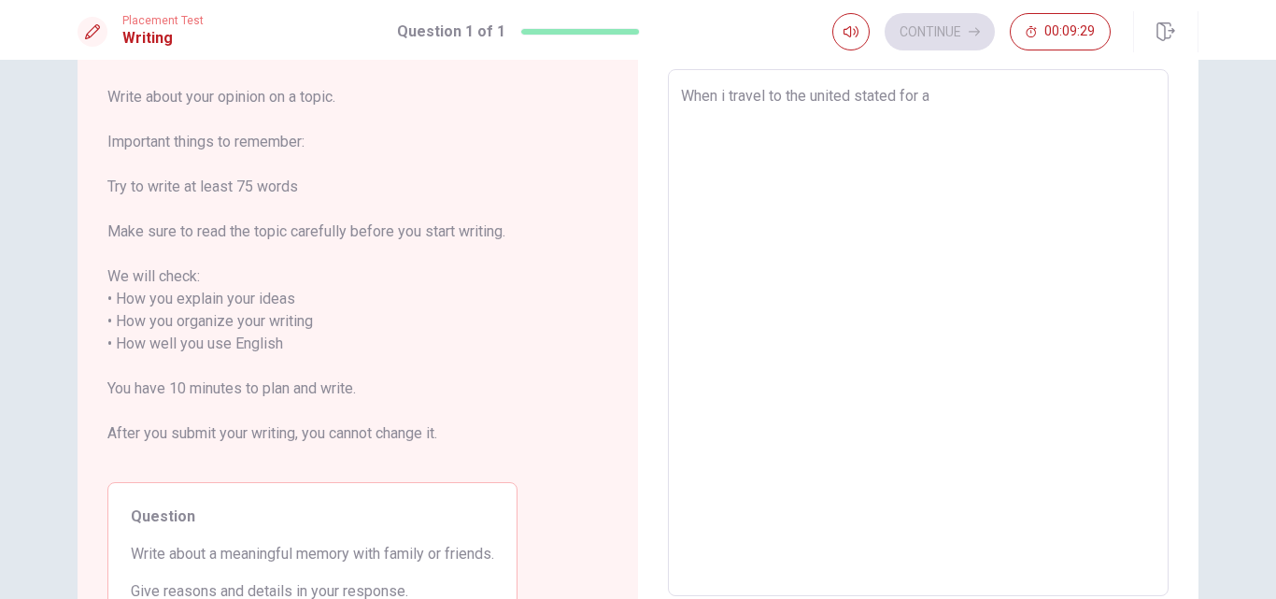
type textarea "x"
type textarea "When i travel to the united stated for a"
type textarea "x"
type textarea "When i travel to the united stated for a w"
type textarea "x"
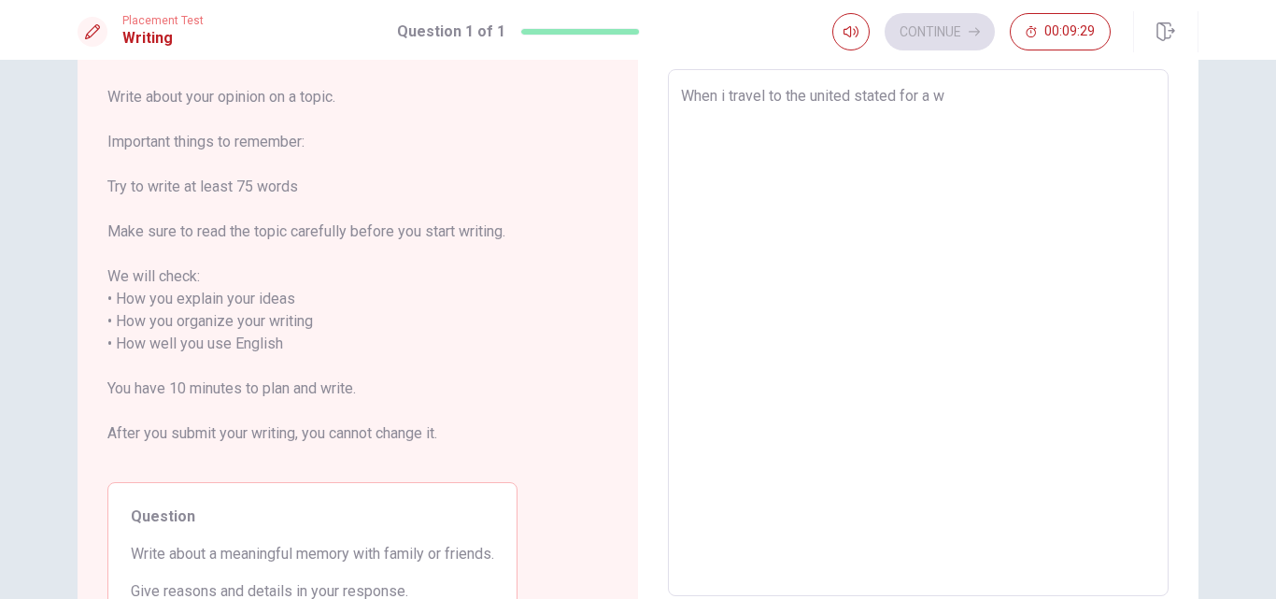
type textarea "When i travel to the united stated for a wo"
type textarea "x"
type textarea "When i travel to the united stated for a wor"
type textarea "x"
type textarea "When i travel to the united stated for a work"
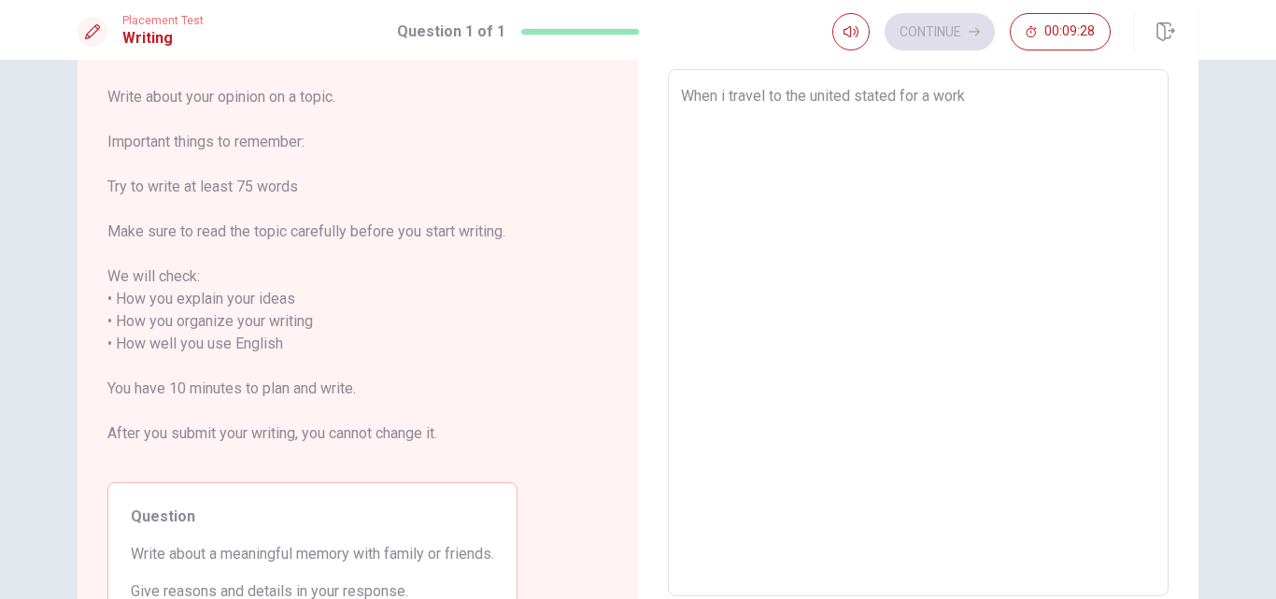
type textarea "x"
type textarea "When i travel to the united stated for a work"
type textarea "x"
type textarea "When i travel to the united stated for a work a"
type textarea "x"
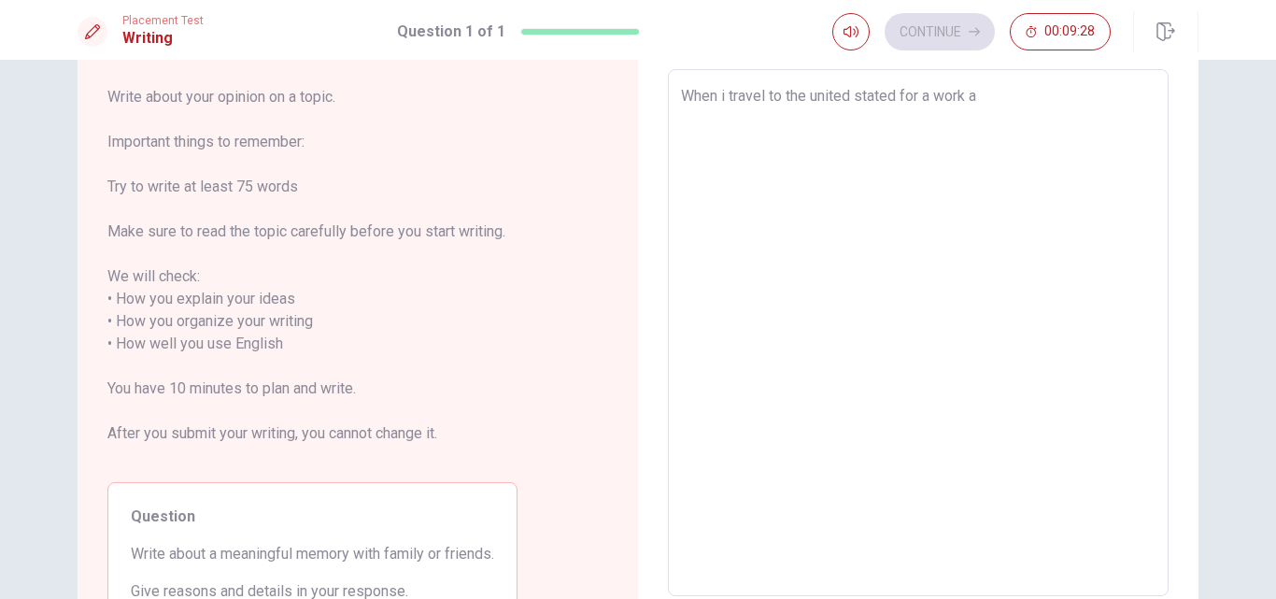
type textarea "When i travel to the united stated for a work an"
type textarea "x"
type textarea "When i travel to the united stated for a work and"
type textarea "x"
type textarea "When i travel to the united stated for a work and"
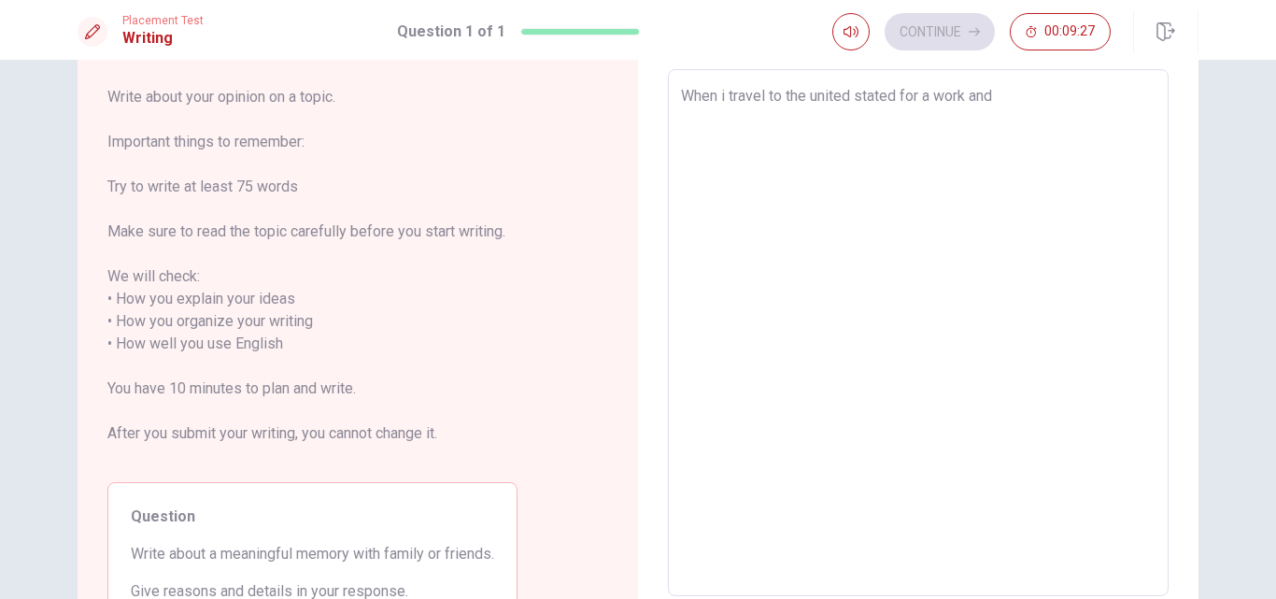
type textarea "x"
type textarea "When i travel to the united stated for a work and tr"
type textarea "x"
type textarea "When i travel to the united stated for a work and tra"
type textarea "x"
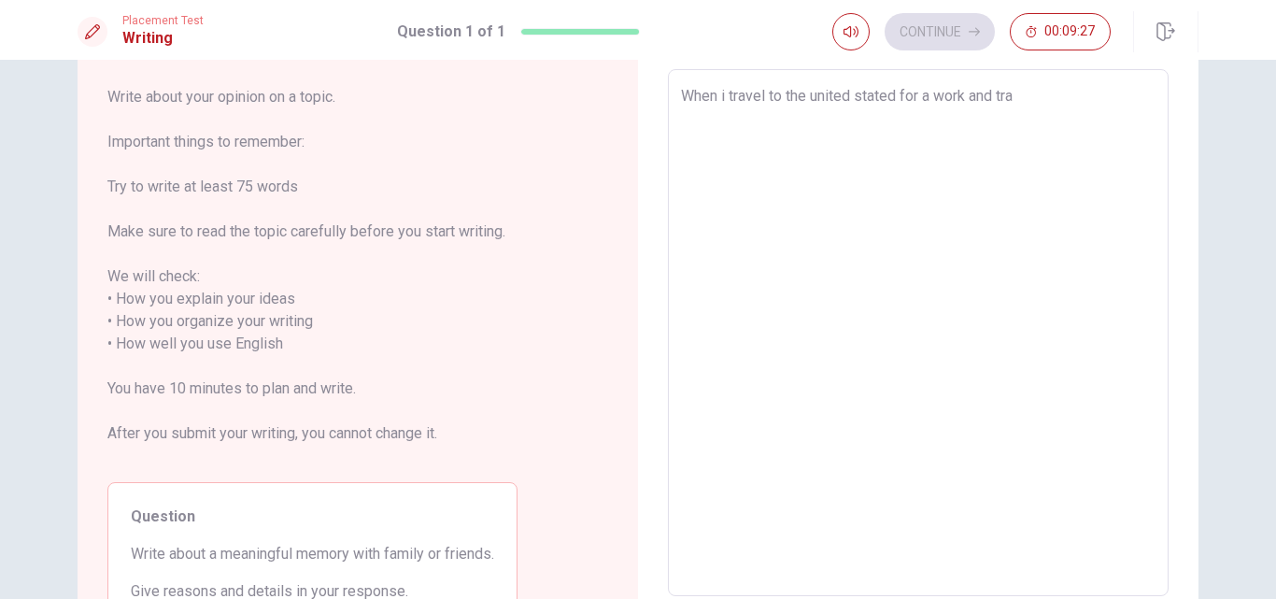
type textarea "When i travel to the united stated for a work and trav"
type textarea "x"
type textarea "When i travel to the united stated for a work and trave"
type textarea "x"
type textarea "When i travel to the united stated for a work and travek"
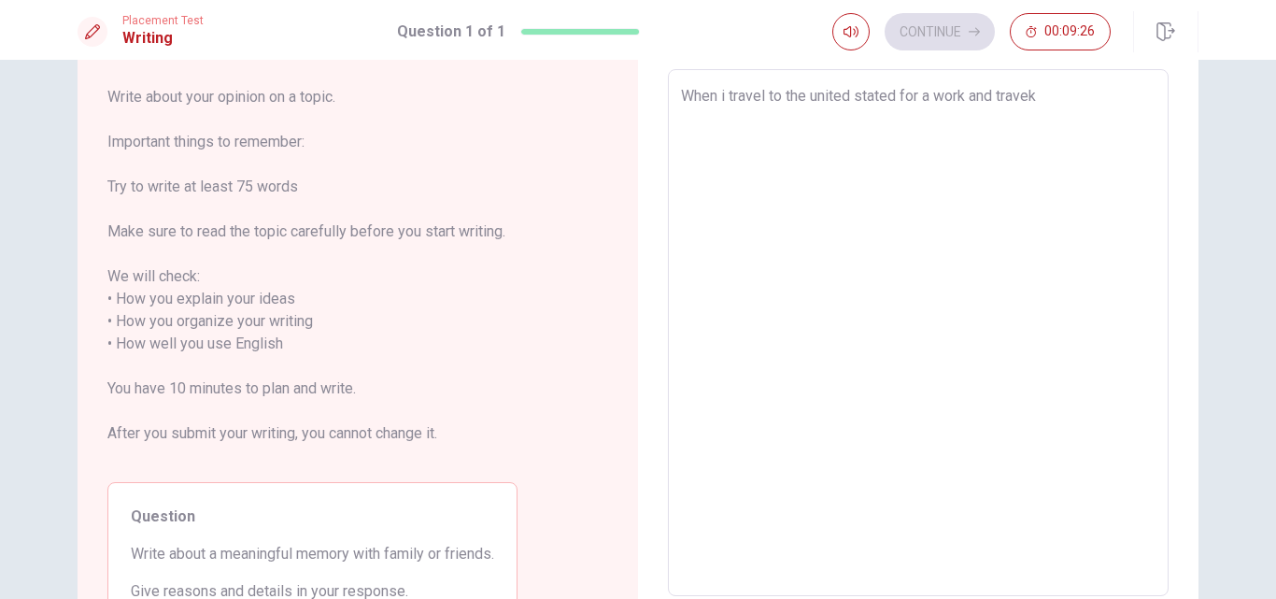
type textarea "x"
type textarea "When i travel to the united stated for a work and travek"
type textarea "x"
type textarea "When i travel to the united stated for a work and travek p"
type textarea "x"
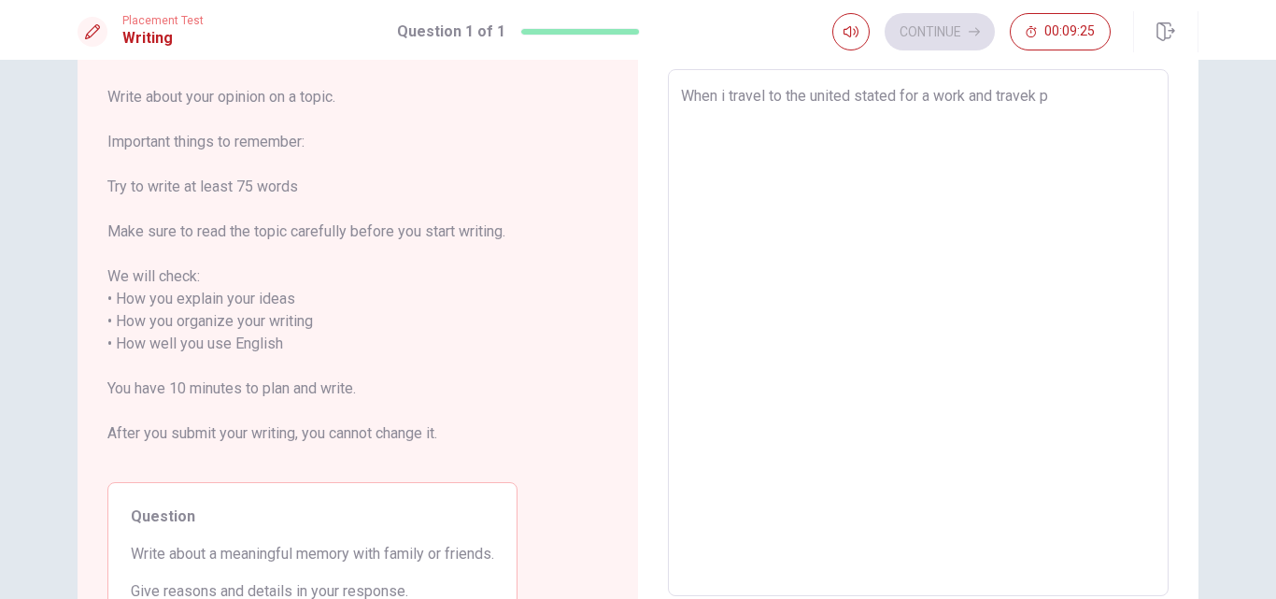
type textarea "When i travel to the united stated for a work and travek pr"
type textarea "x"
type textarea "When i travel to the united stated for a work and travek pro"
type textarea "x"
type textarea "When i travel to the united stated for a work and travek prog"
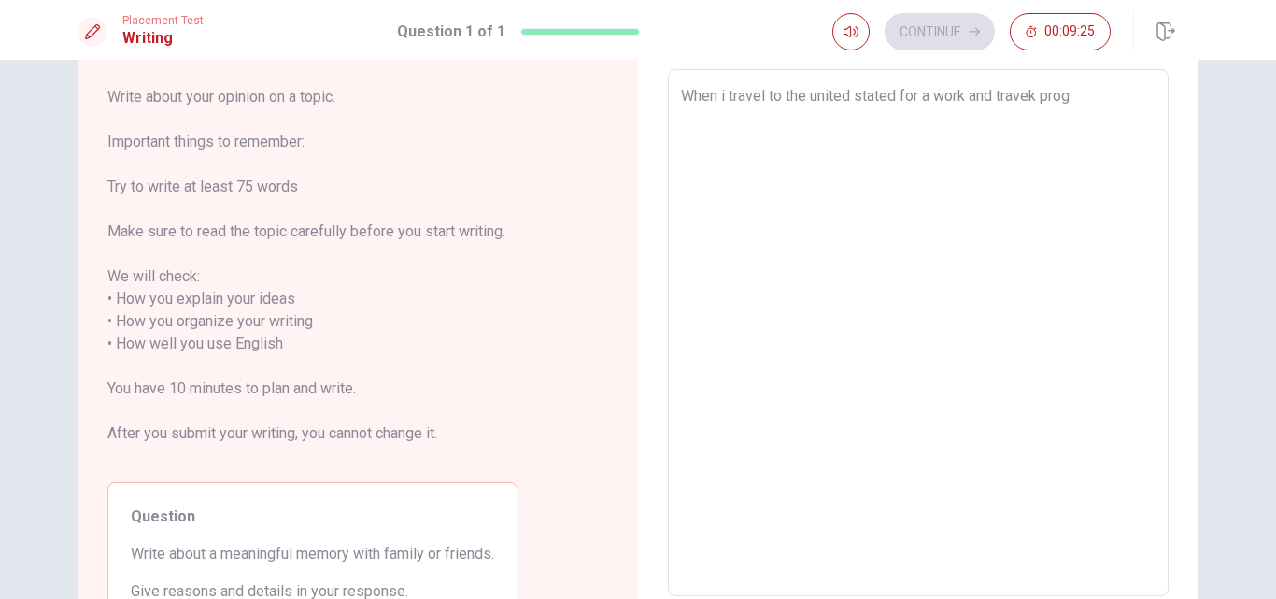
type textarea "x"
type textarea "When i travel to the united stated for a work and travek progr"
type textarea "x"
type textarea "When i travel to the united stated for a work and travek progra"
type textarea "x"
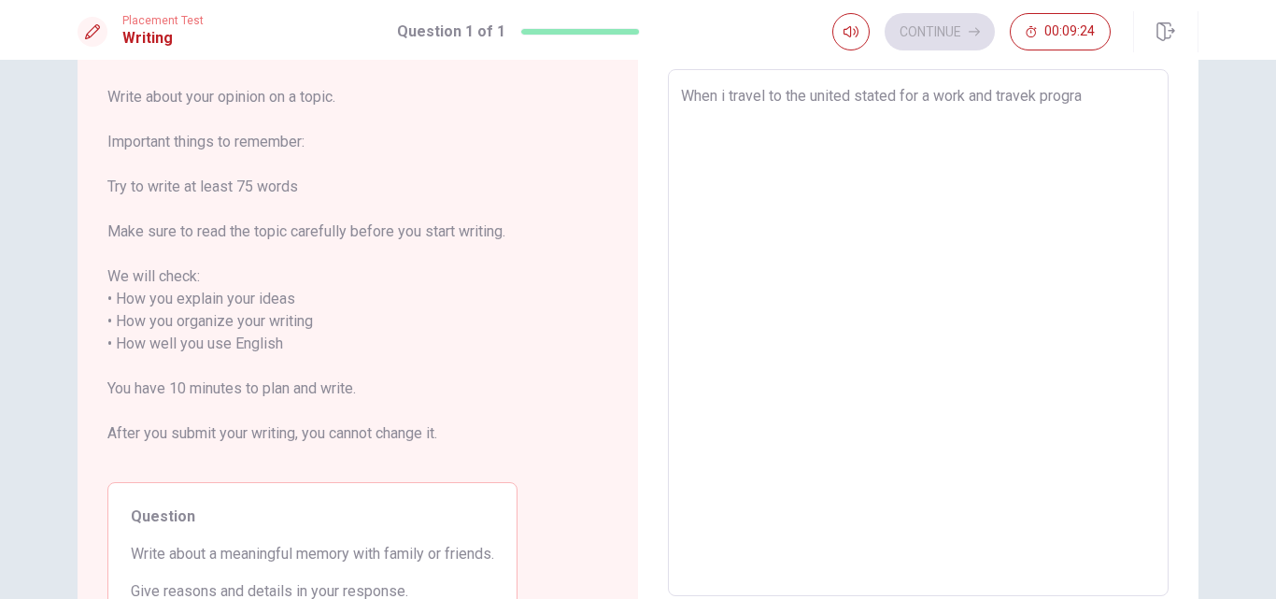
type textarea "When i travel to the united stated for a work and travek program"
type textarea "x"
type textarea "When i travel to the united stated for a work and travek program"
type textarea "x"
type textarea "When i travel to the united stated for a work and travek program y"
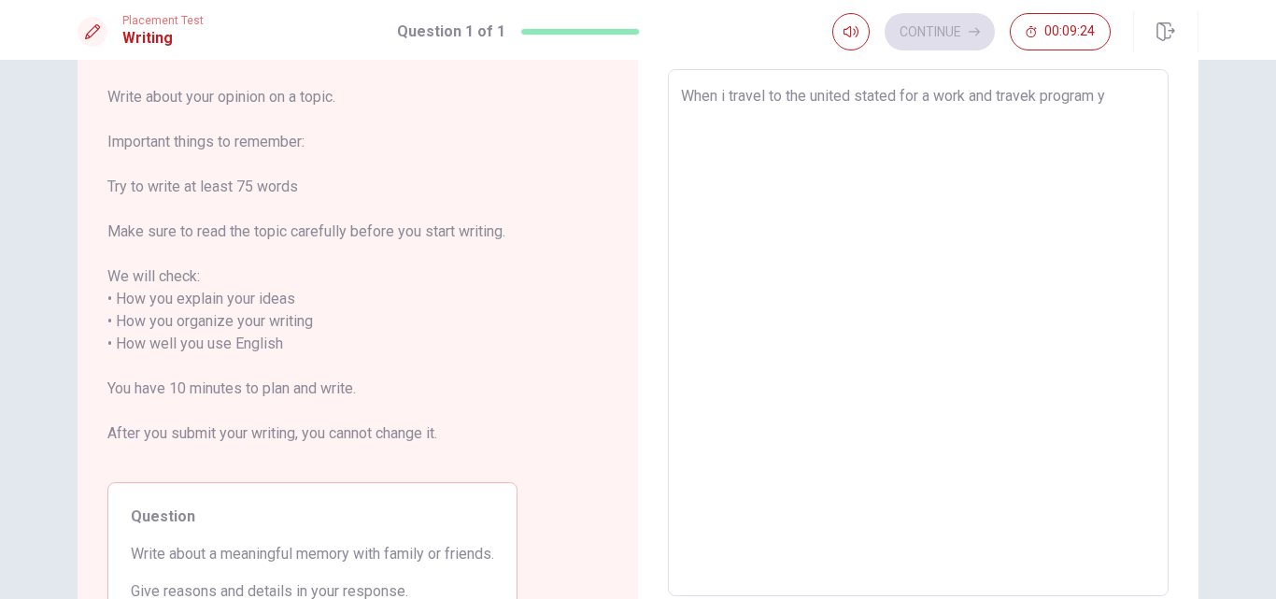
type textarea "x"
type textarea "When i travel to the united stated for a work and travek program"
type textarea "x"
type textarea "When i travel to the united stated for a work and travek program i"
type textarea "x"
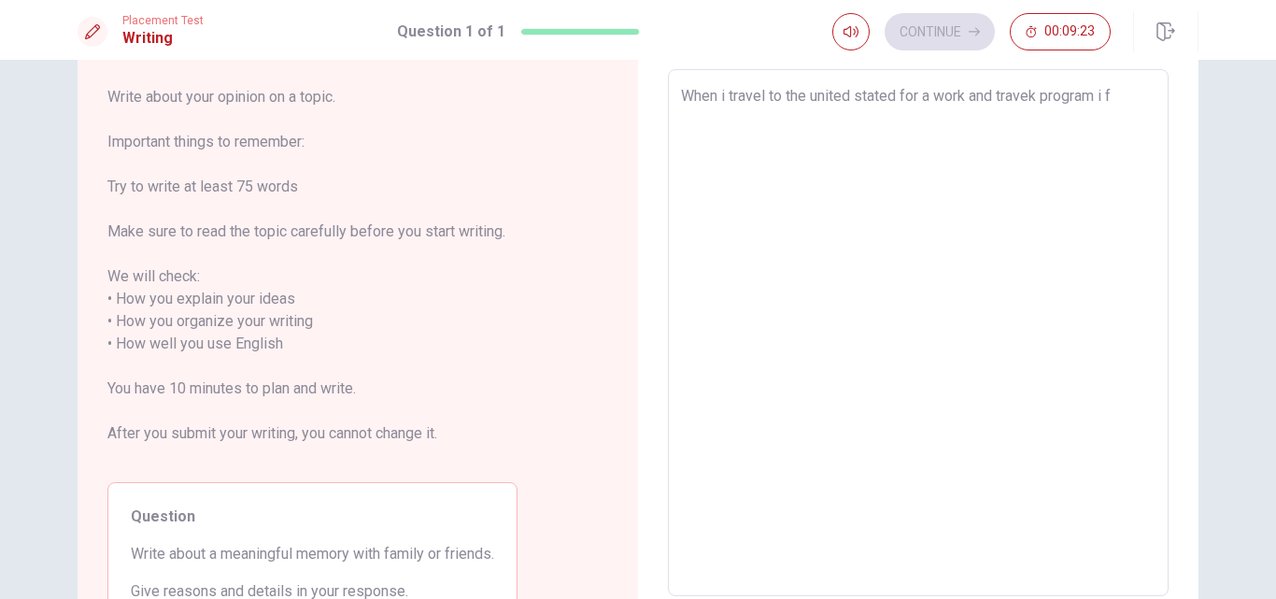
type textarea "When i travel to the united stated for a work and travek program i fe"
type textarea "x"
type textarea "When i travel to the united stated for a work and travek program i f"
type textarea "x"
type textarea "When i travel to the united stated for a work and travek program i fj"
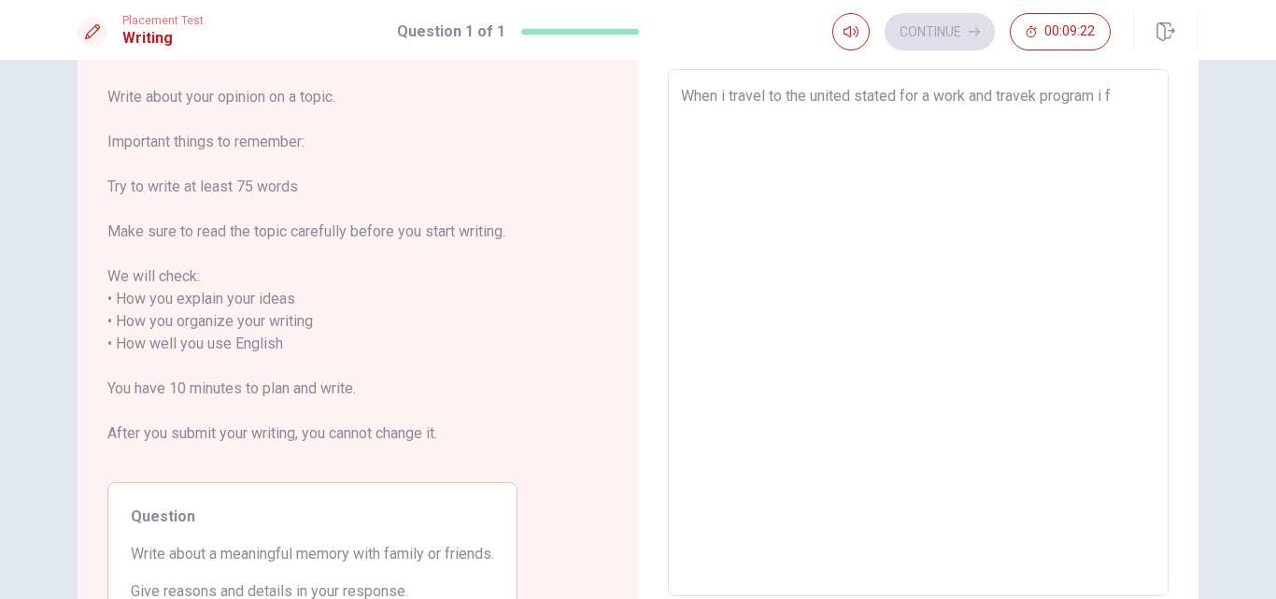
type textarea "x"
type textarea "When i travel to the united stated for a work and travek program i fjus"
type textarea "x"
type textarea "When i travel to the united stated for a work and travek program i fjust"
type textarea "x"
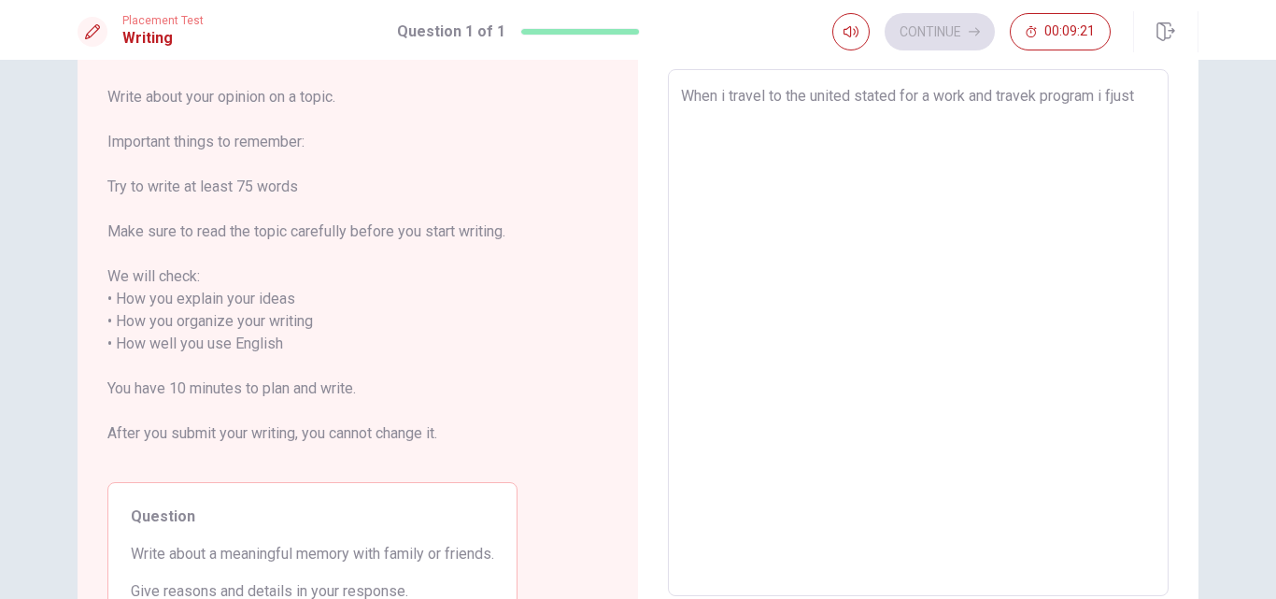
type textarea "When i travel to the united stated for a work and travek program i fjustt"
type textarea "x"
type textarea "When i travel to the united stated for a work and travek program i fjust"
type textarea "x"
type textarea "When i travel to the united stated for a work and travek program i fjus"
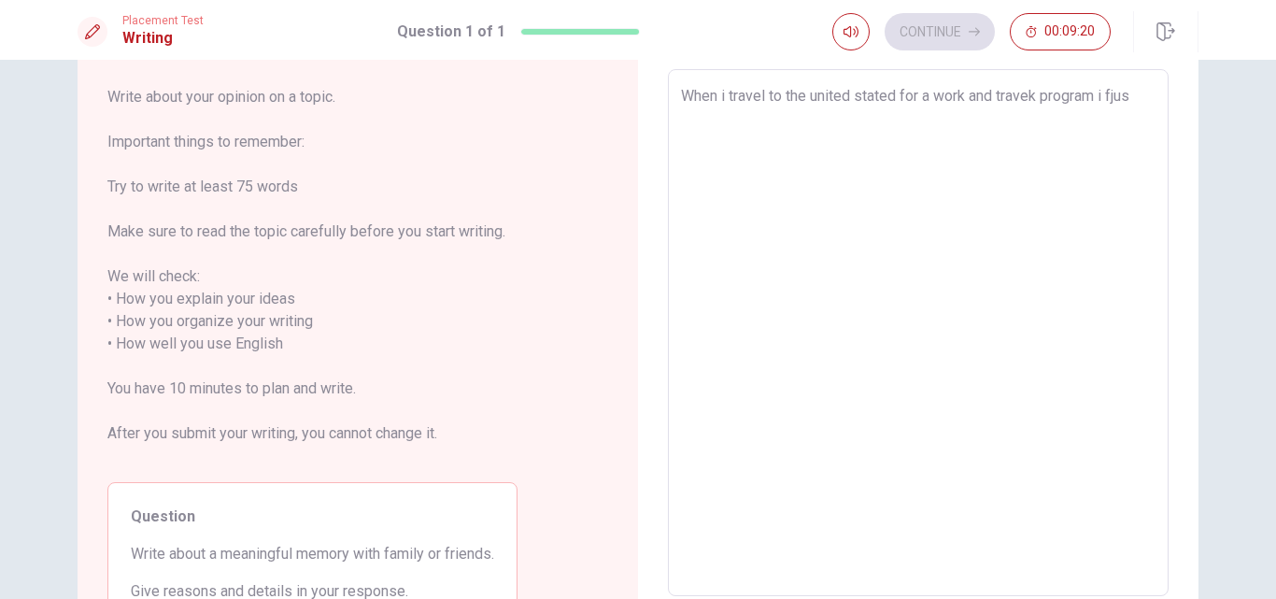
type textarea "x"
type textarea "When i travel to the united stated for a work and travek program i fju"
type textarea "x"
type textarea "When i travel to the united stated for a work and travek program i fj"
type textarea "x"
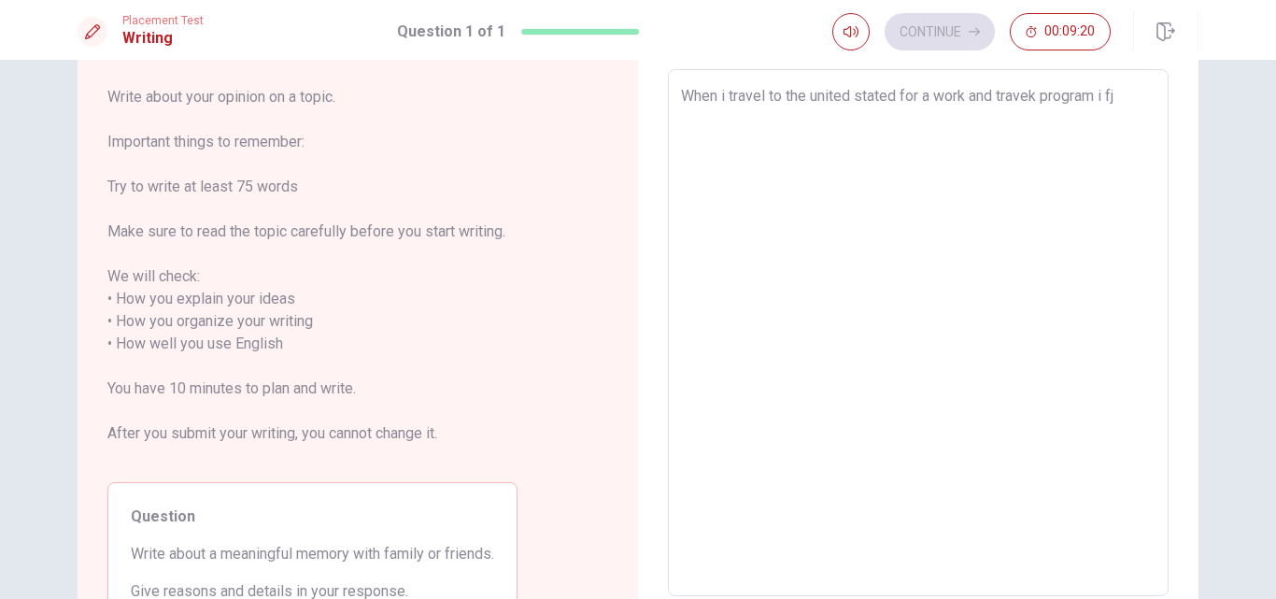
type textarea "When i travel to the united stated for a work and travek program i f"
type textarea "x"
type textarea "When i travel to the united stated for a work and travek program i"
type textarea "x"
type textarea "When i travel to the united stated for a work and travek program i j"
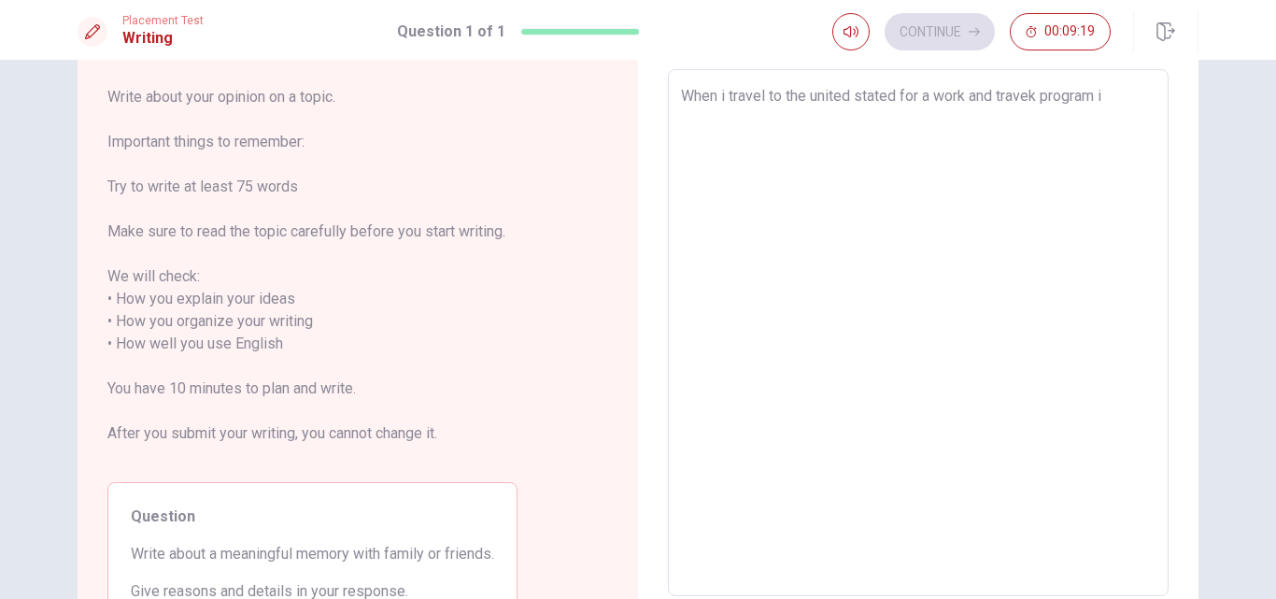
type textarea "x"
type textarea "When i travel to the united stated for a work and travek program i ju"
type textarea "x"
type textarea "When i travel to the united stated for a work and travek program i jus"
type textarea "x"
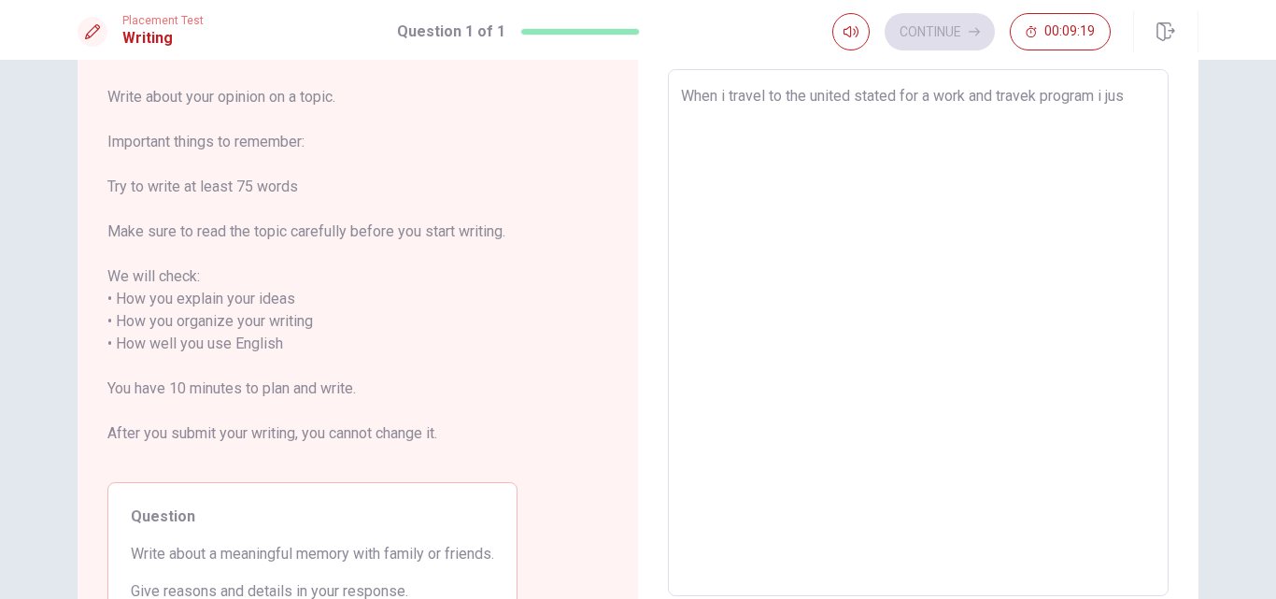
type textarea "When i travel to the united stated for a work and travek program i just"
type textarea "x"
type textarea "When i travel to the united stated for a work and travek program i justt"
type textarea "x"
type textarea "When i travel to the united stated for a work and travek program i just"
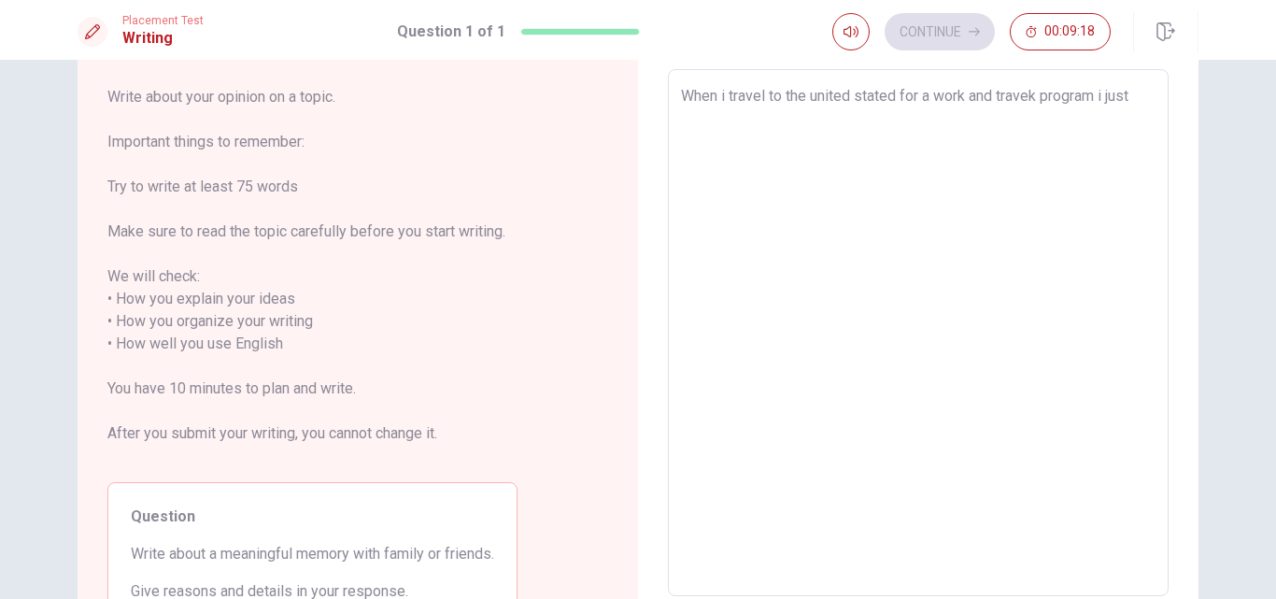
type textarea "x"
type textarea "When i travel to the united stated for a work and travek program i just"
type textarea "x"
type textarea "When i travel to the united stated for a work and travek program i just v"
type textarea "x"
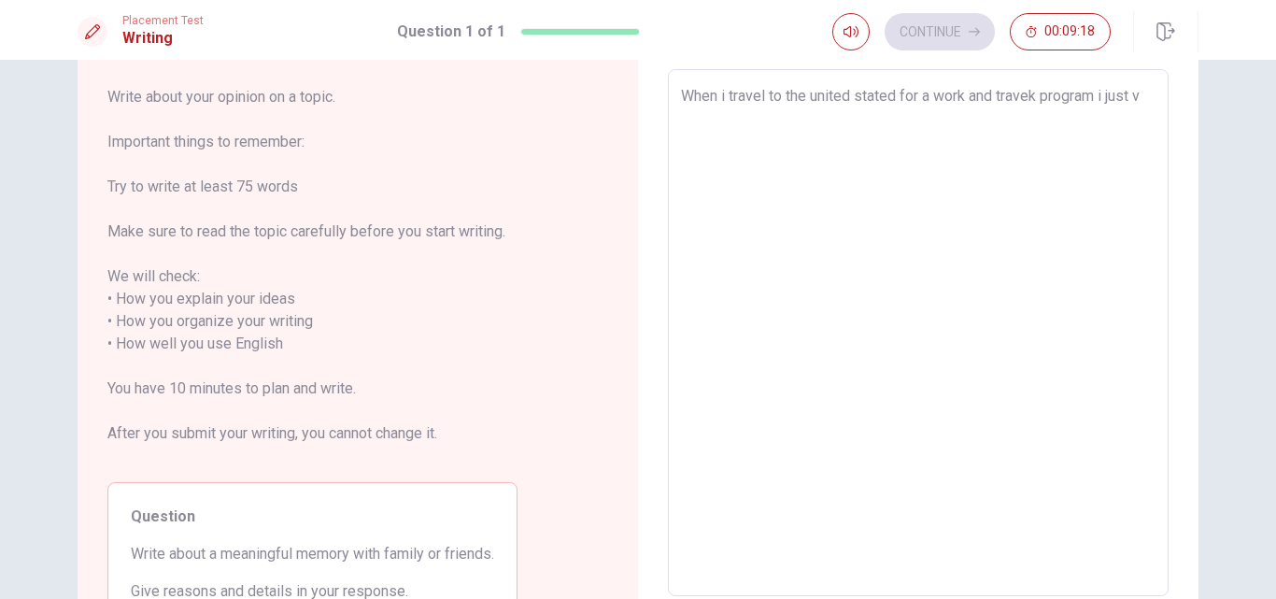
type textarea "When i travel to the united stated for a work and travek program i just"
type textarea "x"
type textarea "When i travel to the united stated for a work and travek program i just g"
type textarea "x"
type textarea "When i travel to the united stated for a work and travek program i just"
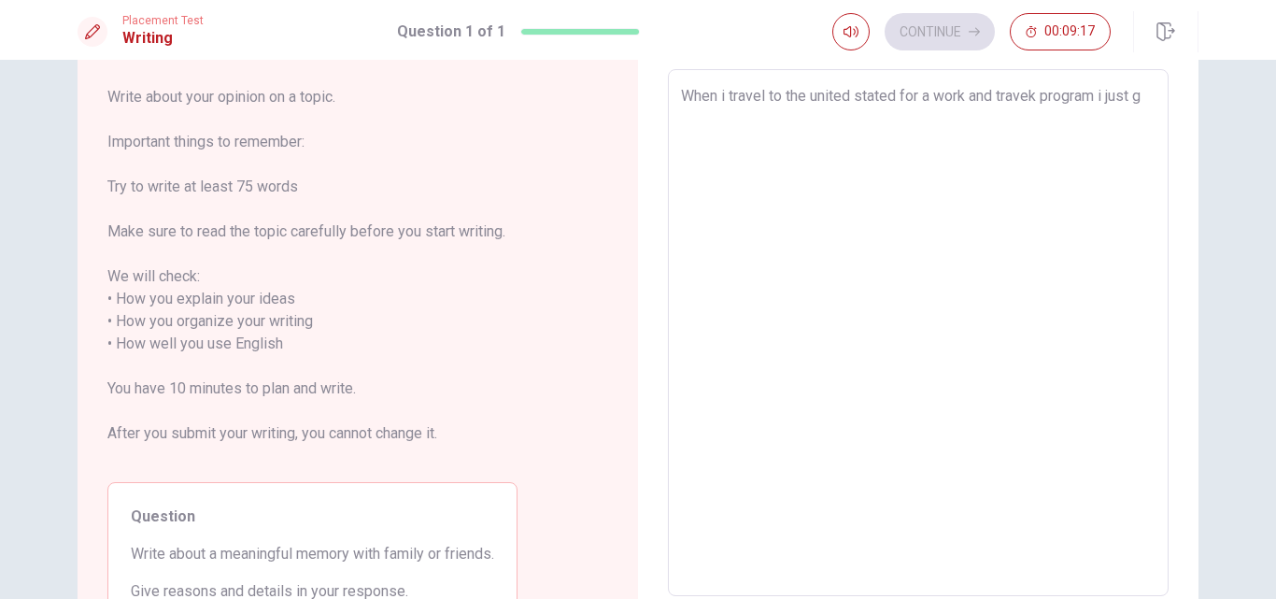
type textarea "x"
type textarea "When i travel to the united stated for a work and travek program i just f"
type textarea "x"
type textarea "When i travel to the united stated for a work and travek program i just fe"
type textarea "x"
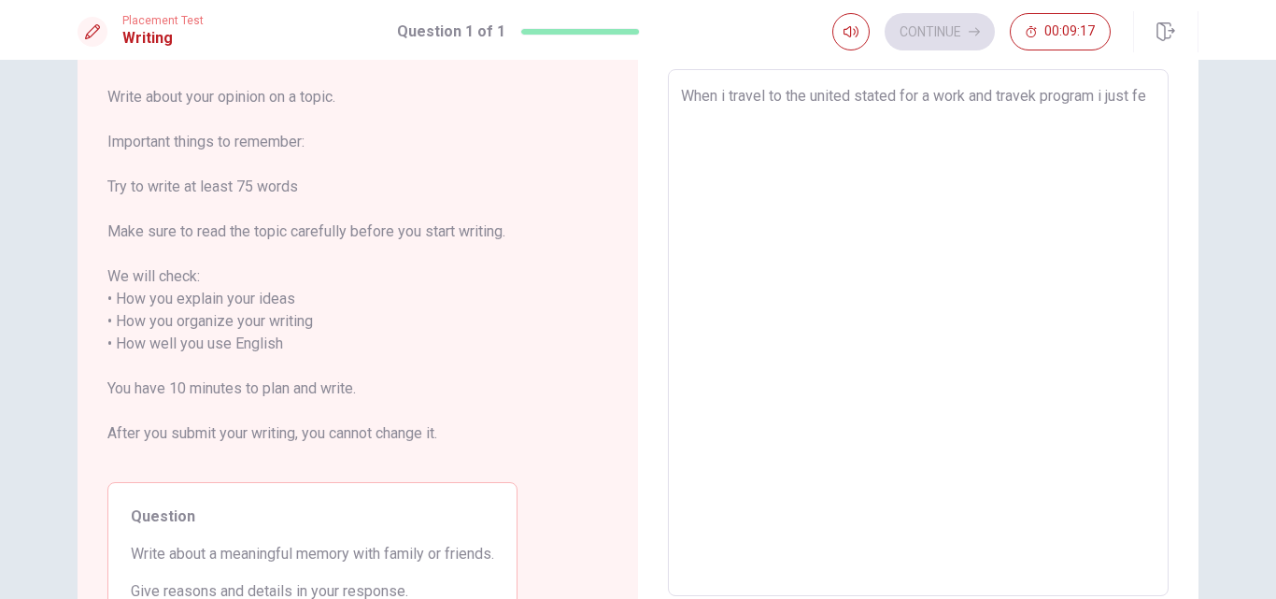
type textarea "When i travel to the united stated for a work and travek program i just fee"
type textarea "x"
type textarea "When i travel to the united stated for a work and travek program i just feel"
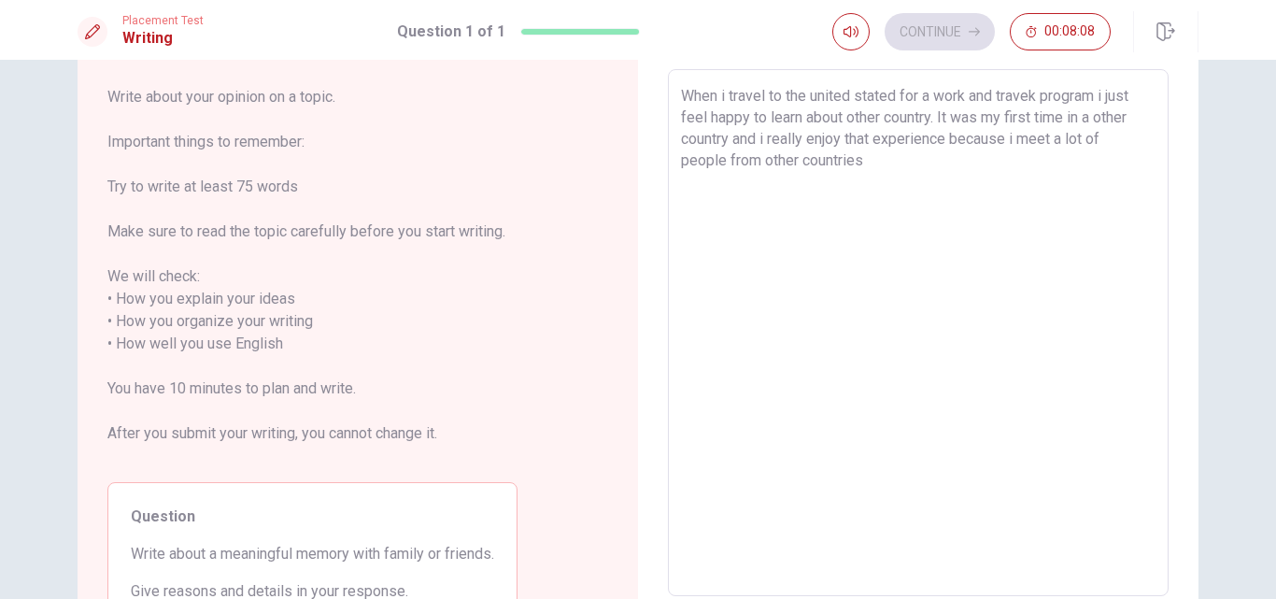
click at [1033, 103] on textarea "When i travel to the united stated for a work and travek program i just feel ha…" at bounding box center [918, 333] width 475 height 496
click at [877, 186] on textarea "When i travel to the united stated for a work and travel program i just feel ha…" at bounding box center [918, 333] width 475 height 496
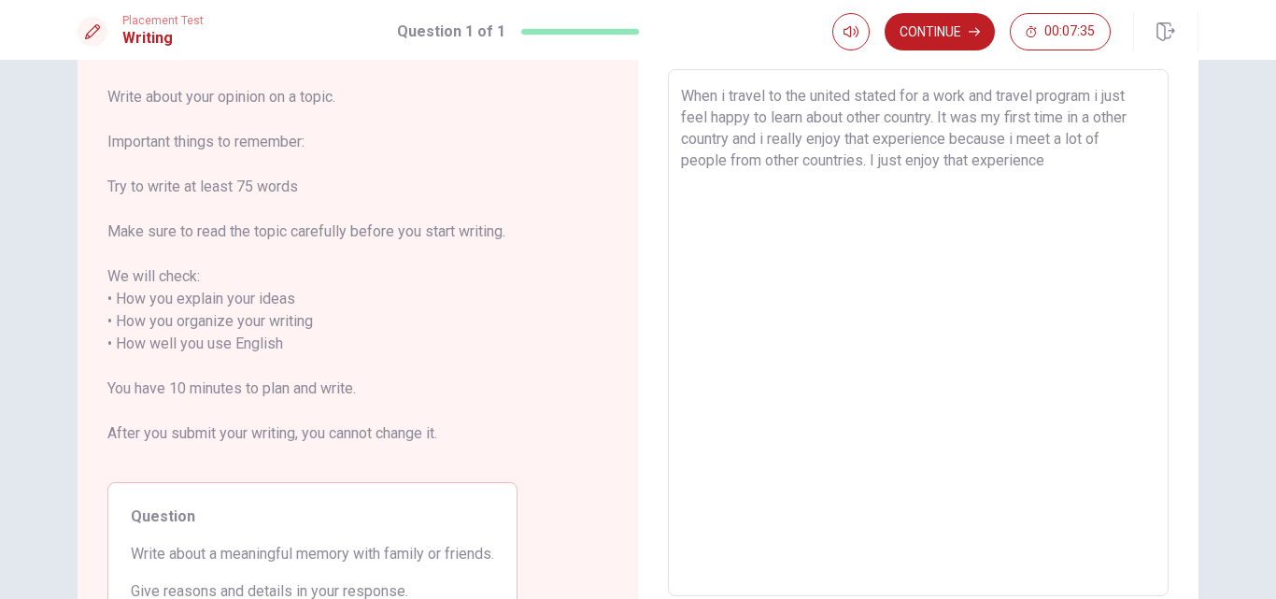
scroll to position [187, 0]
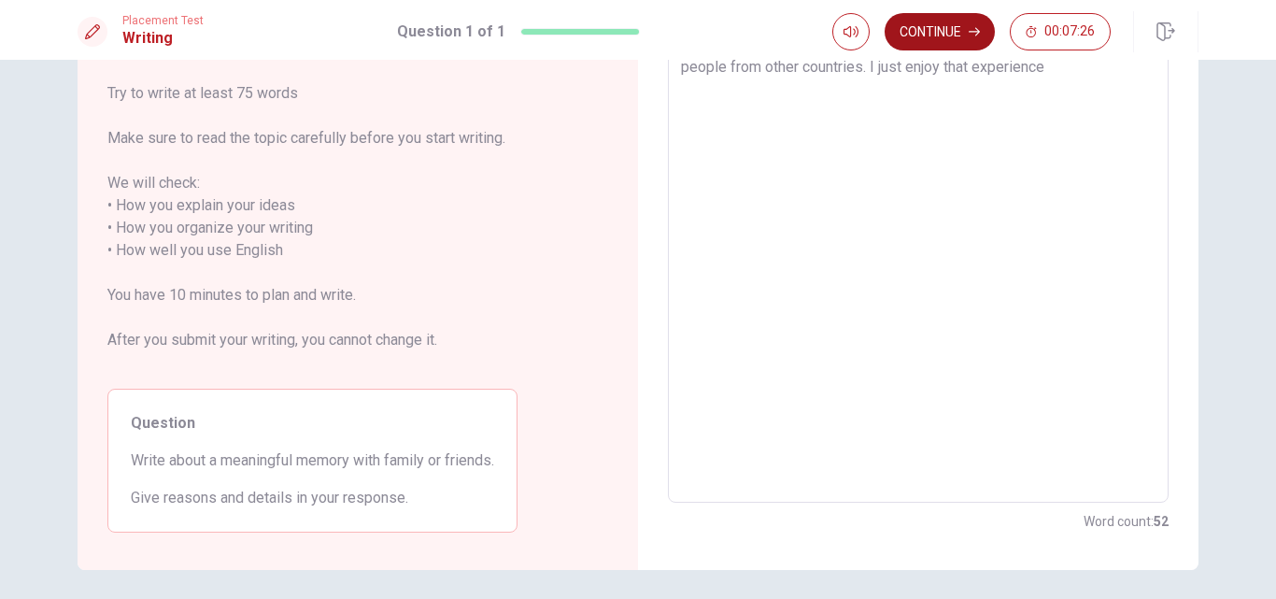
click at [969, 30] on icon "button" at bounding box center [974, 31] width 11 height 11
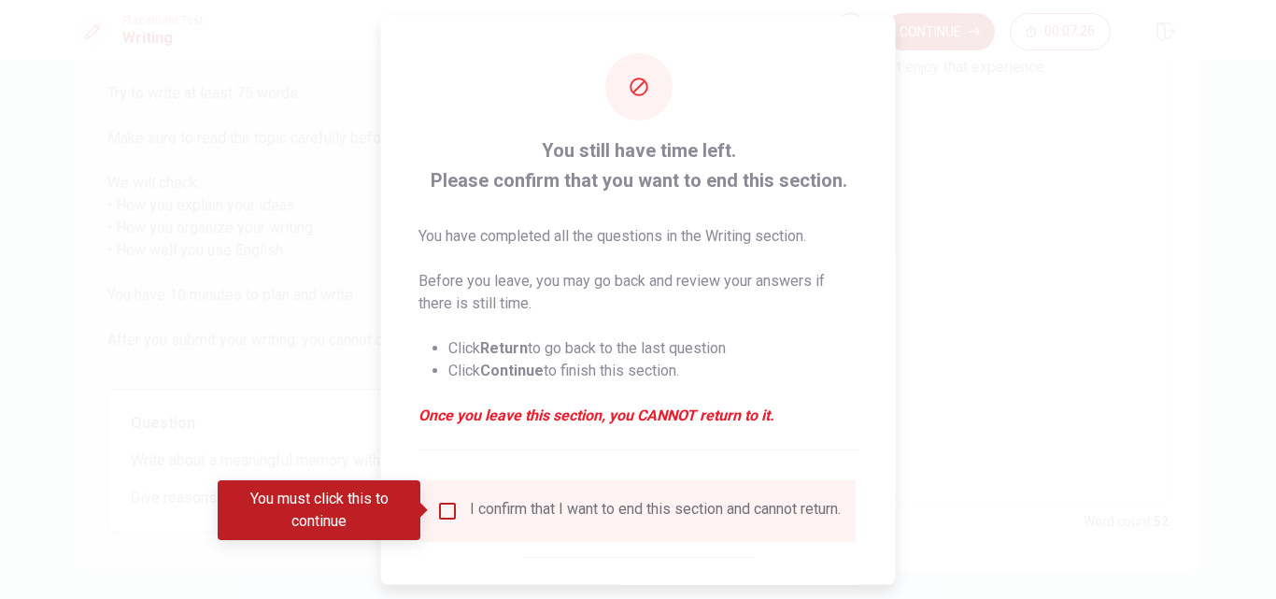
click at [452, 520] on input "You must click this to continue" at bounding box center [447, 510] width 22 height 22
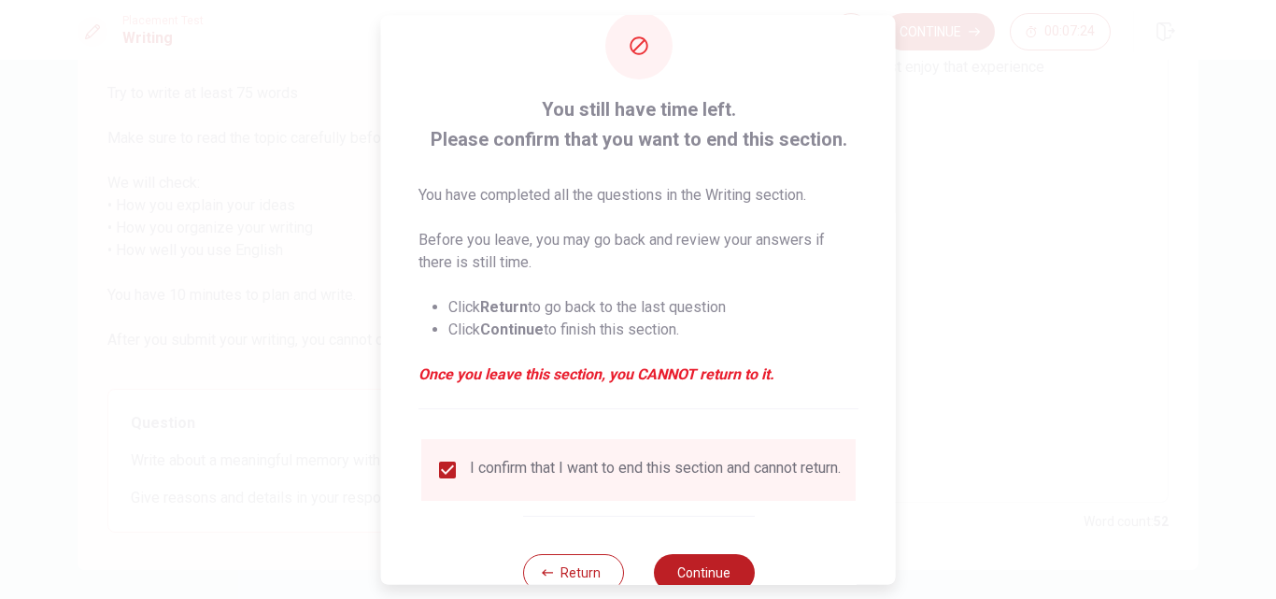
scroll to position [98, 0]
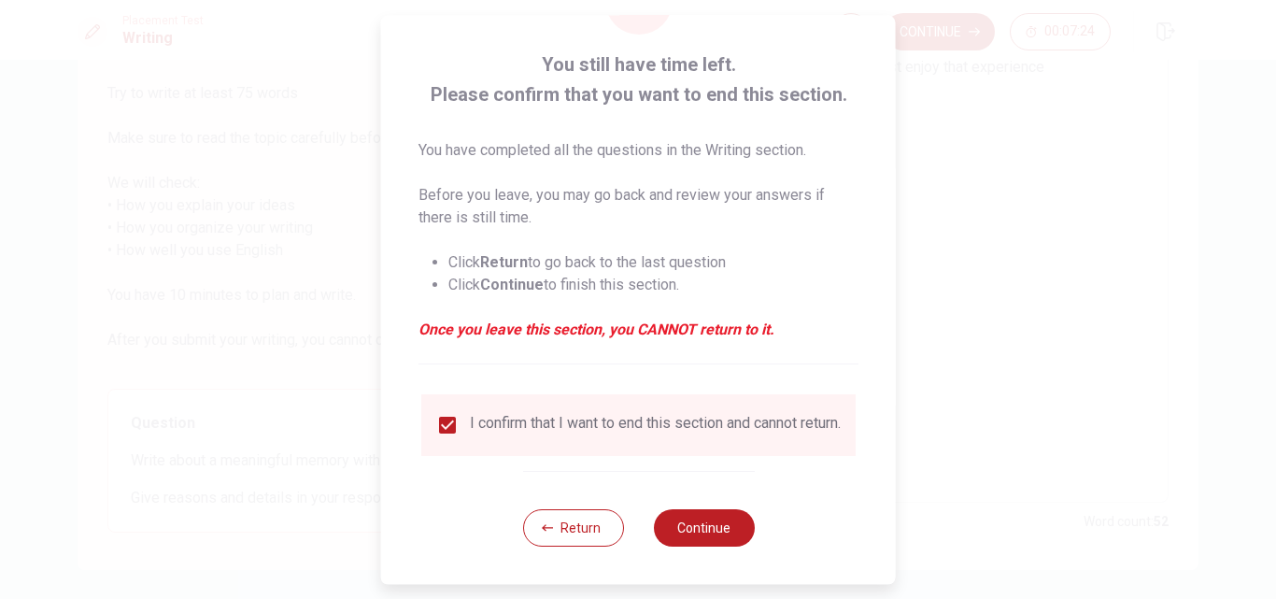
click at [682, 507] on div "Return Continue" at bounding box center [638, 527] width 232 height 113
click at [685, 517] on button "Continue" at bounding box center [703, 527] width 101 height 37
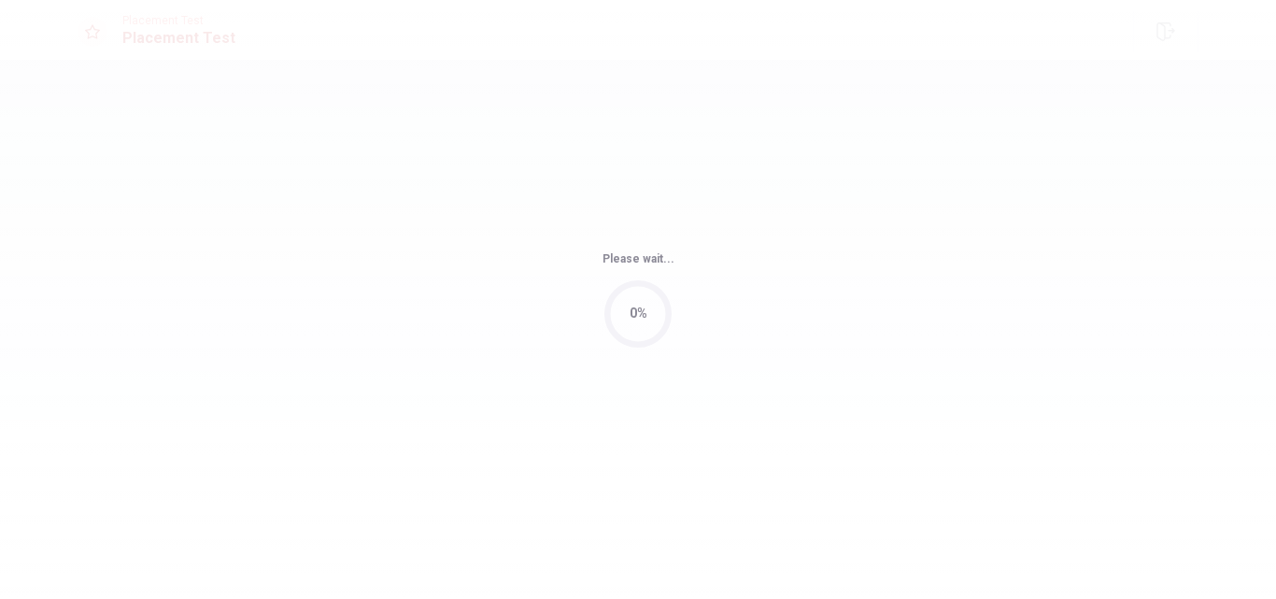
scroll to position [0, 0]
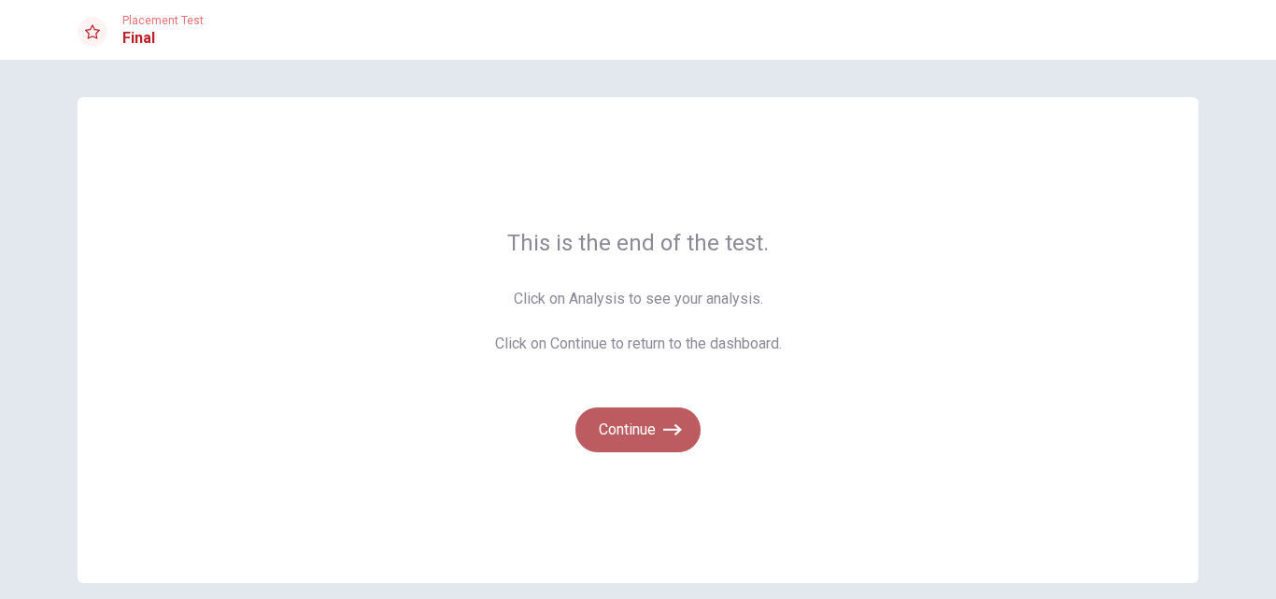
click at [620, 439] on button "Continue" at bounding box center [638, 429] width 125 height 45
